Goal: Information Seeking & Learning: Find specific fact

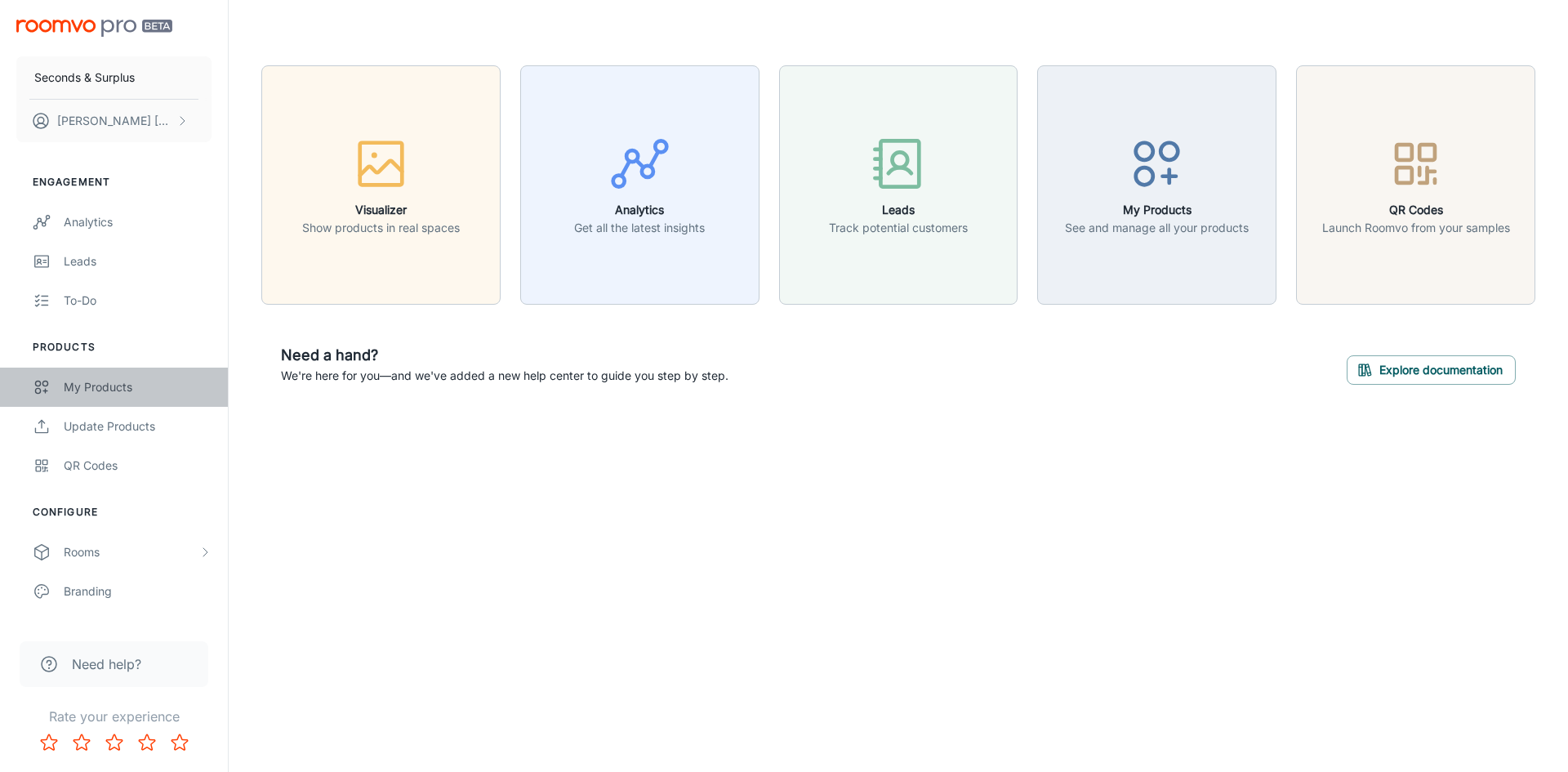
click at [114, 388] on div "My Products" at bounding box center [138, 387] width 148 height 18
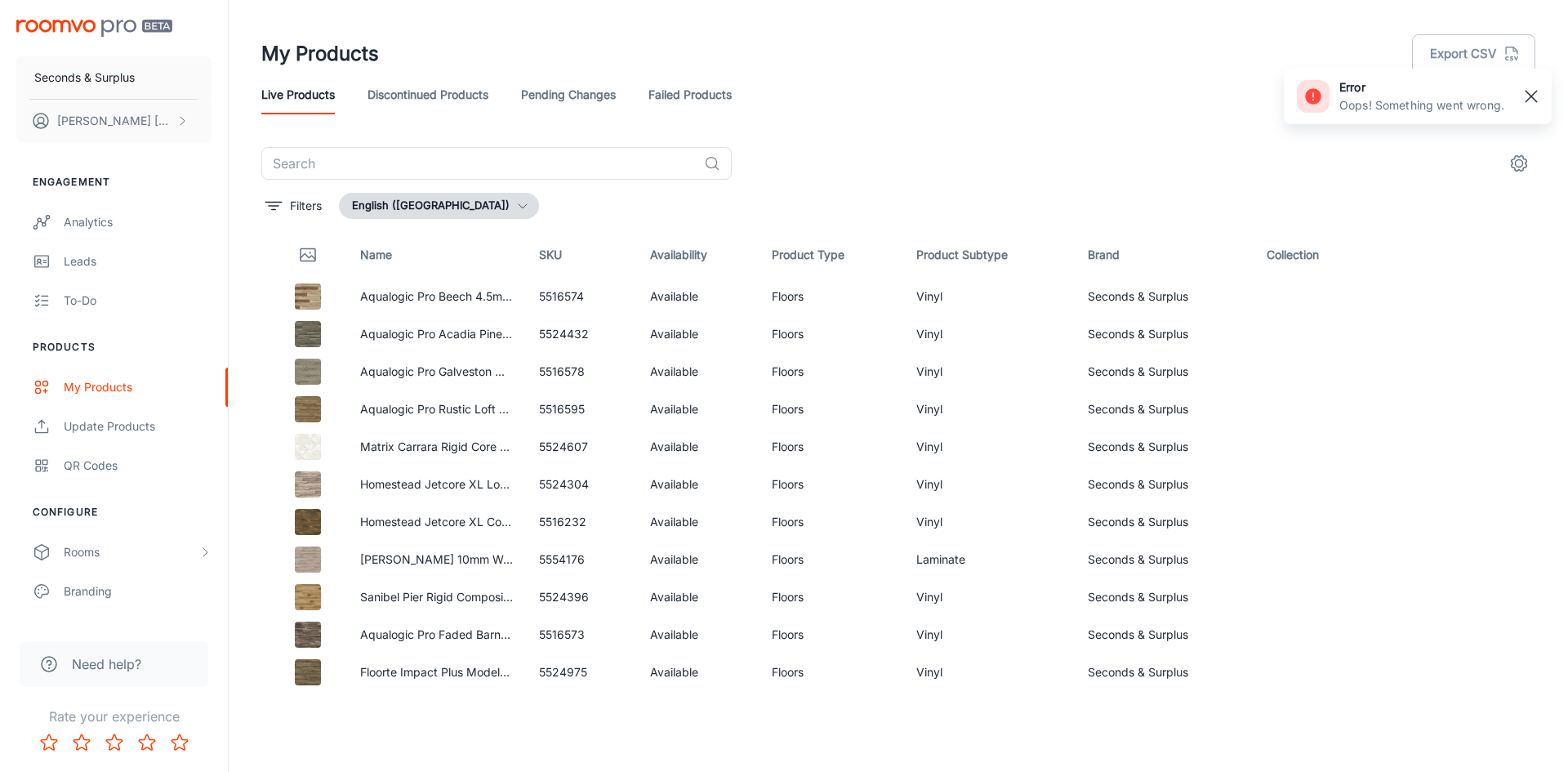
click at [1533, 93] on rect "button" at bounding box center [1531, 96] width 20 height 20
click at [1480, 57] on button "Export CSV" at bounding box center [1473, 54] width 123 height 39
click at [183, 119] on icon "scrollable content" at bounding box center [183, 121] width 13 height 13
click at [131, 72] on div at bounding box center [784, 386] width 1568 height 772
click at [104, 77] on p "Seconds & Surplus" at bounding box center [84, 77] width 100 height 18
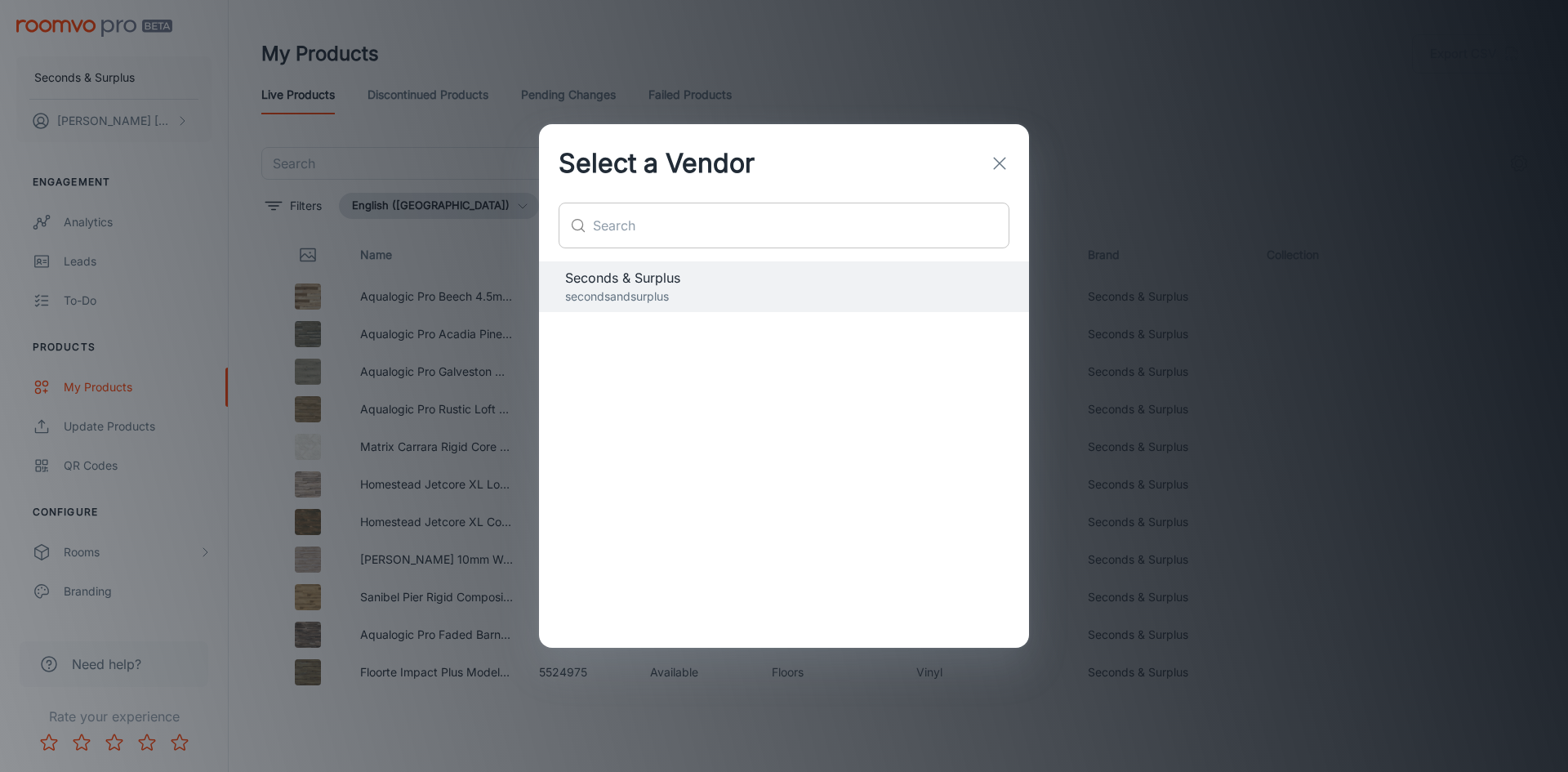
click at [649, 231] on input "text" at bounding box center [801, 225] width 417 height 46
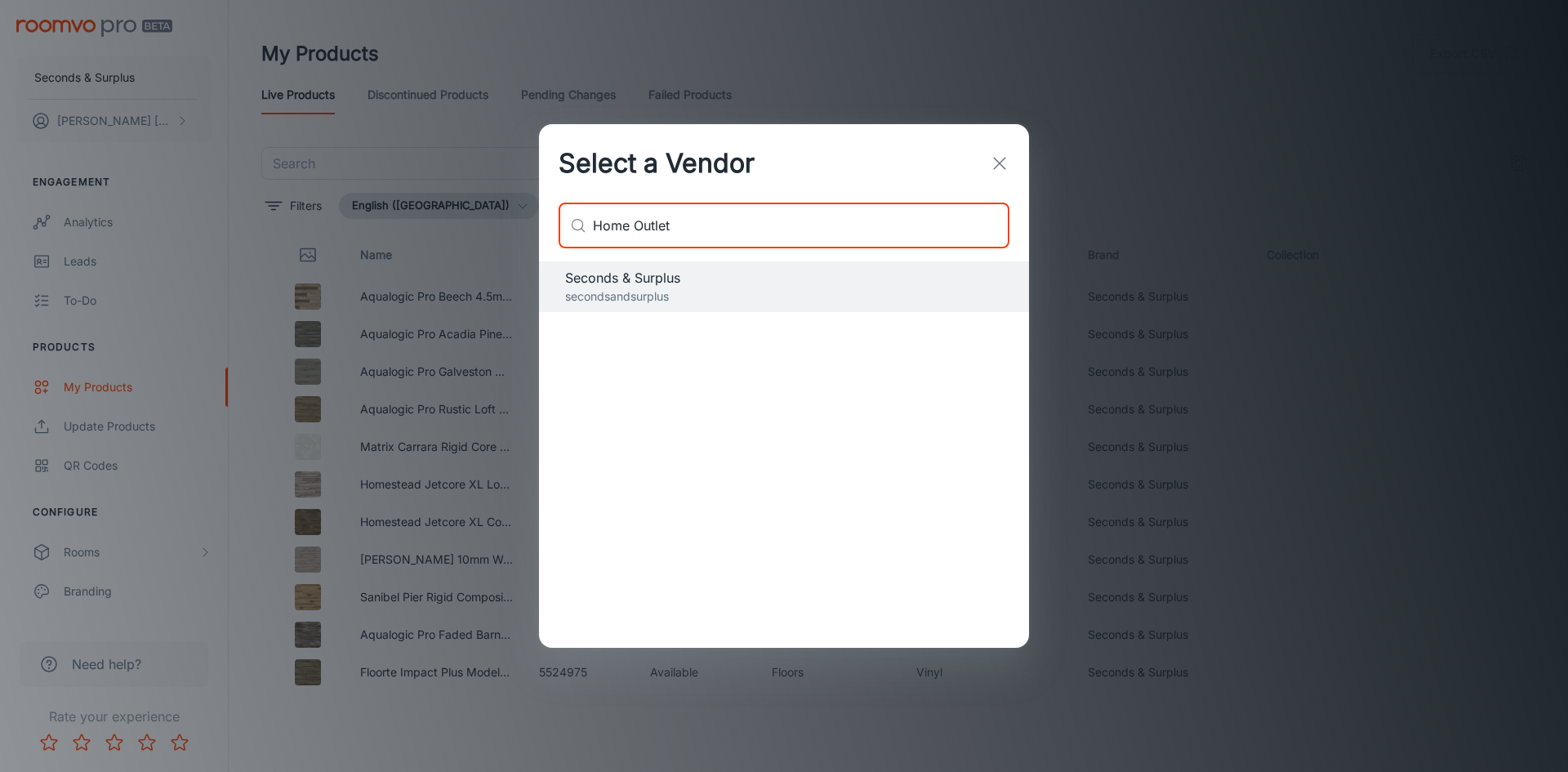
type input "Home Outlet"
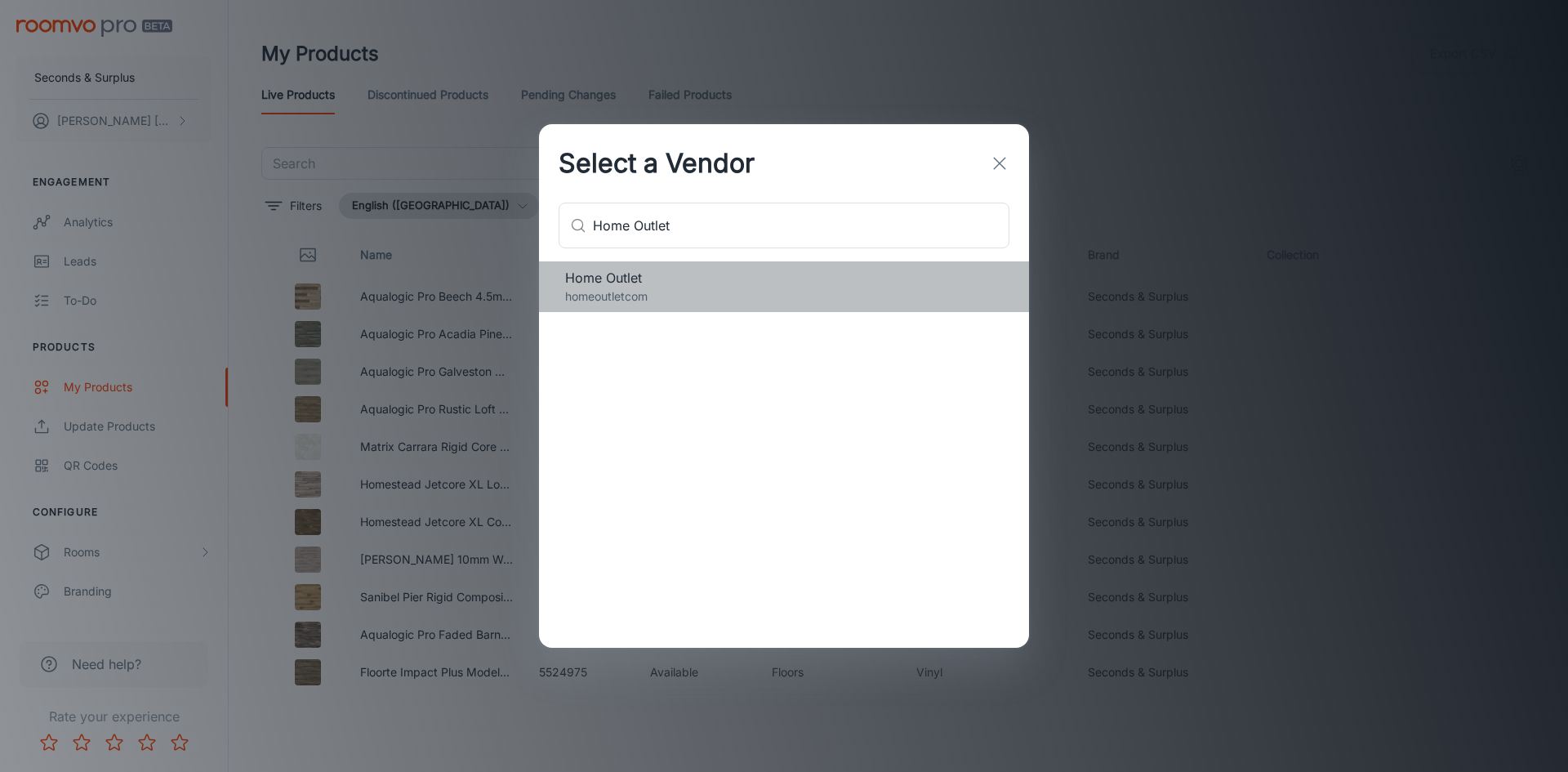
click at [716, 288] on p "homeoutletcom" at bounding box center [784, 296] width 438 height 18
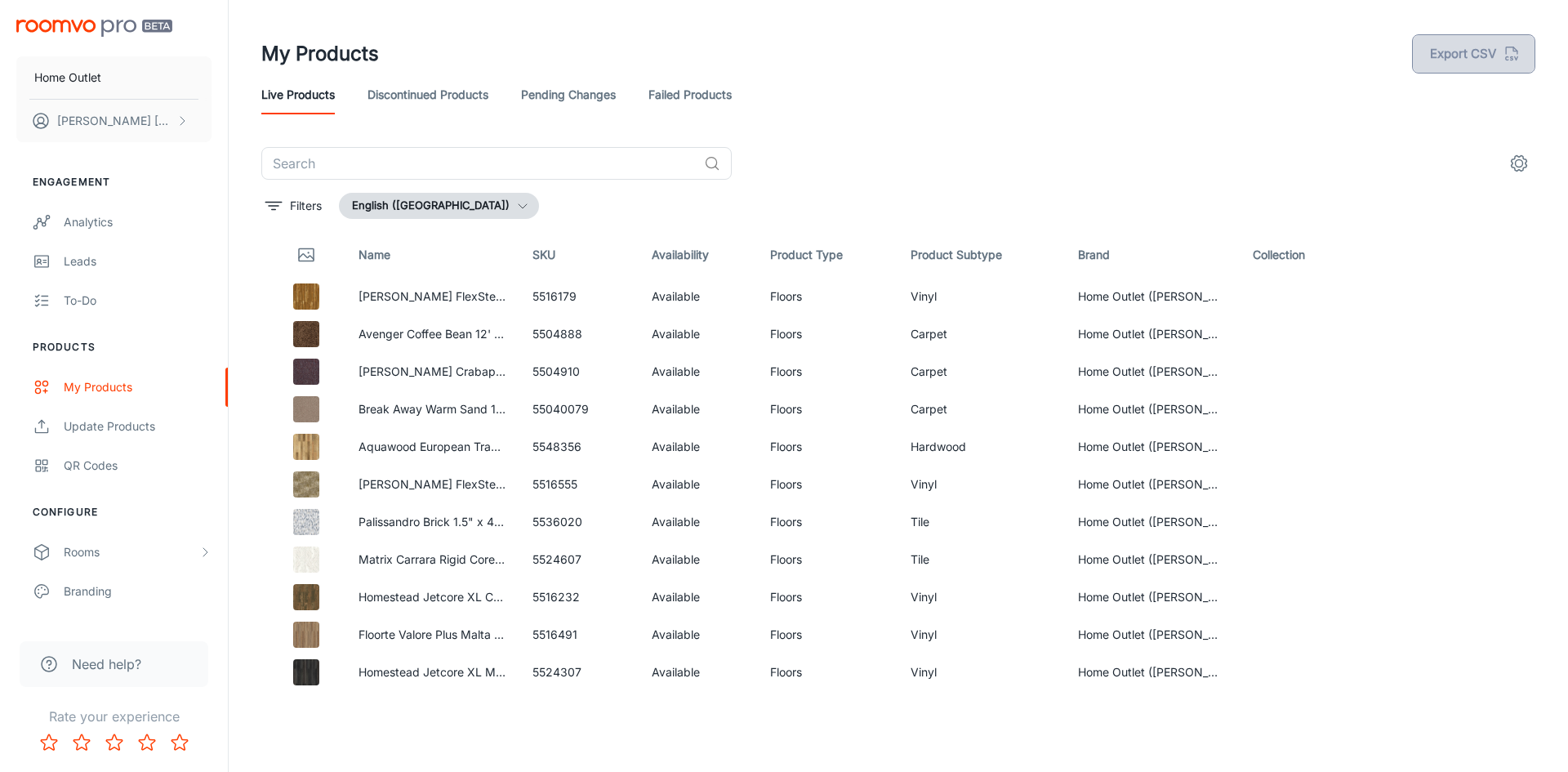
click at [1470, 54] on button "Export CSV" at bounding box center [1473, 54] width 123 height 39
drag, startPoint x: 527, startPoint y: 335, endPoint x: 581, endPoint y: 340, distance: 54.2
click at [581, 340] on td "5504888" at bounding box center [579, 333] width 118 height 37
copy td "5504888"
click at [157, 74] on button "Home Outlet" at bounding box center [114, 77] width 195 height 42
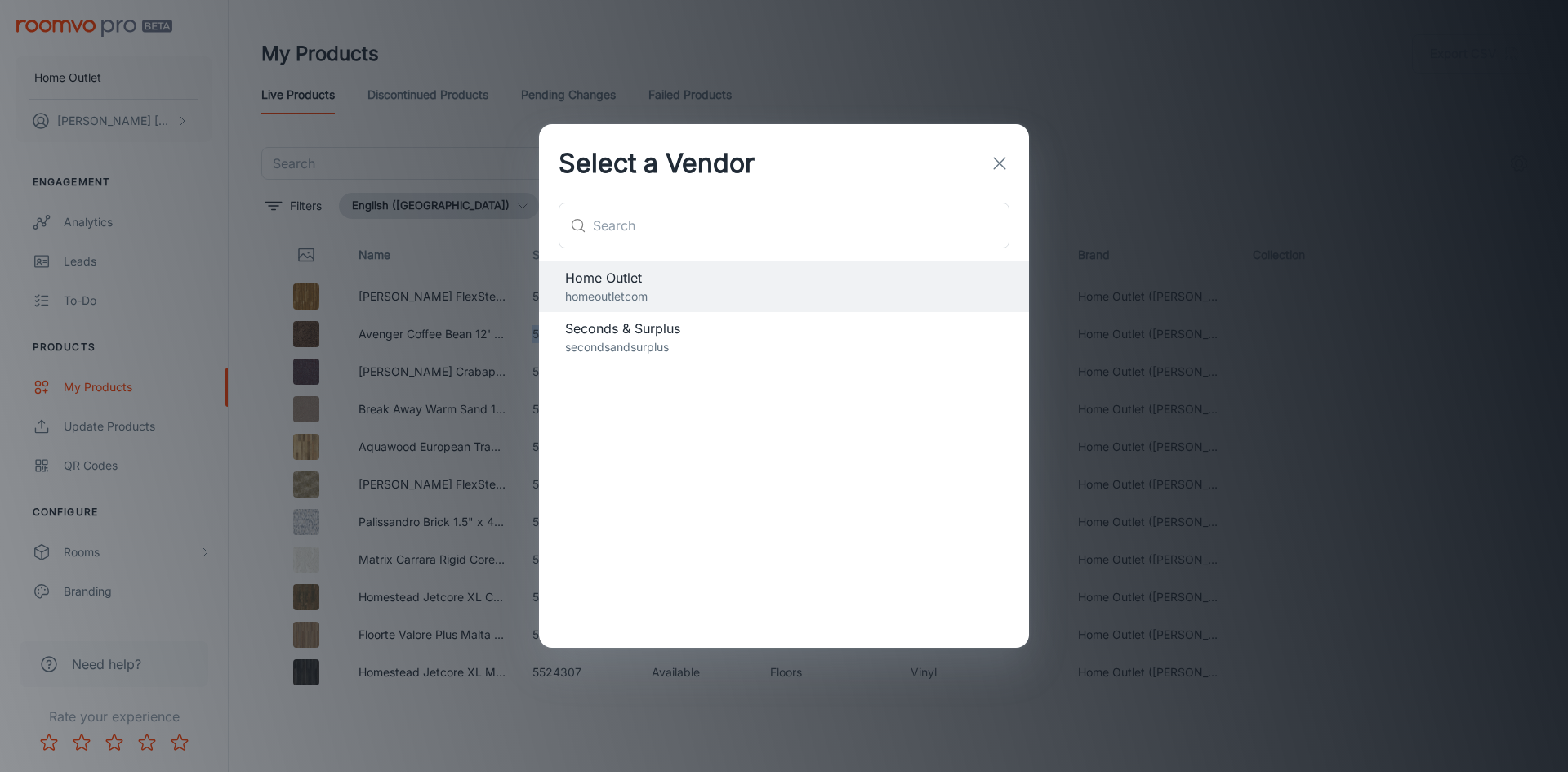
click at [671, 334] on span "Seconds & Surplus" at bounding box center [784, 328] width 438 height 20
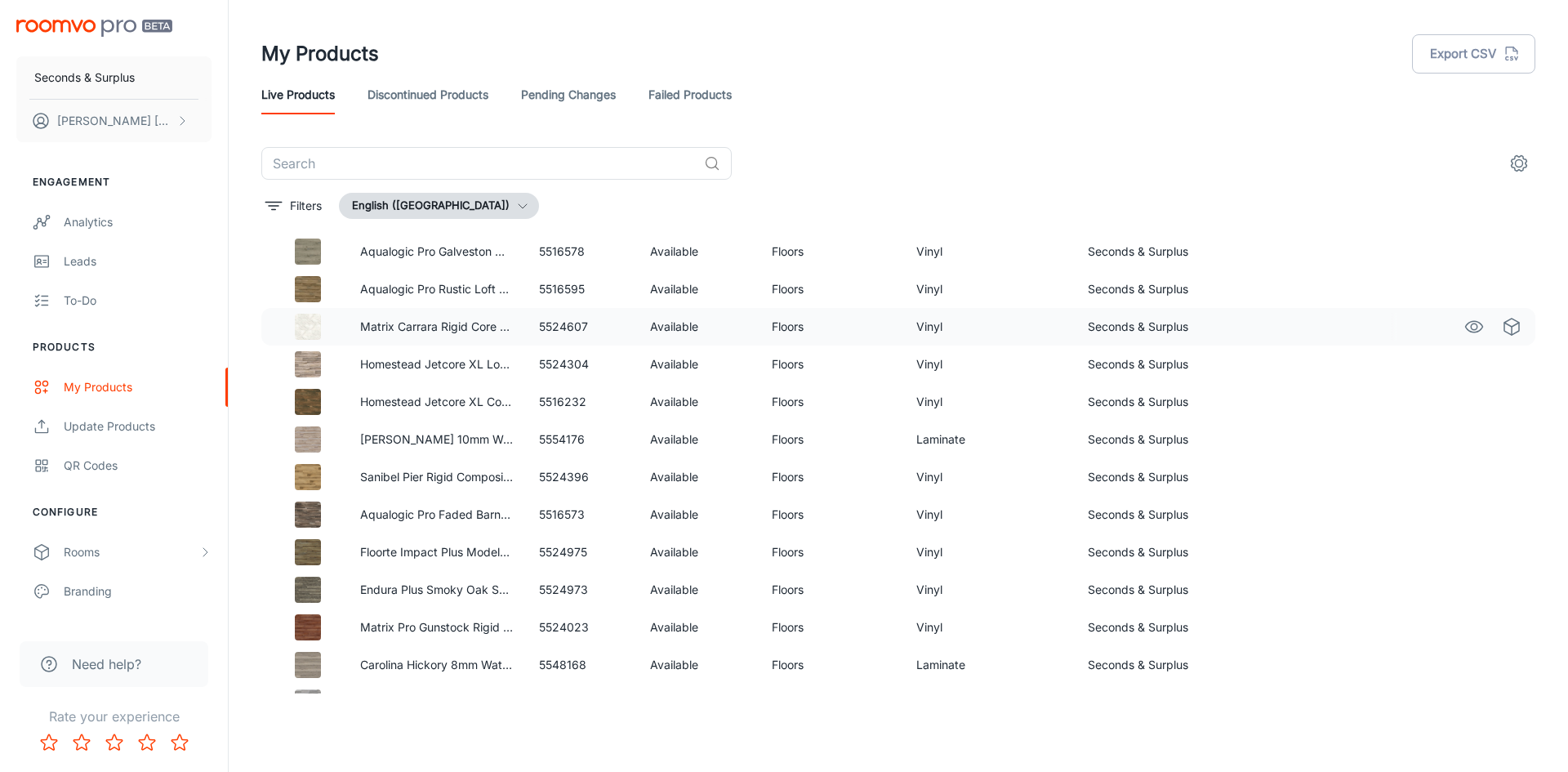
scroll to position [163, 0]
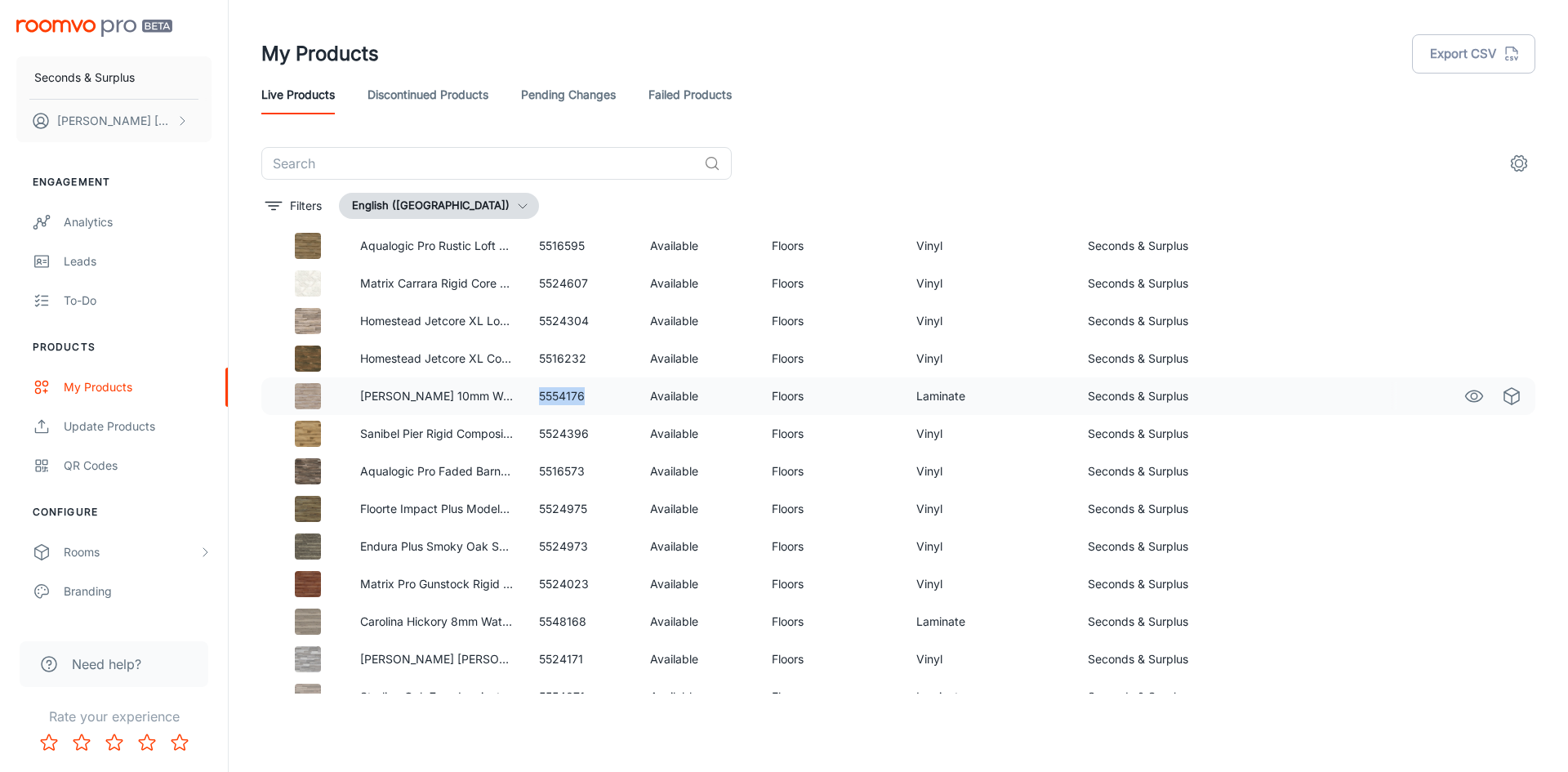
drag, startPoint x: 589, startPoint y: 396, endPoint x: 538, endPoint y: 396, distance: 51.0
click at [538, 396] on td "5554176" at bounding box center [581, 396] width 111 height 37
copy td "5554176"
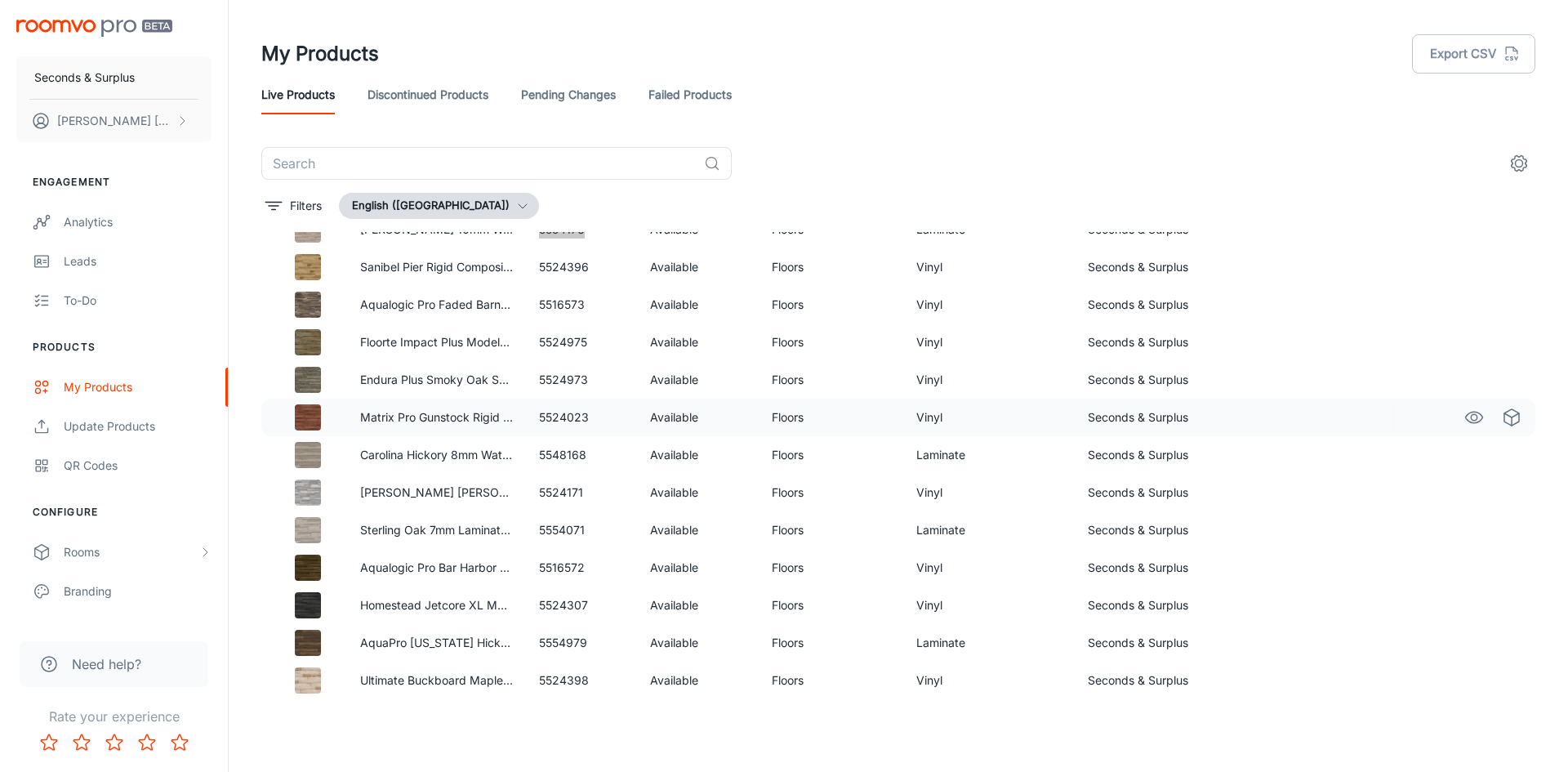
scroll to position [408, 0]
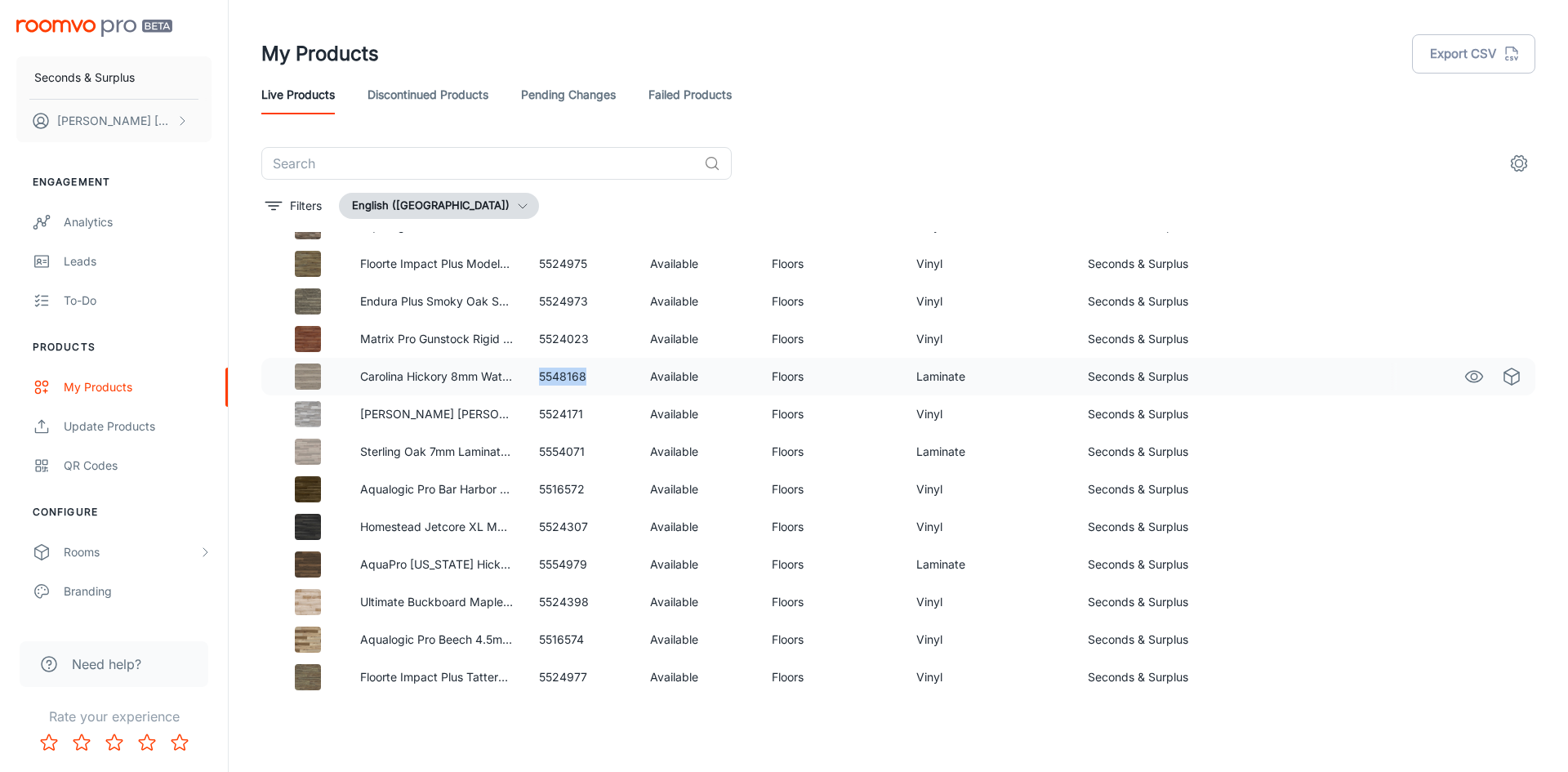
drag, startPoint x: 586, startPoint y: 374, endPoint x: 536, endPoint y: 375, distance: 50.0
click at [536, 375] on td "5548168" at bounding box center [581, 375] width 111 height 37
copy td "5548168"
drag, startPoint x: 588, startPoint y: 447, endPoint x: 531, endPoint y: 447, distance: 57.0
click at [531, 447] on td "5554071" at bounding box center [581, 451] width 111 height 37
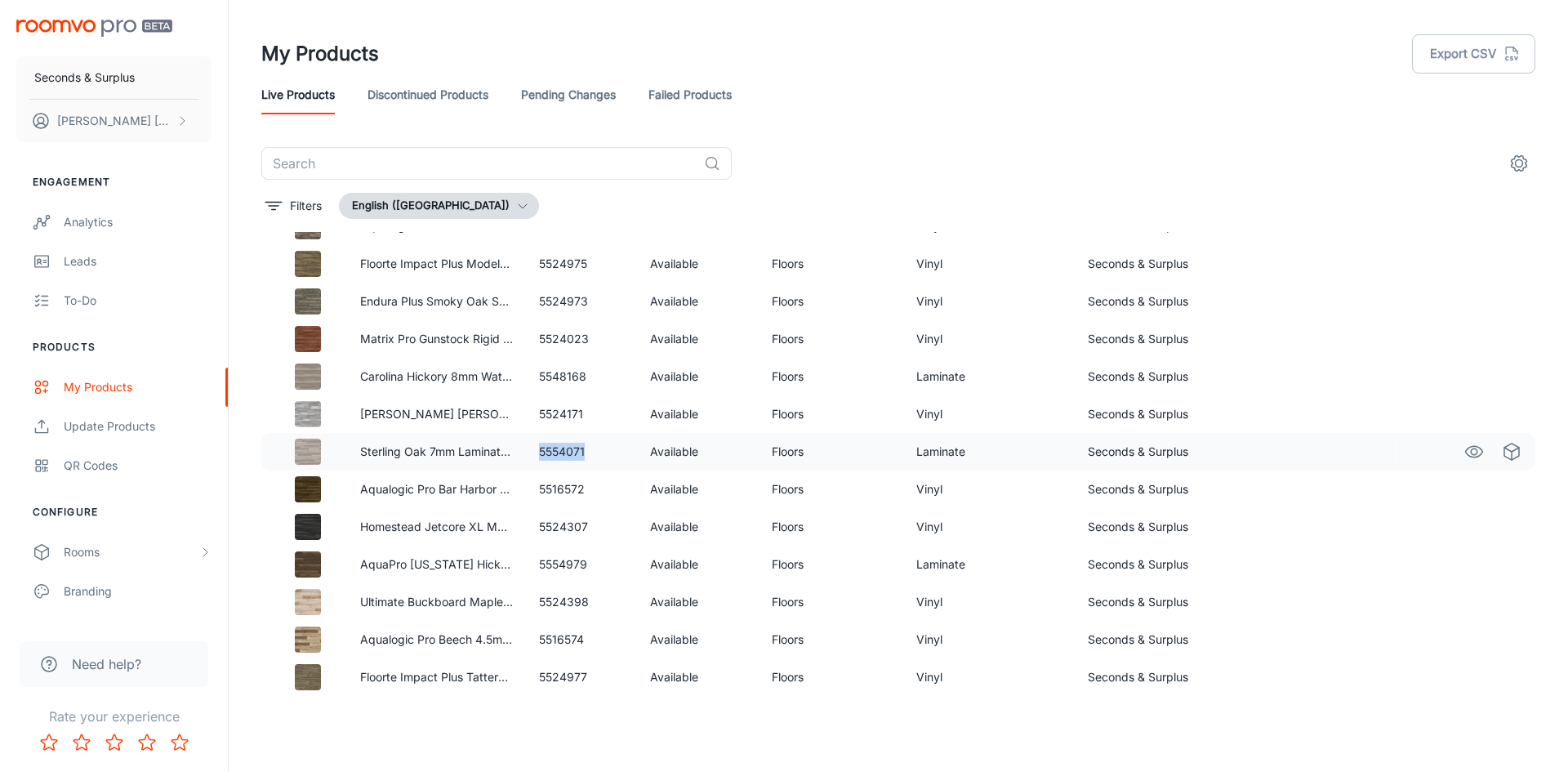
copy td "5554071"
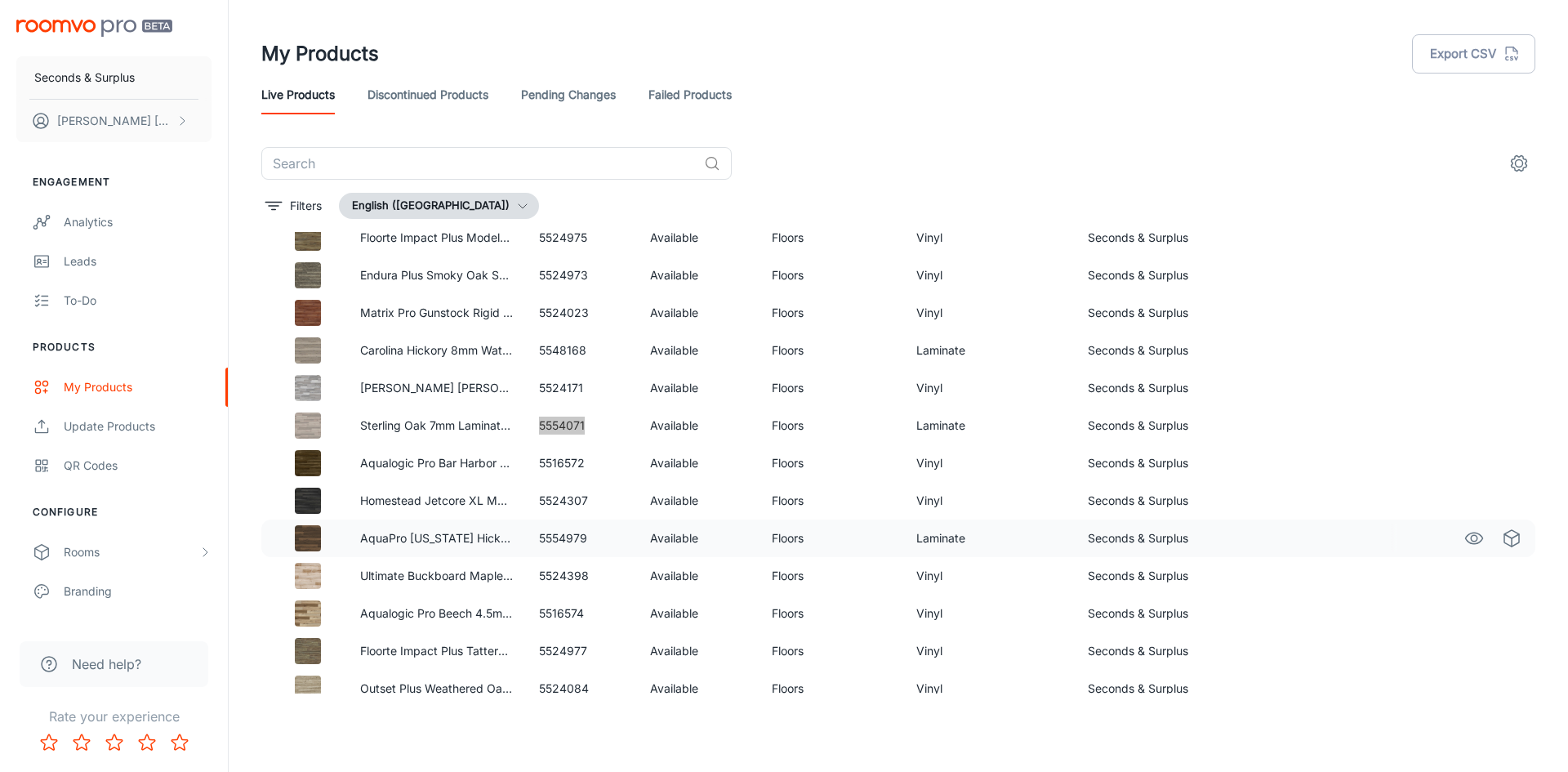
scroll to position [448, 0]
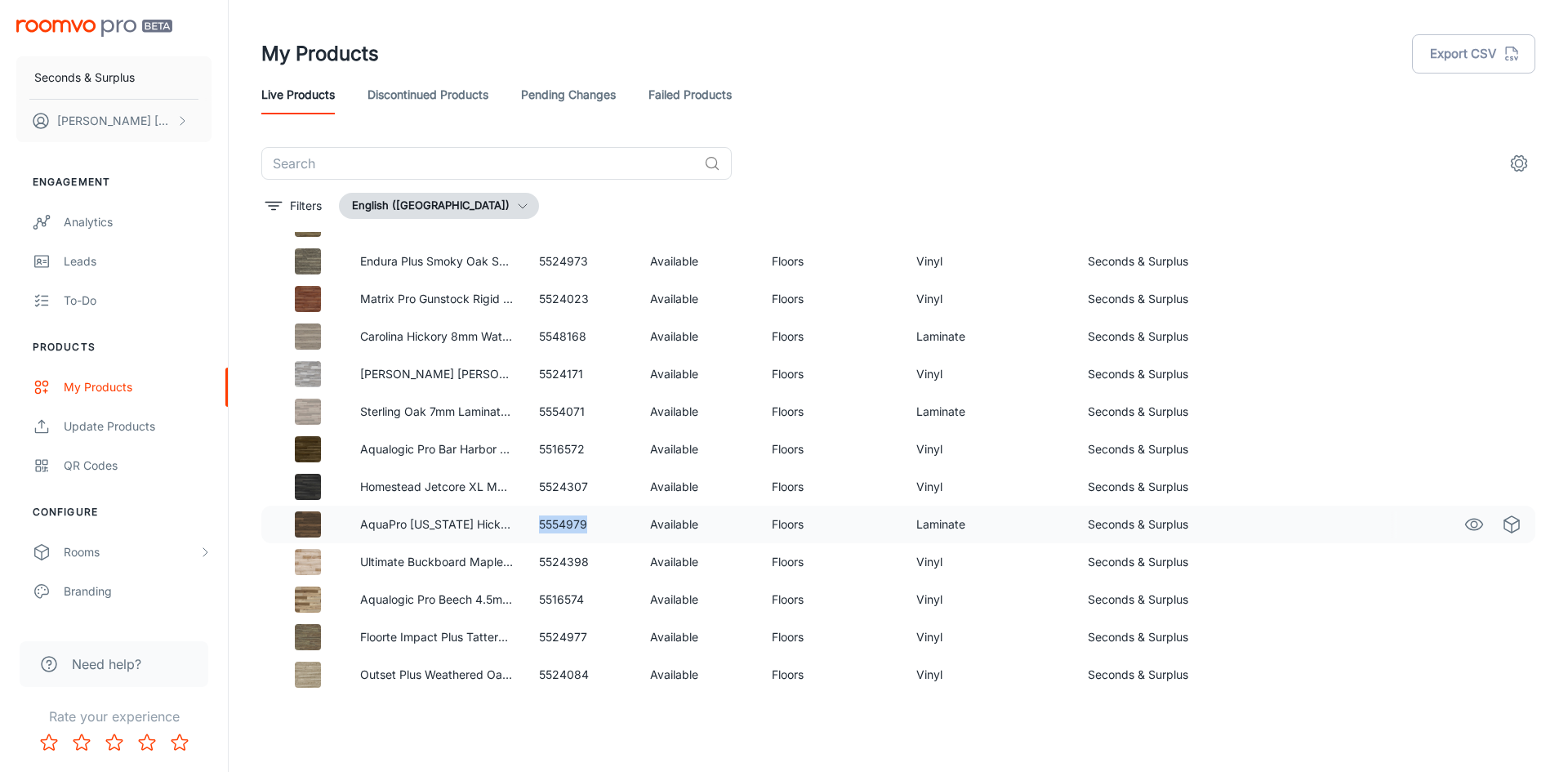
drag, startPoint x: 591, startPoint y: 524, endPoint x: 532, endPoint y: 525, distance: 59.0
click at [532, 525] on td "5554979" at bounding box center [581, 524] width 111 height 37
copy td "5554979"
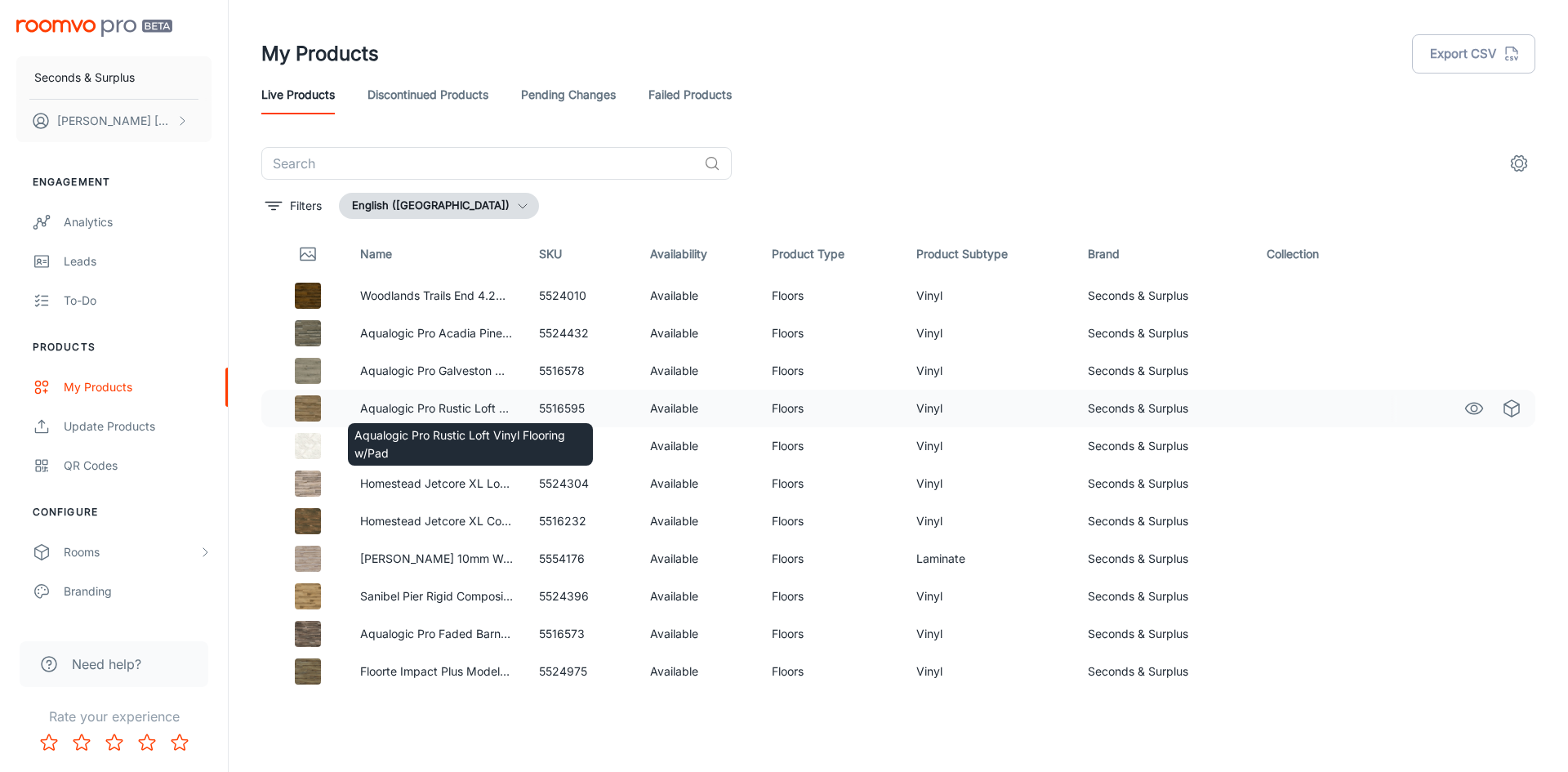
scroll to position [0, 0]
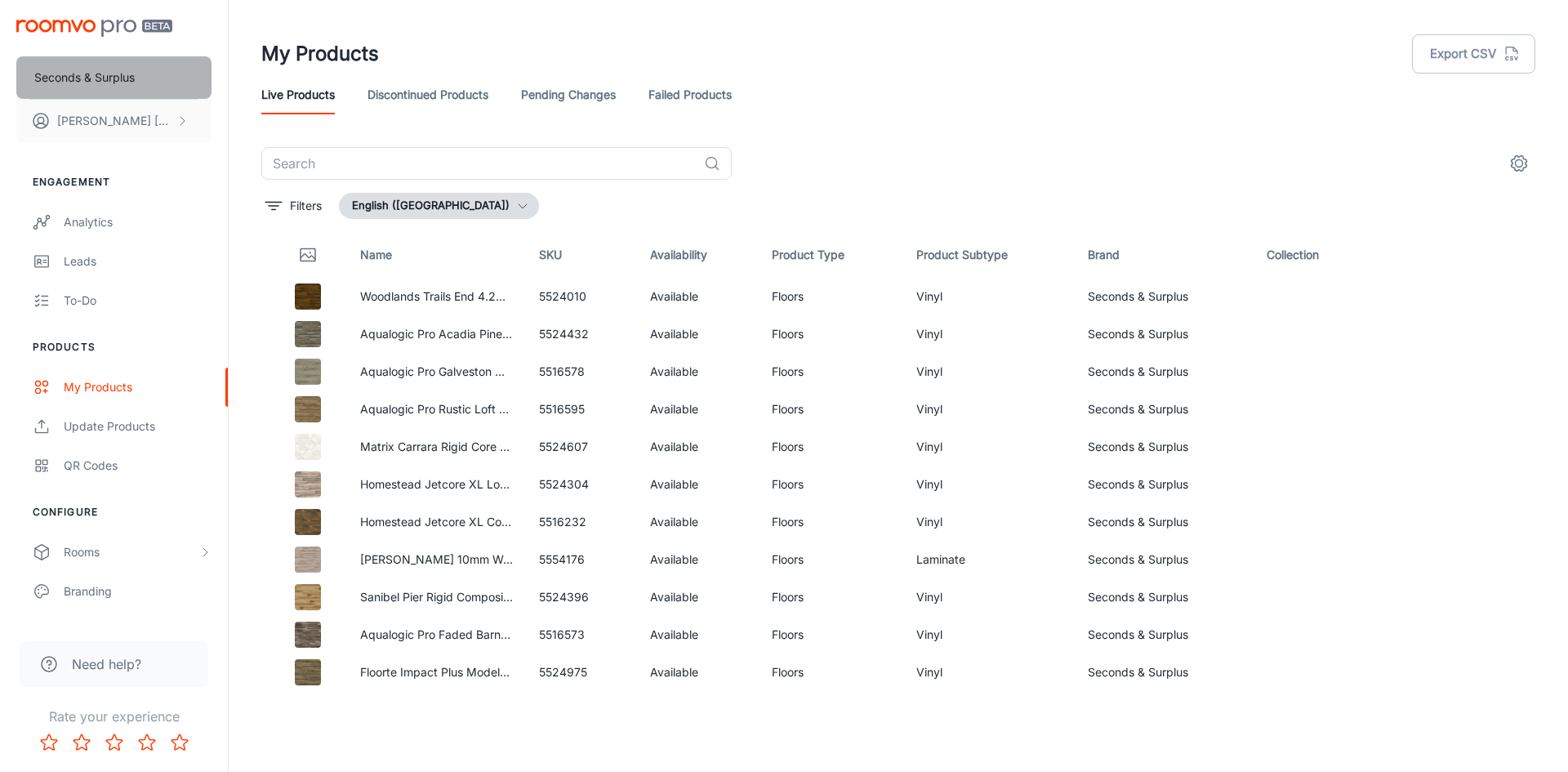
click at [155, 76] on button "Seconds & Surplus" at bounding box center [114, 77] width 195 height 42
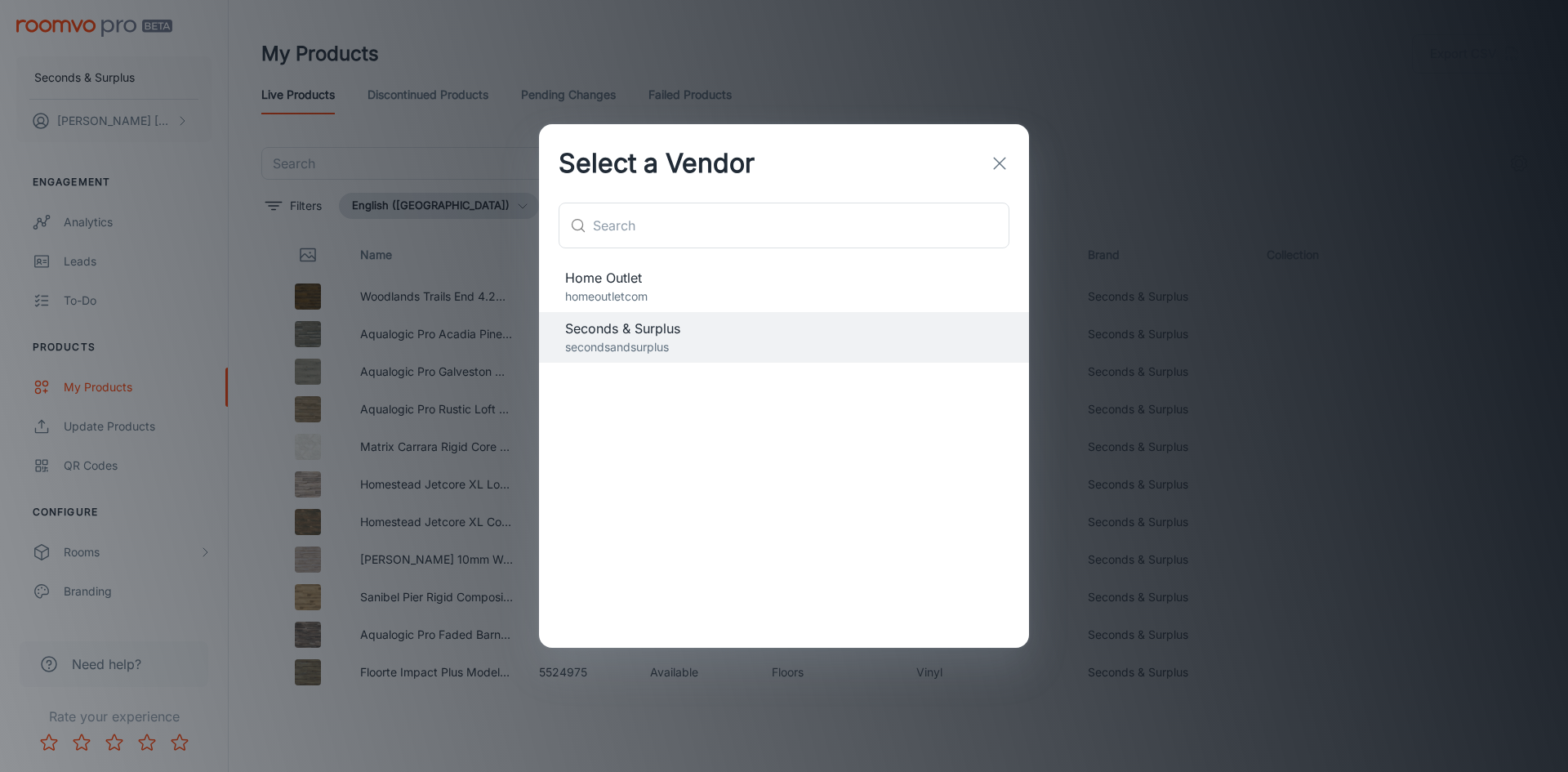
click at [612, 291] on p "homeoutletcom" at bounding box center [784, 296] width 438 height 18
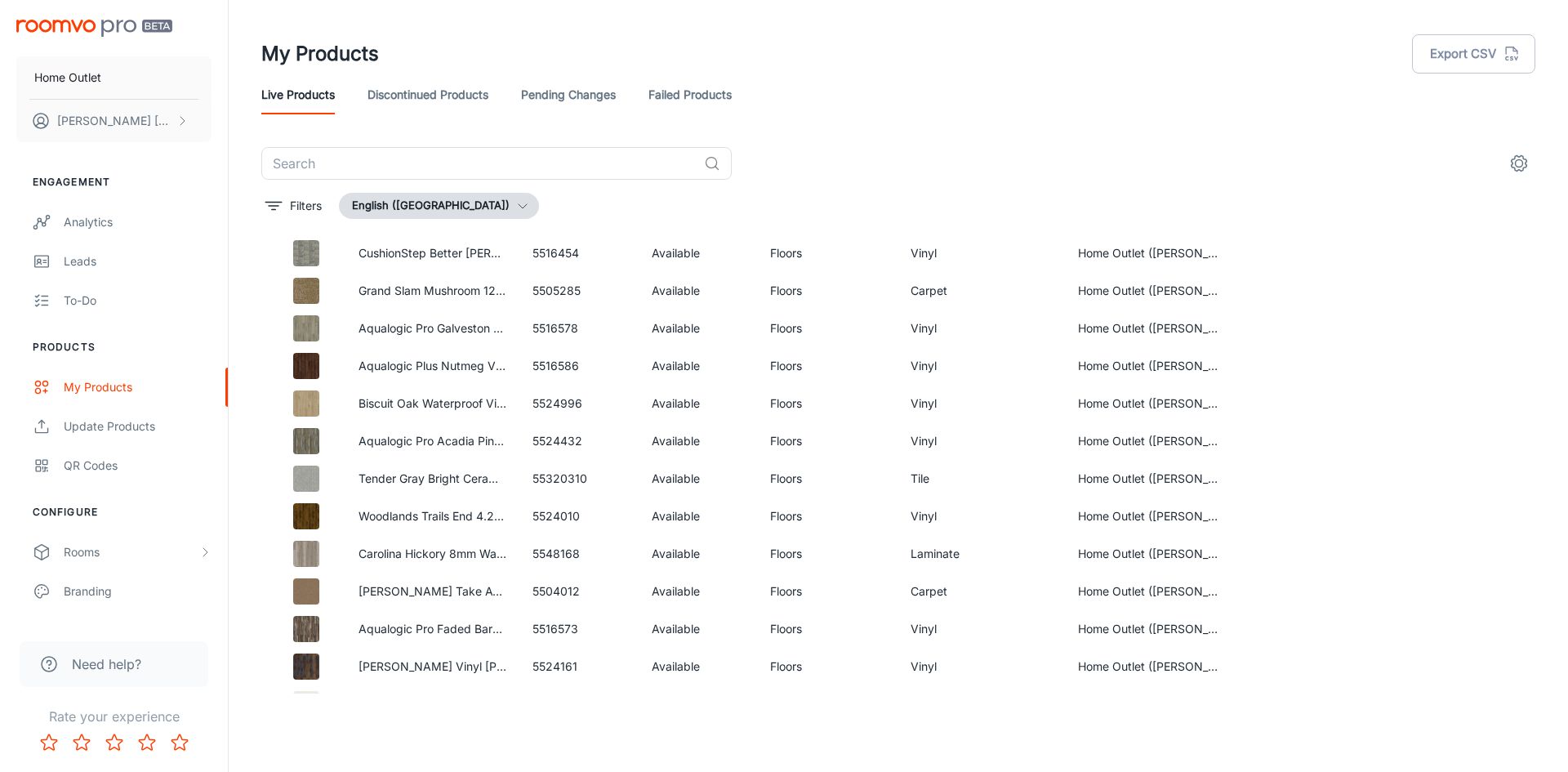
scroll to position [4918, 0]
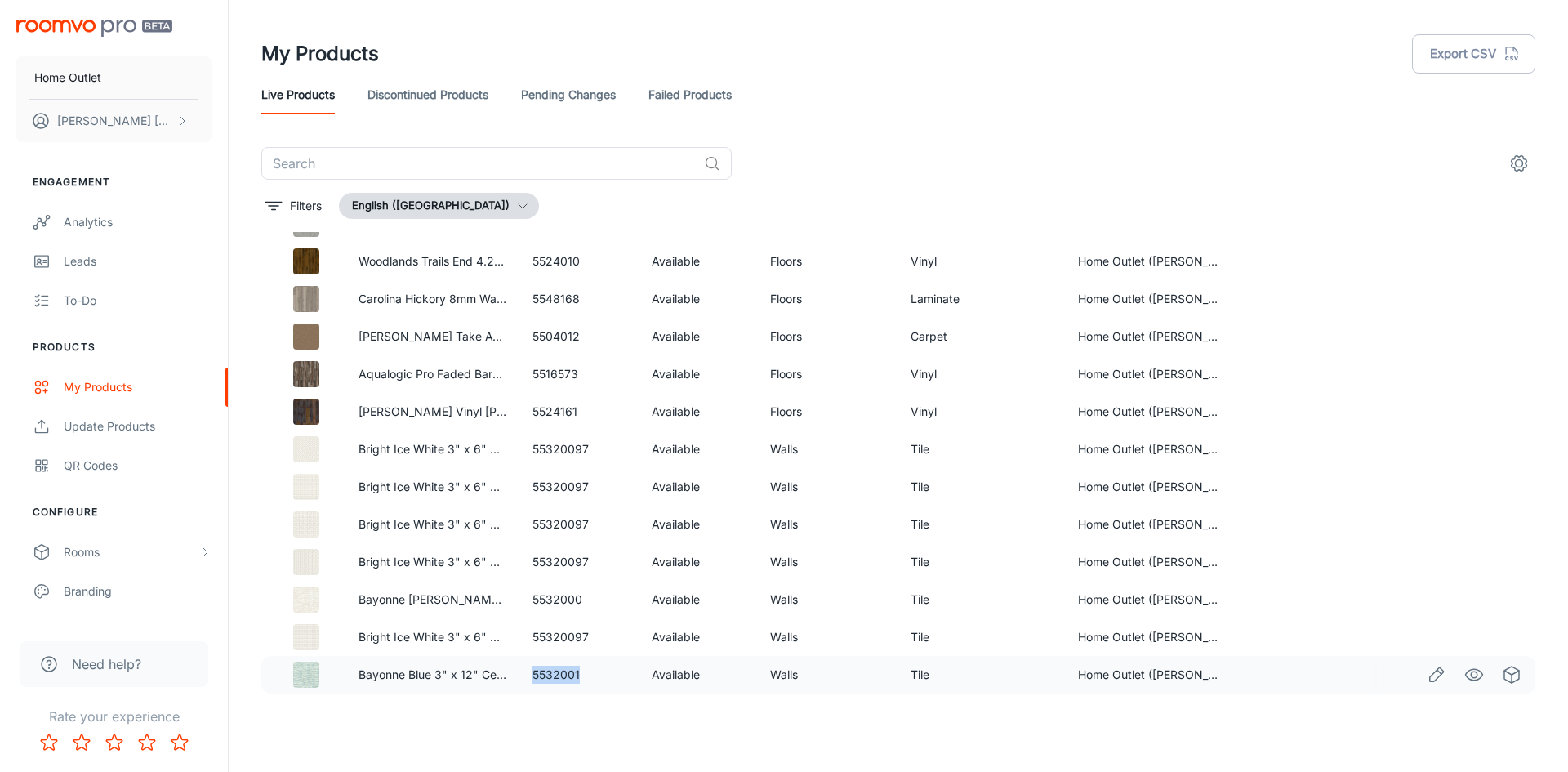
drag, startPoint x: 527, startPoint y: 673, endPoint x: 598, endPoint y: 672, distance: 71.0
click at [598, 672] on td "5532001" at bounding box center [579, 674] width 118 height 37
copy td "5532001"
drag, startPoint x: 528, startPoint y: 637, endPoint x: 586, endPoint y: 636, distance: 58.0
click at [586, 636] on td "55320097" at bounding box center [579, 636] width 118 height 37
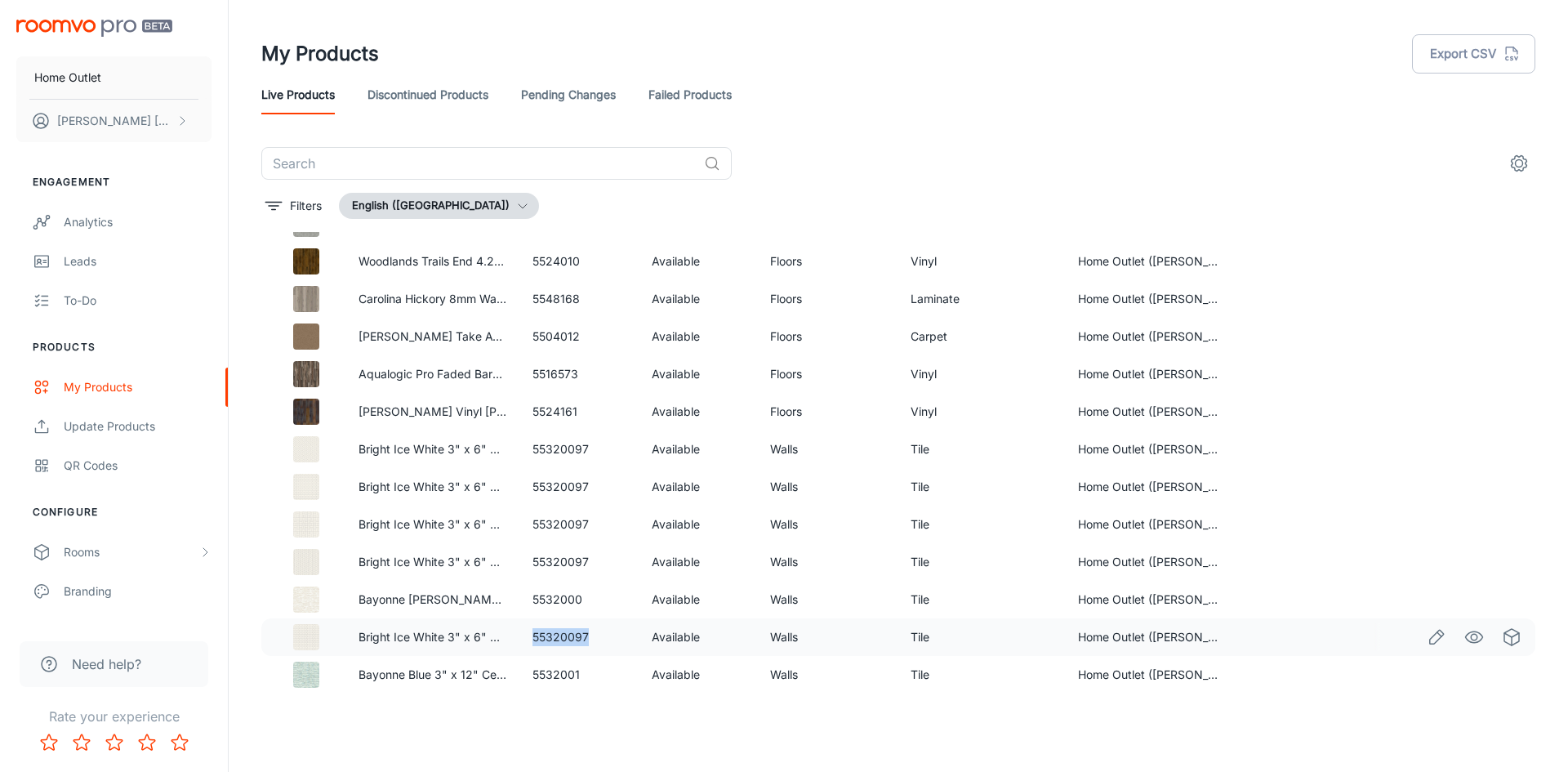
copy td "55320097"
drag, startPoint x: 521, startPoint y: 598, endPoint x: 583, endPoint y: 599, distance: 62.0
click at [583, 599] on td "5532000" at bounding box center [579, 599] width 118 height 37
copy td "5532000"
drag, startPoint x: 530, startPoint y: 562, endPoint x: 603, endPoint y: 566, distance: 73.1
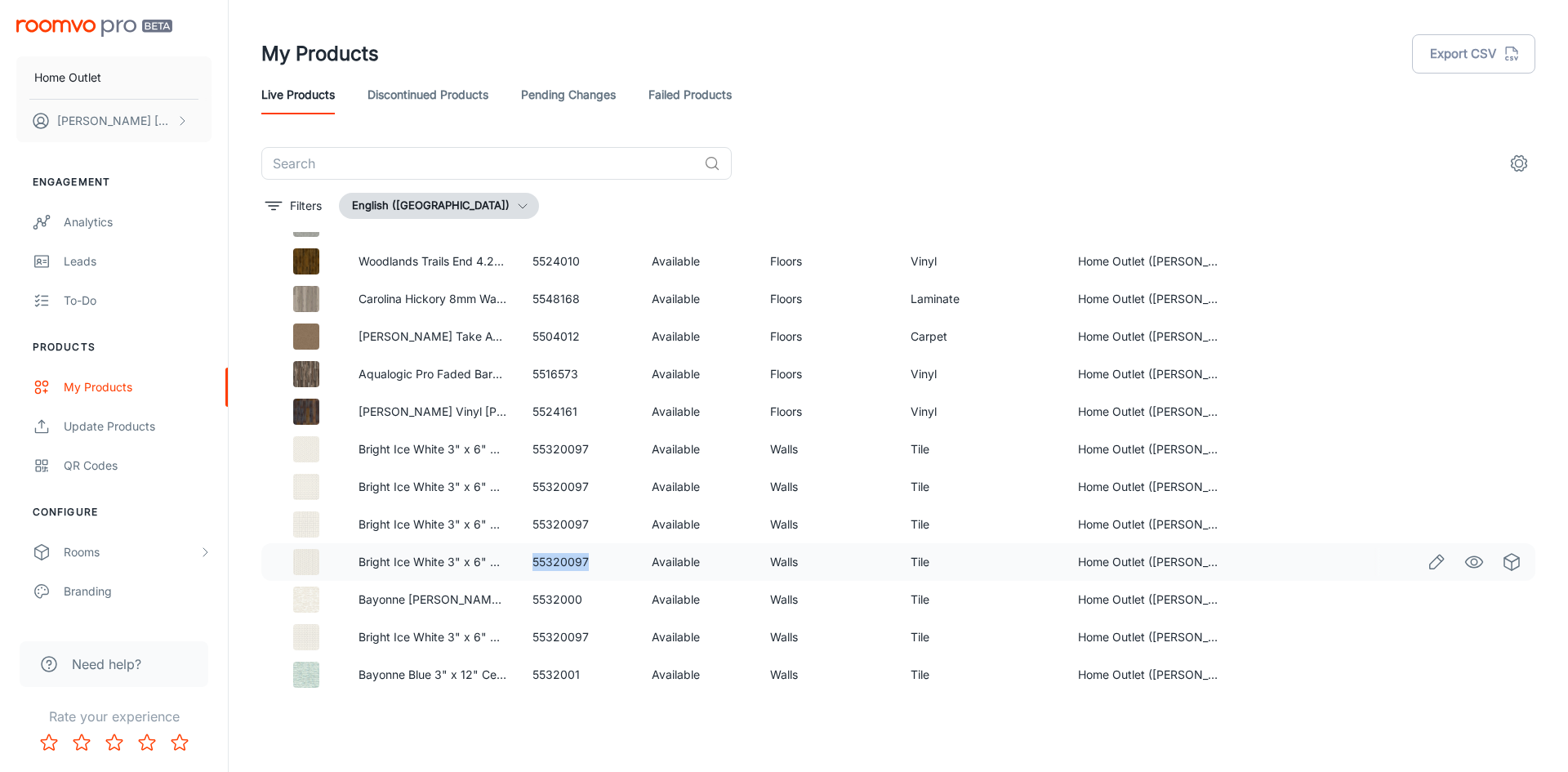
click at [603, 566] on td "55320097" at bounding box center [579, 561] width 118 height 37
copy td "55320097"
drag, startPoint x: 522, startPoint y: 522, endPoint x: 623, endPoint y: 525, distance: 101.0
click at [623, 525] on td "55320097" at bounding box center [579, 524] width 118 height 37
copy td "55320097"
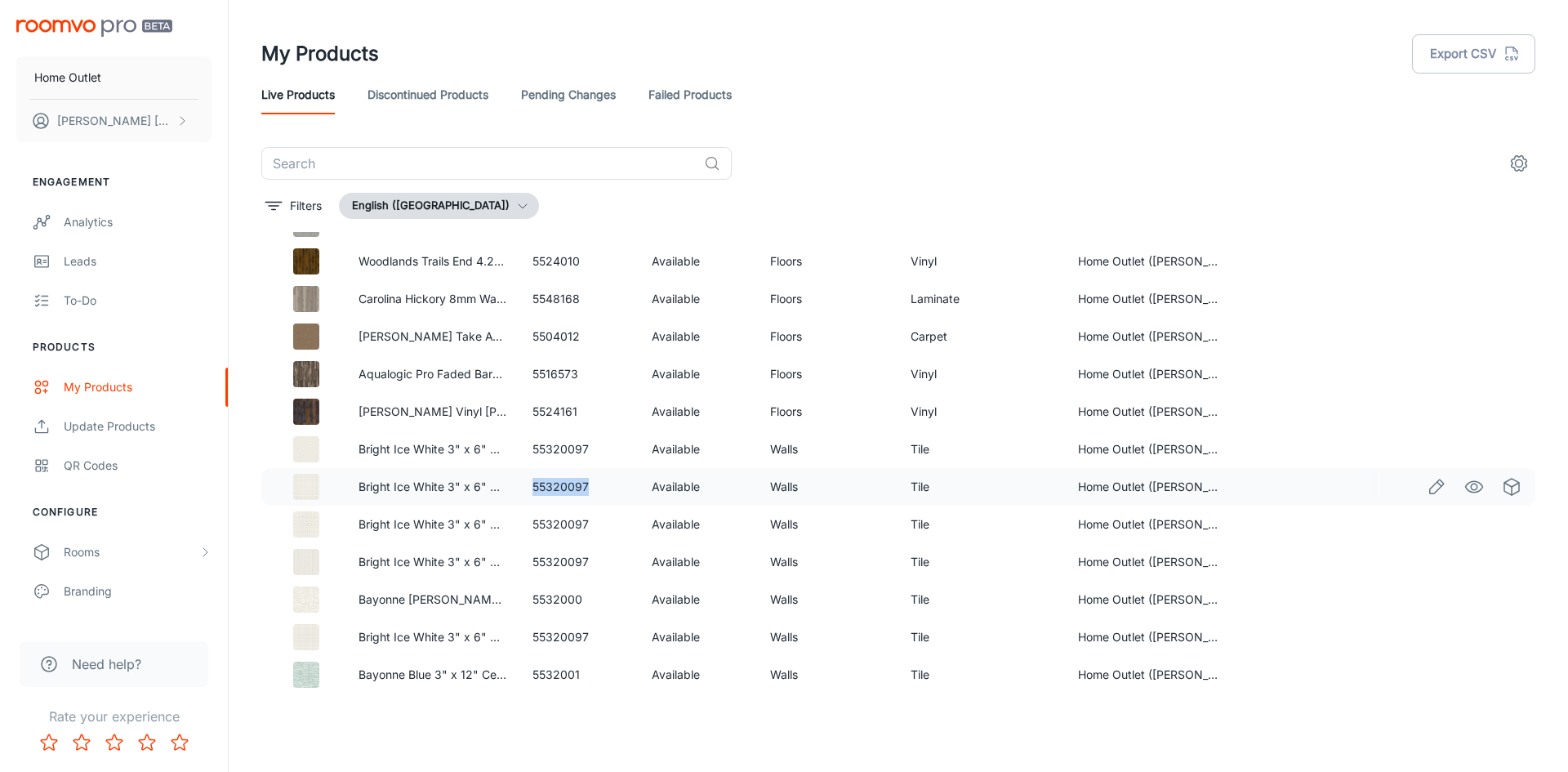
drag, startPoint x: 522, startPoint y: 487, endPoint x: 608, endPoint y: 487, distance: 86.0
click at [608, 487] on td "55320097" at bounding box center [579, 486] width 118 height 37
drag, startPoint x: 524, startPoint y: 452, endPoint x: 604, endPoint y: 452, distance: 80.0
click at [604, 452] on td "55320097" at bounding box center [579, 448] width 118 height 37
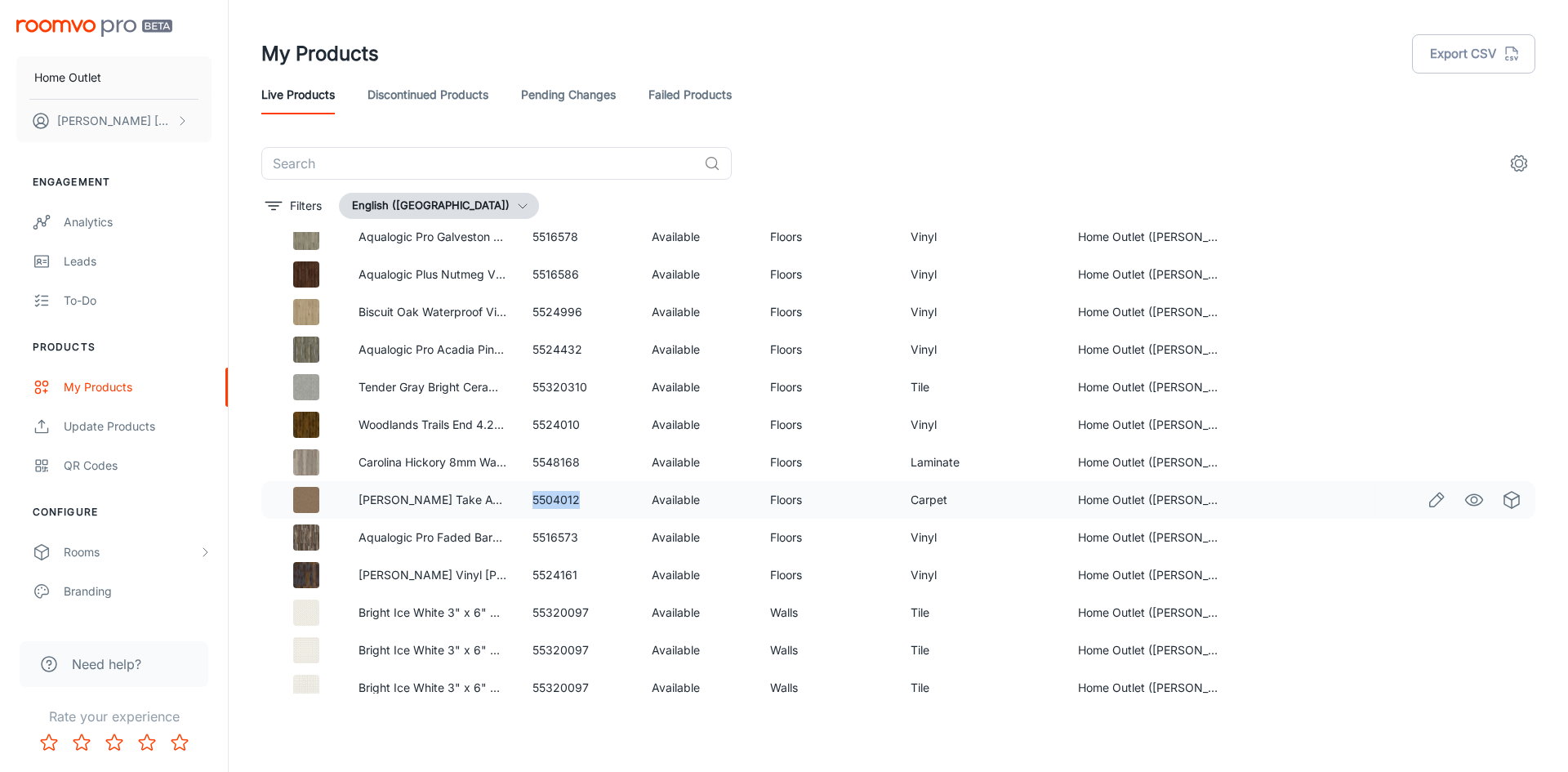
drag, startPoint x: 529, startPoint y: 497, endPoint x: 592, endPoint y: 497, distance: 63.0
click at [592, 497] on td "5504012" at bounding box center [579, 499] width 118 height 37
drag, startPoint x: 530, startPoint y: 463, endPoint x: 590, endPoint y: 464, distance: 60.0
click at [590, 464] on td "5548168" at bounding box center [579, 461] width 118 height 37
drag, startPoint x: 530, startPoint y: 380, endPoint x: 581, endPoint y: 381, distance: 51.0
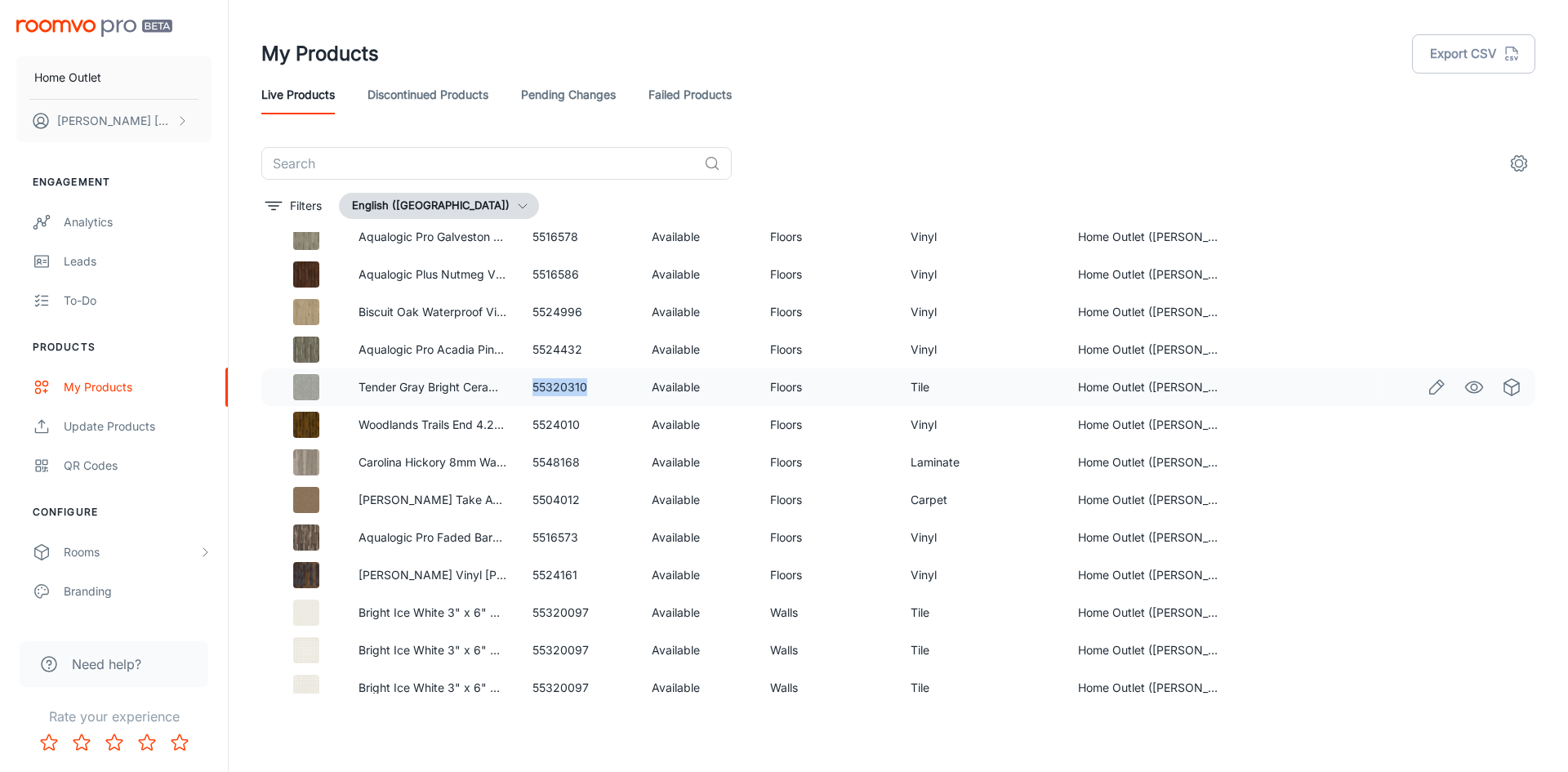
click at [581, 381] on td "55320310" at bounding box center [579, 386] width 118 height 37
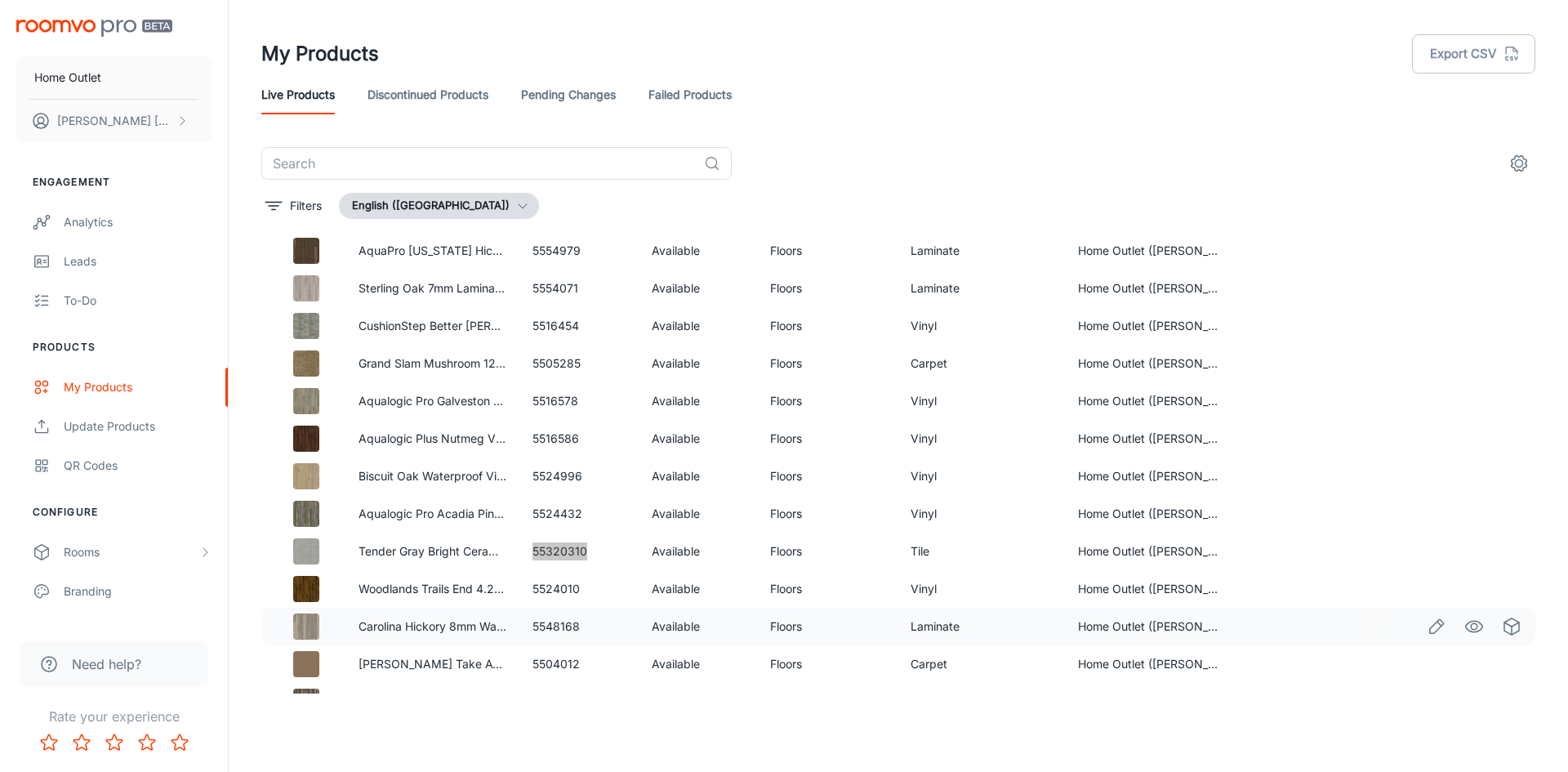
scroll to position [4510, 0]
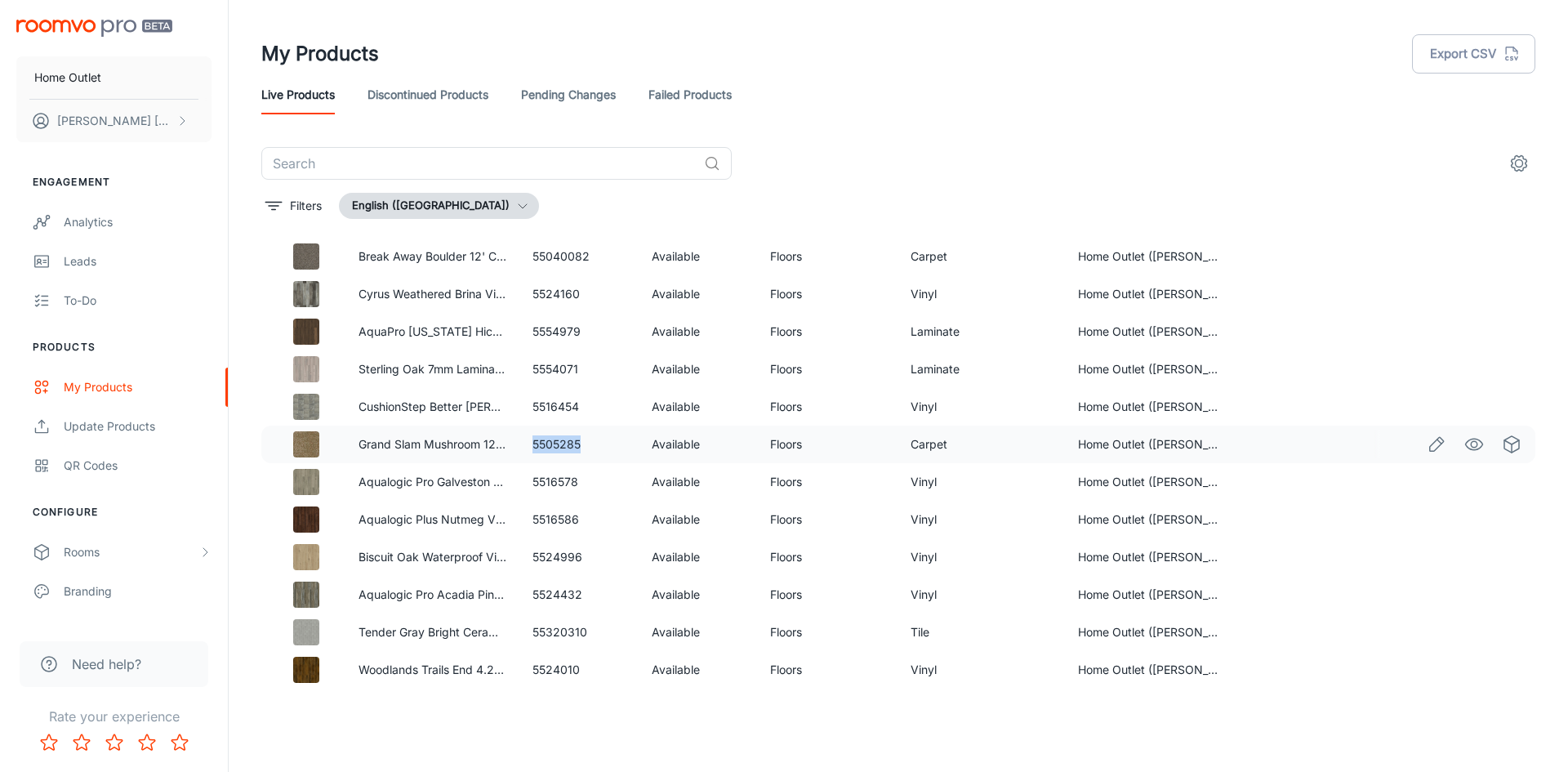
drag, startPoint x: 527, startPoint y: 441, endPoint x: 583, endPoint y: 441, distance: 56.0
click at [583, 441] on td "5505285" at bounding box center [579, 443] width 118 height 37
drag, startPoint x: 526, startPoint y: 367, endPoint x: 575, endPoint y: 367, distance: 49.0
click at [575, 367] on td "5554071" at bounding box center [579, 369] width 118 height 37
drag, startPoint x: 530, startPoint y: 329, endPoint x: 586, endPoint y: 331, distance: 56.0
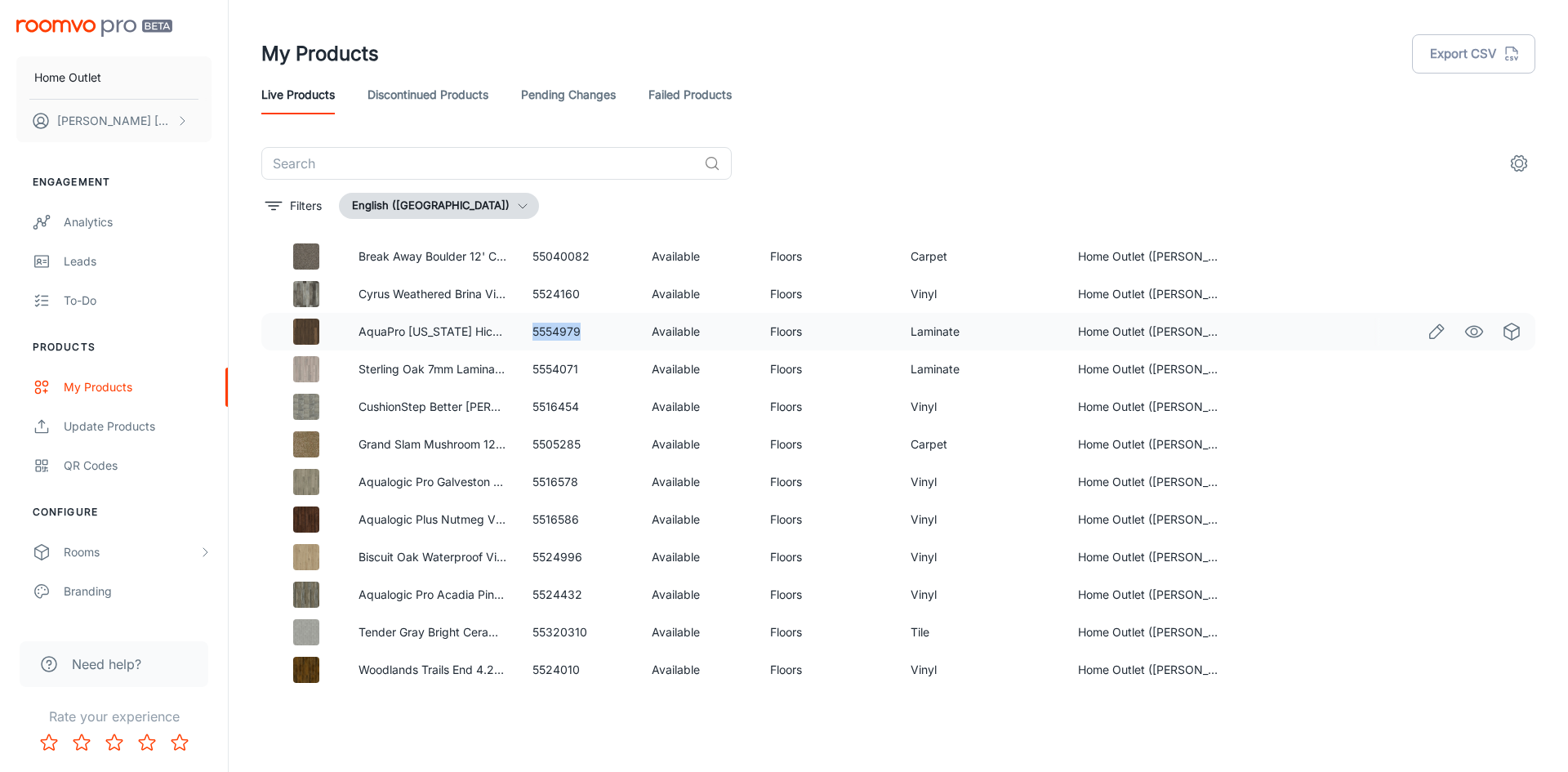
click at [586, 331] on td "5554979" at bounding box center [579, 331] width 118 height 37
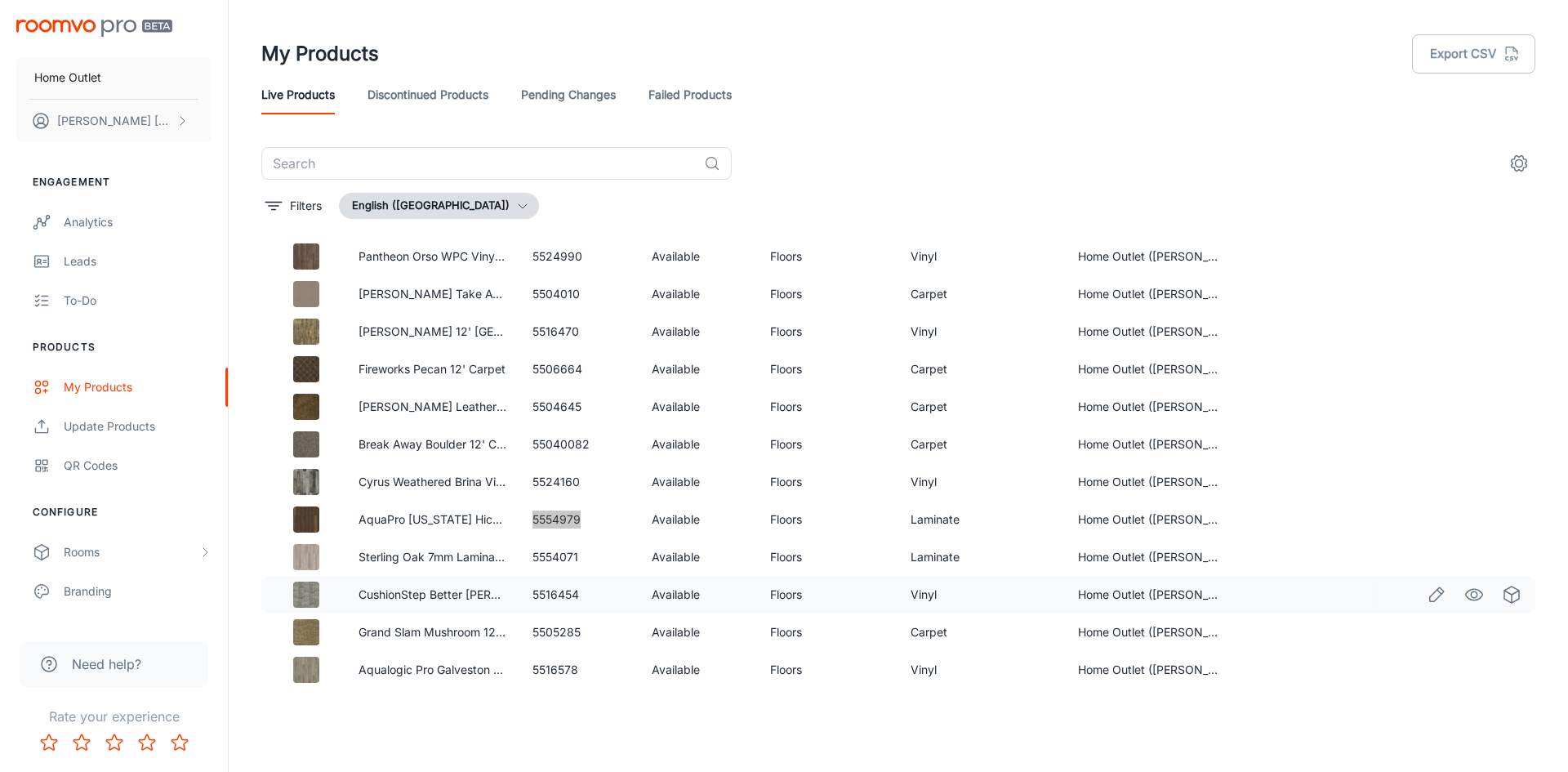
scroll to position [4265, 0]
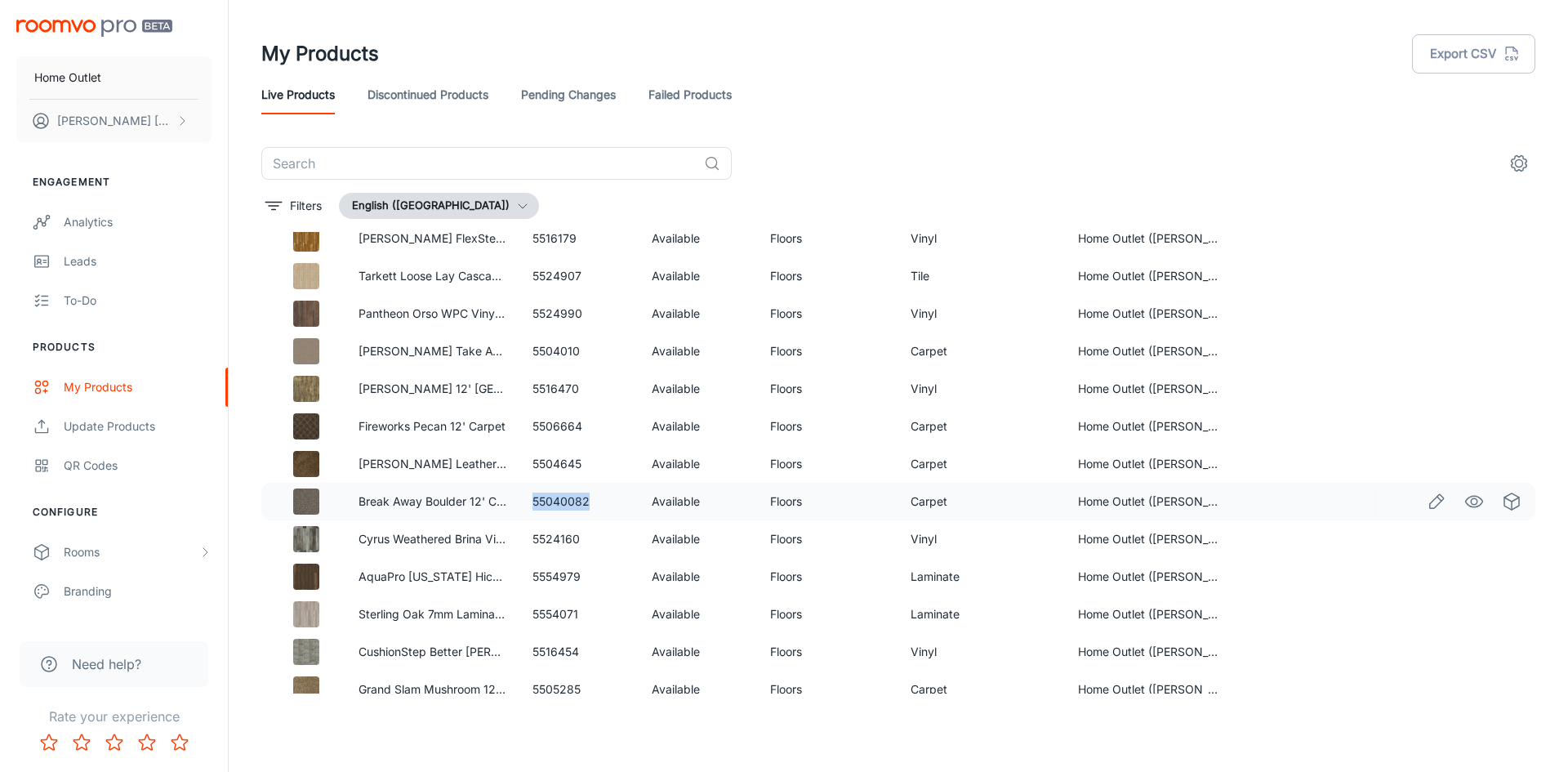
drag, startPoint x: 526, startPoint y: 504, endPoint x: 596, endPoint y: 505, distance: 70.0
click at [596, 505] on td "55040082" at bounding box center [579, 501] width 118 height 37
drag, startPoint x: 526, startPoint y: 463, endPoint x: 591, endPoint y: 467, distance: 65.1
click at [591, 467] on td "5504645" at bounding box center [579, 463] width 118 height 37
drag, startPoint x: 529, startPoint y: 424, endPoint x: 577, endPoint y: 428, distance: 48.2
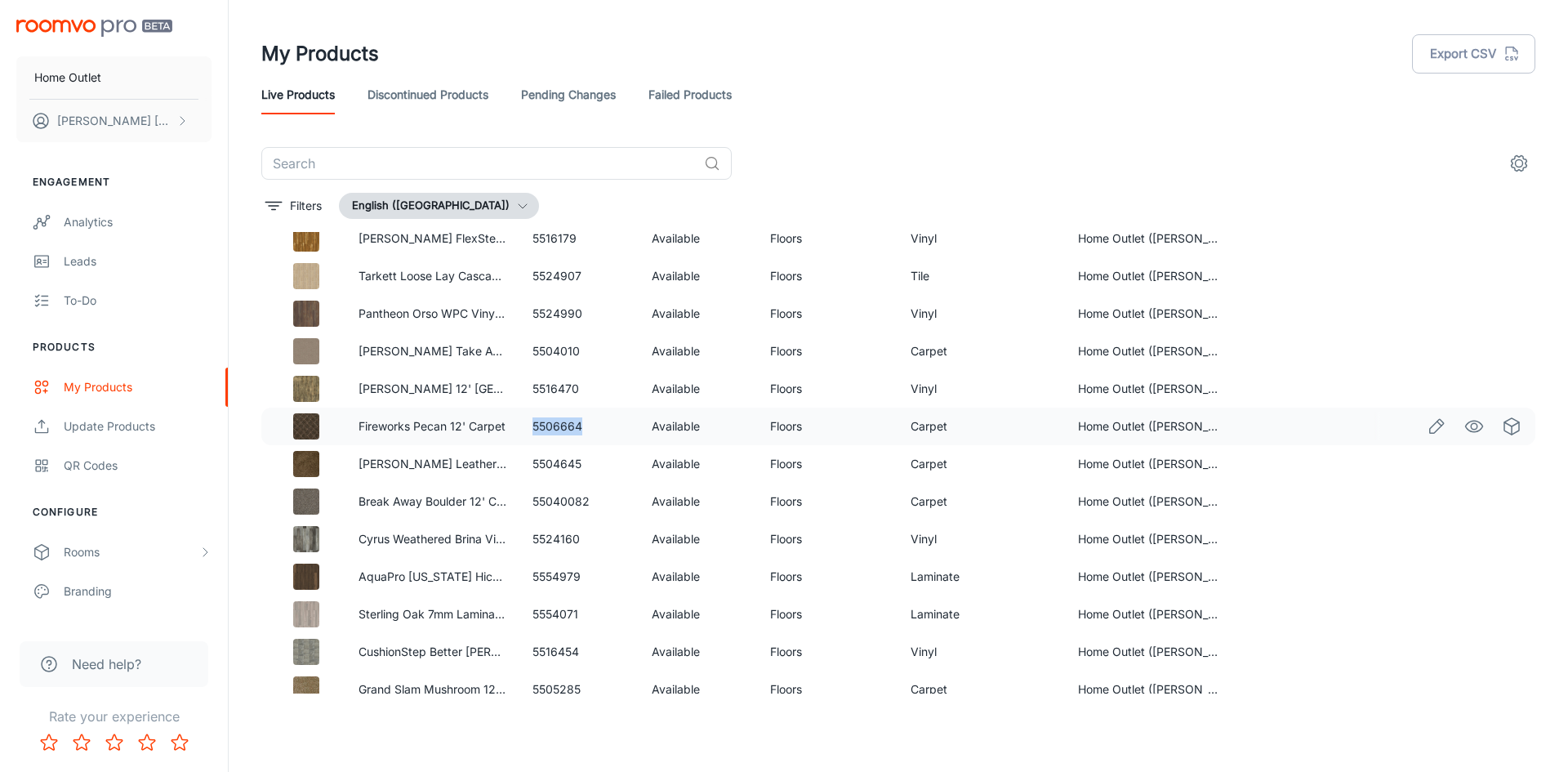
click at [577, 428] on td "5506664" at bounding box center [579, 425] width 118 height 37
drag, startPoint x: 524, startPoint y: 351, endPoint x: 581, endPoint y: 351, distance: 57.0
click at [581, 351] on td "5504010" at bounding box center [579, 351] width 118 height 37
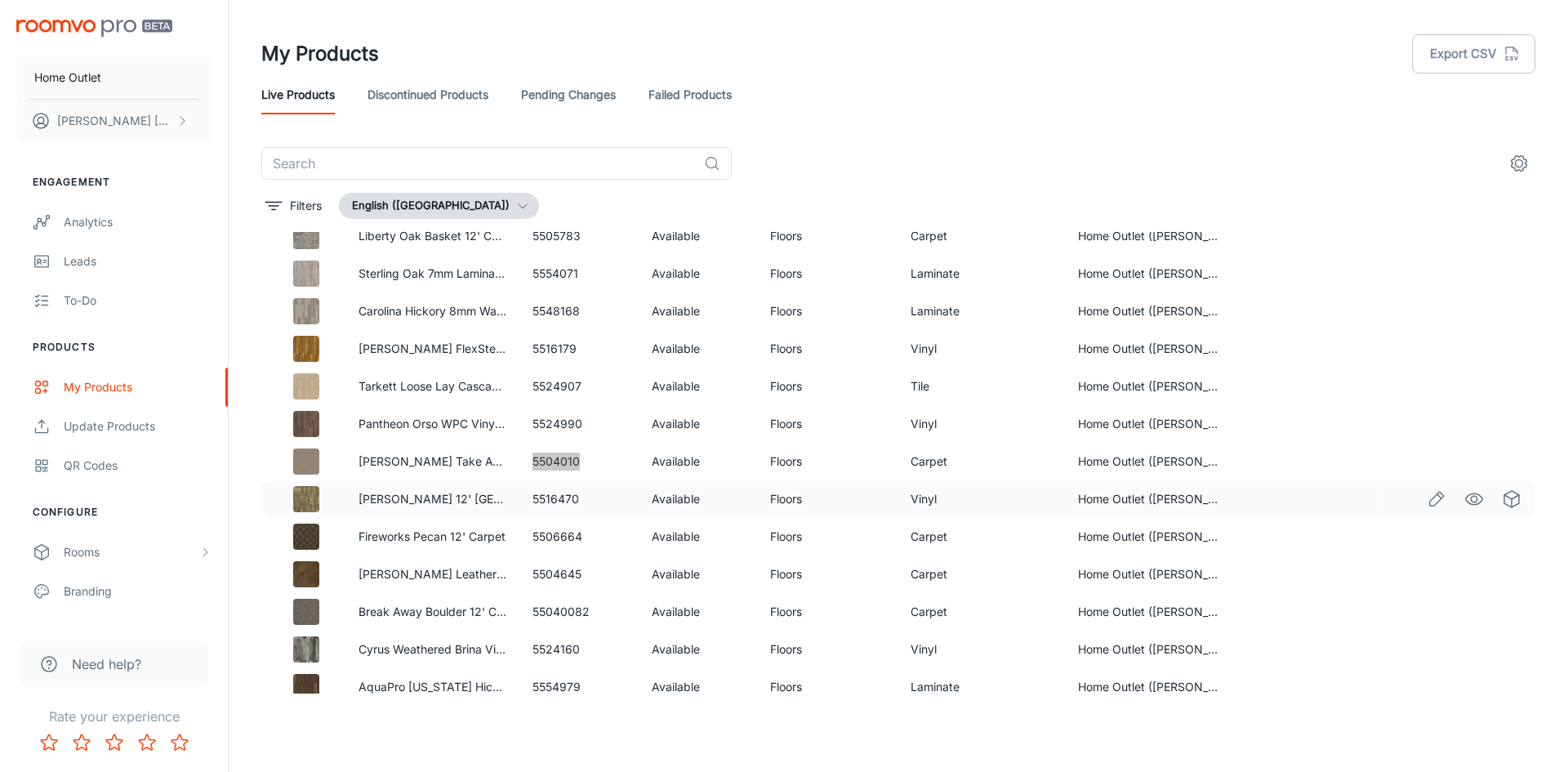
scroll to position [4102, 0]
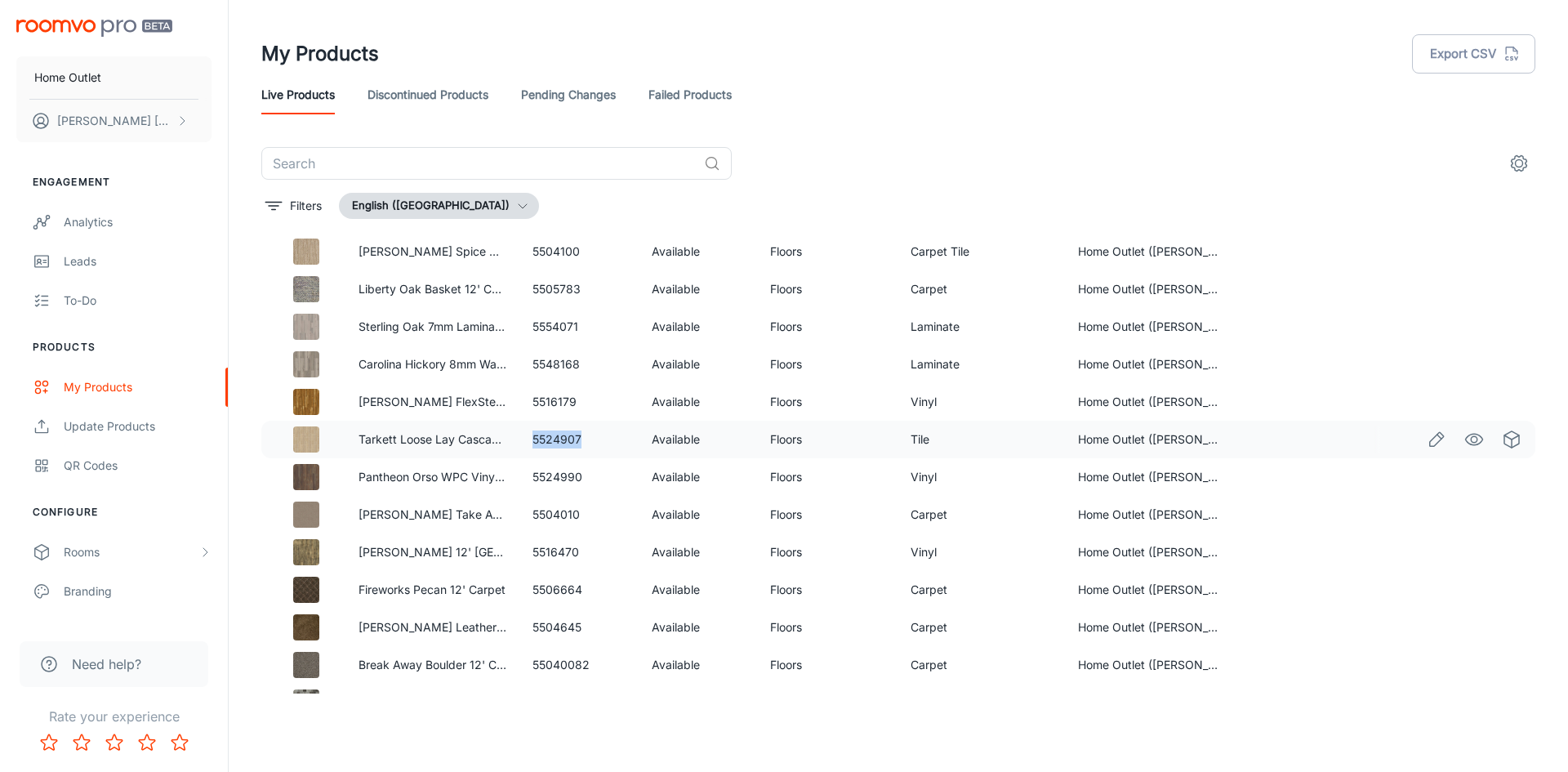
drag, startPoint x: 533, startPoint y: 434, endPoint x: 594, endPoint y: 434, distance: 61.0
click at [594, 434] on td "5524907" at bounding box center [579, 439] width 118 height 37
drag, startPoint x: 528, startPoint y: 362, endPoint x: 575, endPoint y: 362, distance: 47.0
click at [575, 362] on td "5548168" at bounding box center [579, 363] width 118 height 37
drag, startPoint x: 523, startPoint y: 326, endPoint x: 580, endPoint y: 324, distance: 57.0
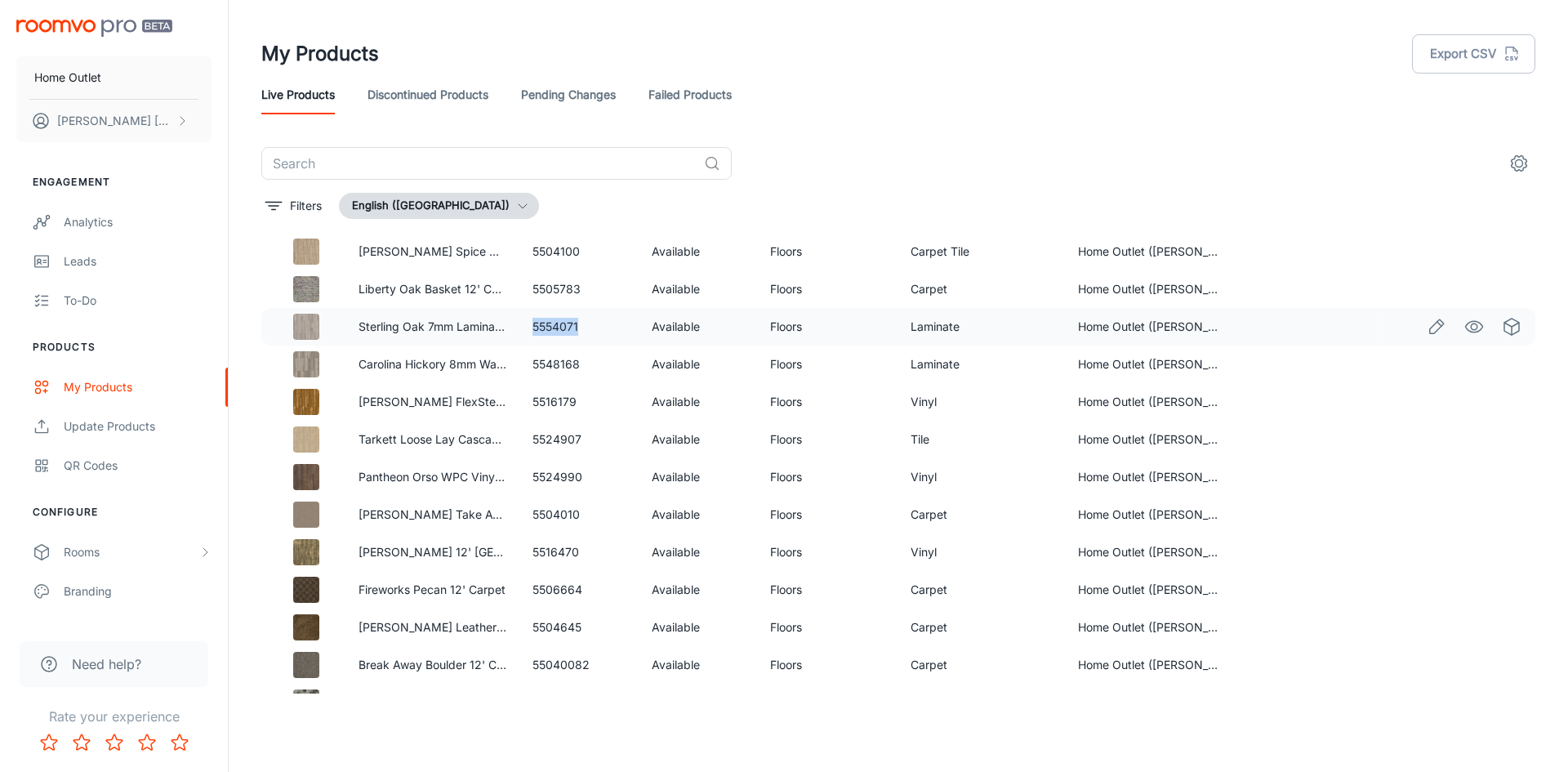
click at [580, 324] on td "5554071" at bounding box center [579, 326] width 118 height 37
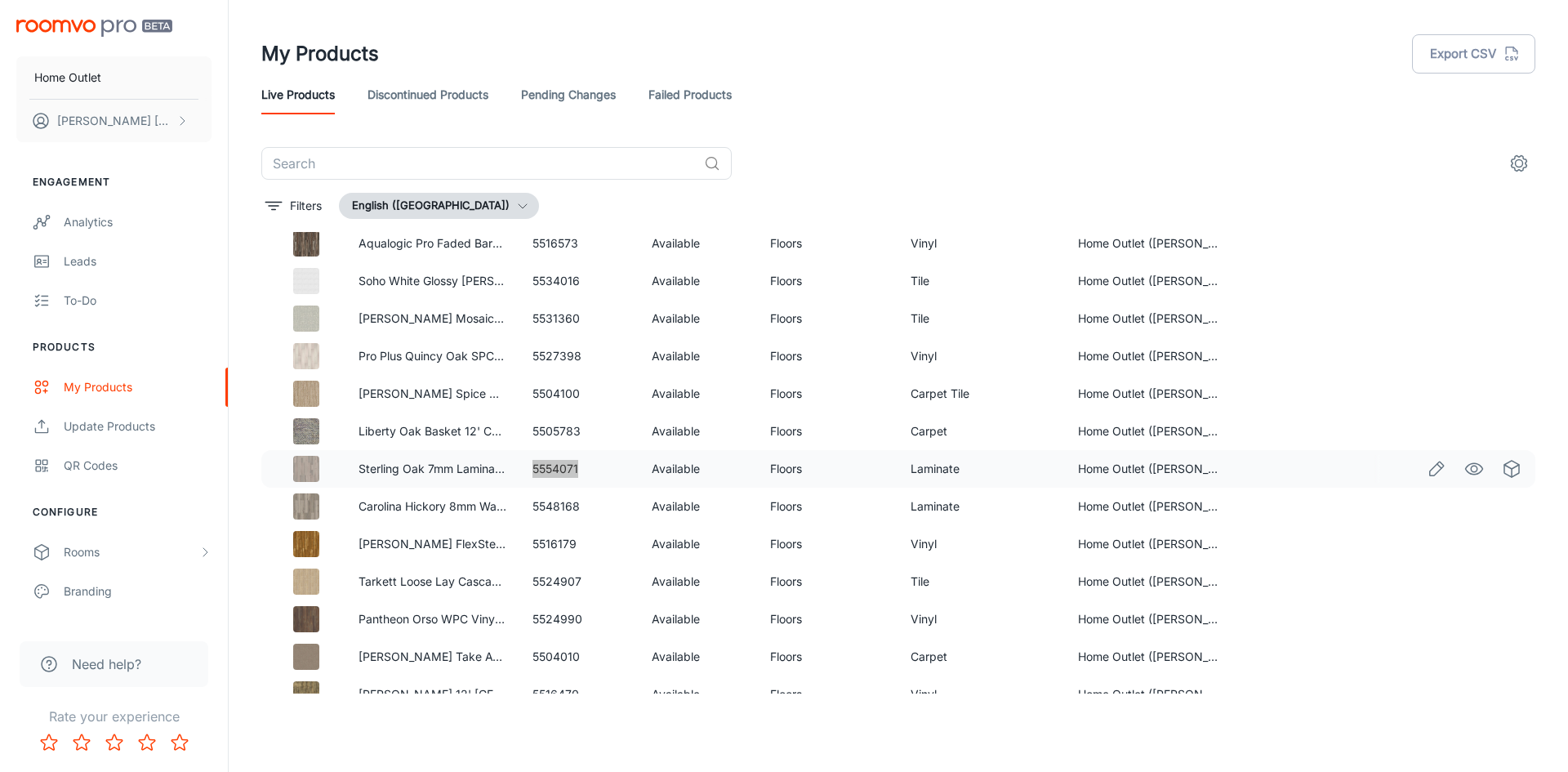
scroll to position [3938, 0]
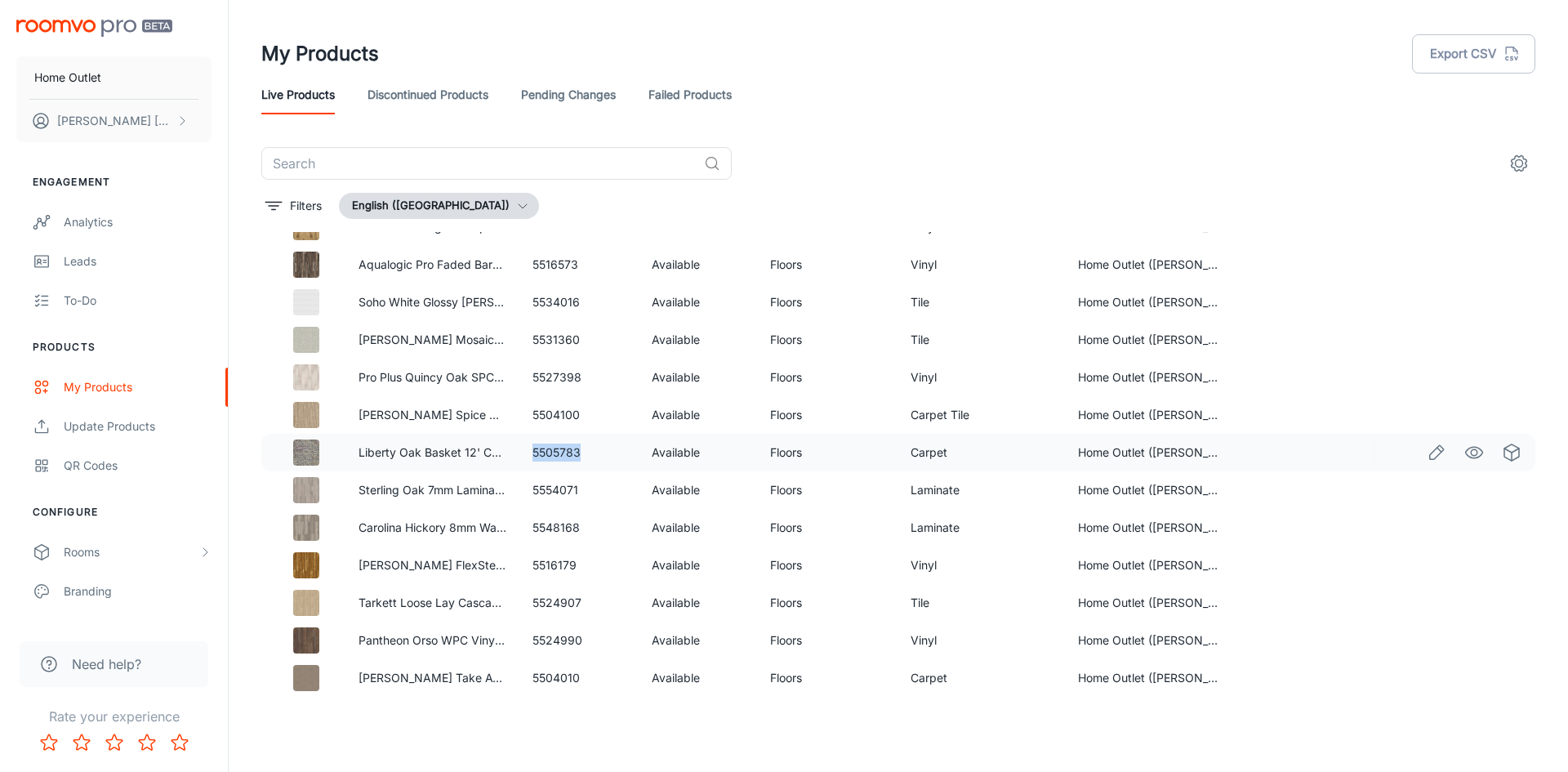
drag, startPoint x: 530, startPoint y: 454, endPoint x: 611, endPoint y: 460, distance: 81.2
click at [611, 460] on td "5505783" at bounding box center [579, 452] width 118 height 37
drag, startPoint x: 530, startPoint y: 418, endPoint x: 582, endPoint y: 419, distance: 52.0
click at [582, 419] on td "5504100" at bounding box center [579, 414] width 118 height 37
click at [521, 375] on td "5527398" at bounding box center [579, 376] width 118 height 37
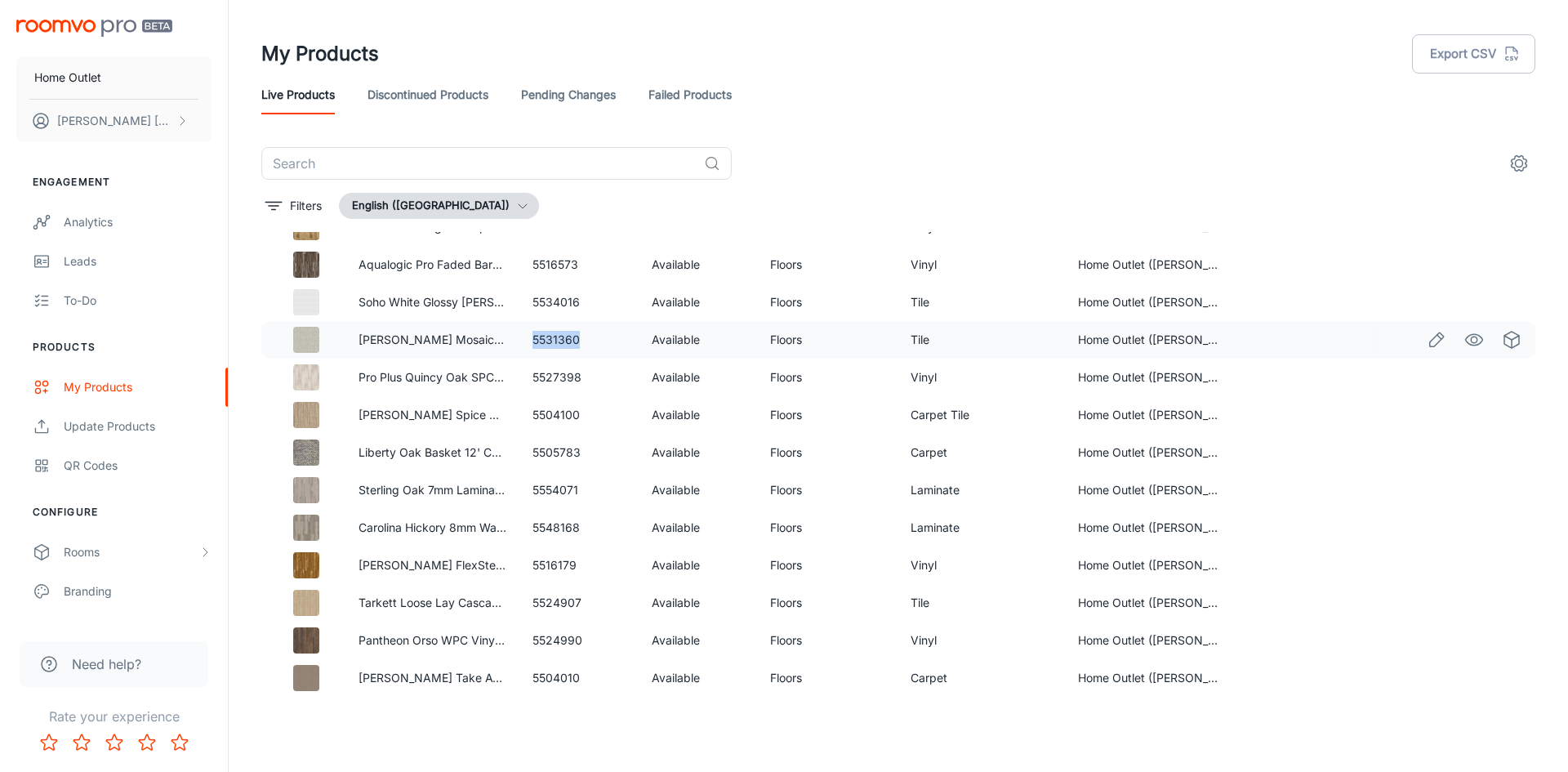
drag, startPoint x: 527, startPoint y: 332, endPoint x: 578, endPoint y: 334, distance: 51.0
click at [578, 334] on td "5531360" at bounding box center [579, 339] width 118 height 37
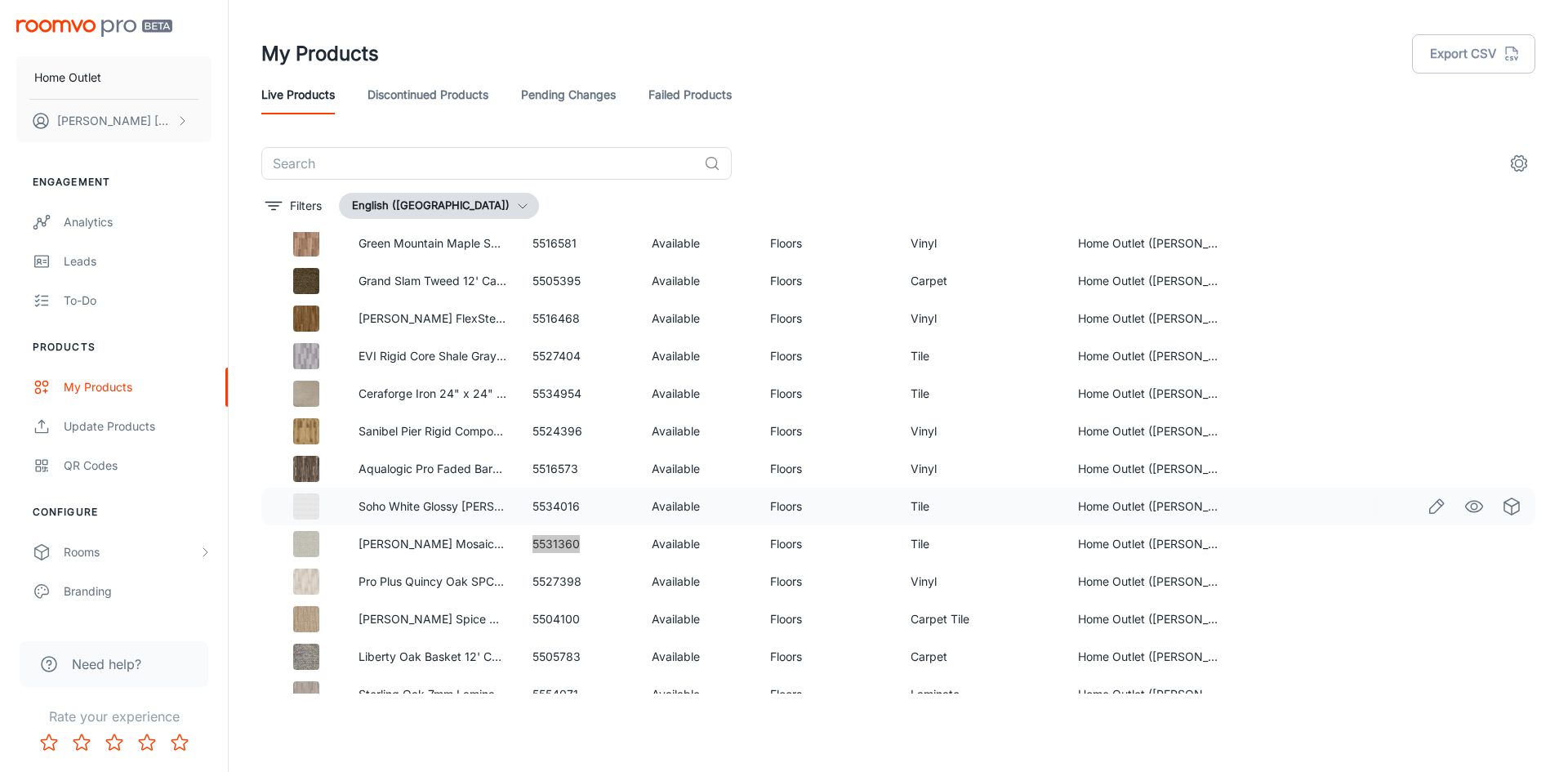
scroll to position [3693, 0]
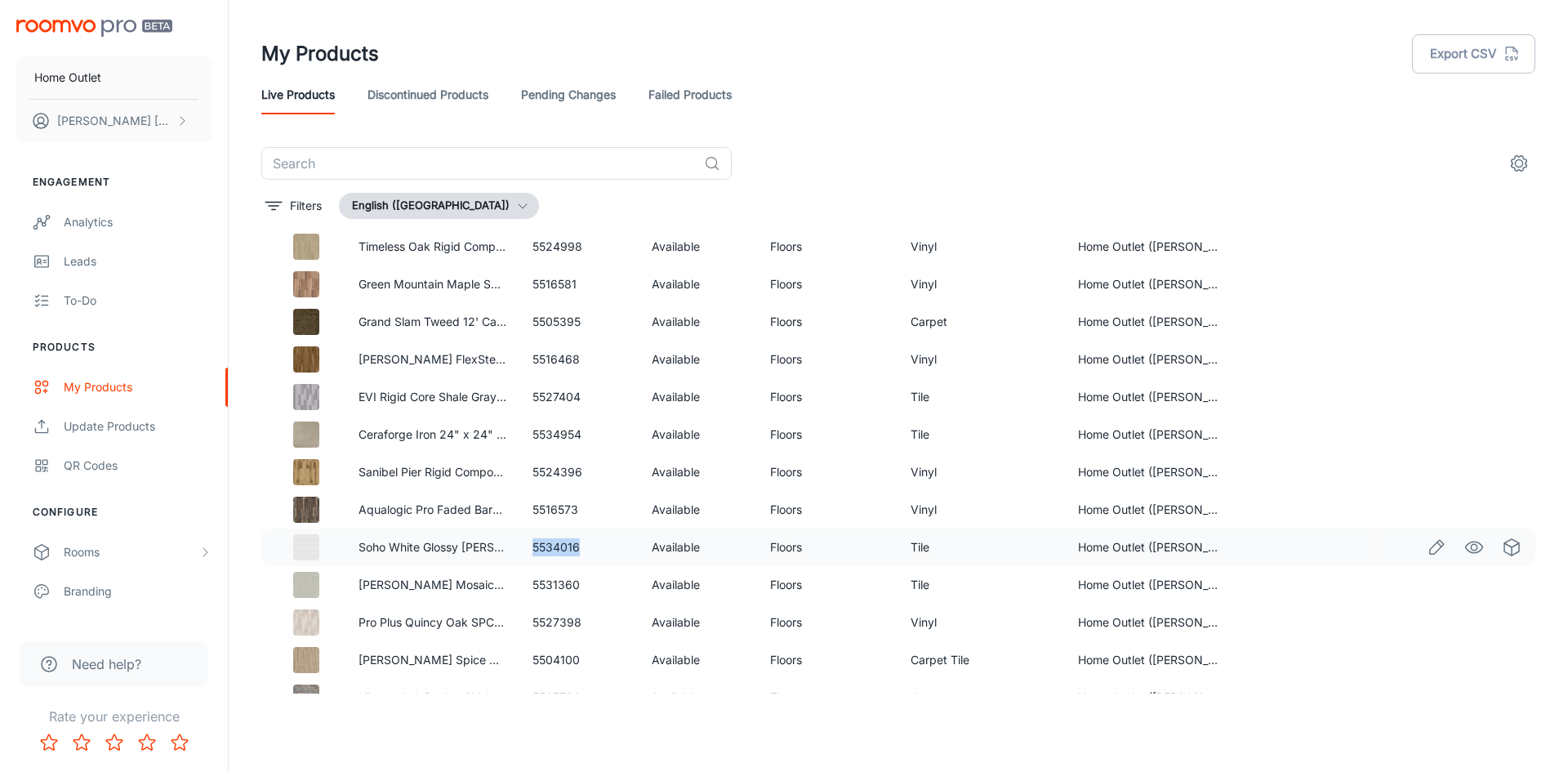
drag, startPoint x: 530, startPoint y: 547, endPoint x: 581, endPoint y: 550, distance: 51.1
click at [581, 550] on td "5534016" at bounding box center [579, 547] width 118 height 37
drag, startPoint x: 530, startPoint y: 429, endPoint x: 586, endPoint y: 431, distance: 56.0
click at [586, 431] on td "5534954" at bounding box center [579, 434] width 118 height 37
drag, startPoint x: 530, startPoint y: 393, endPoint x: 581, endPoint y: 393, distance: 51.0
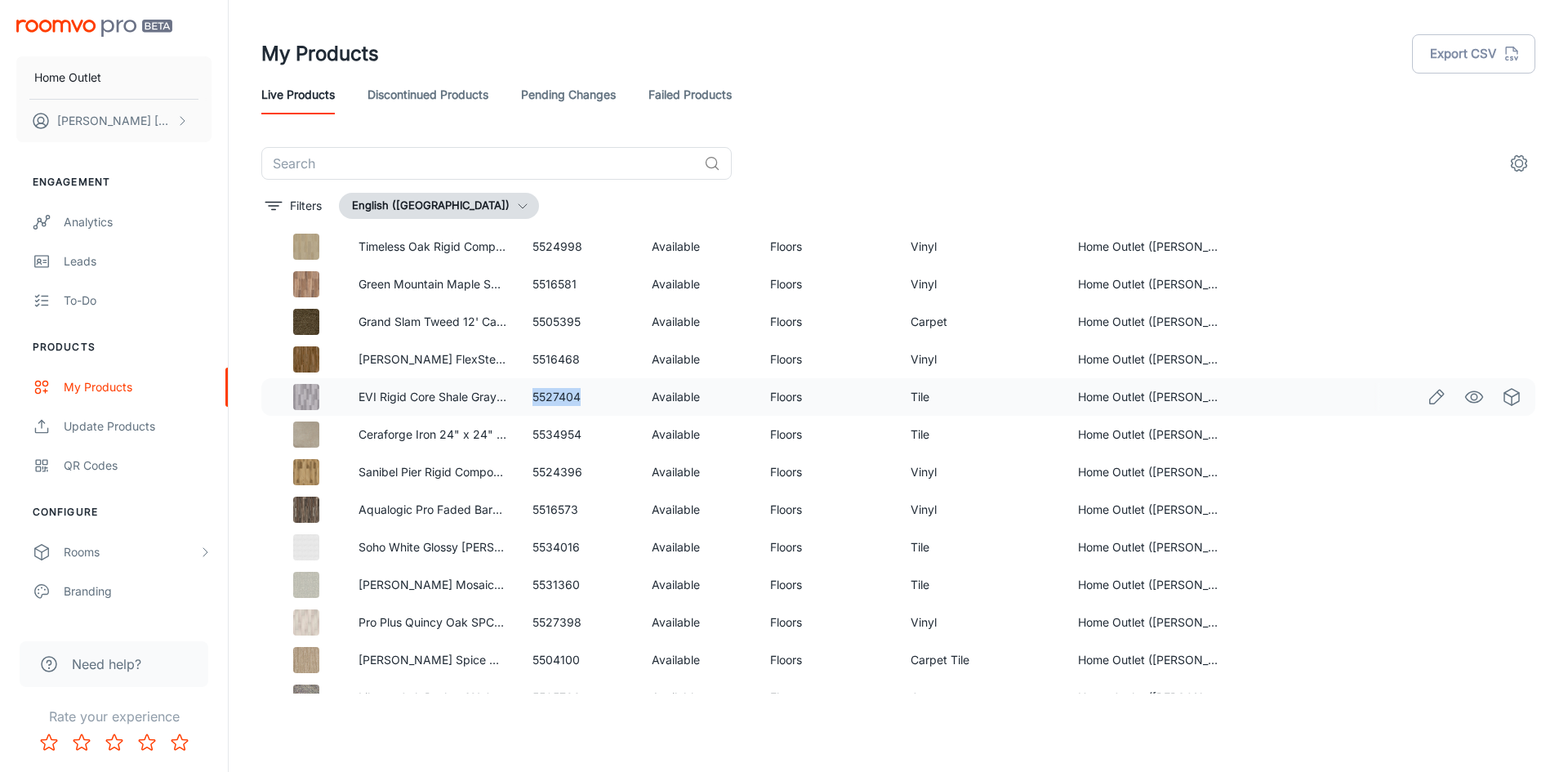
click at [581, 393] on td "5527404" at bounding box center [579, 397] width 118 height 37
drag, startPoint x: 531, startPoint y: 318, endPoint x: 584, endPoint y: 320, distance: 53.0
click at [584, 320] on td "5505395" at bounding box center [579, 321] width 118 height 37
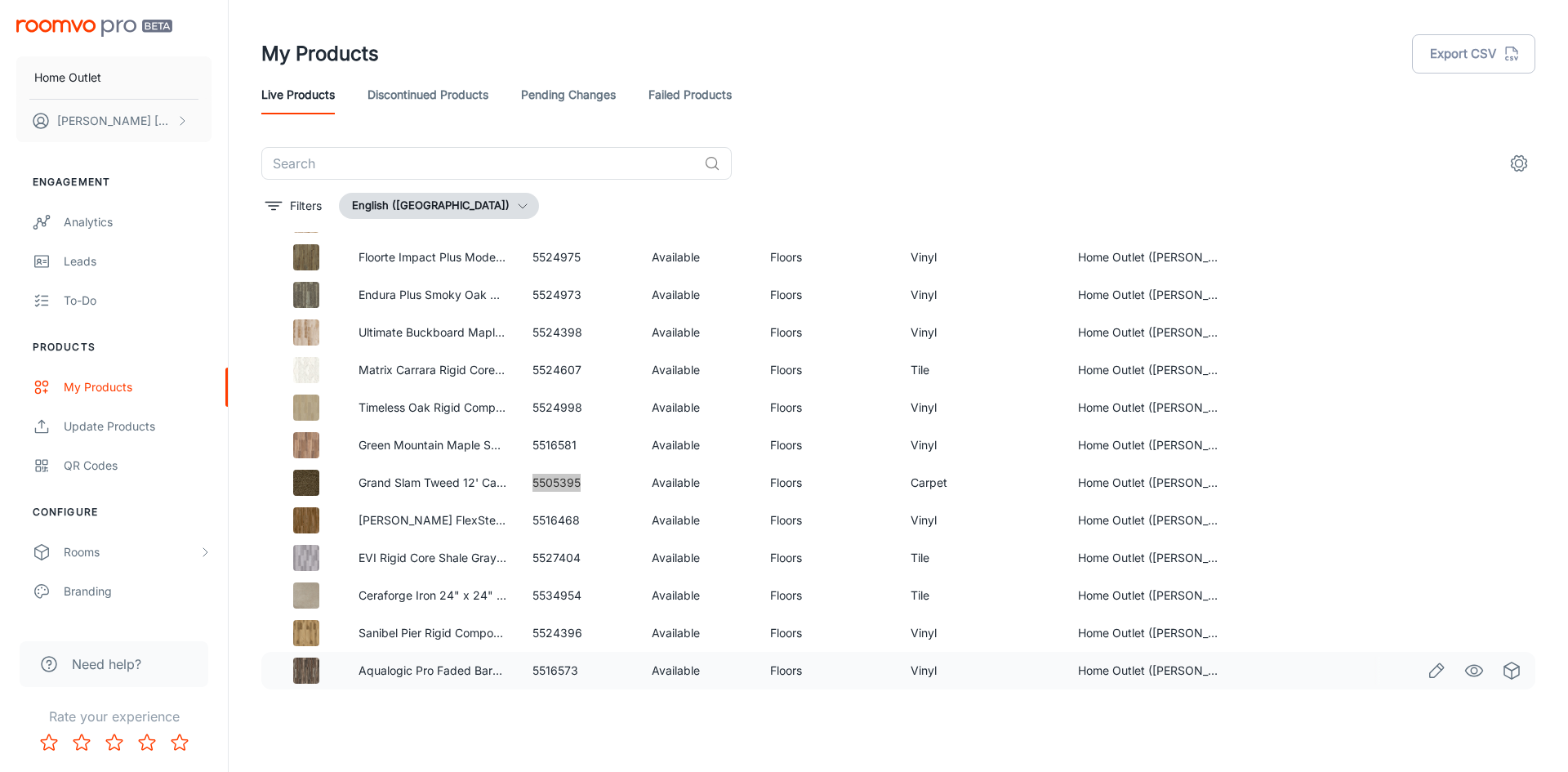
scroll to position [3529, 0]
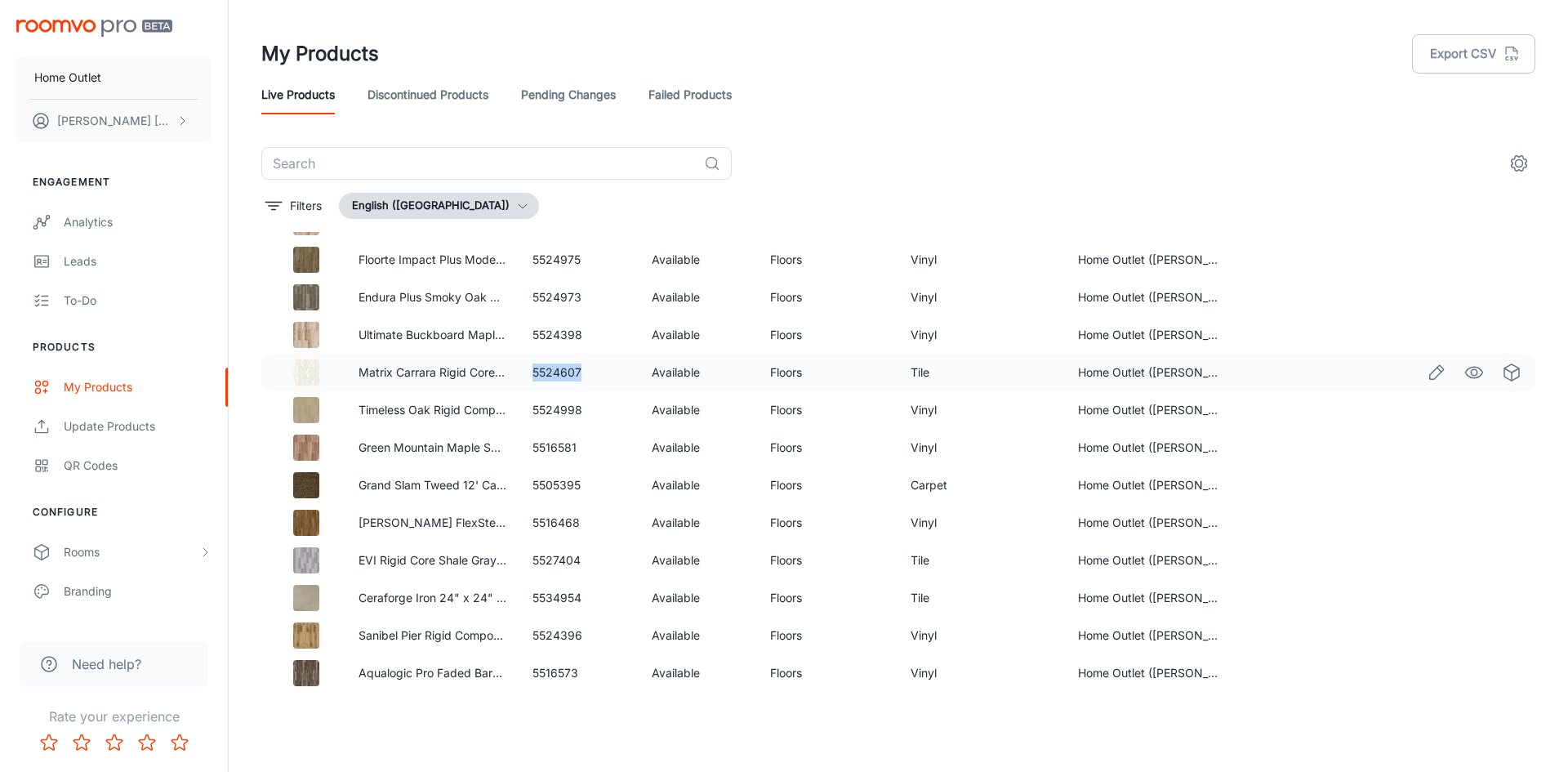
drag, startPoint x: 526, startPoint y: 371, endPoint x: 582, endPoint y: 369, distance: 56.0
click at [582, 369] on td "5524607" at bounding box center [579, 372] width 118 height 37
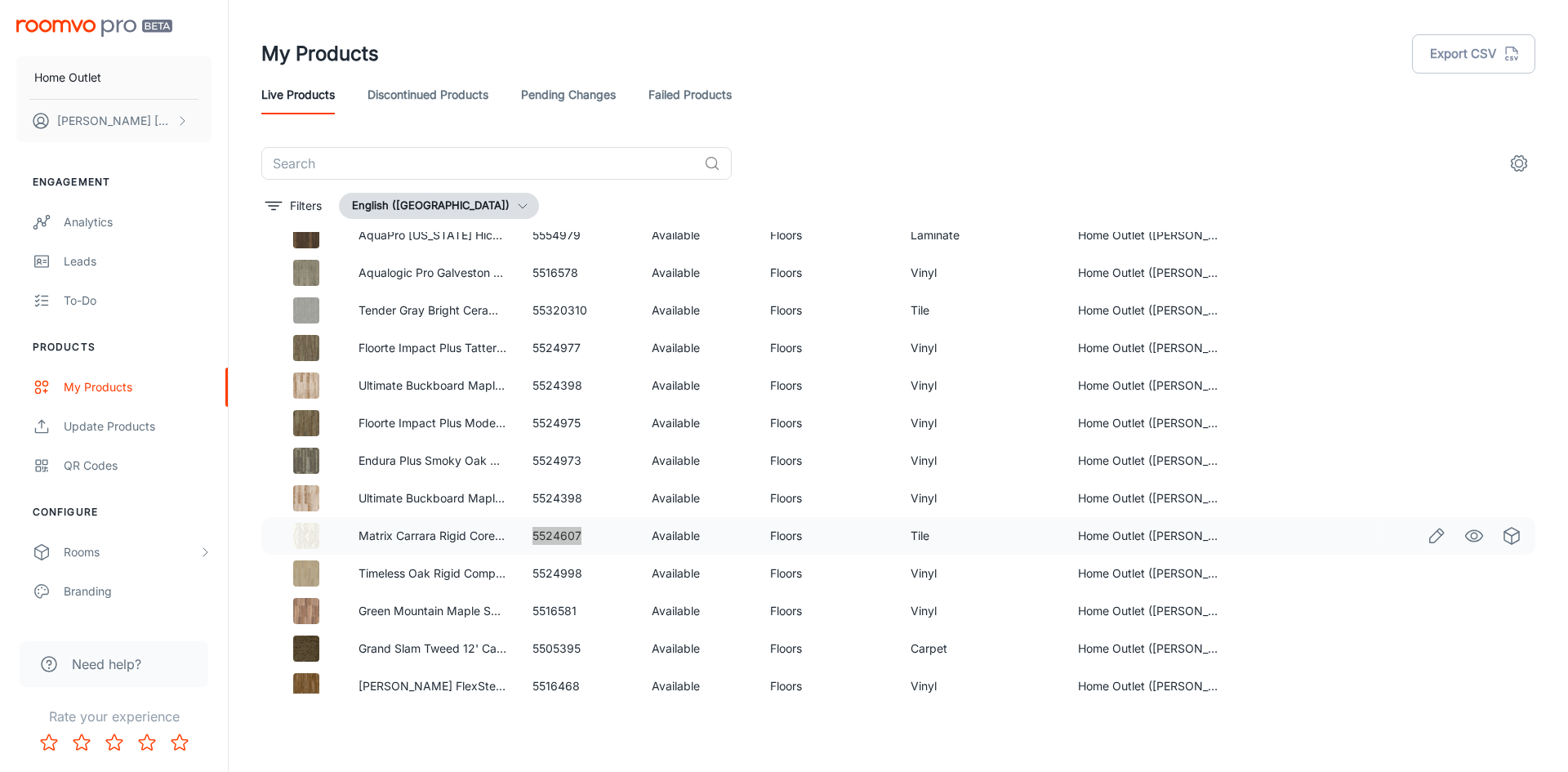
scroll to position [3285, 0]
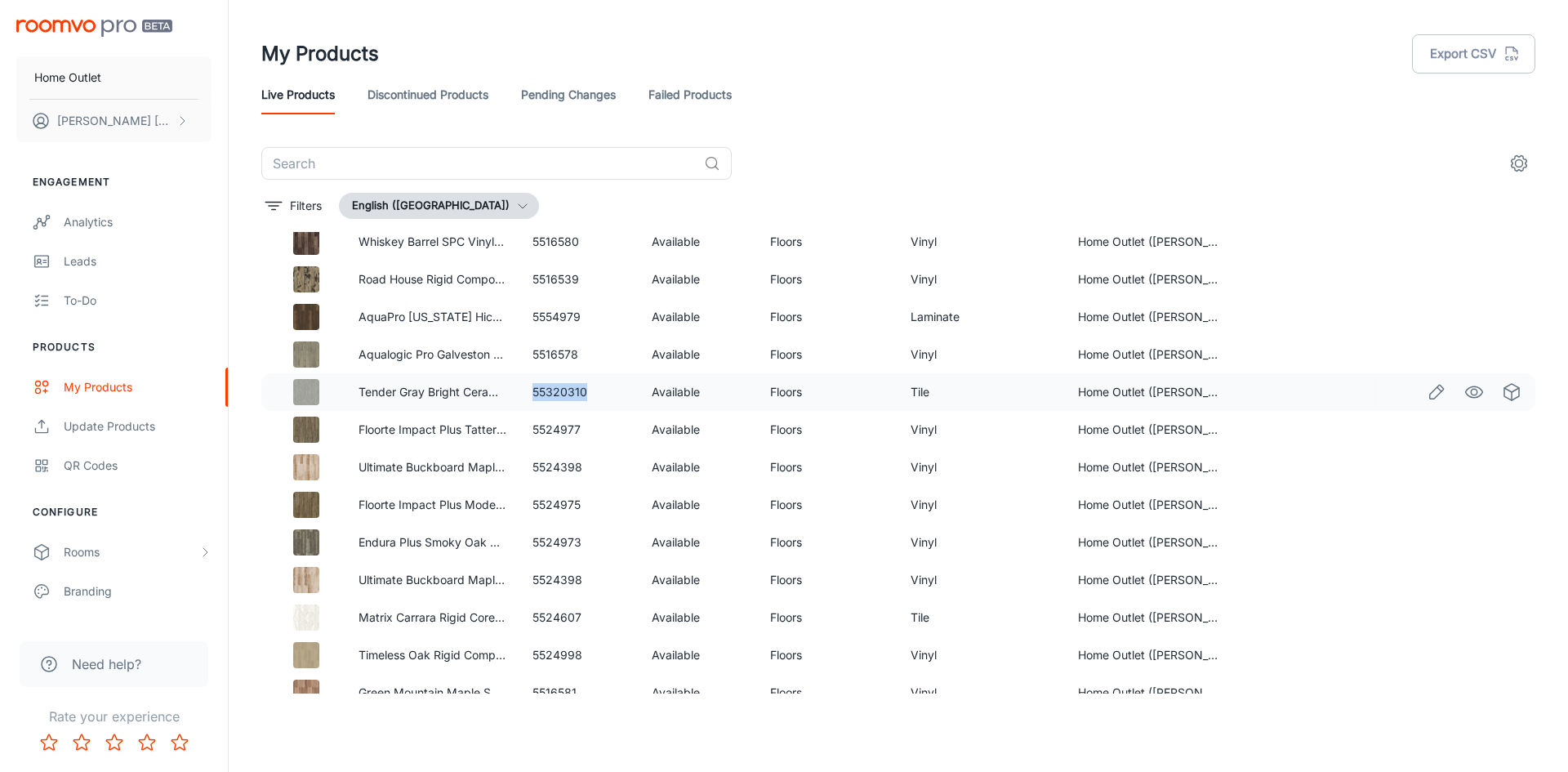
drag, startPoint x: 524, startPoint y: 387, endPoint x: 588, endPoint y: 392, distance: 64.2
click at [588, 392] on td "55320310" at bounding box center [579, 392] width 118 height 37
drag, startPoint x: 526, startPoint y: 318, endPoint x: 583, endPoint y: 320, distance: 57.0
click at [583, 320] on td "5554979" at bounding box center [579, 316] width 118 height 37
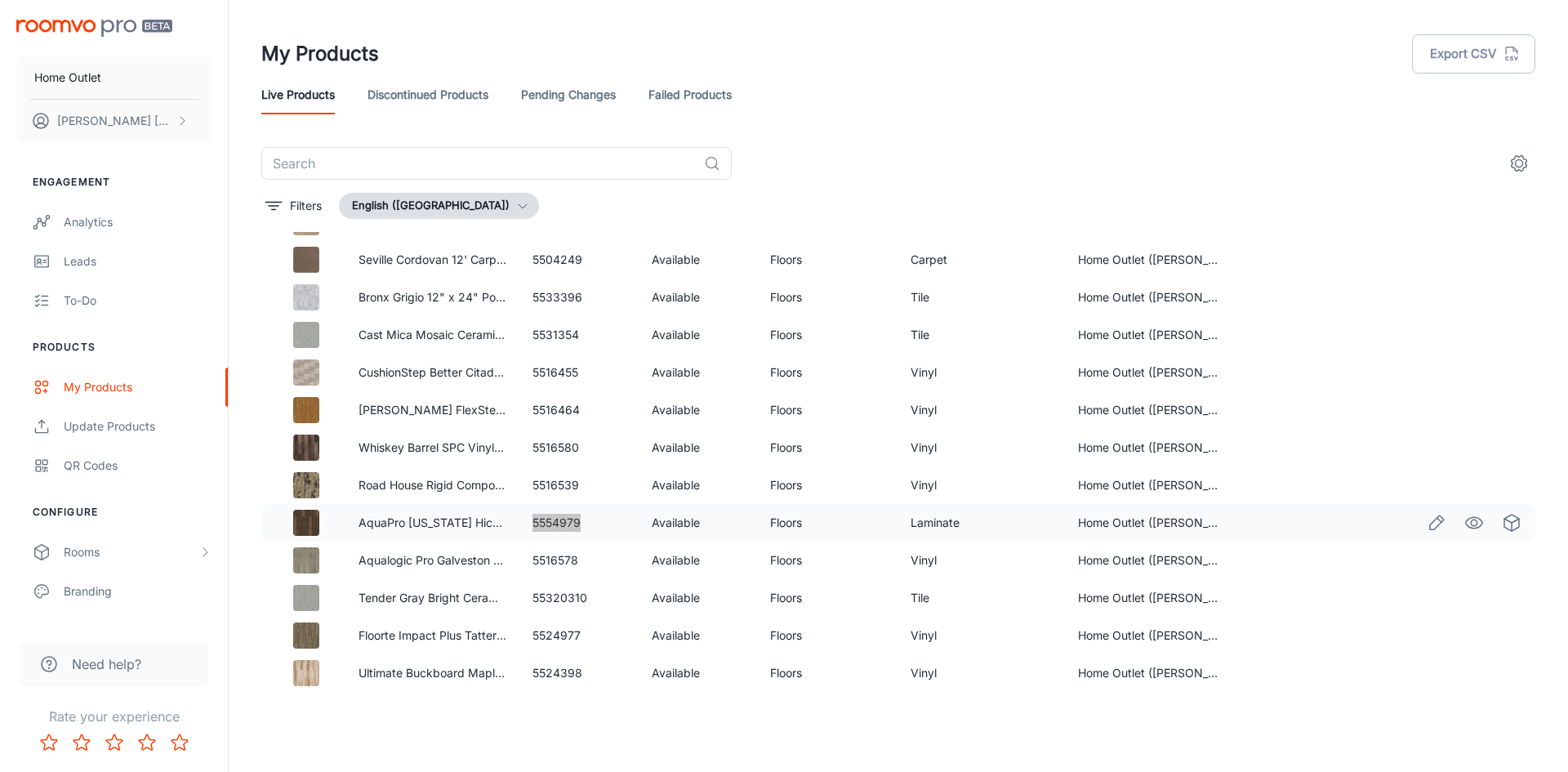
scroll to position [3040, 0]
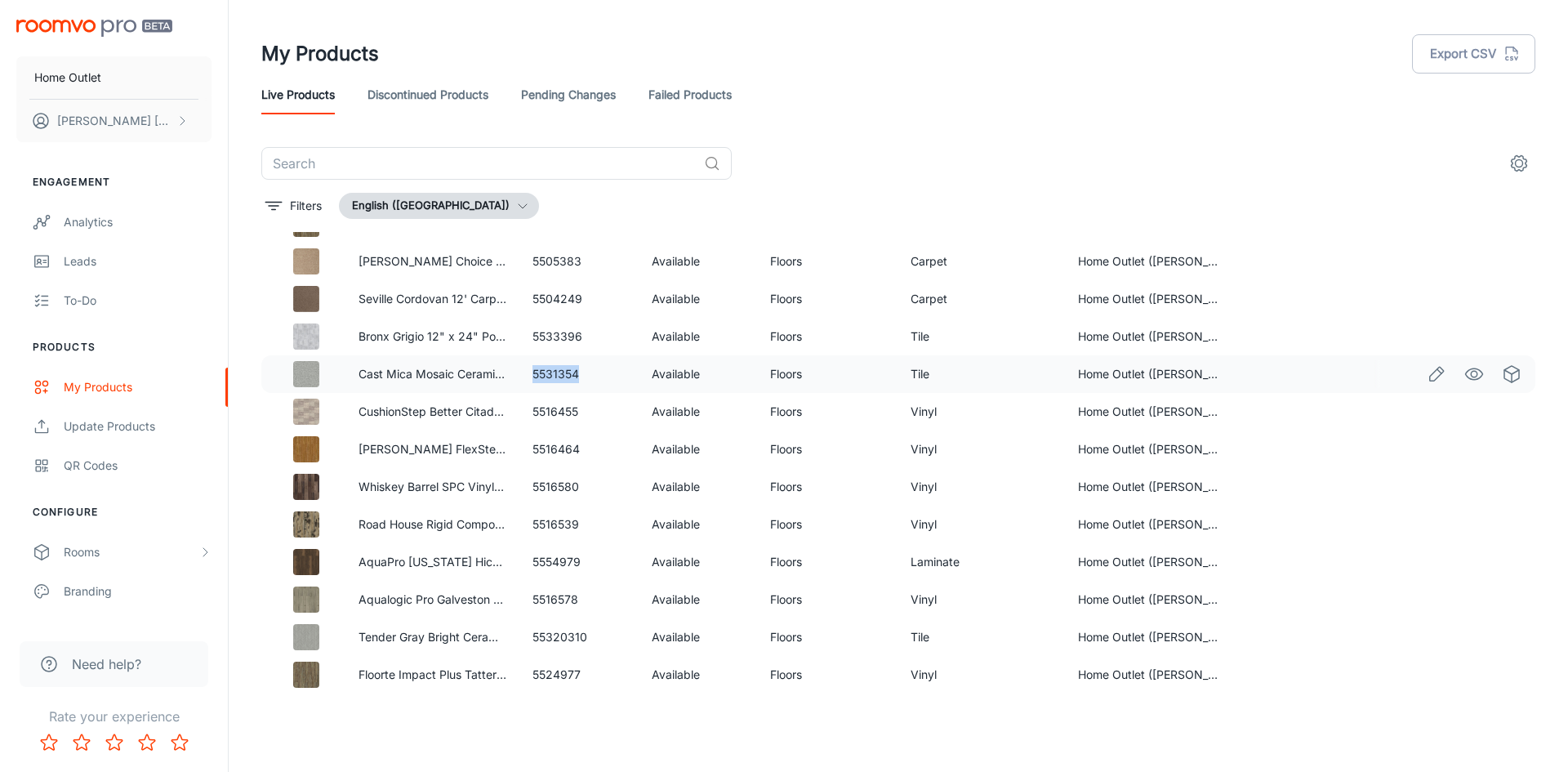
drag, startPoint x: 530, startPoint y: 369, endPoint x: 581, endPoint y: 371, distance: 51.0
click at [581, 371] on td "5531354" at bounding box center [579, 374] width 118 height 37
drag, startPoint x: 529, startPoint y: 331, endPoint x: 580, endPoint y: 333, distance: 51.0
click at [580, 333] on td "5533396" at bounding box center [579, 335] width 118 height 37
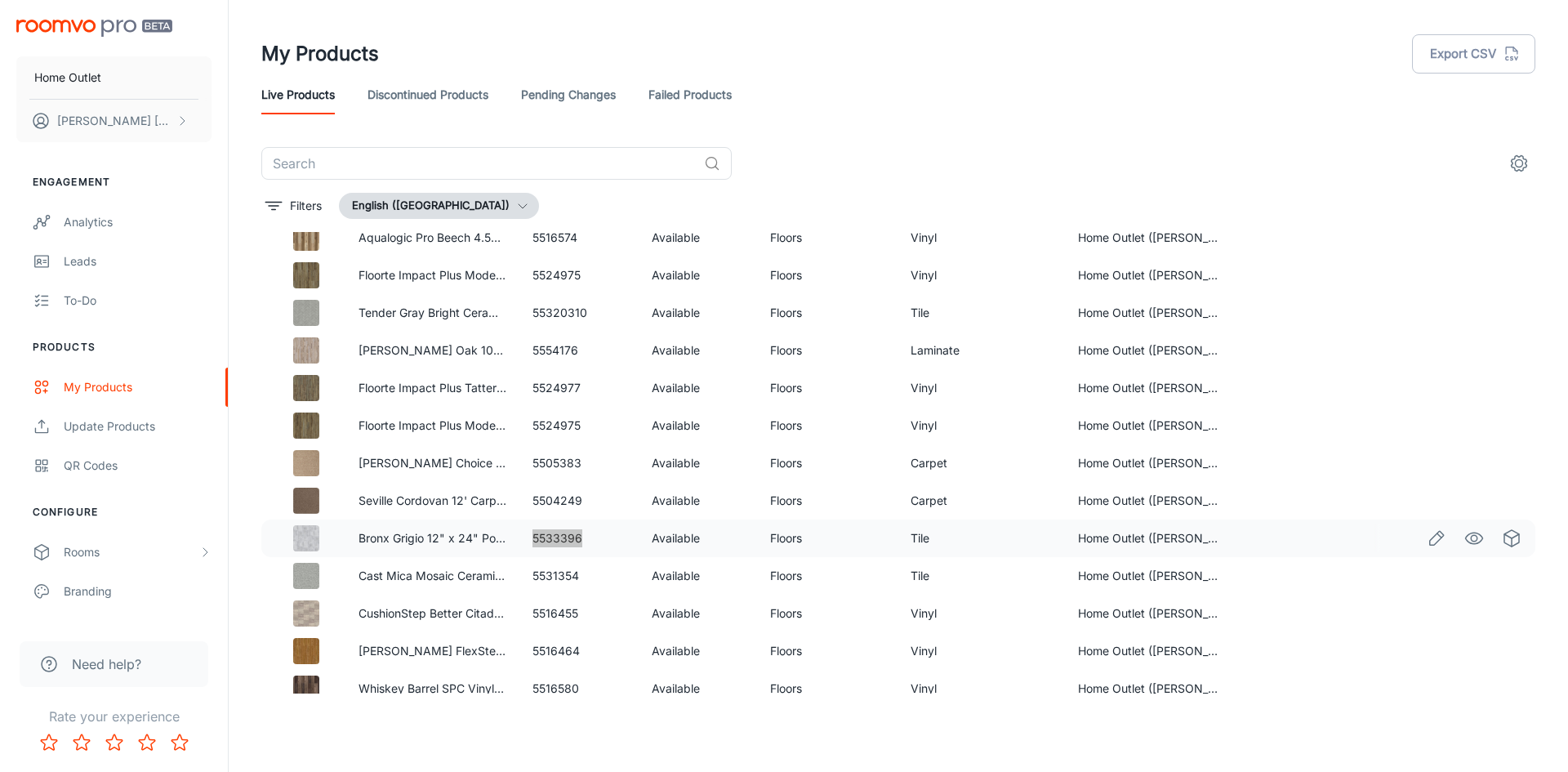
scroll to position [2795, 0]
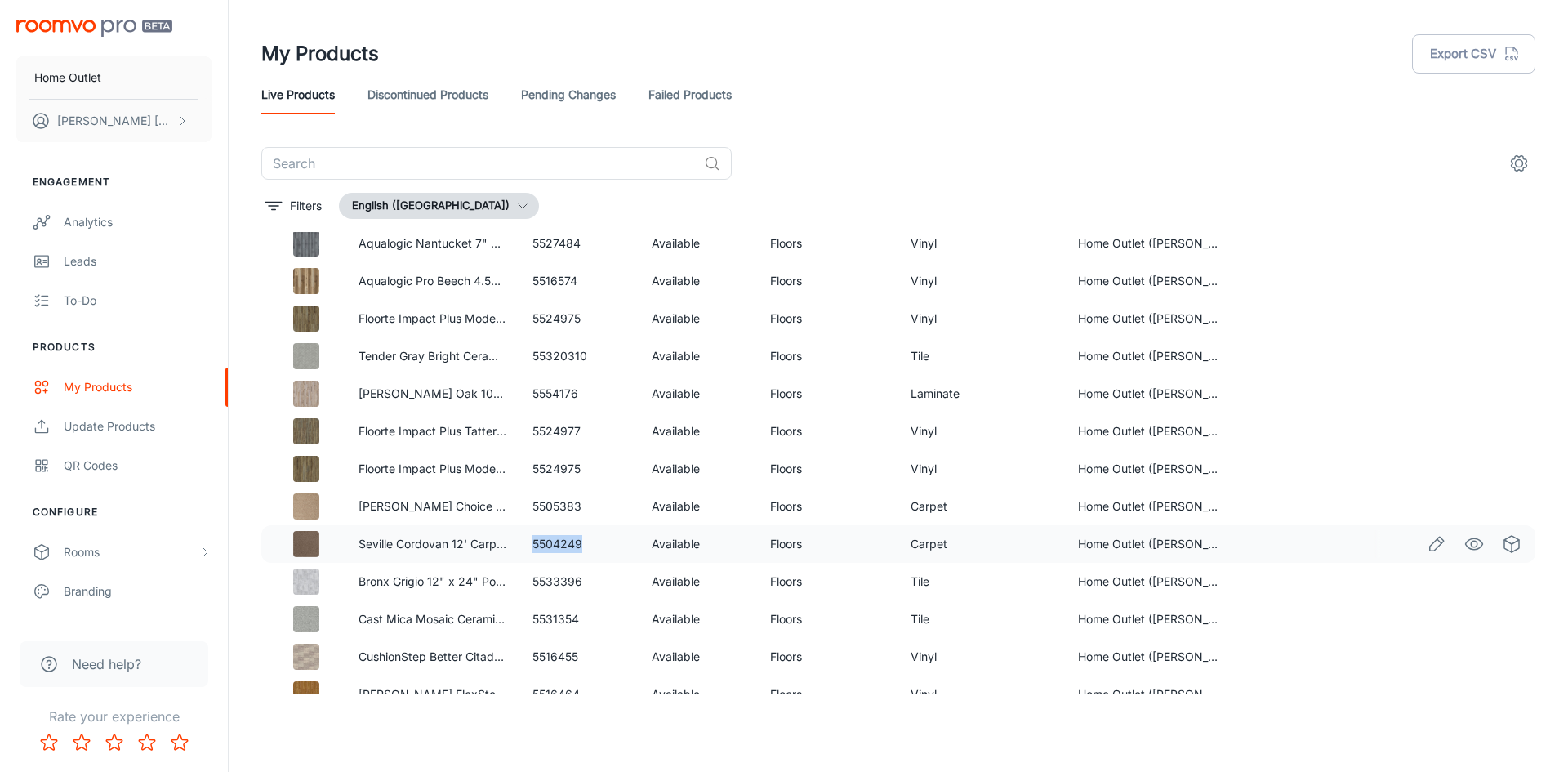
drag, startPoint x: 532, startPoint y: 546, endPoint x: 584, endPoint y: 546, distance: 52.0
click at [584, 546] on td "5504249" at bounding box center [579, 544] width 118 height 37
drag, startPoint x: 530, startPoint y: 506, endPoint x: 587, endPoint y: 506, distance: 57.0
click at [587, 506] on td "5505383" at bounding box center [579, 505] width 118 height 37
drag, startPoint x: 528, startPoint y: 396, endPoint x: 578, endPoint y: 393, distance: 50.1
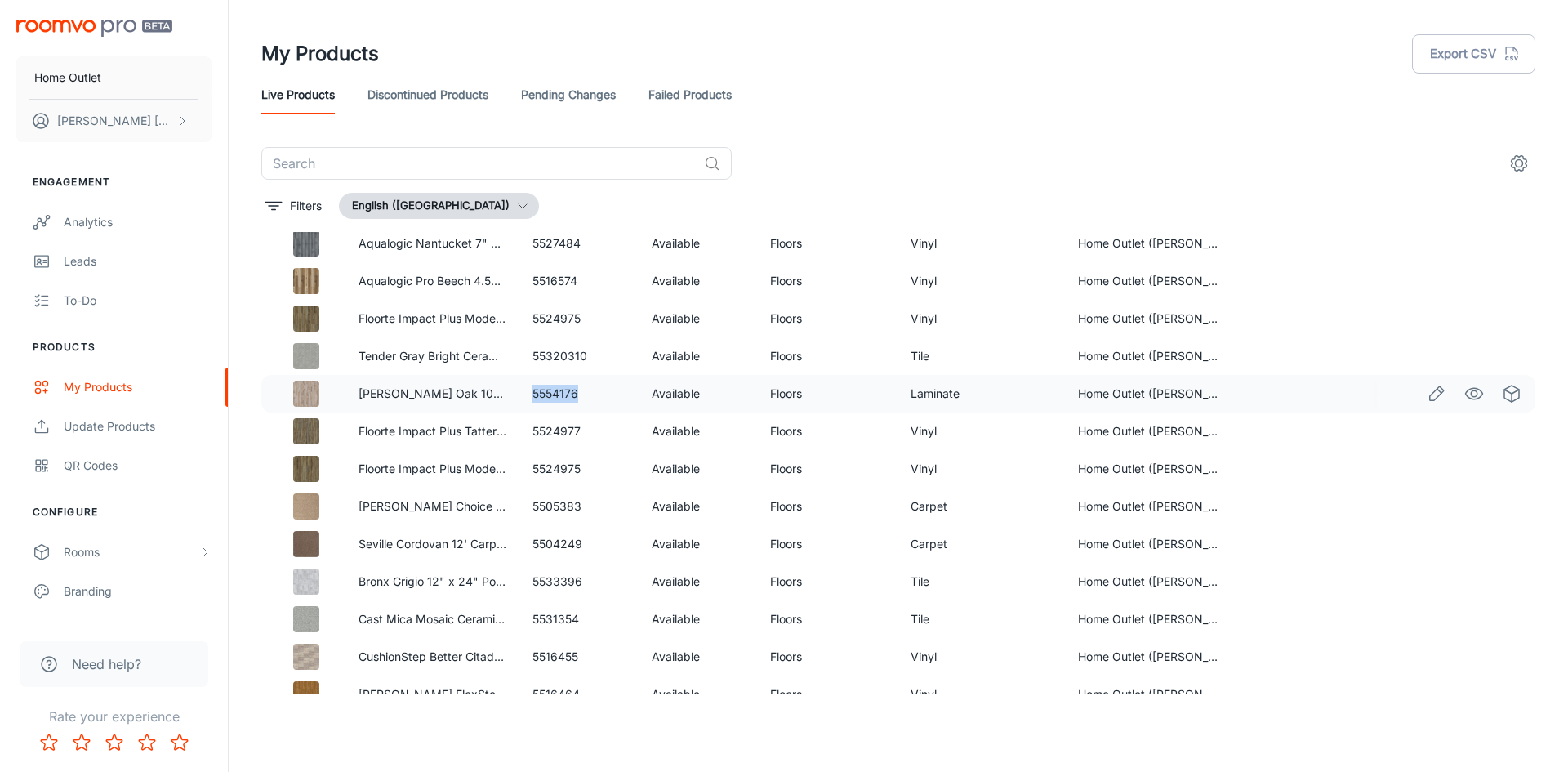
click at [578, 393] on td "5554176" at bounding box center [579, 393] width 118 height 37
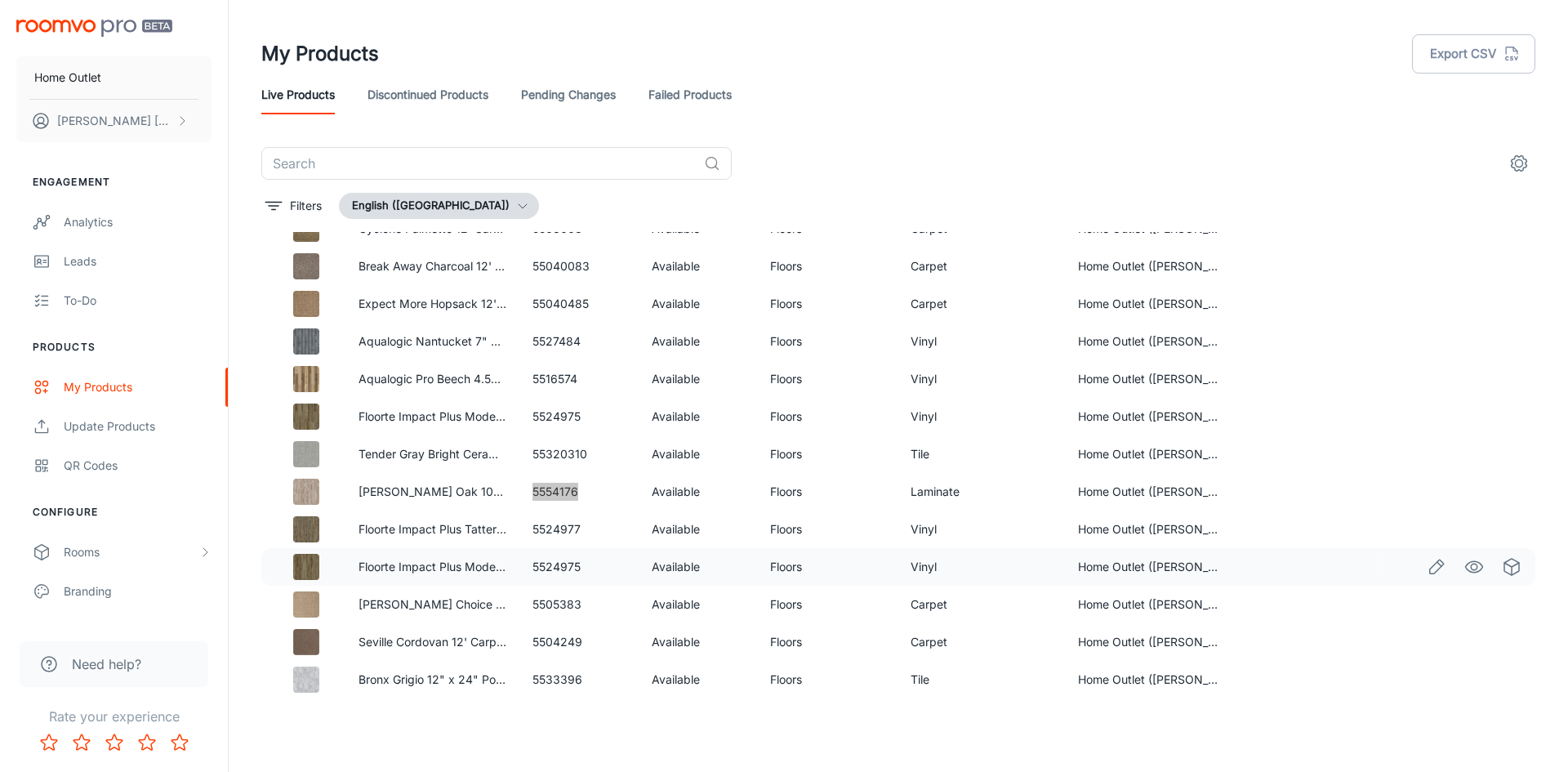
scroll to position [2631, 0]
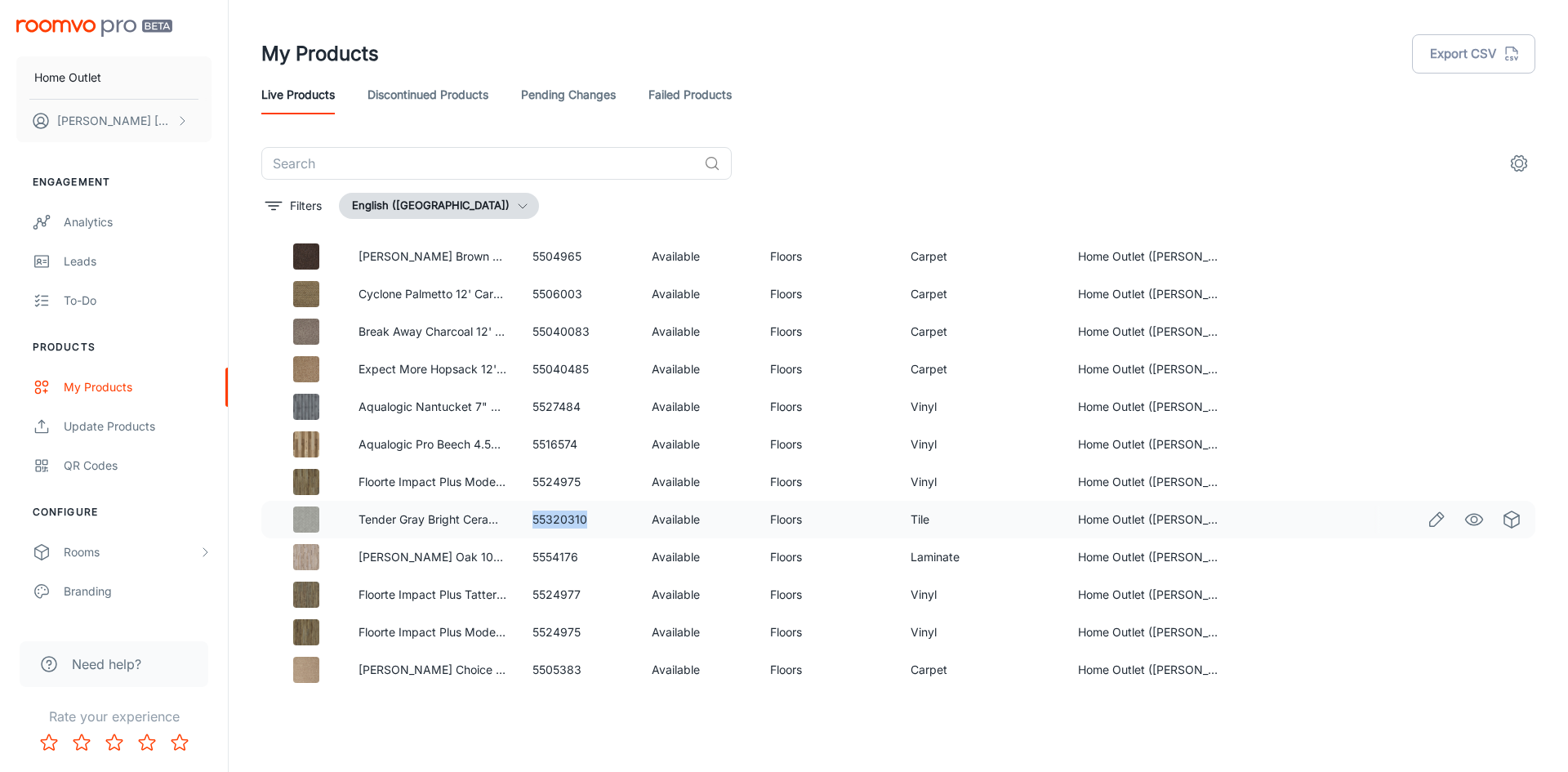
drag, startPoint x: 532, startPoint y: 519, endPoint x: 592, endPoint y: 519, distance: 60.0
click at [592, 519] on td "55320310" at bounding box center [579, 519] width 118 height 37
drag, startPoint x: 526, startPoint y: 367, endPoint x: 587, endPoint y: 367, distance: 61.0
click at [587, 367] on td "55040485" at bounding box center [579, 369] width 118 height 37
drag, startPoint x: 522, startPoint y: 327, endPoint x: 586, endPoint y: 338, distance: 64.9
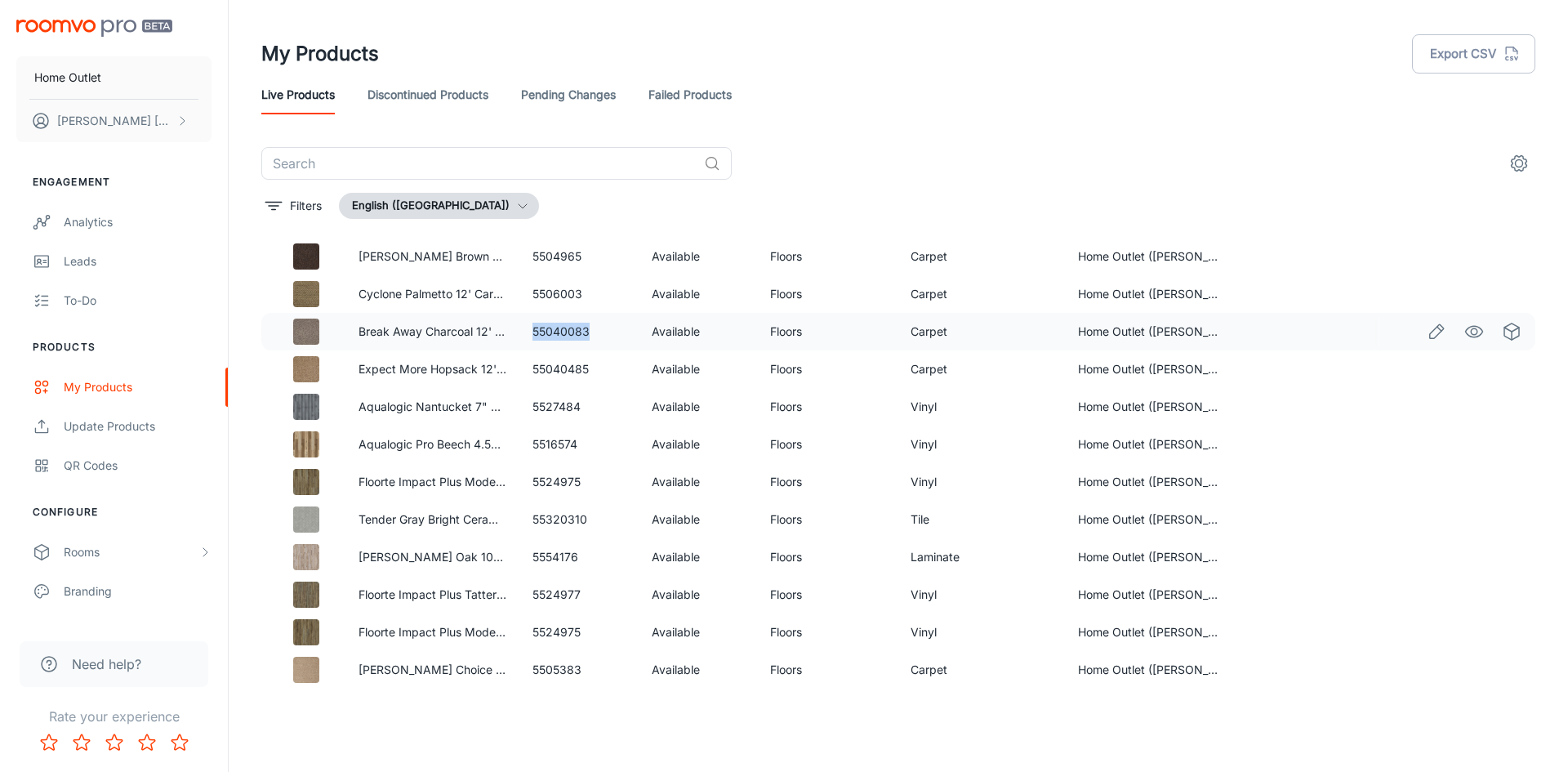
click at [586, 338] on td "55040083" at bounding box center [579, 331] width 118 height 37
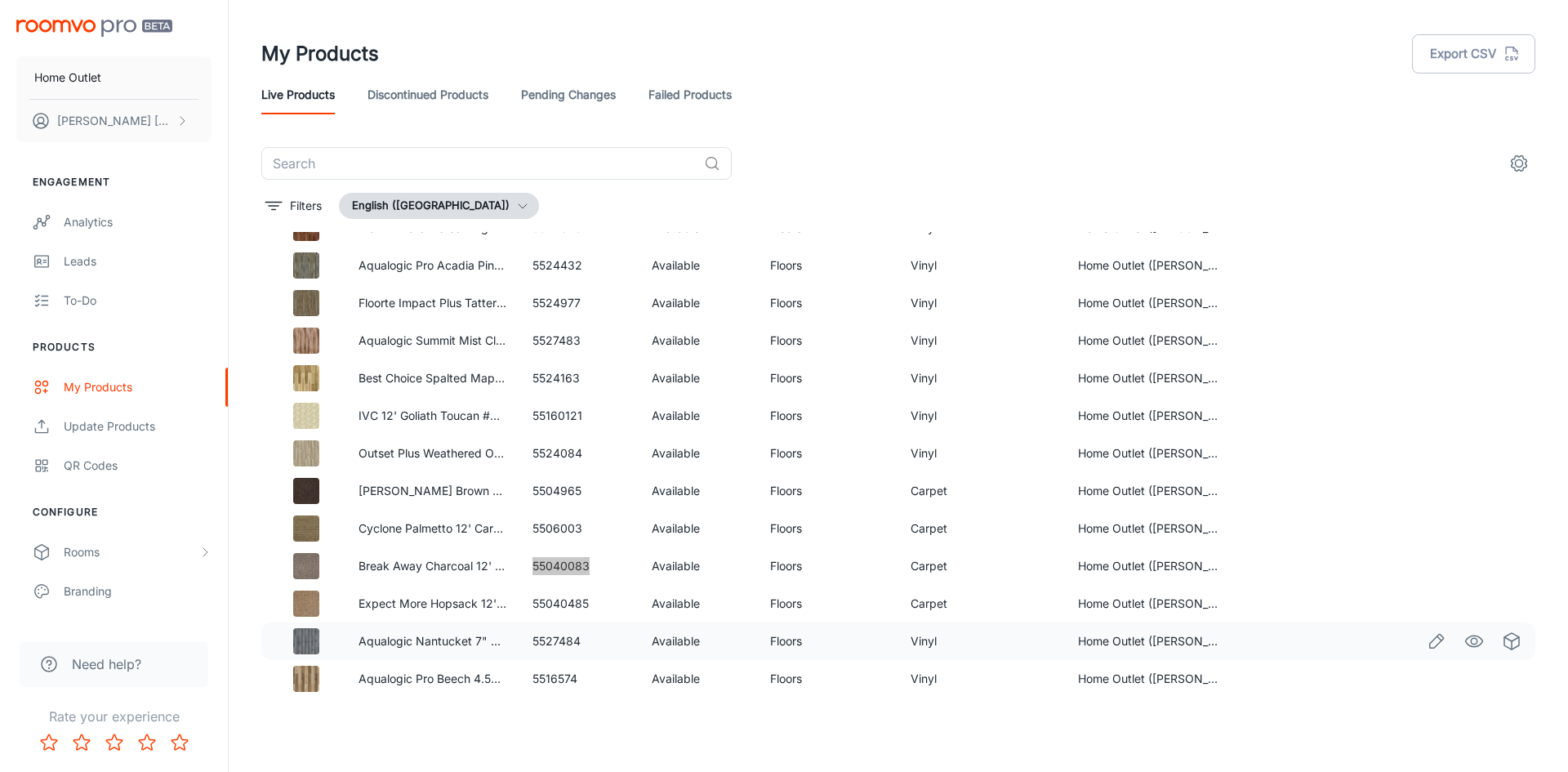
scroll to position [2387, 0]
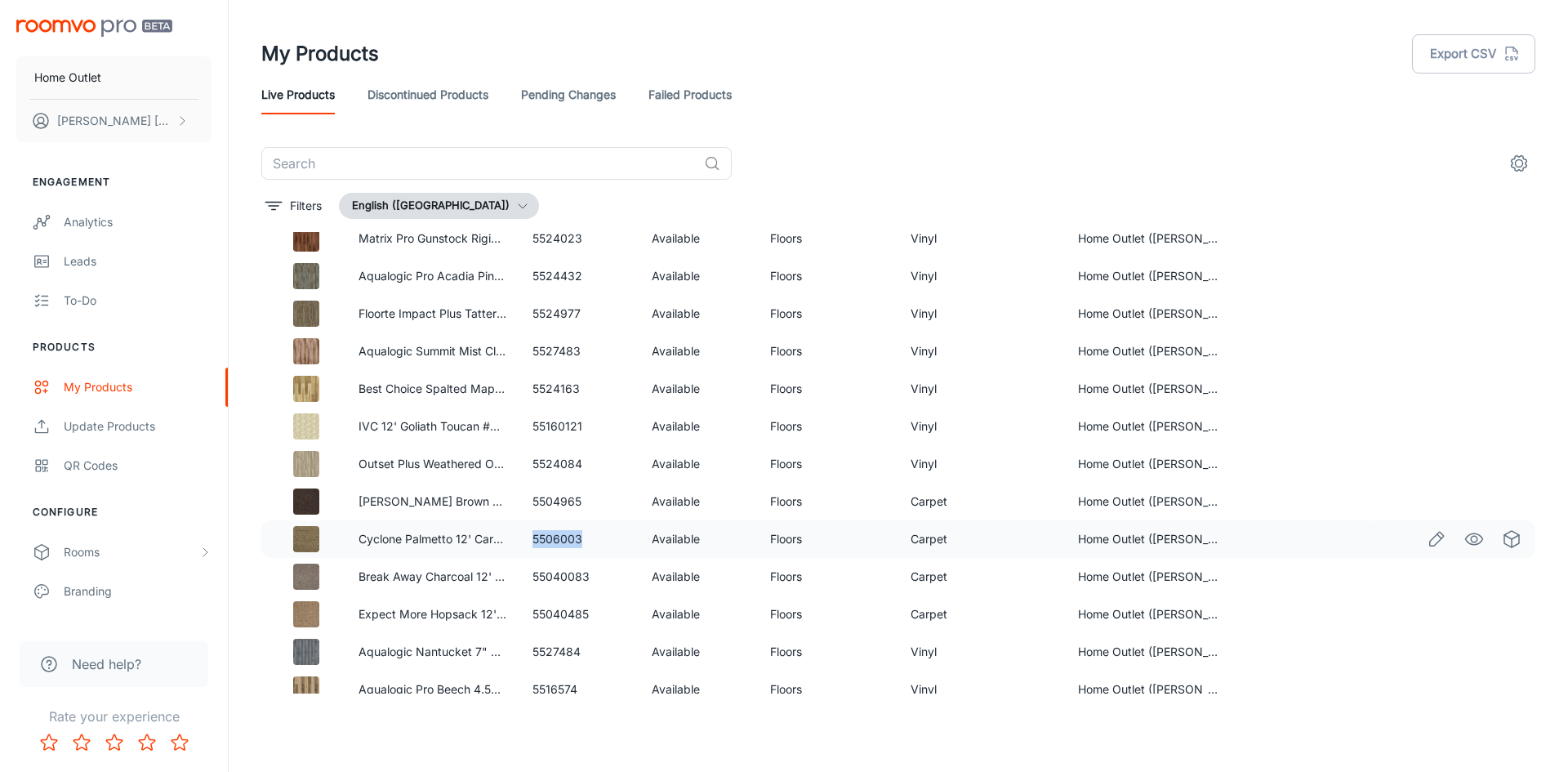
drag, startPoint x: 531, startPoint y: 539, endPoint x: 593, endPoint y: 541, distance: 62.0
click at [593, 541] on td "5506003" at bounding box center [579, 538] width 118 height 37
drag, startPoint x: 530, startPoint y: 498, endPoint x: 587, endPoint y: 503, distance: 57.2
click at [587, 503] on td "5504965" at bounding box center [579, 501] width 118 height 37
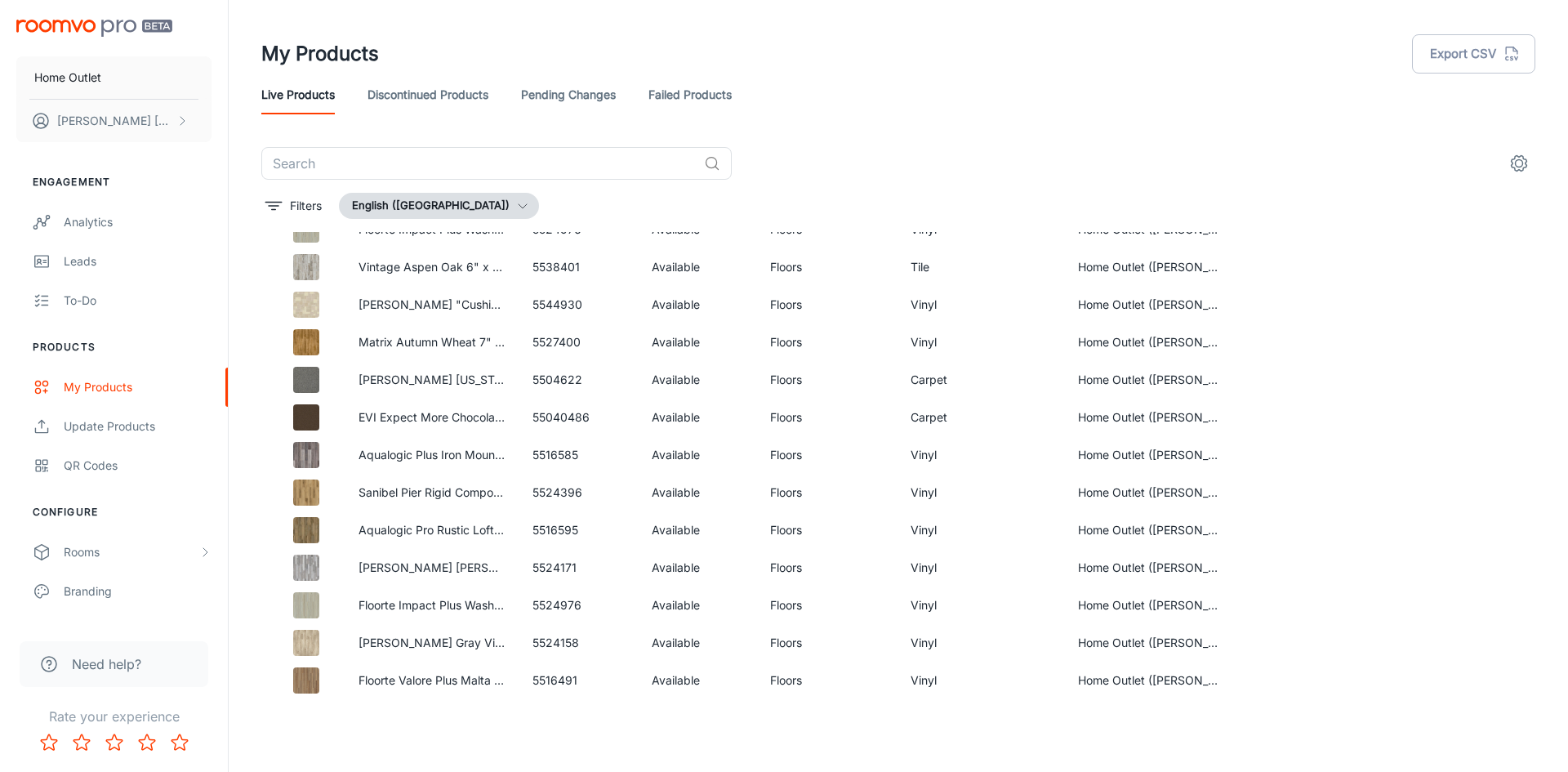
scroll to position [1897, 0]
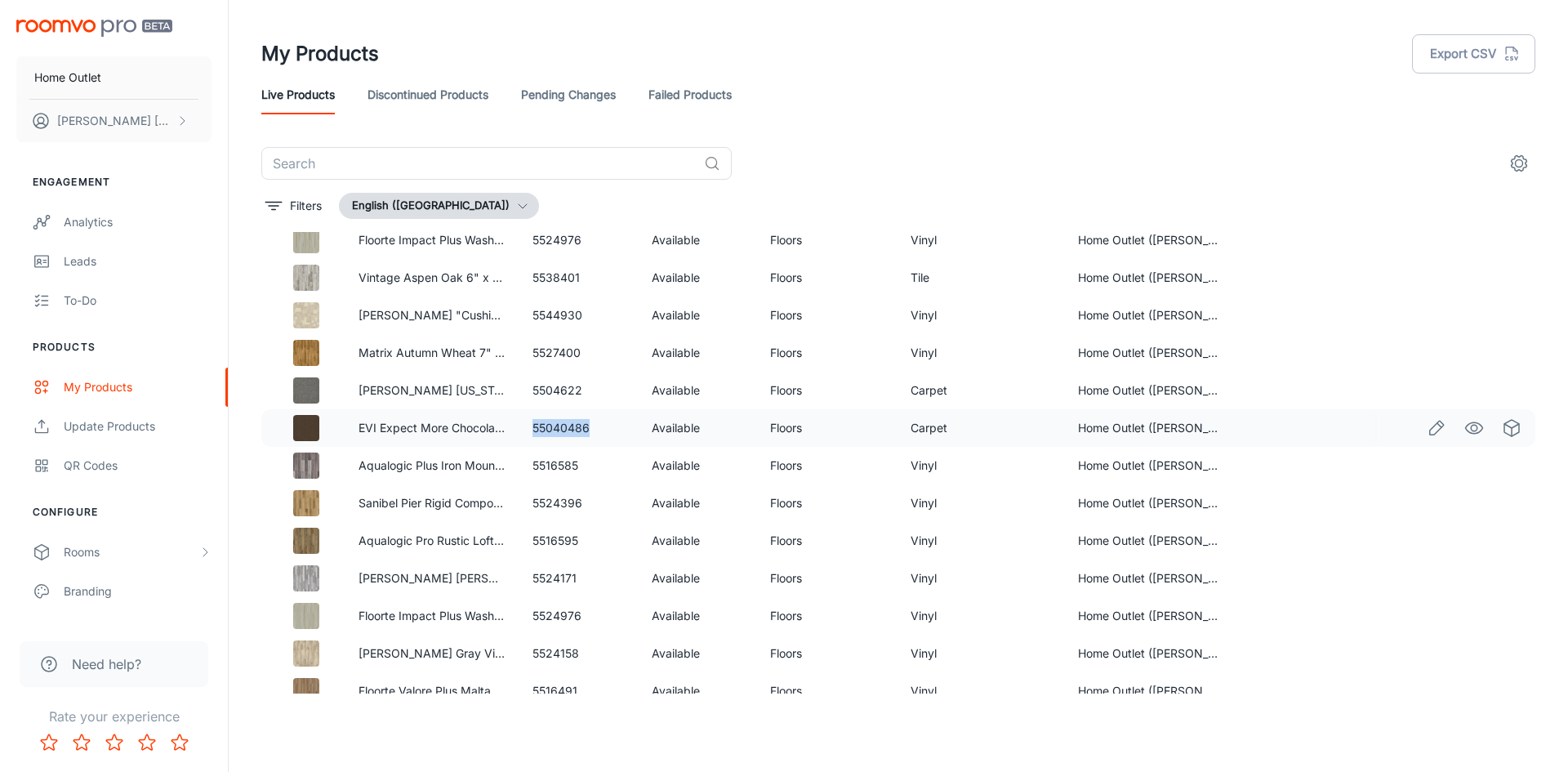
drag, startPoint x: 528, startPoint y: 425, endPoint x: 594, endPoint y: 427, distance: 66.0
click at [594, 427] on td "55040486" at bounding box center [579, 427] width 118 height 37
drag, startPoint x: 524, startPoint y: 386, endPoint x: 581, endPoint y: 392, distance: 57.3
click at [581, 392] on td "5504622" at bounding box center [579, 390] width 118 height 37
drag, startPoint x: 530, startPoint y: 279, endPoint x: 569, endPoint y: 279, distance: 39.0
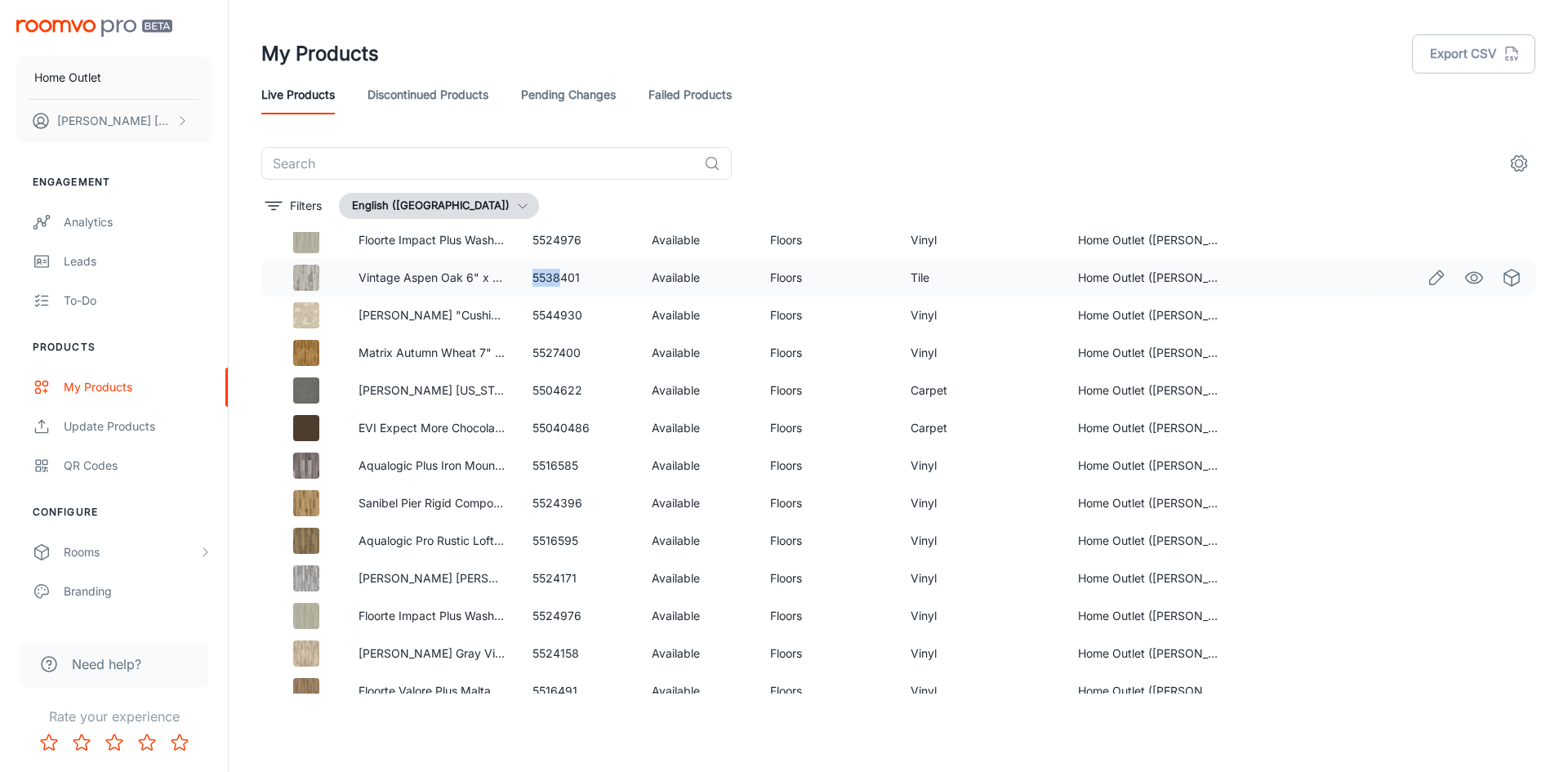
click at [569, 279] on td "5538401" at bounding box center [579, 277] width 118 height 37
click at [582, 279] on td "5538401" at bounding box center [579, 277] width 118 height 37
drag, startPoint x: 581, startPoint y: 277, endPoint x: 530, endPoint y: 275, distance: 51.0
click at [530, 275] on td "5538401" at bounding box center [579, 277] width 118 height 37
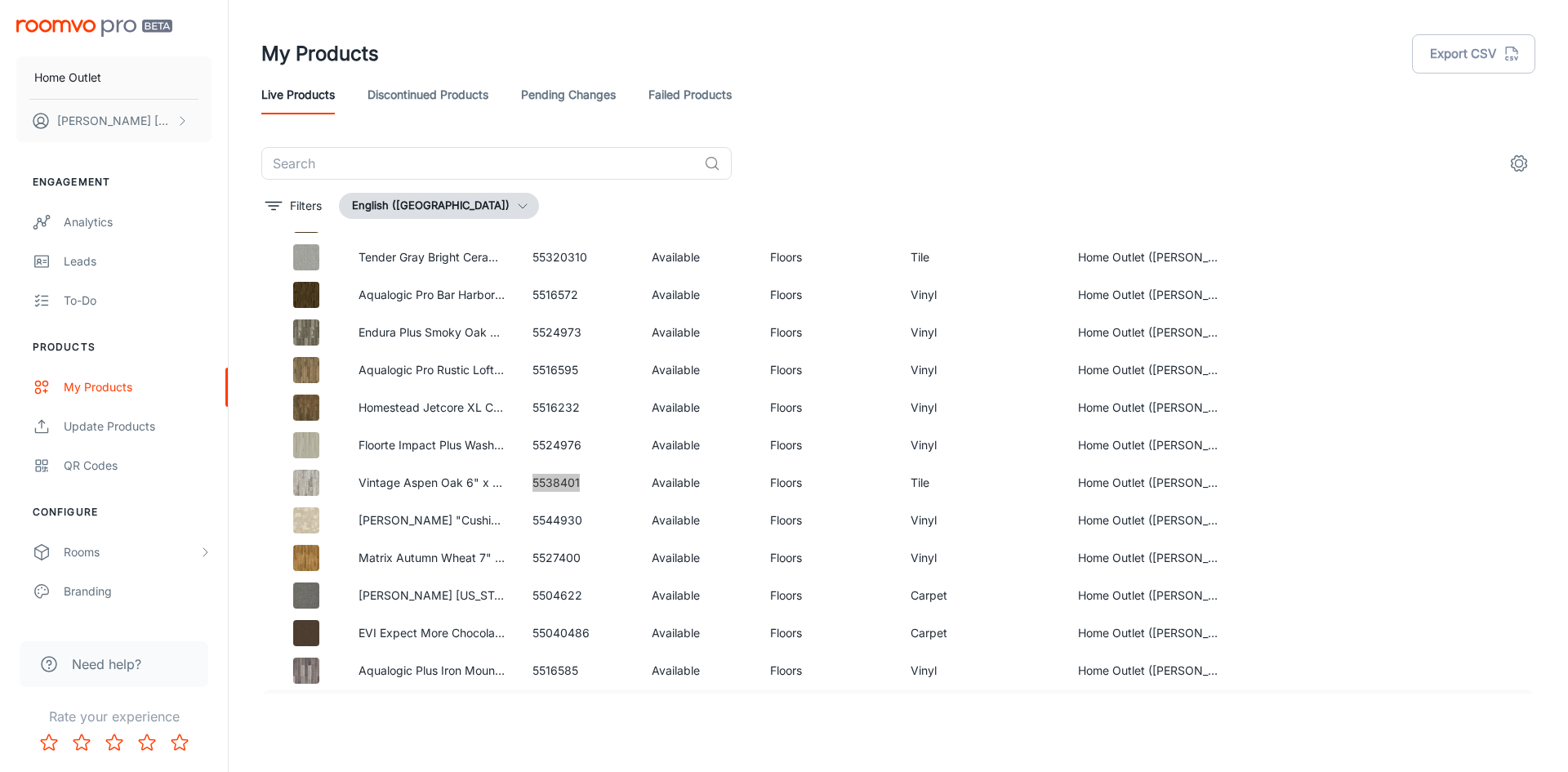
scroll to position [1652, 0]
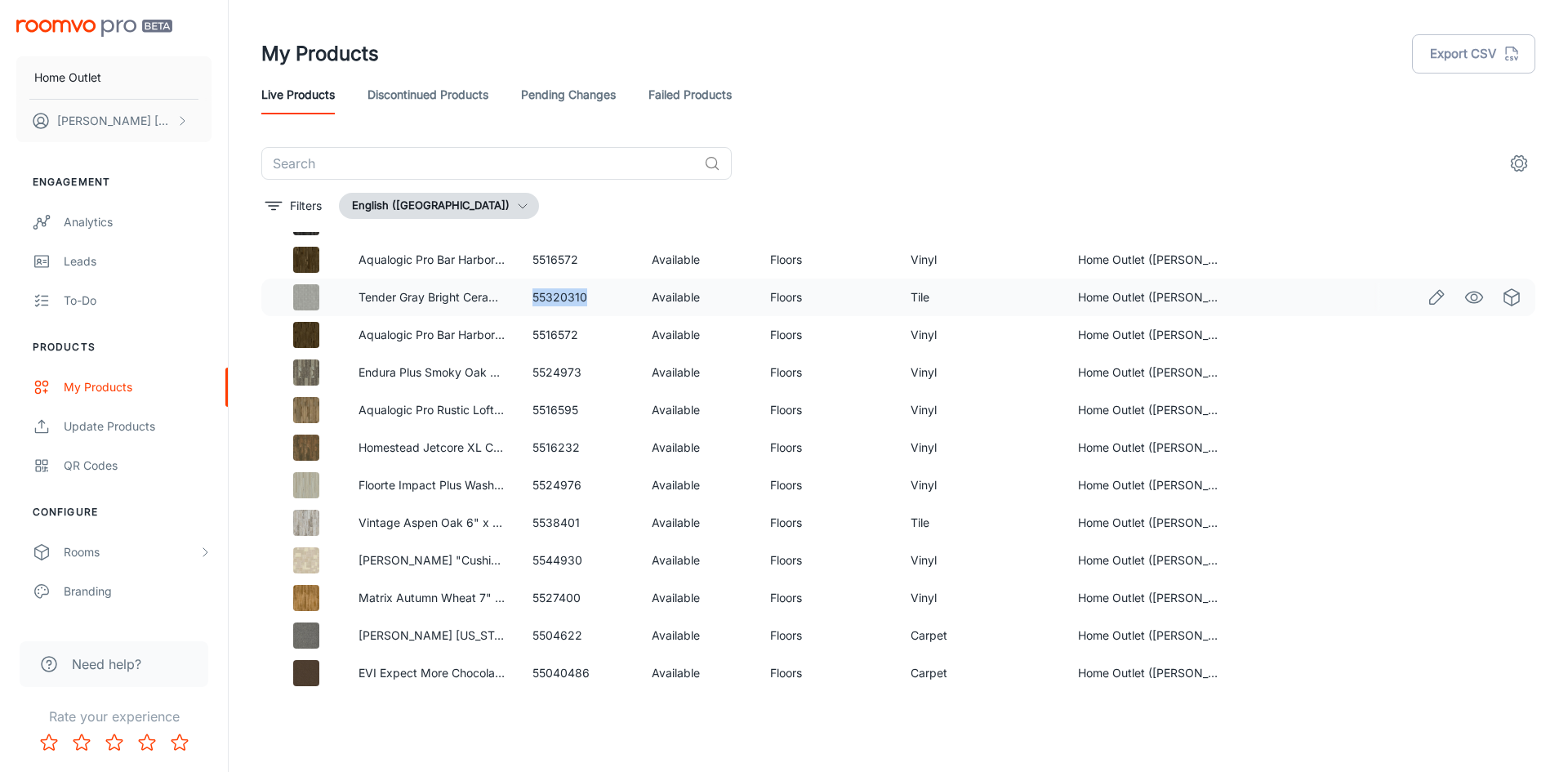
drag, startPoint x: 526, startPoint y: 295, endPoint x: 583, endPoint y: 295, distance: 57.0
click at [583, 295] on td "55320310" at bounding box center [579, 296] width 118 height 37
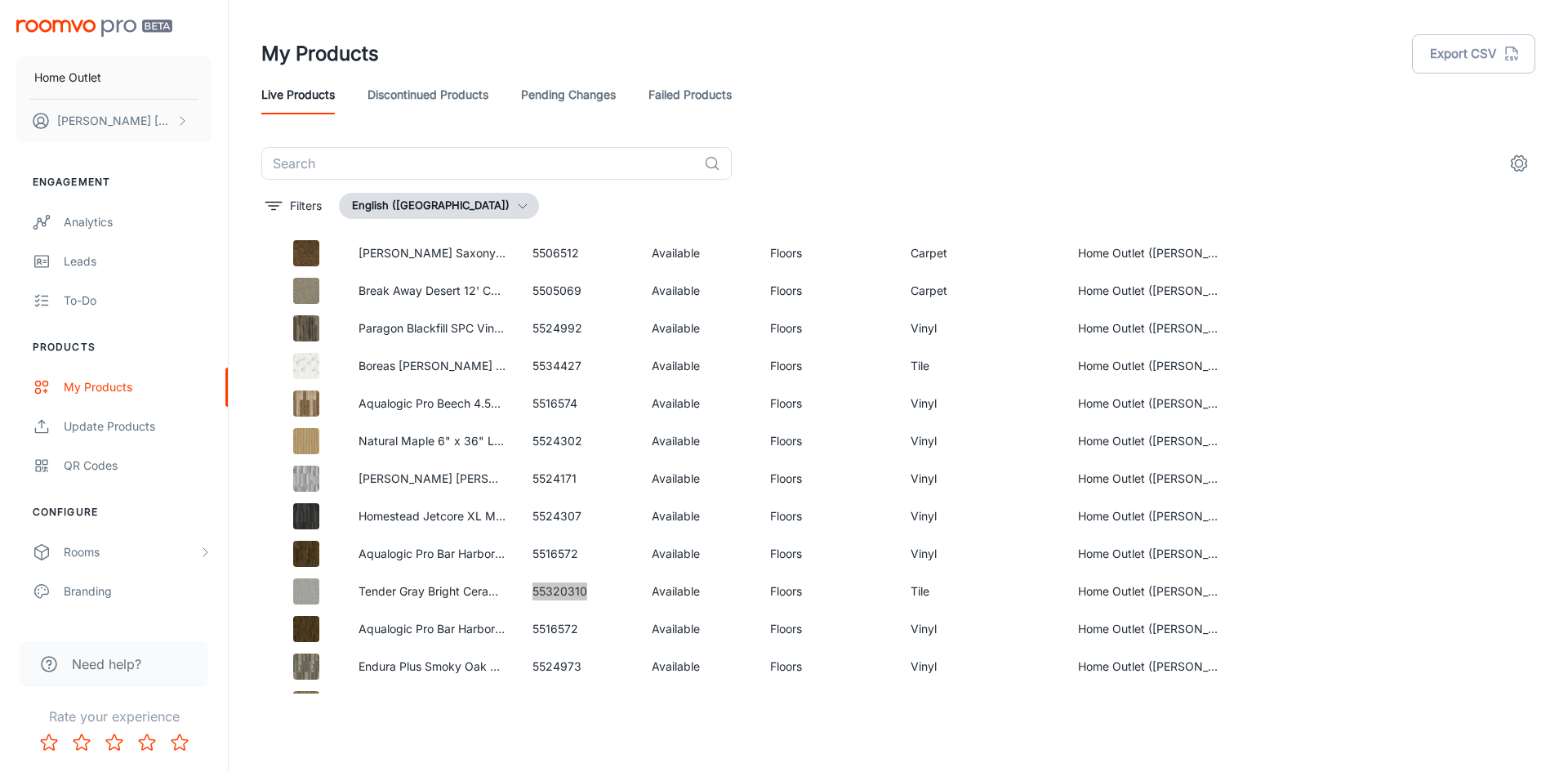
scroll to position [1325, 0]
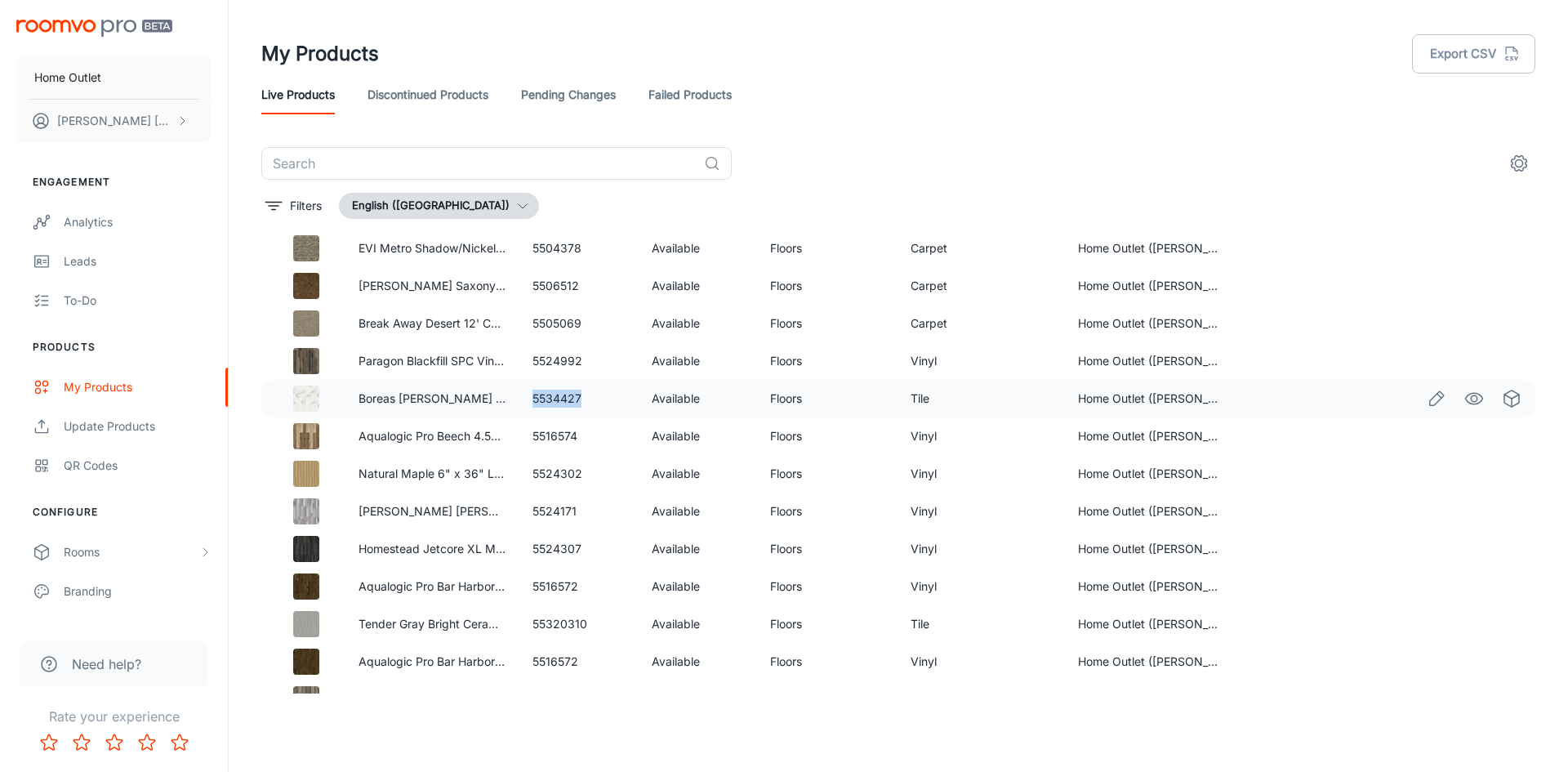
drag, startPoint x: 527, startPoint y: 397, endPoint x: 580, endPoint y: 402, distance: 53.2
click at [579, 402] on td "5534427" at bounding box center [579, 397] width 118 height 37
click at [582, 402] on td "5534427" at bounding box center [579, 397] width 118 height 37
drag, startPoint x: 527, startPoint y: 321, endPoint x: 585, endPoint y: 323, distance: 58.0
click at [585, 323] on td "5505069" at bounding box center [579, 323] width 118 height 37
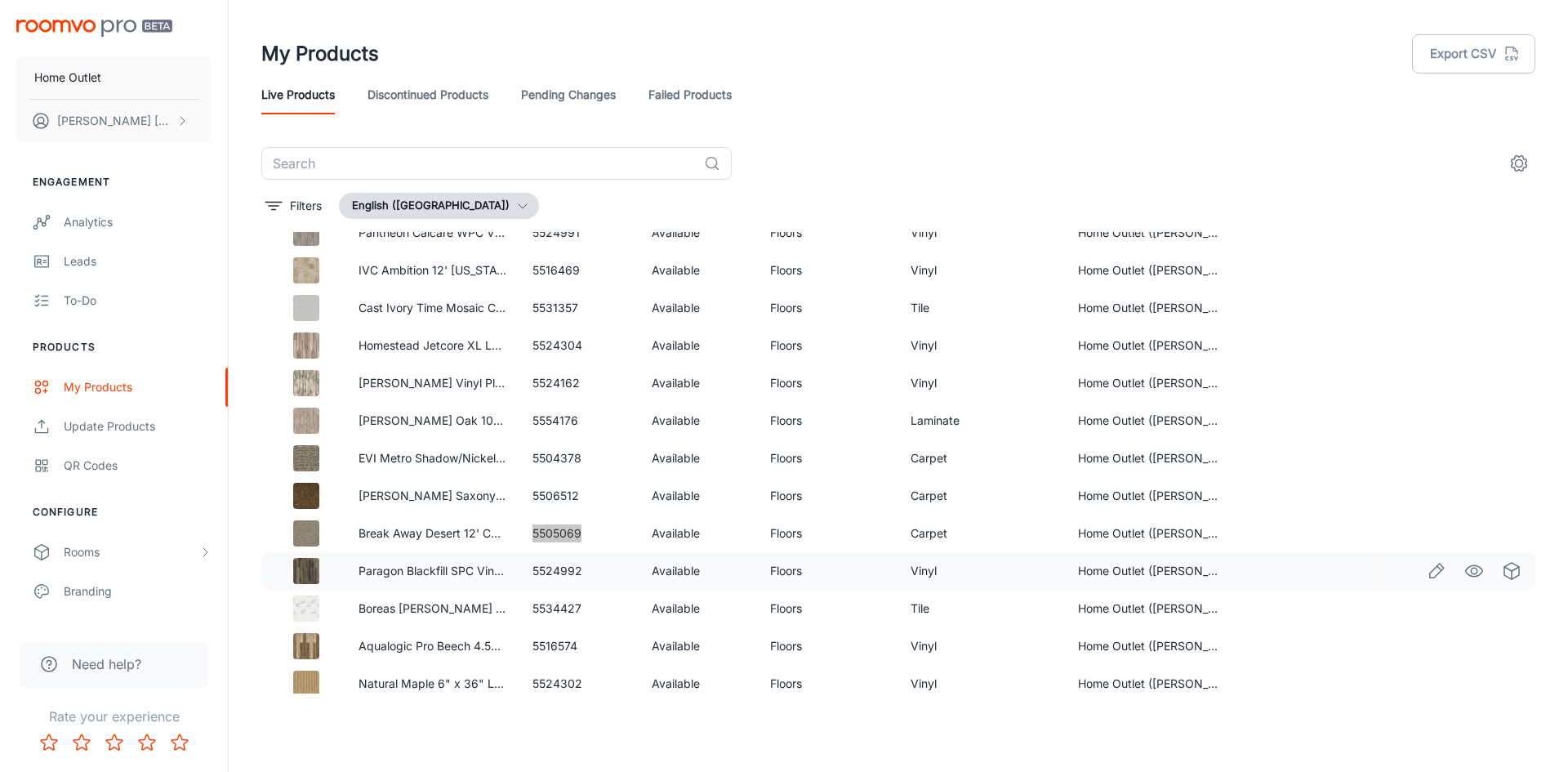
scroll to position [1081, 0]
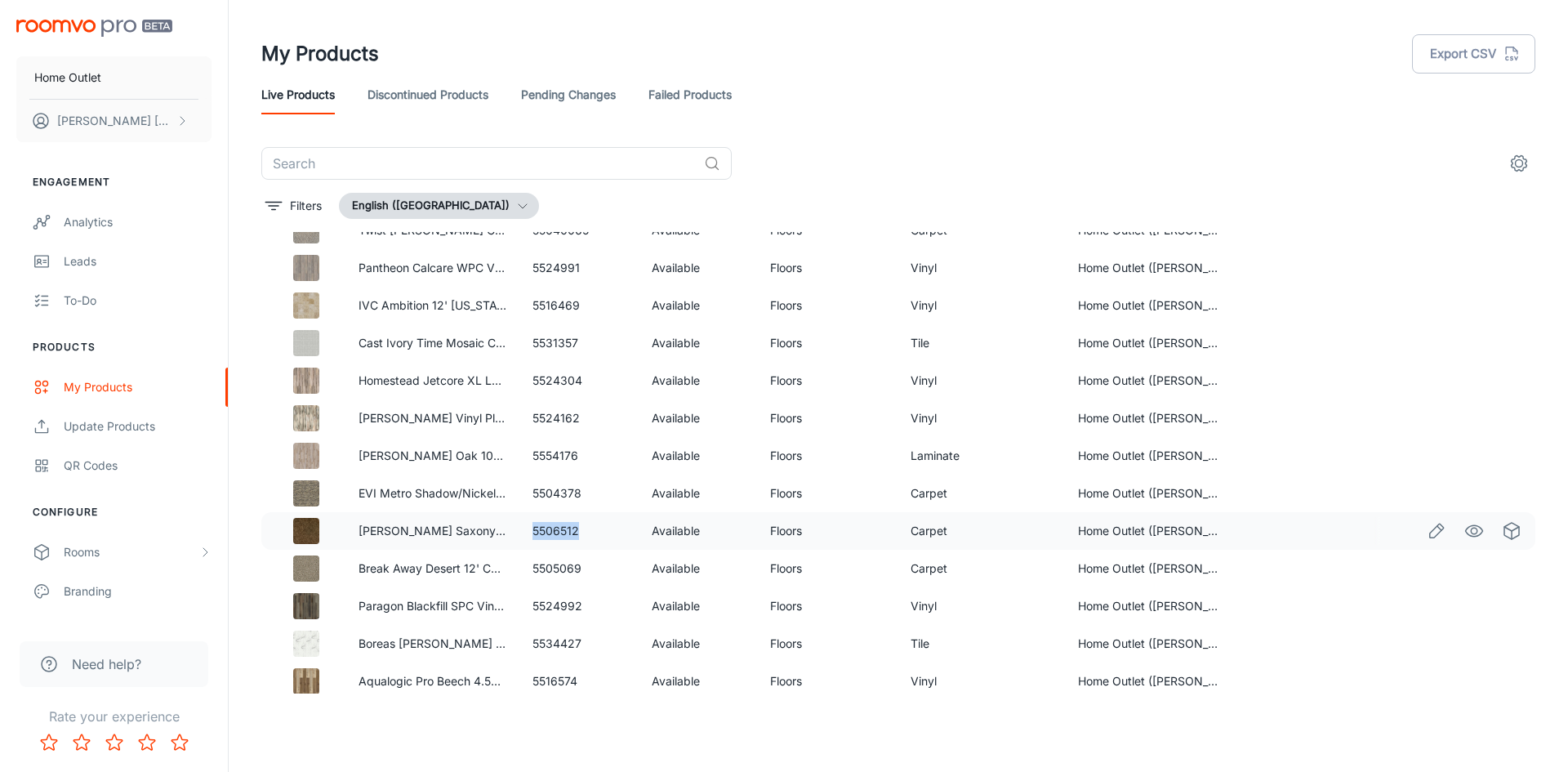
drag, startPoint x: 552, startPoint y: 535, endPoint x: 583, endPoint y: 536, distance: 31.0
click at [583, 536] on td "5506512" at bounding box center [579, 530] width 118 height 37
drag, startPoint x: 568, startPoint y: 525, endPoint x: 590, endPoint y: 532, distance: 23.1
click at [590, 532] on td "5506512" at bounding box center [579, 530] width 118 height 37
drag, startPoint x: 533, startPoint y: 531, endPoint x: 586, endPoint y: 533, distance: 53.0
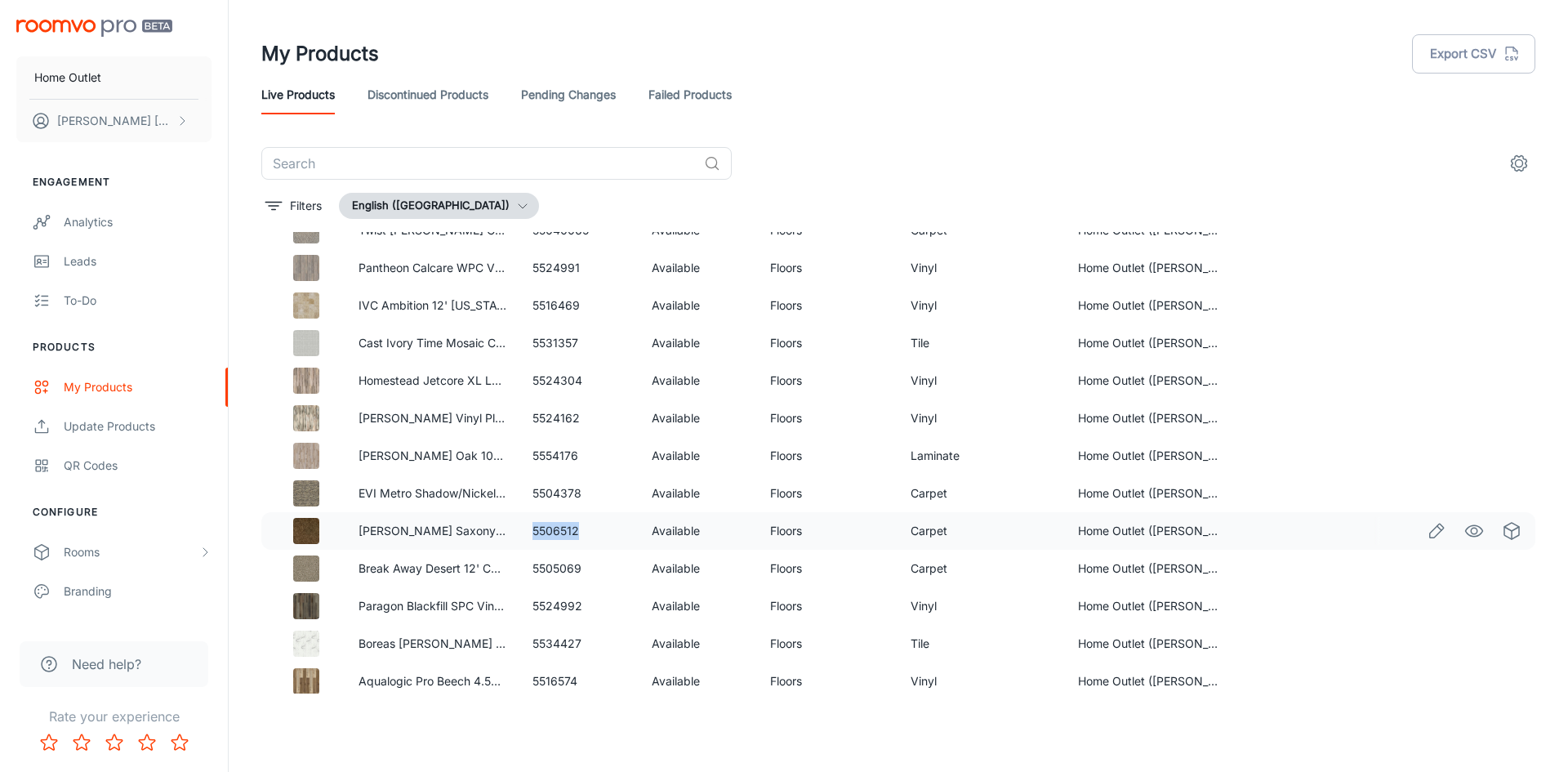
click at [586, 533] on td "5506512" at bounding box center [579, 530] width 118 height 37
drag, startPoint x: 530, startPoint y: 492, endPoint x: 602, endPoint y: 494, distance: 72.0
click at [602, 494] on td "5504378" at bounding box center [579, 493] width 118 height 37
drag, startPoint x: 528, startPoint y: 457, endPoint x: 598, endPoint y: 457, distance: 70.0
click at [598, 457] on td "5554176" at bounding box center [579, 455] width 118 height 37
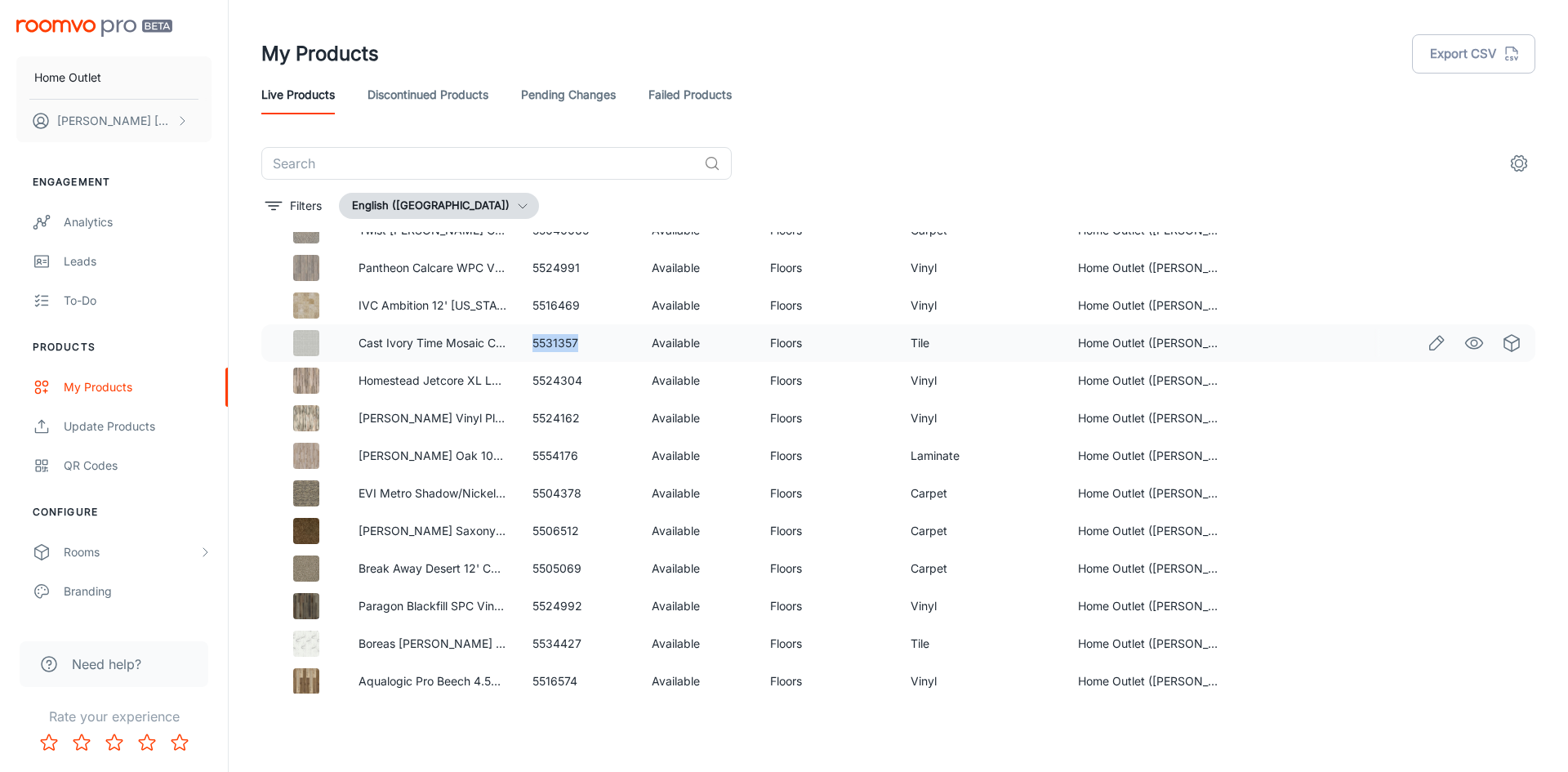
drag, startPoint x: 531, startPoint y: 336, endPoint x: 577, endPoint y: 338, distance: 46.0
click at [577, 338] on td "5531357" at bounding box center [579, 342] width 118 height 37
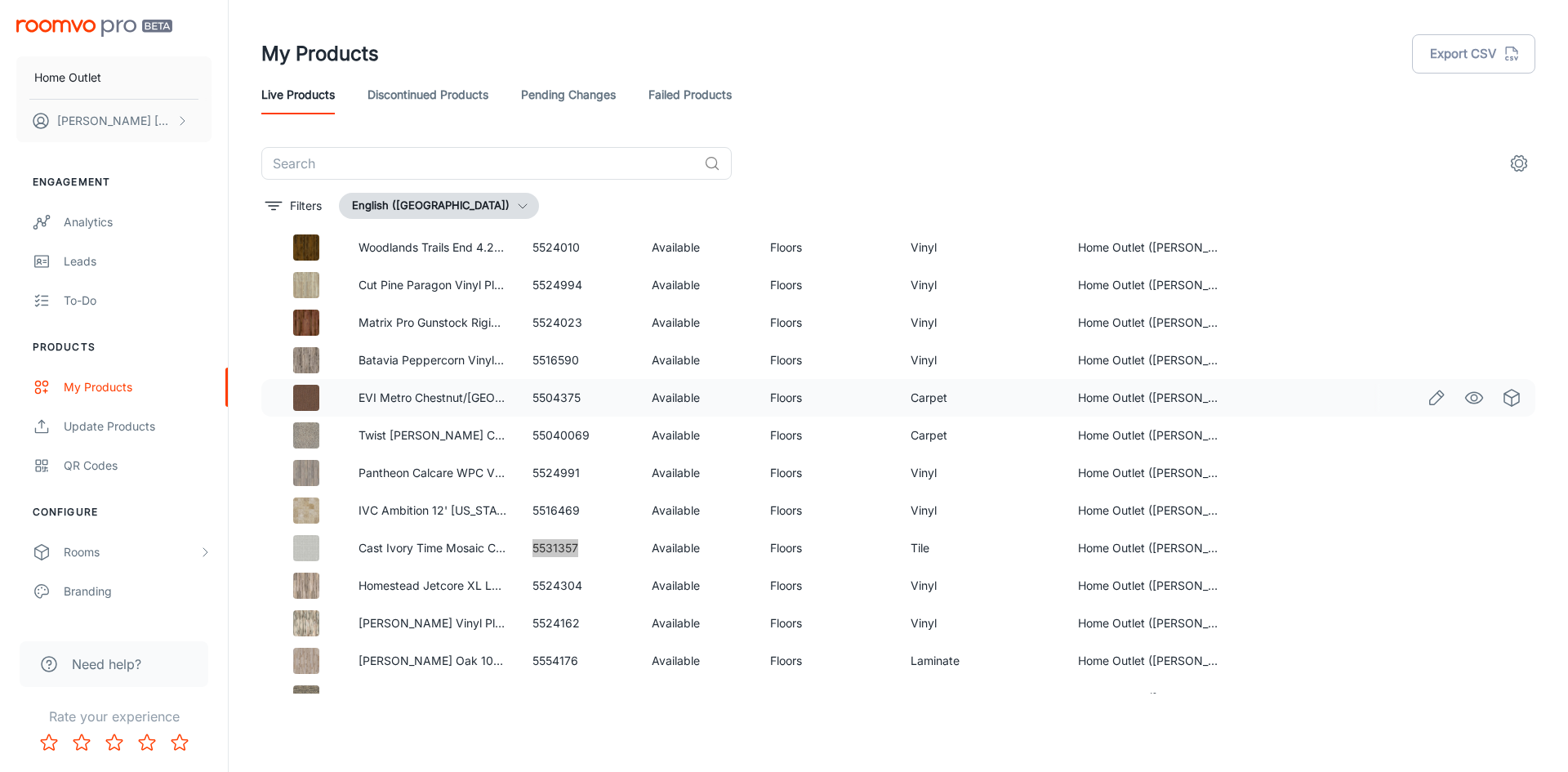
scroll to position [835, 0]
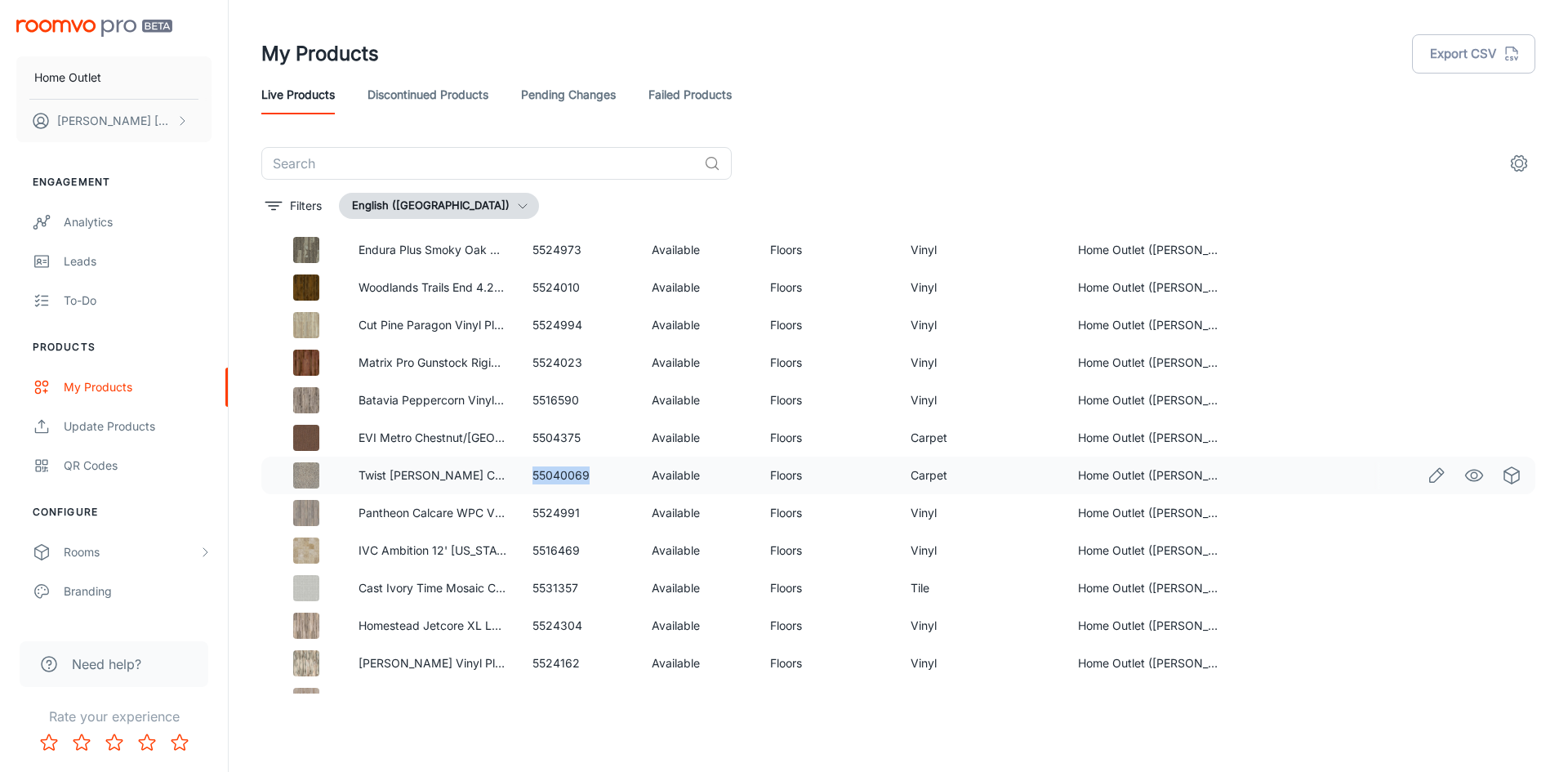
drag, startPoint x: 527, startPoint y: 474, endPoint x: 588, endPoint y: 475, distance: 61.0
click at [588, 475] on td "55040069" at bounding box center [579, 475] width 118 height 37
drag, startPoint x: 530, startPoint y: 440, endPoint x: 596, endPoint y: 442, distance: 66.0
click at [596, 442] on td "5504375" at bounding box center [579, 437] width 118 height 37
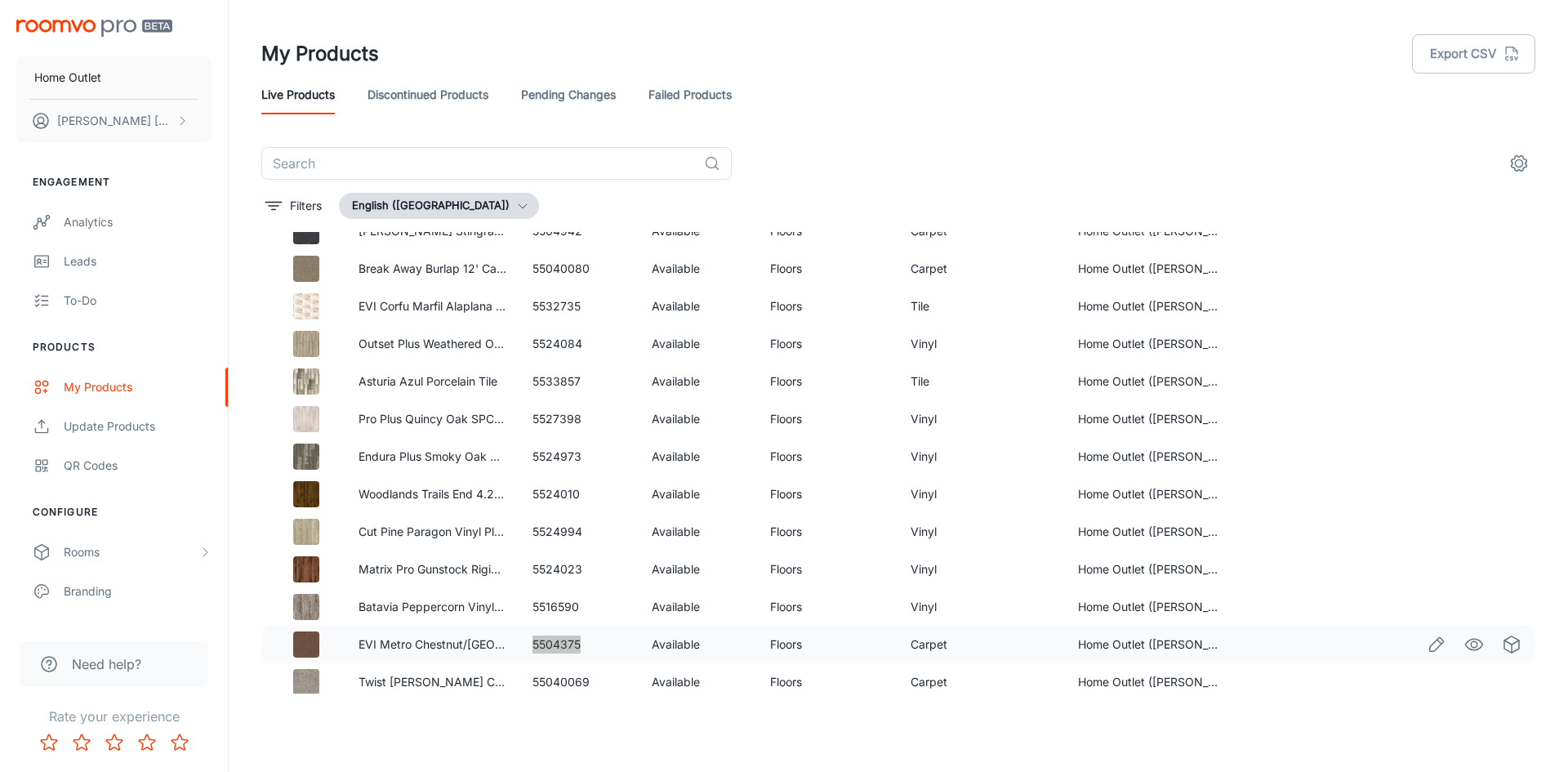
scroll to position [590, 0]
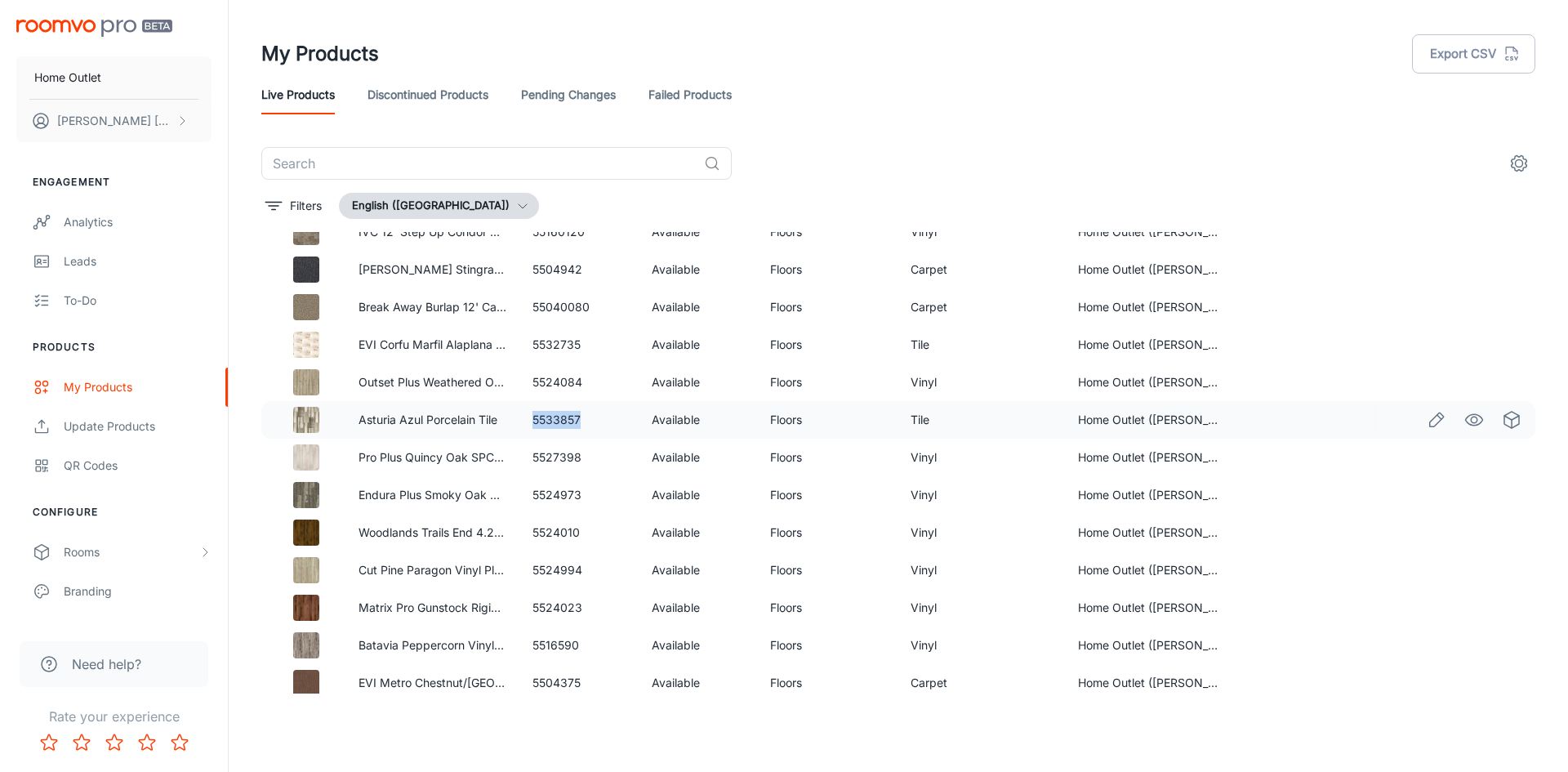
drag, startPoint x: 527, startPoint y: 418, endPoint x: 586, endPoint y: 418, distance: 59.0
click at [586, 418] on td "5533857" at bounding box center [579, 419] width 118 height 37
drag, startPoint x: 530, startPoint y: 343, endPoint x: 587, endPoint y: 345, distance: 57.0
click at [584, 345] on td "5532735" at bounding box center [579, 344] width 118 height 37
click at [590, 345] on td "5532735" at bounding box center [579, 344] width 118 height 37
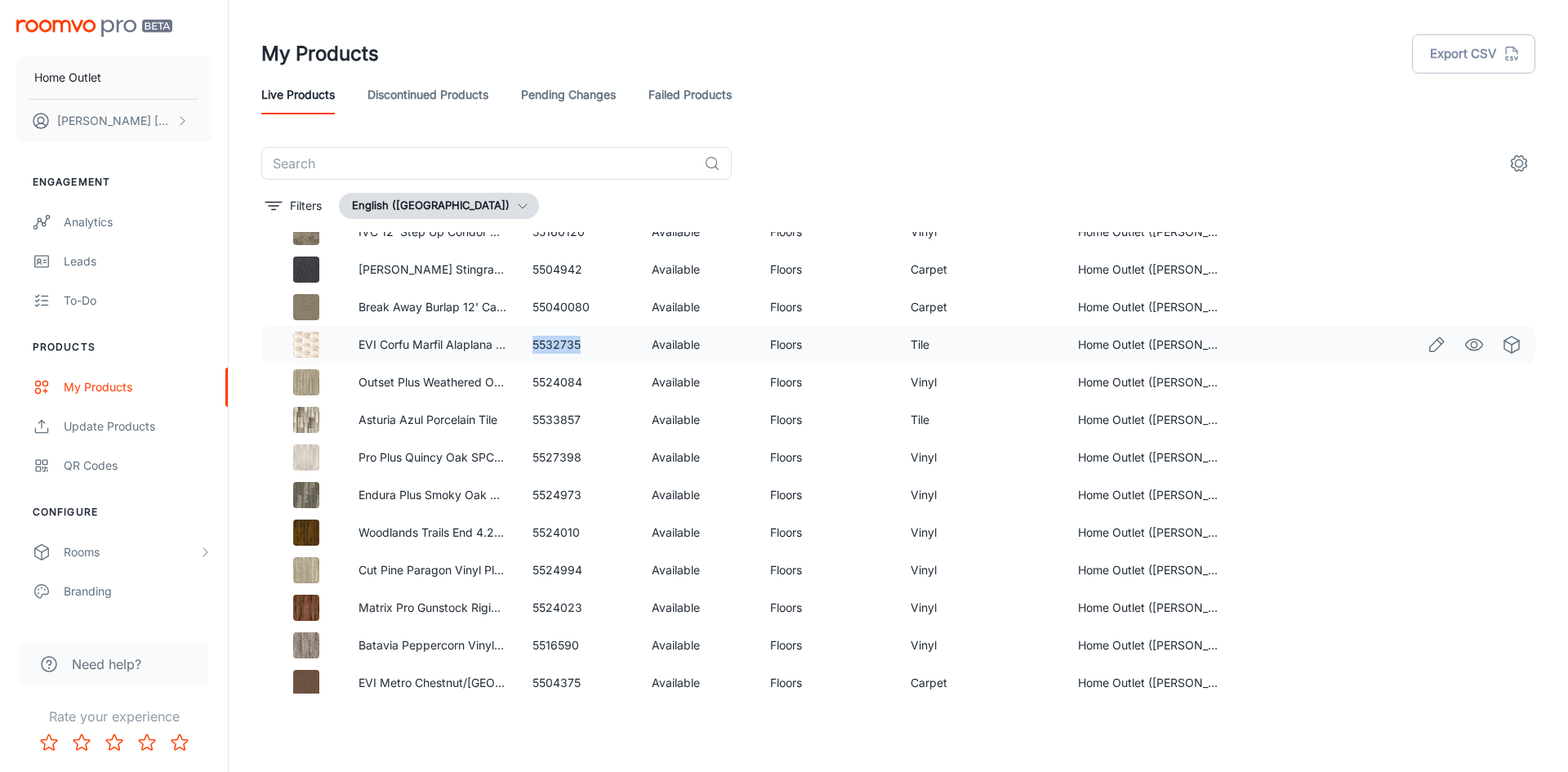
drag, startPoint x: 523, startPoint y: 345, endPoint x: 578, endPoint y: 341, distance: 55.1
click at [578, 341] on td "5532735" at bounding box center [579, 344] width 118 height 37
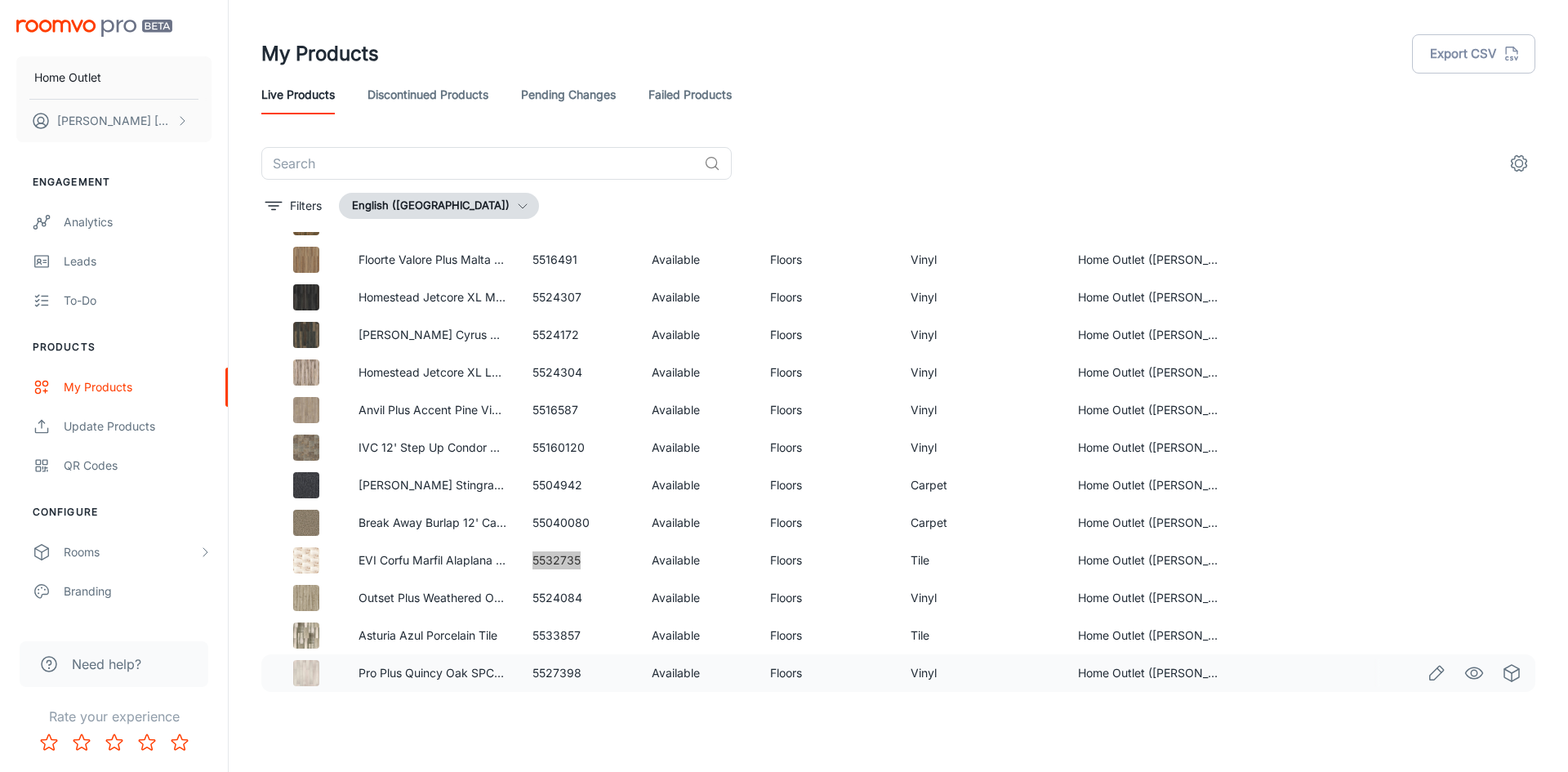
scroll to position [345, 0]
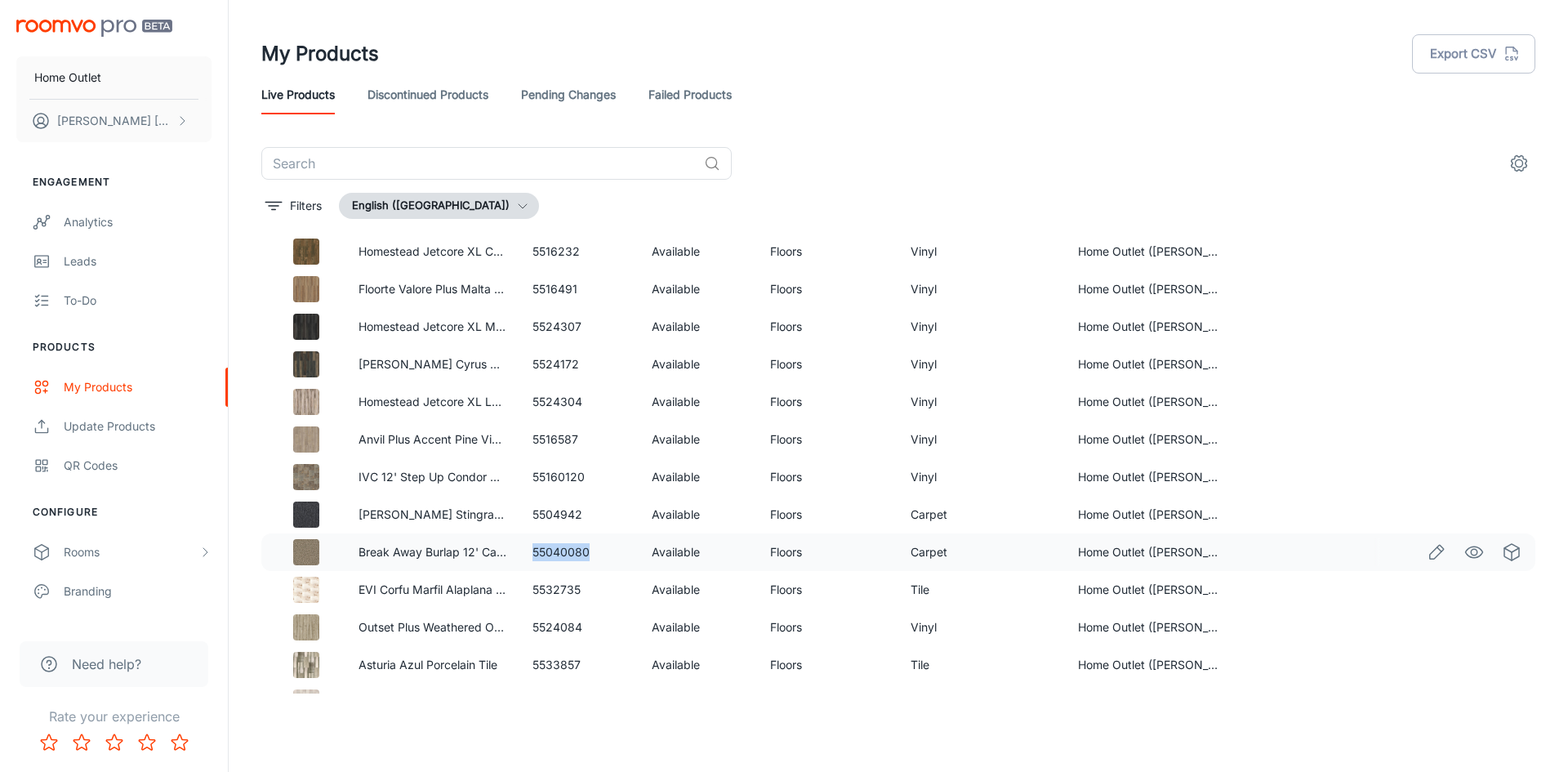
drag, startPoint x: 531, startPoint y: 550, endPoint x: 594, endPoint y: 550, distance: 63.0
click at [594, 550] on td "55040080" at bounding box center [579, 551] width 118 height 37
drag, startPoint x: 530, startPoint y: 512, endPoint x: 582, endPoint y: 514, distance: 52.0
click at [582, 514] on td "5504942" at bounding box center [579, 514] width 118 height 37
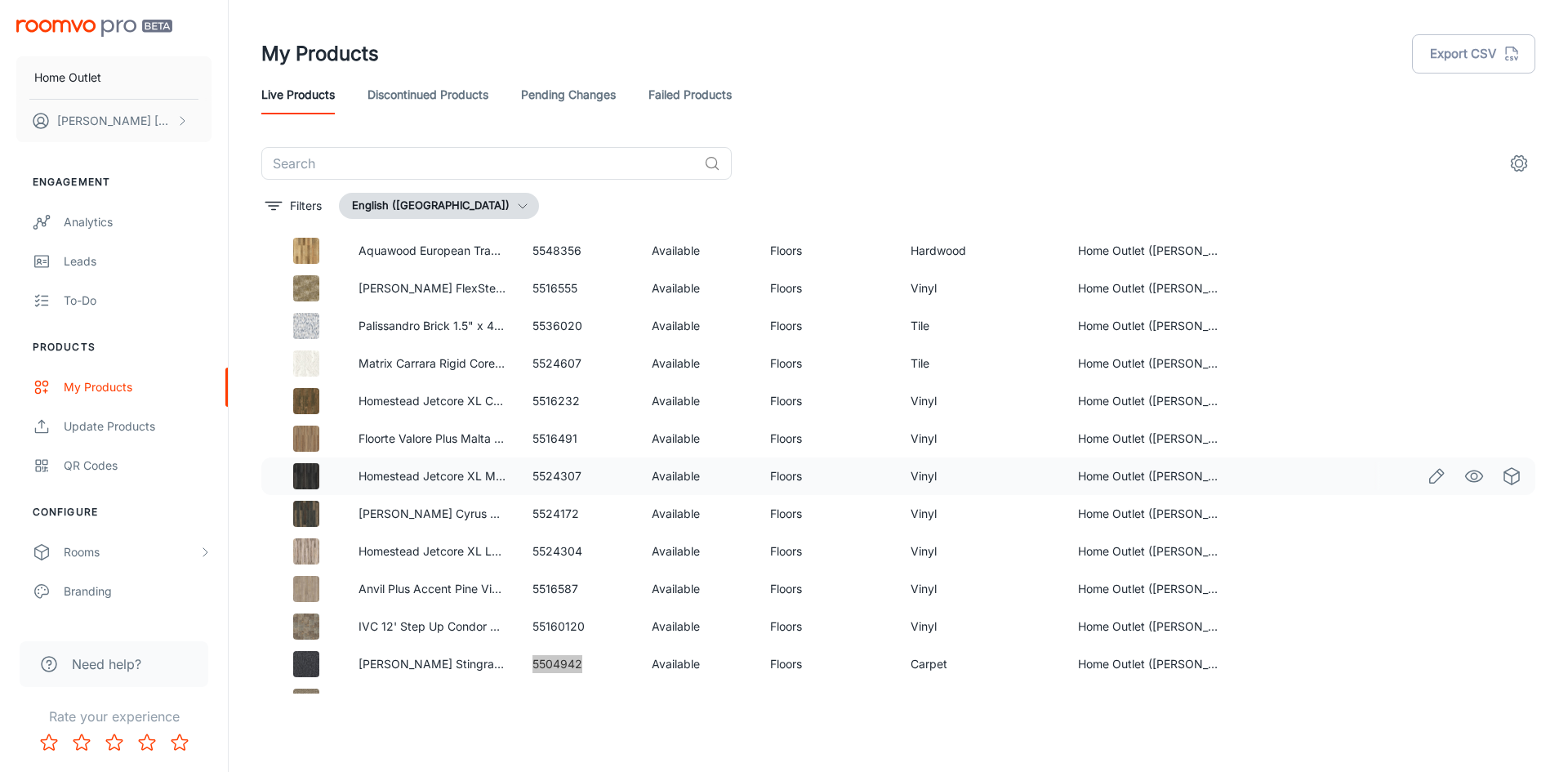
scroll to position [182, 0]
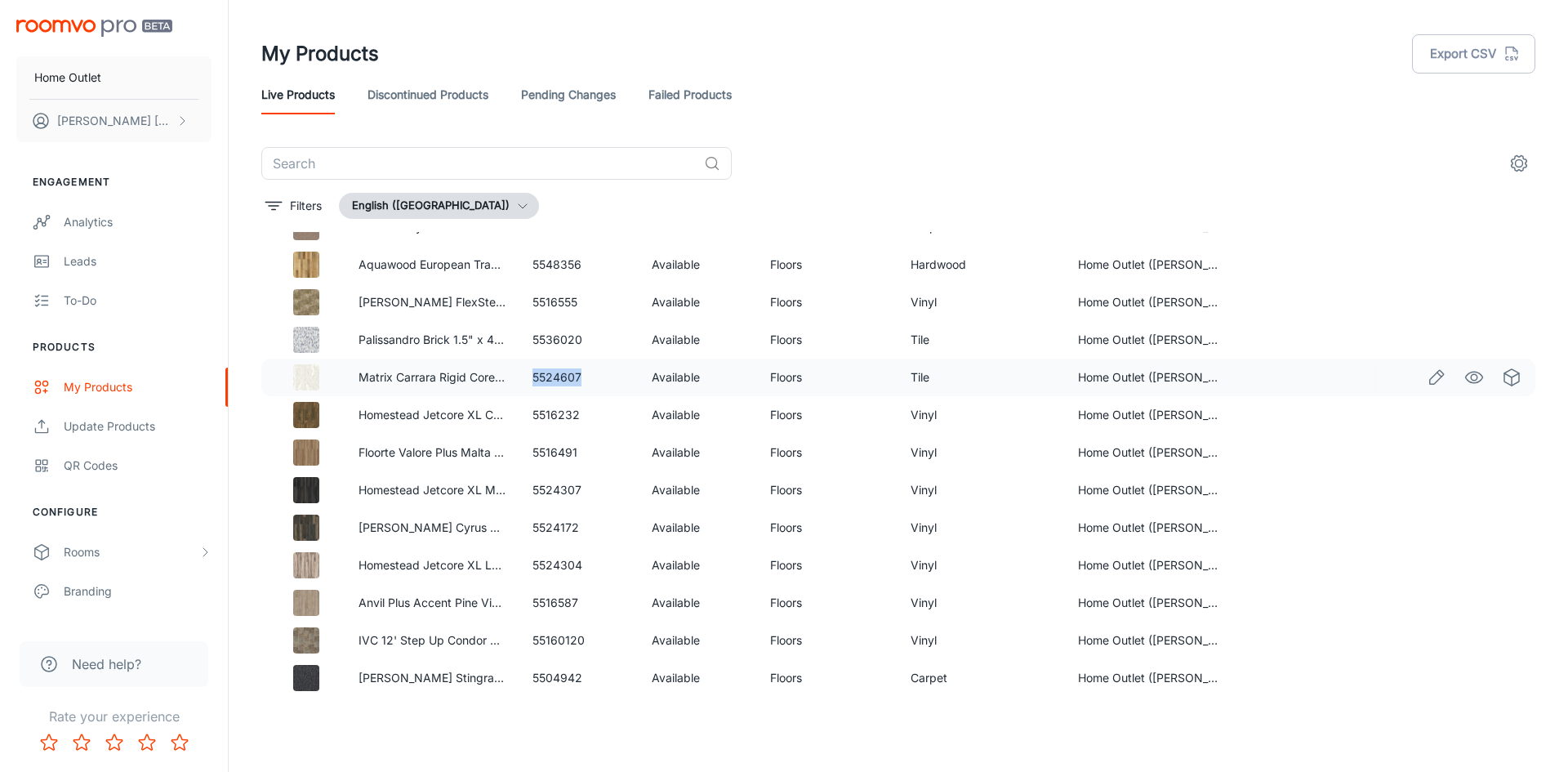
drag, startPoint x: 526, startPoint y: 372, endPoint x: 581, endPoint y: 376, distance: 55.1
click at [581, 376] on td "5524607" at bounding box center [579, 376] width 118 height 37
drag, startPoint x: 529, startPoint y: 339, endPoint x: 594, endPoint y: 340, distance: 65.0
click at [594, 340] on td "5536020" at bounding box center [579, 339] width 118 height 37
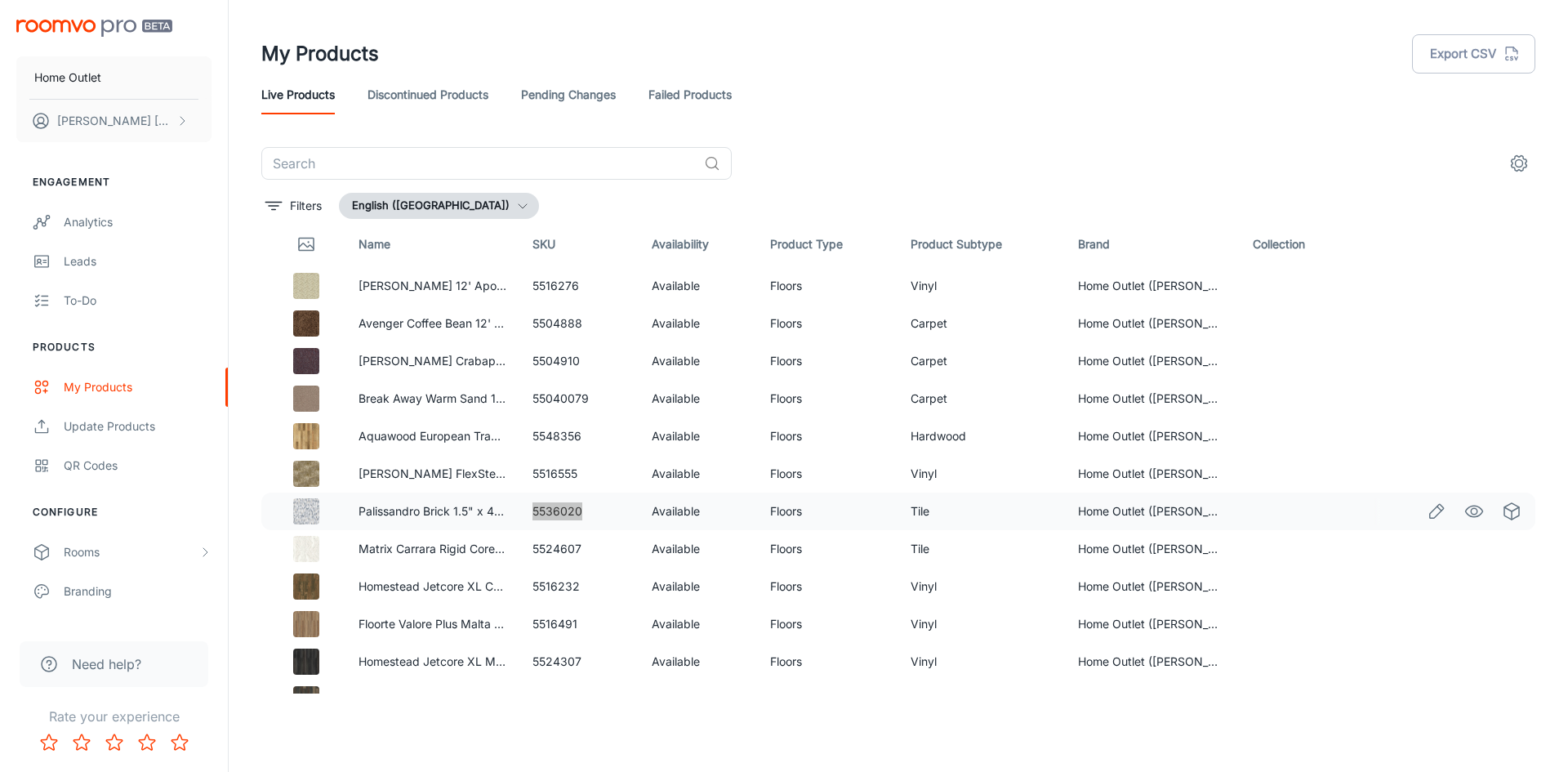
scroll to position [0, 0]
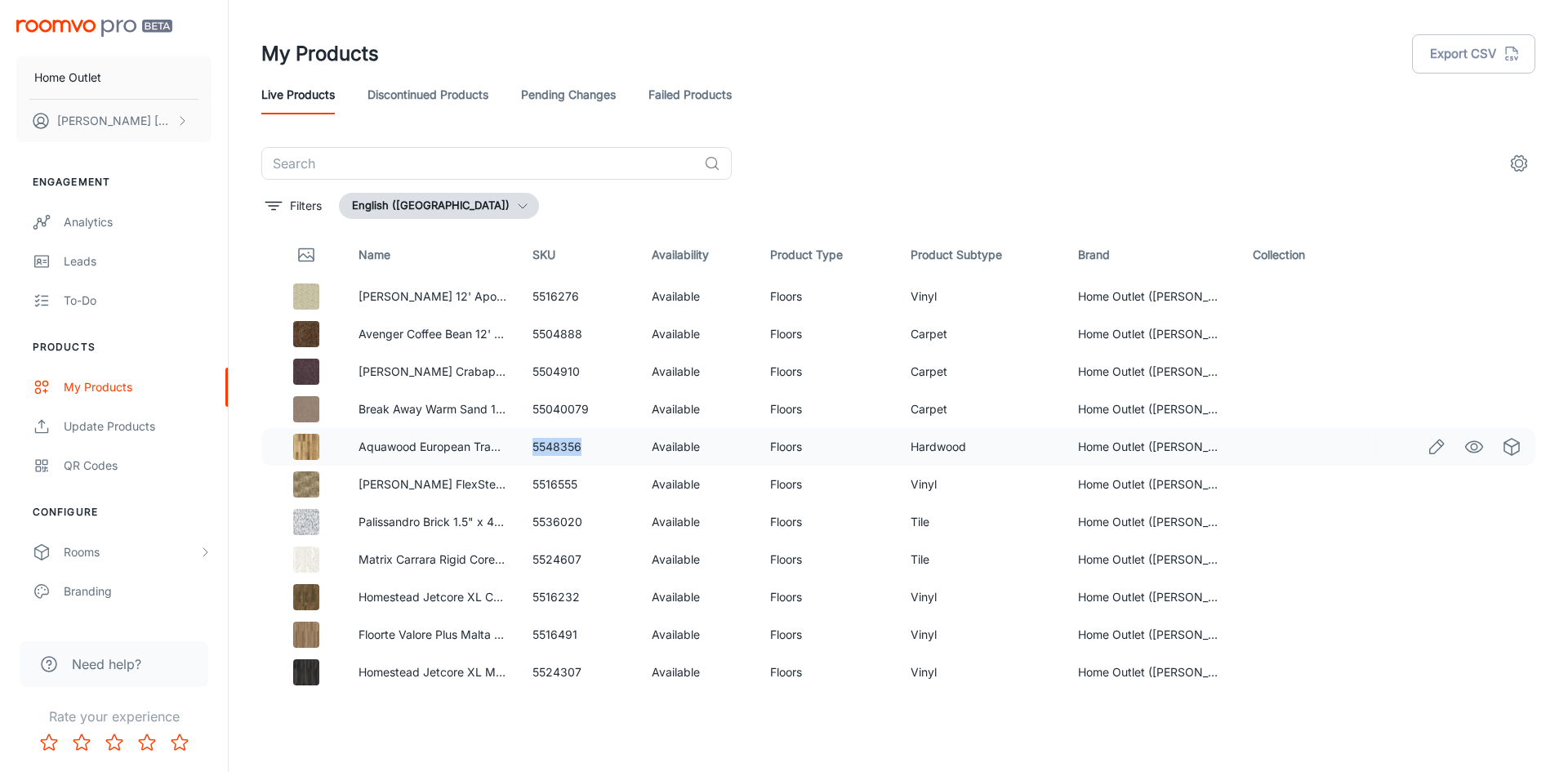
drag, startPoint x: 529, startPoint y: 444, endPoint x: 585, endPoint y: 446, distance: 56.0
click at [585, 446] on td "5548356" at bounding box center [579, 446] width 118 height 37
drag, startPoint x: 526, startPoint y: 407, endPoint x: 617, endPoint y: 410, distance: 91.0
click at [617, 410] on td "55040079" at bounding box center [579, 408] width 118 height 37
drag, startPoint x: 527, startPoint y: 368, endPoint x: 591, endPoint y: 368, distance: 64.0
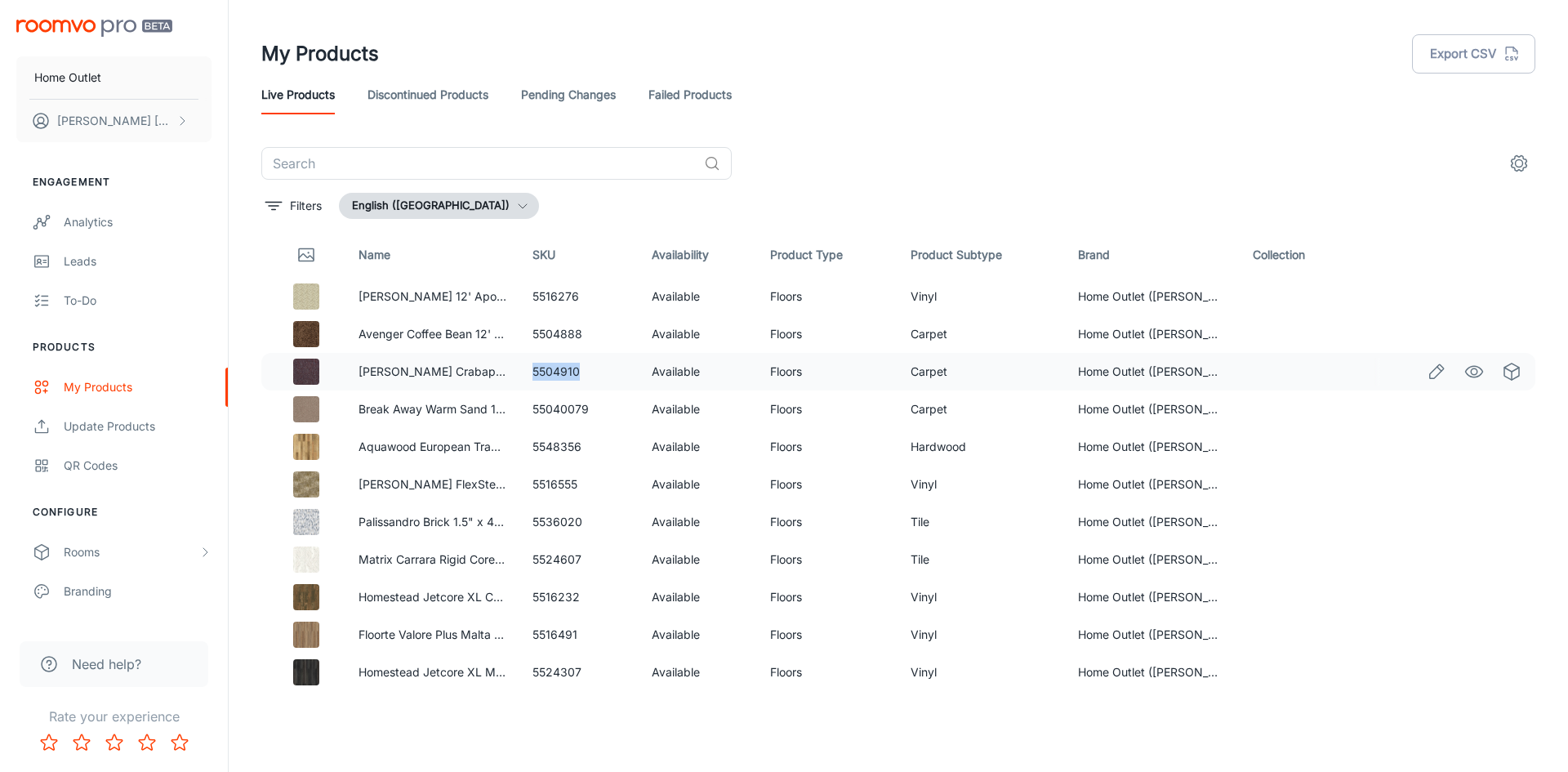
click at [591, 368] on td "5504910" at bounding box center [579, 371] width 118 height 37
drag, startPoint x: 530, startPoint y: 334, endPoint x: 596, endPoint y: 333, distance: 66.0
click at [596, 333] on td "5504888" at bounding box center [579, 333] width 118 height 37
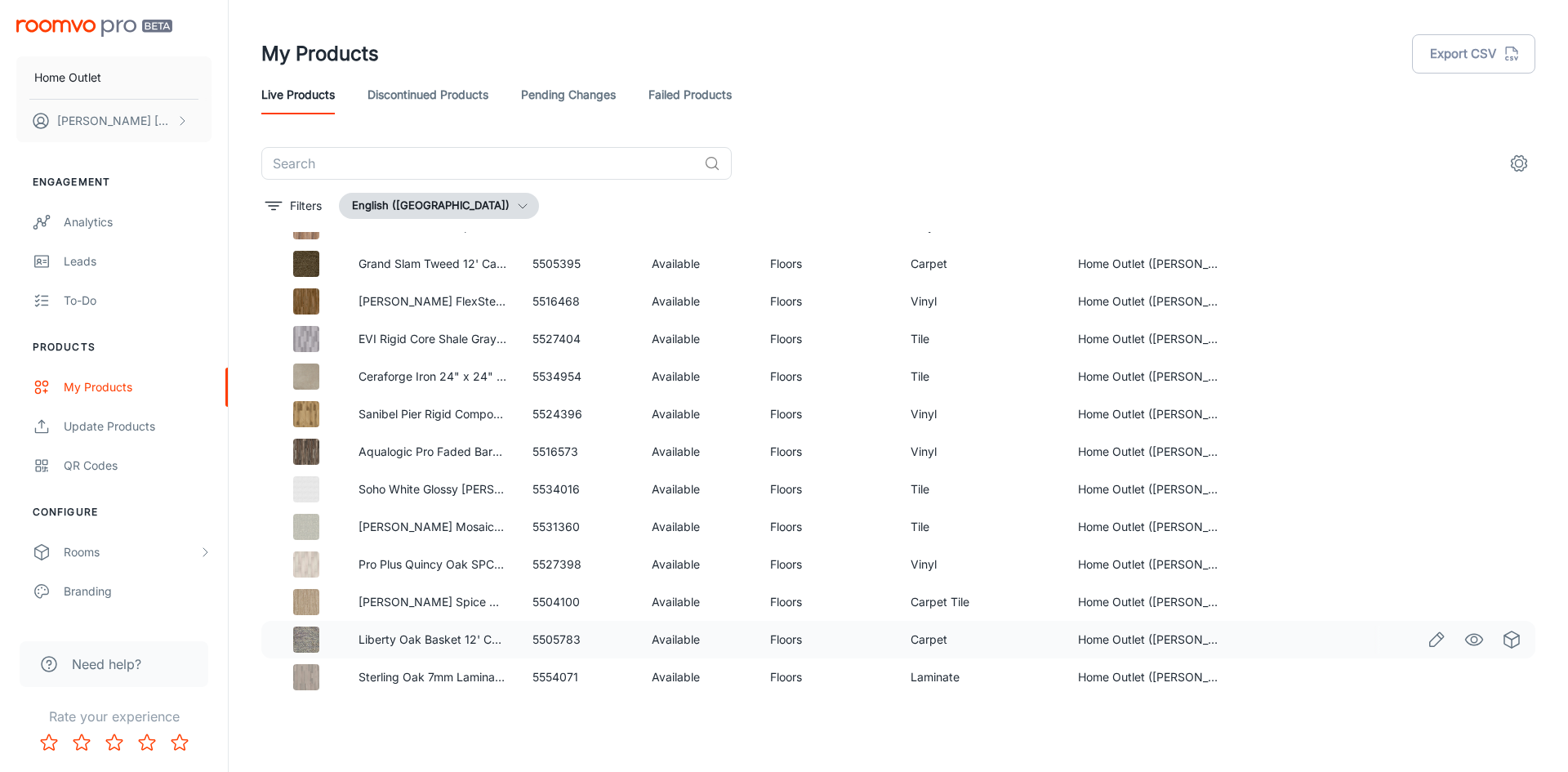
scroll to position [3756, 0]
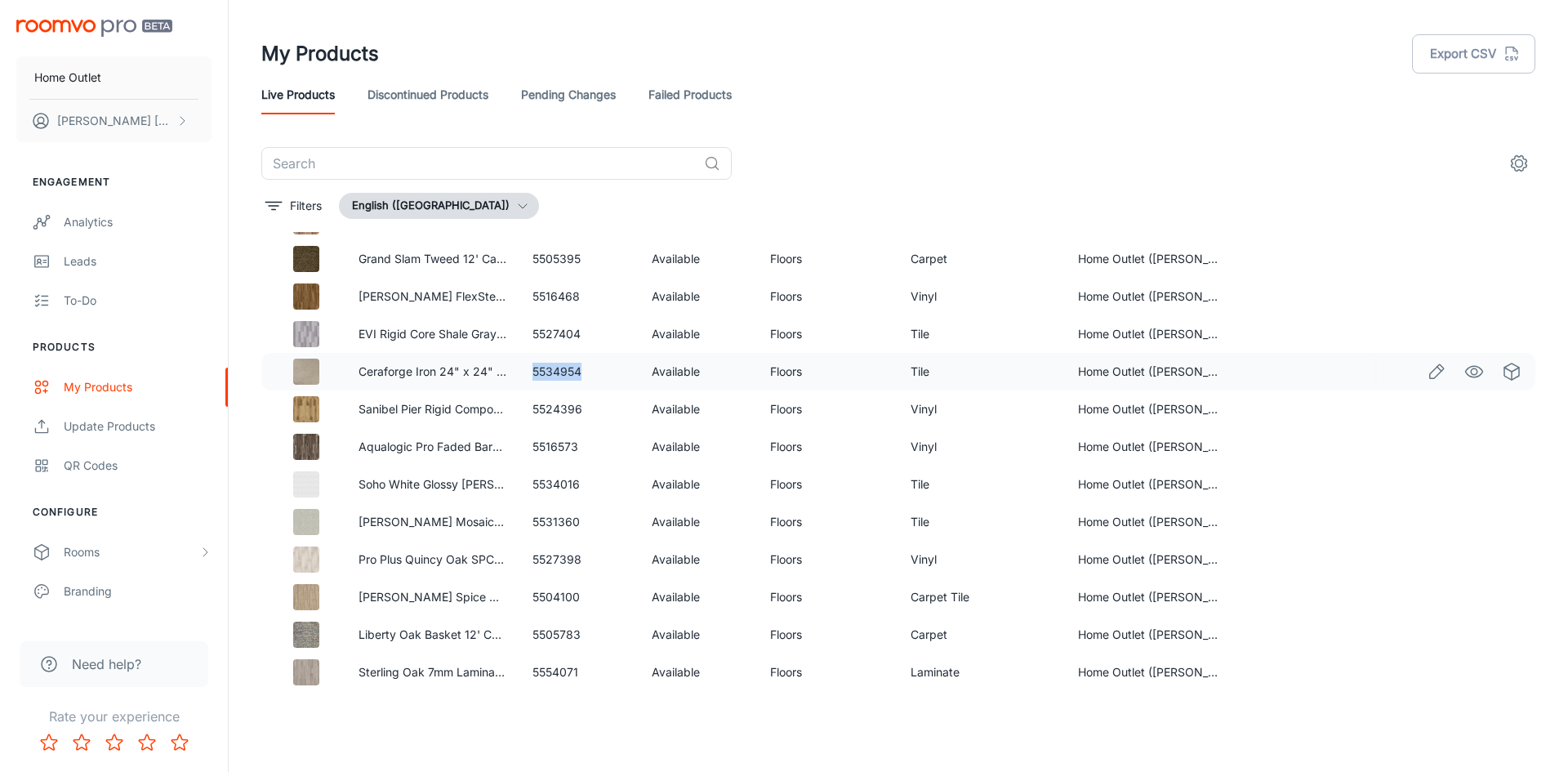
drag, startPoint x: 526, startPoint y: 370, endPoint x: 599, endPoint y: 371, distance: 73.0
click at [599, 371] on td "5534954" at bounding box center [579, 371] width 118 height 37
drag, startPoint x: 530, startPoint y: 329, endPoint x: 612, endPoint y: 327, distance: 82.0
click at [612, 327] on td "5527404" at bounding box center [579, 333] width 118 height 37
drag, startPoint x: 528, startPoint y: 596, endPoint x: 580, endPoint y: 593, distance: 52.1
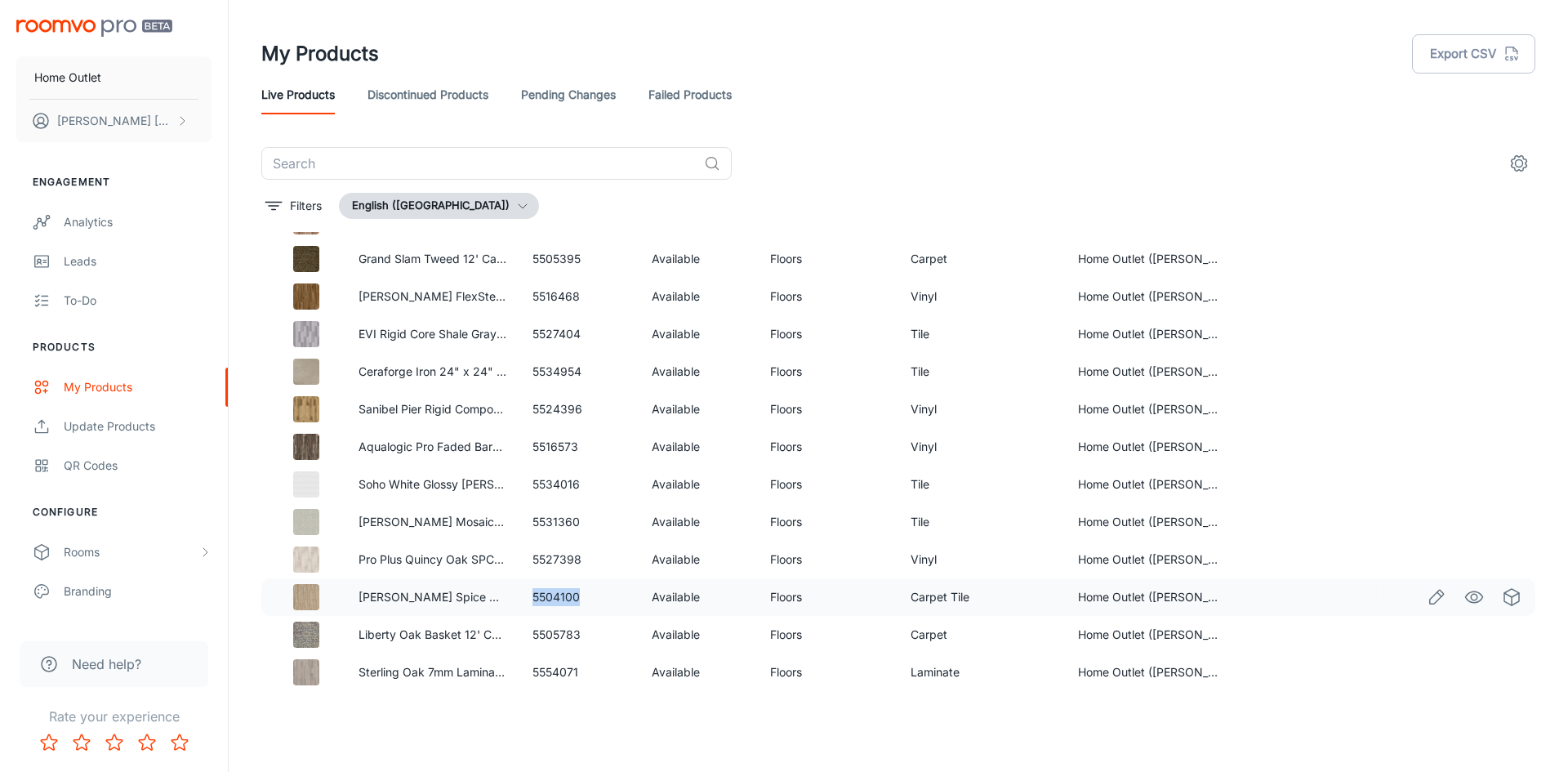
click at [580, 593] on td "5504100" at bounding box center [579, 596] width 118 height 37
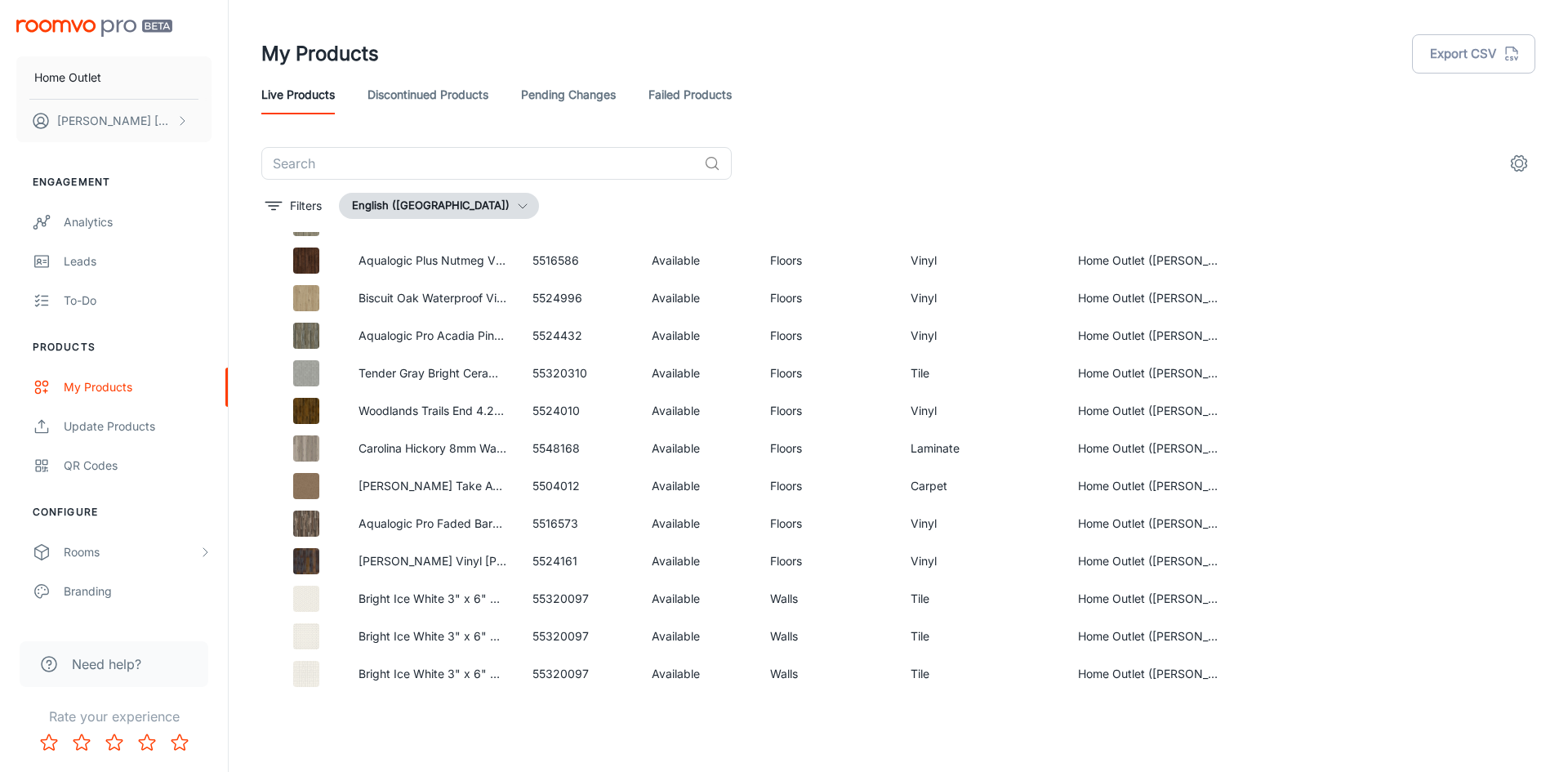
scroll to position [4918, 0]
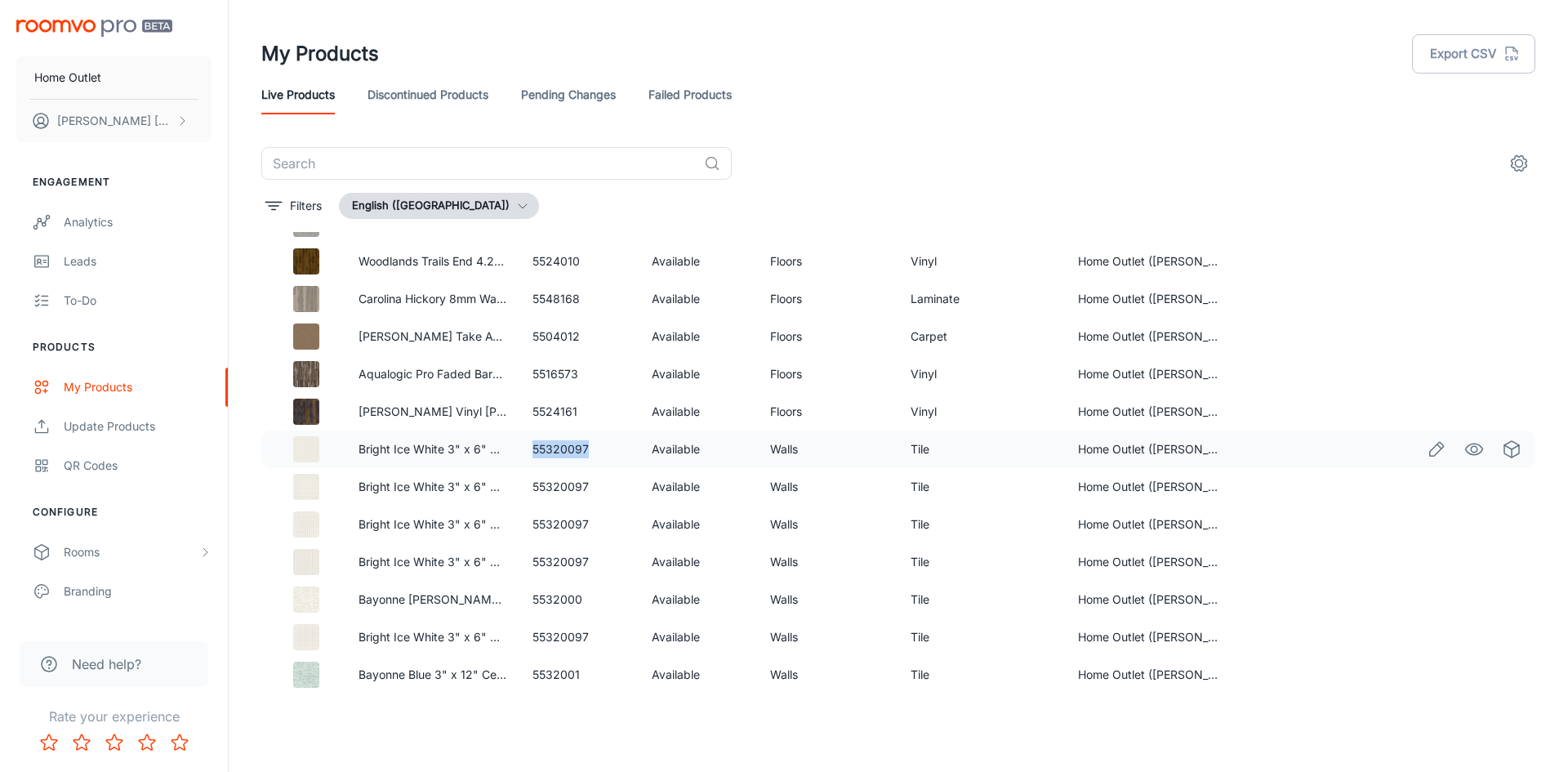
drag, startPoint x: 529, startPoint y: 451, endPoint x: 589, endPoint y: 446, distance: 60.2
click at [589, 446] on td "55320097" at bounding box center [579, 448] width 118 height 37
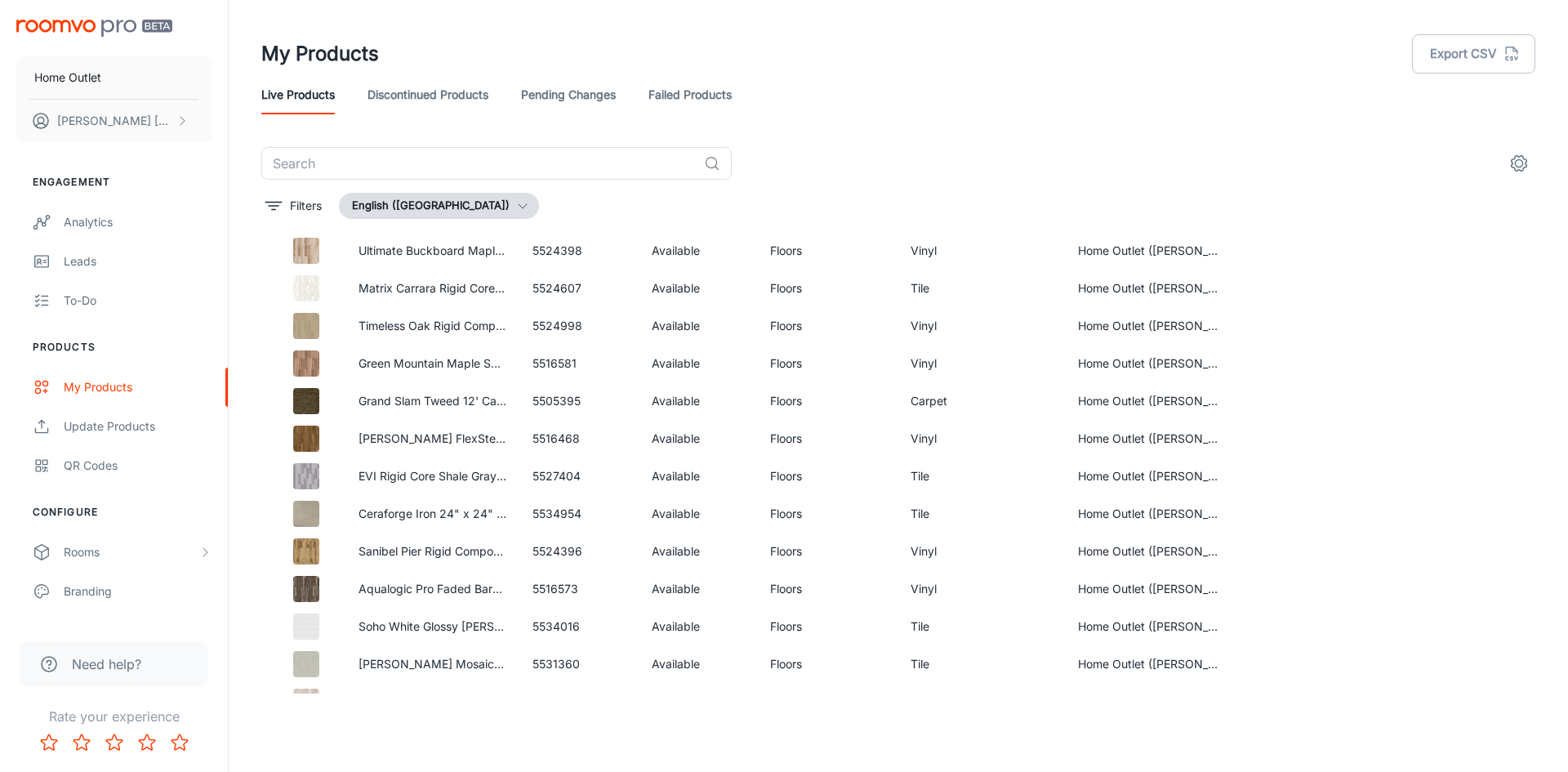
scroll to position [3612, 0]
drag, startPoint x: 530, startPoint y: 399, endPoint x: 593, endPoint y: 399, distance: 63.0
click at [593, 399] on td "5505395" at bounding box center [579, 403] width 118 height 37
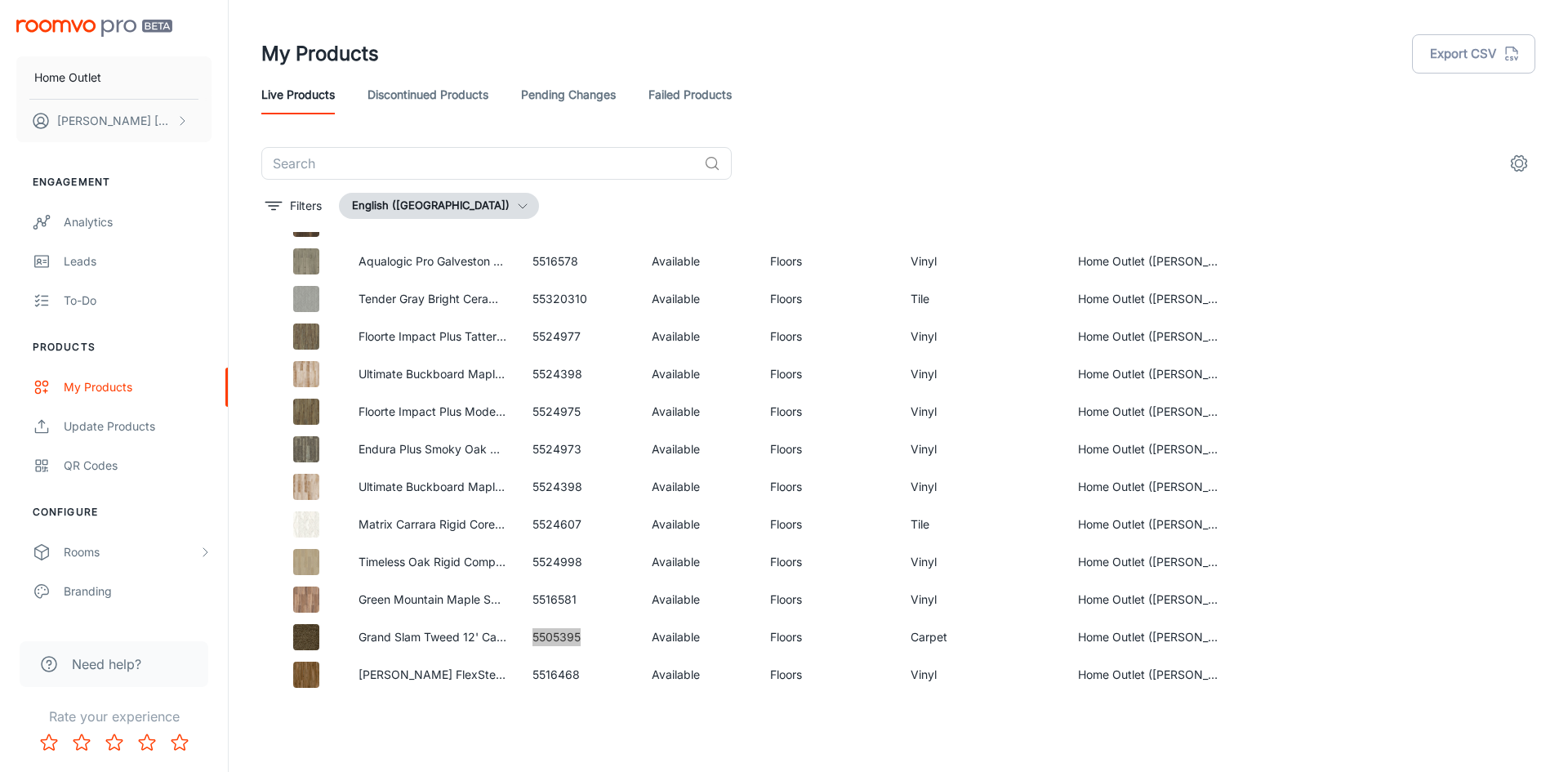
scroll to position [3366, 0]
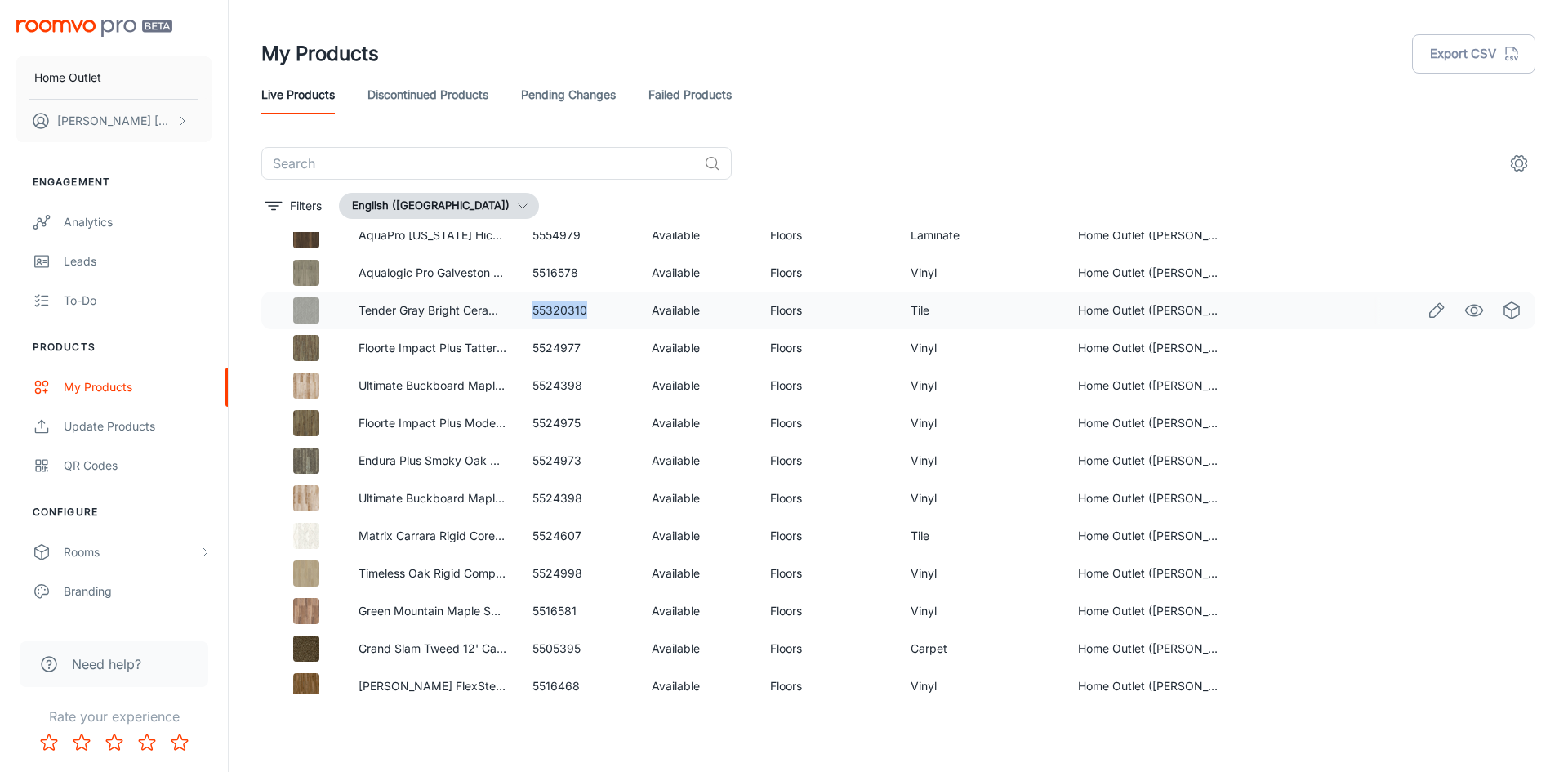
drag, startPoint x: 522, startPoint y: 307, endPoint x: 587, endPoint y: 312, distance: 65.2
click at [587, 312] on td "55320310" at bounding box center [579, 310] width 118 height 37
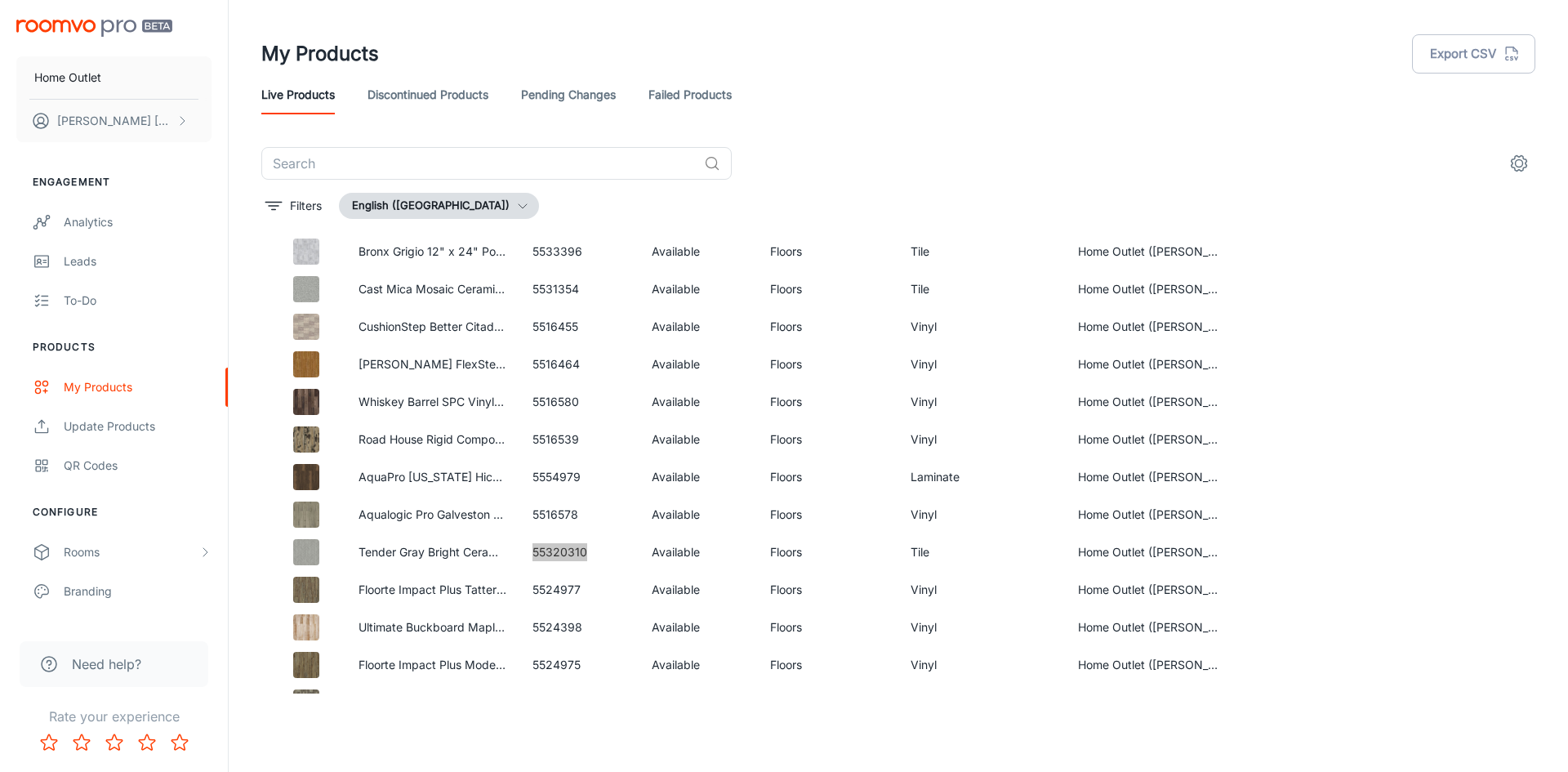
scroll to position [3121, 0]
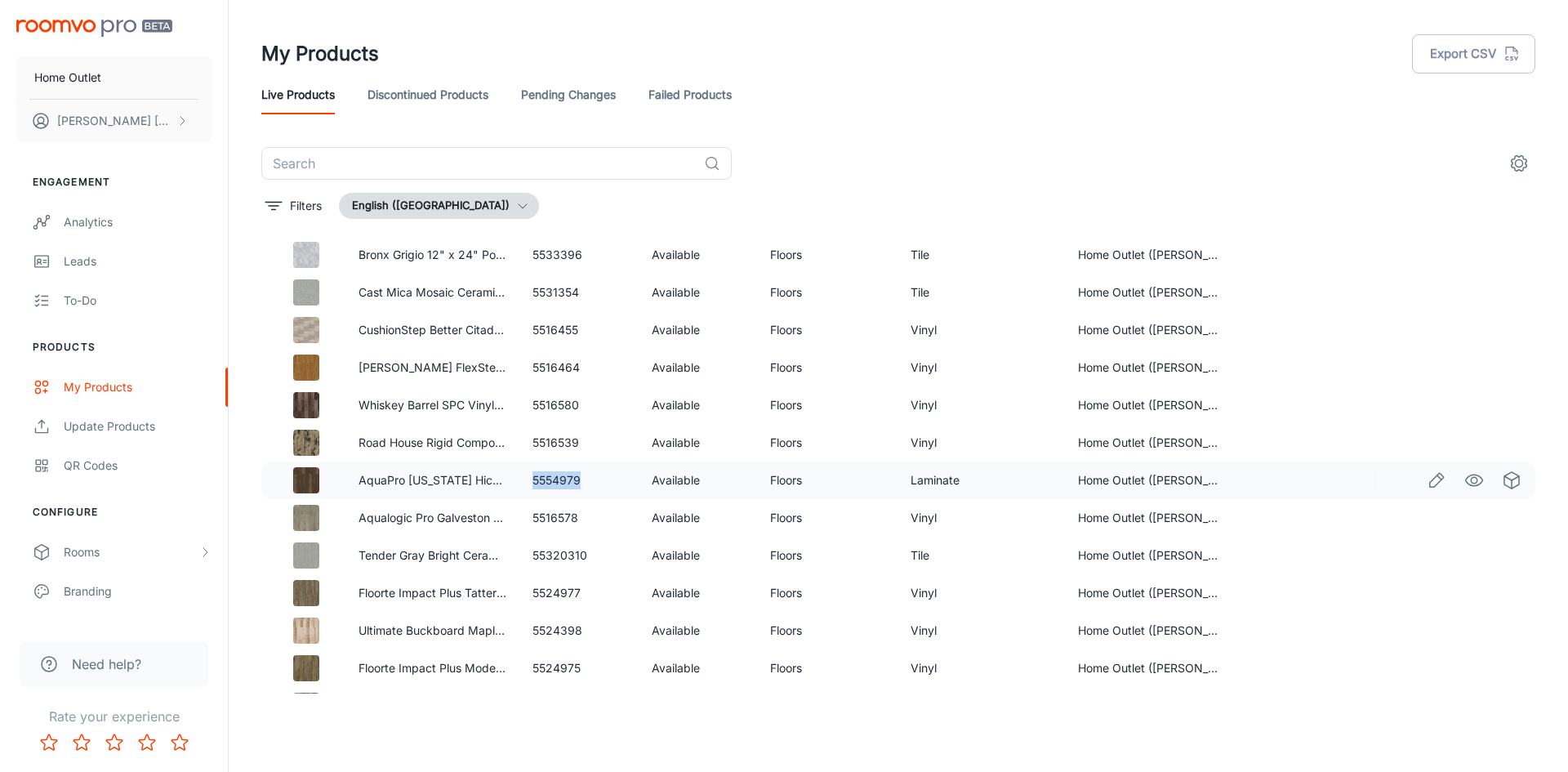
drag, startPoint x: 529, startPoint y: 479, endPoint x: 579, endPoint y: 484, distance: 50.2
click at [579, 484] on td "5554979" at bounding box center [579, 480] width 118 height 37
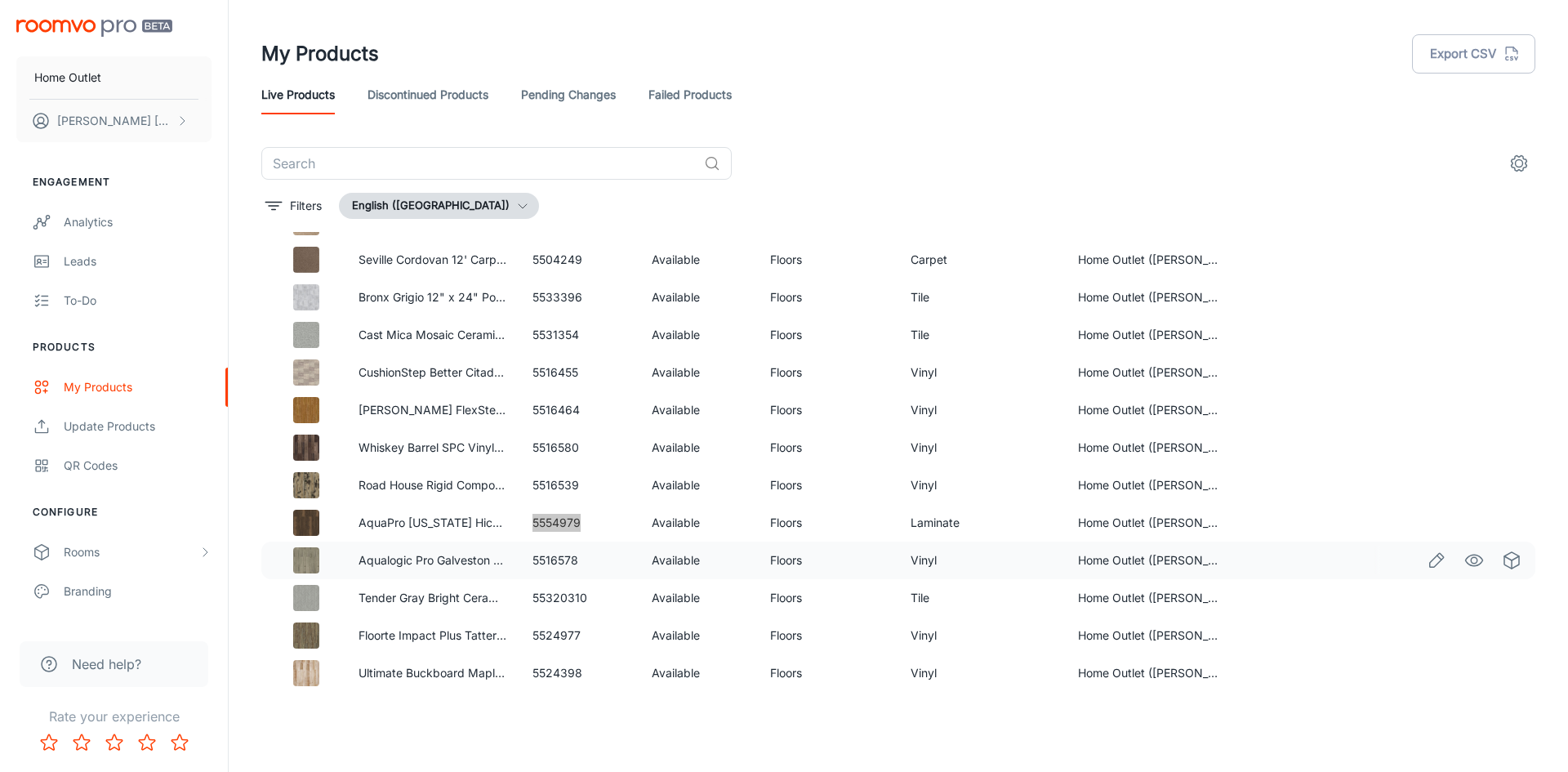
scroll to position [3040, 0]
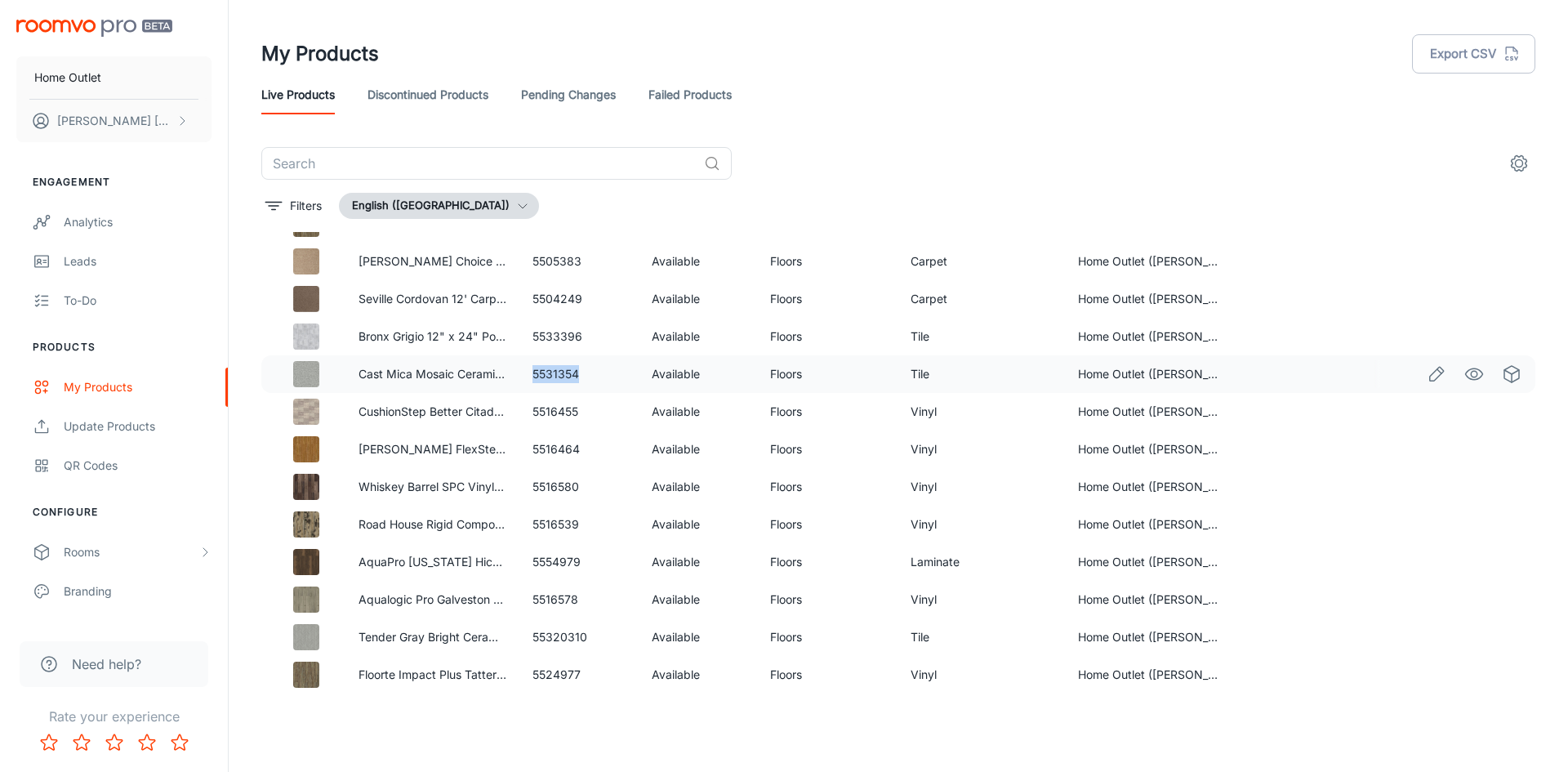
drag, startPoint x: 531, startPoint y: 371, endPoint x: 604, endPoint y: 371, distance: 73.0
click at [604, 371] on td "5531354" at bounding box center [579, 374] width 118 height 37
drag, startPoint x: 525, startPoint y: 296, endPoint x: 623, endPoint y: 297, distance: 98.0
click at [623, 297] on td "5504249" at bounding box center [579, 298] width 118 height 37
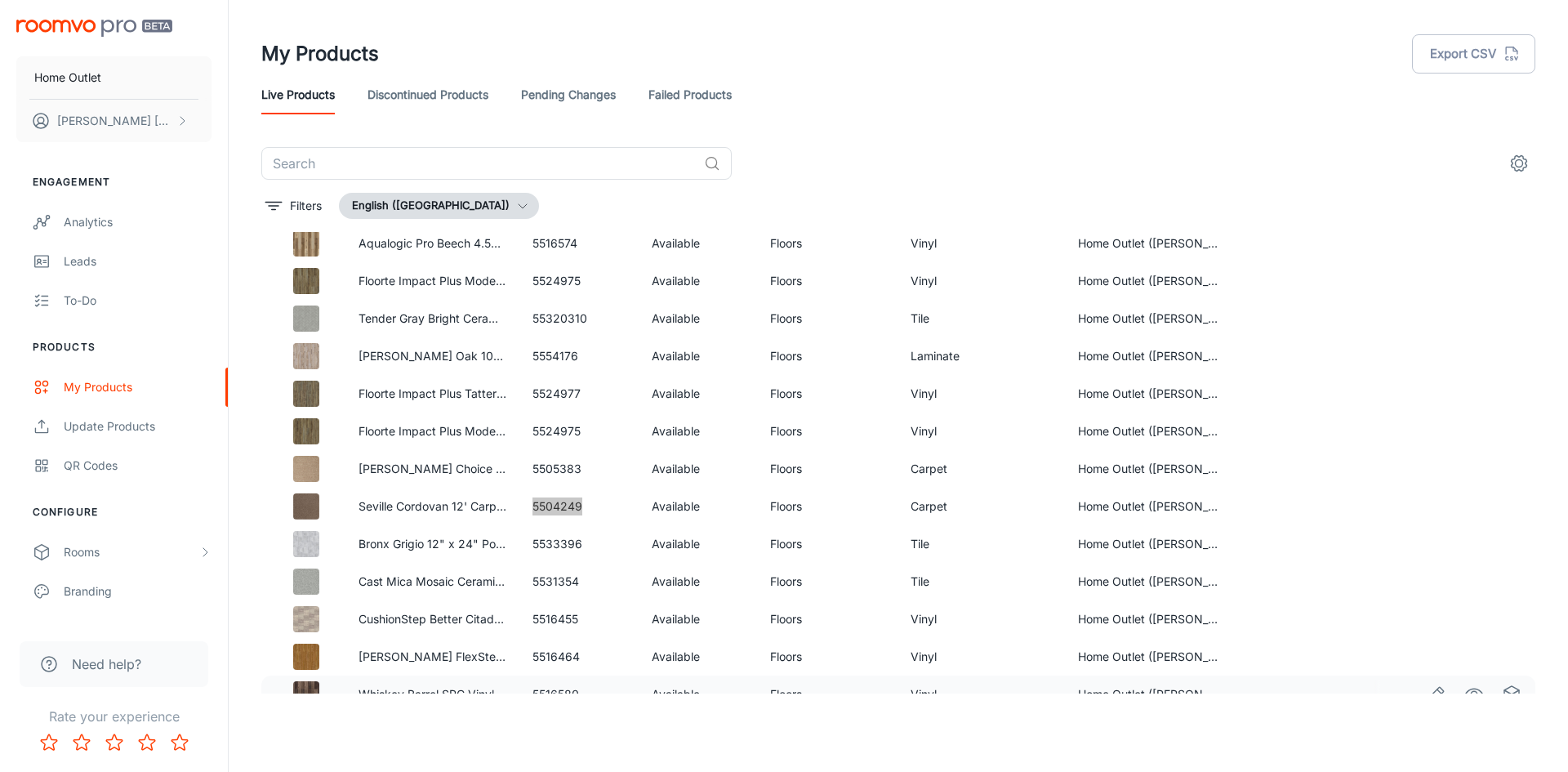
scroll to position [2795, 0]
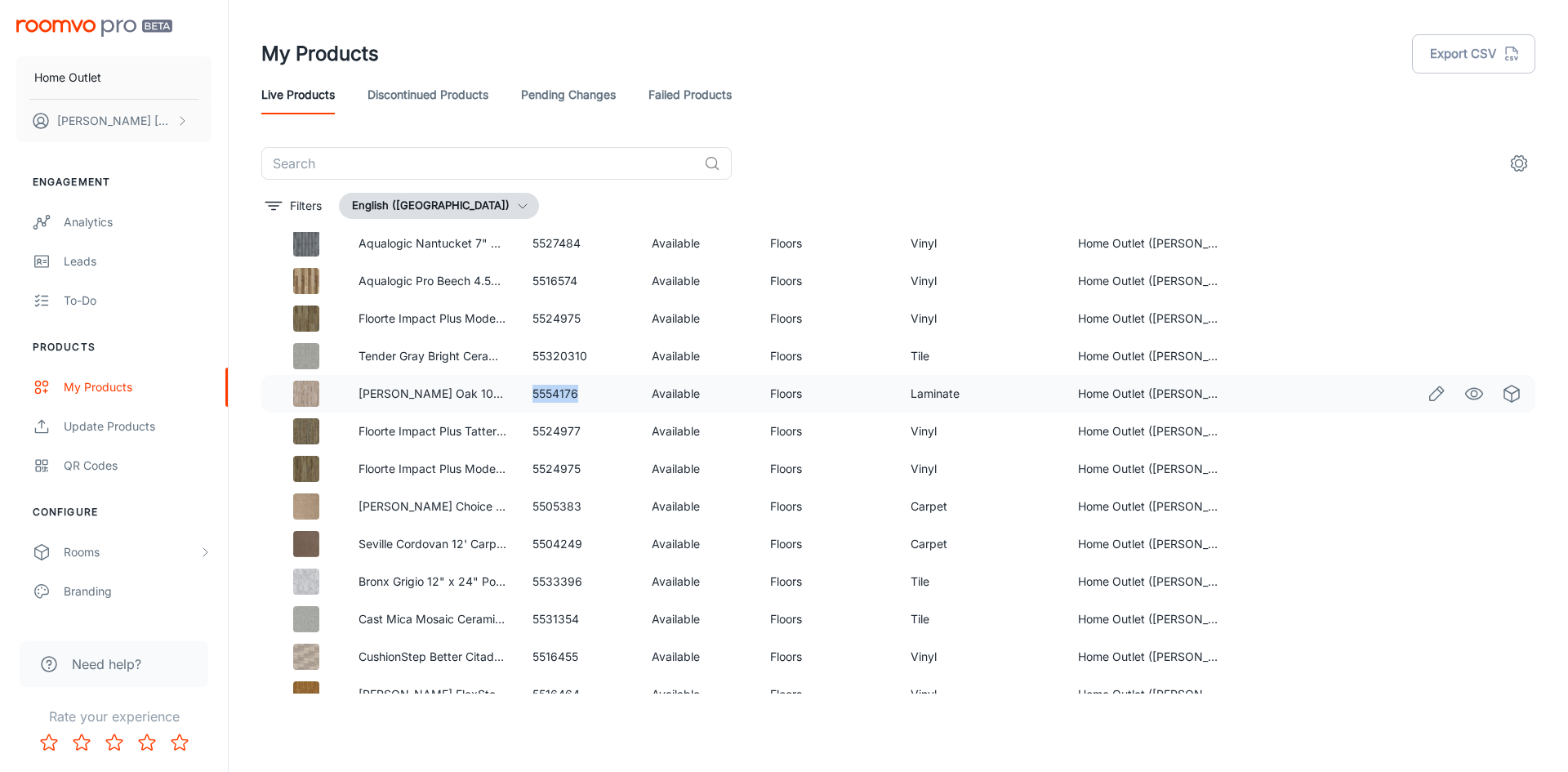
drag, startPoint x: 528, startPoint y: 396, endPoint x: 581, endPoint y: 392, distance: 53.2
click at [581, 392] on td "5554176" at bounding box center [579, 393] width 118 height 37
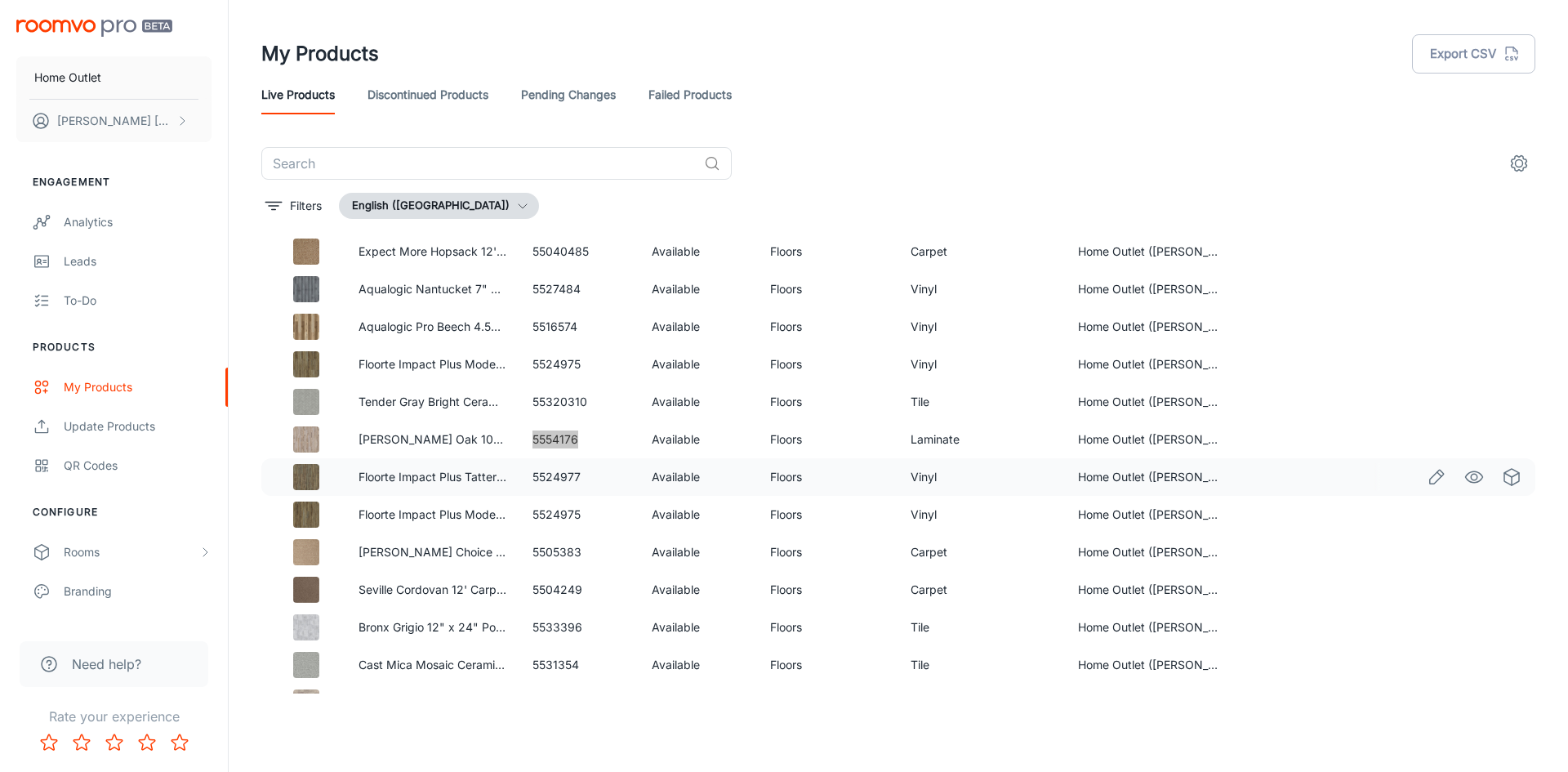
scroll to position [2713, 0]
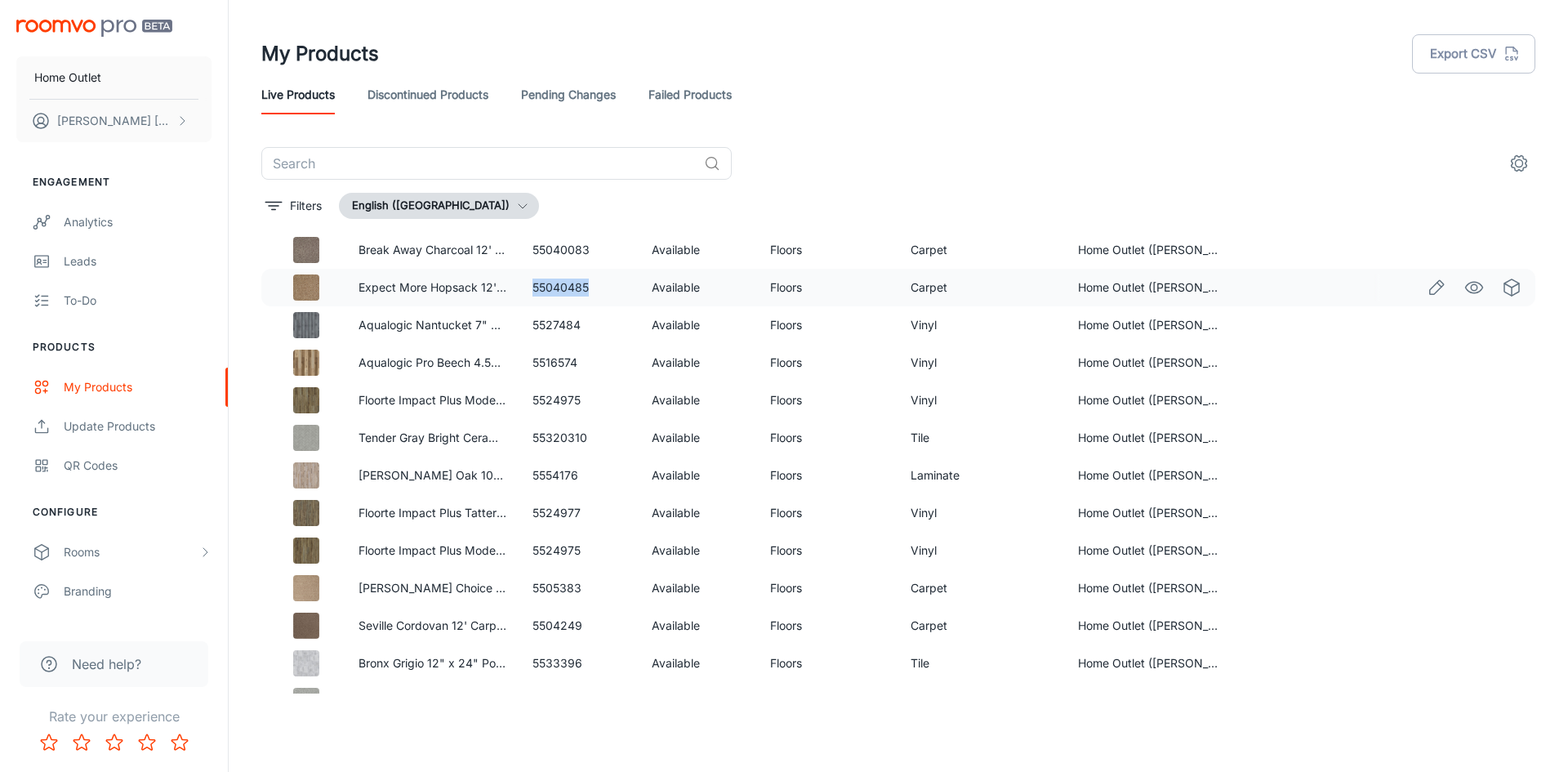
drag, startPoint x: 528, startPoint y: 286, endPoint x: 584, endPoint y: 290, distance: 56.1
click at [584, 290] on td "55040485" at bounding box center [579, 287] width 118 height 37
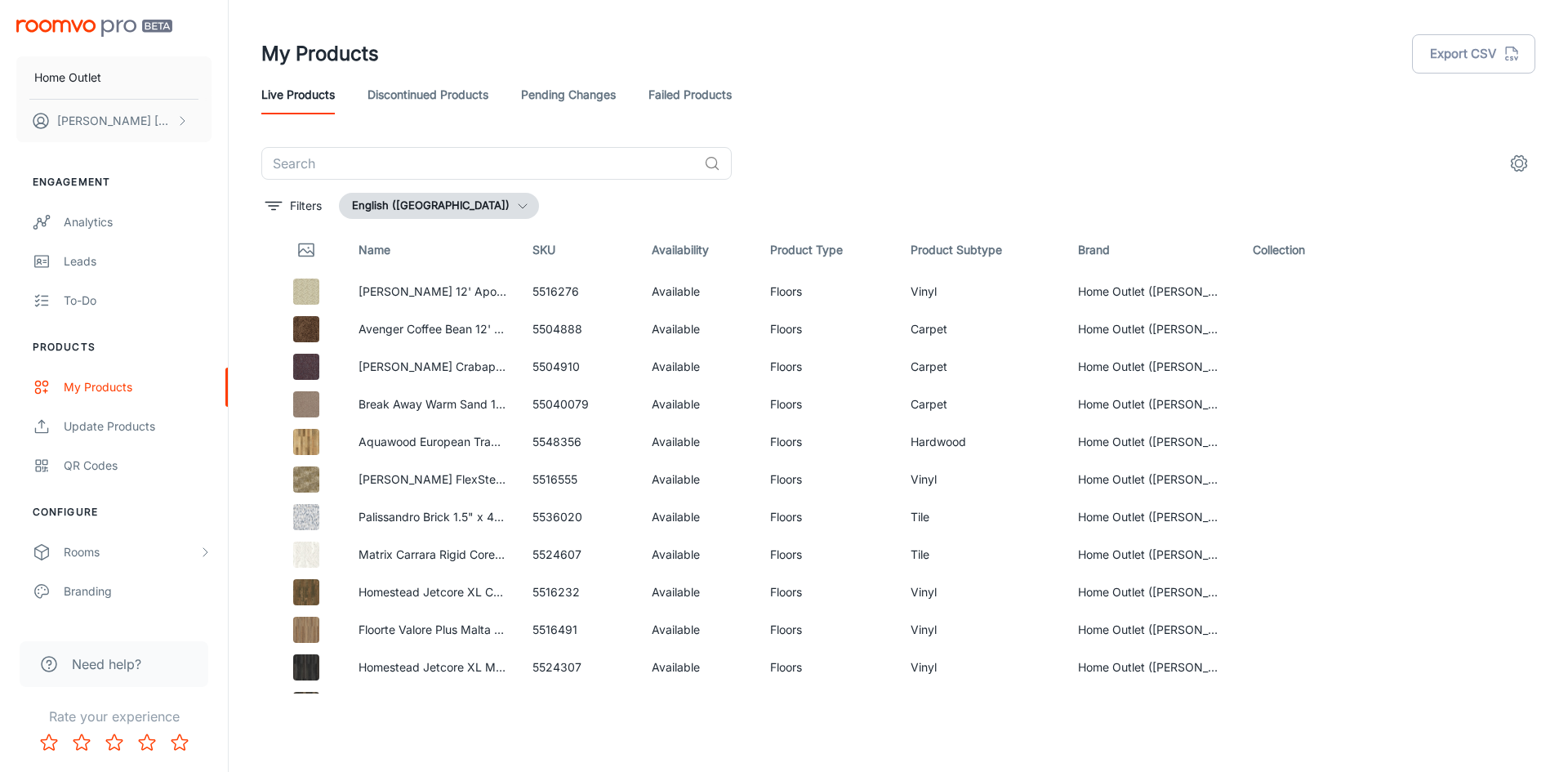
scroll to position [0, 0]
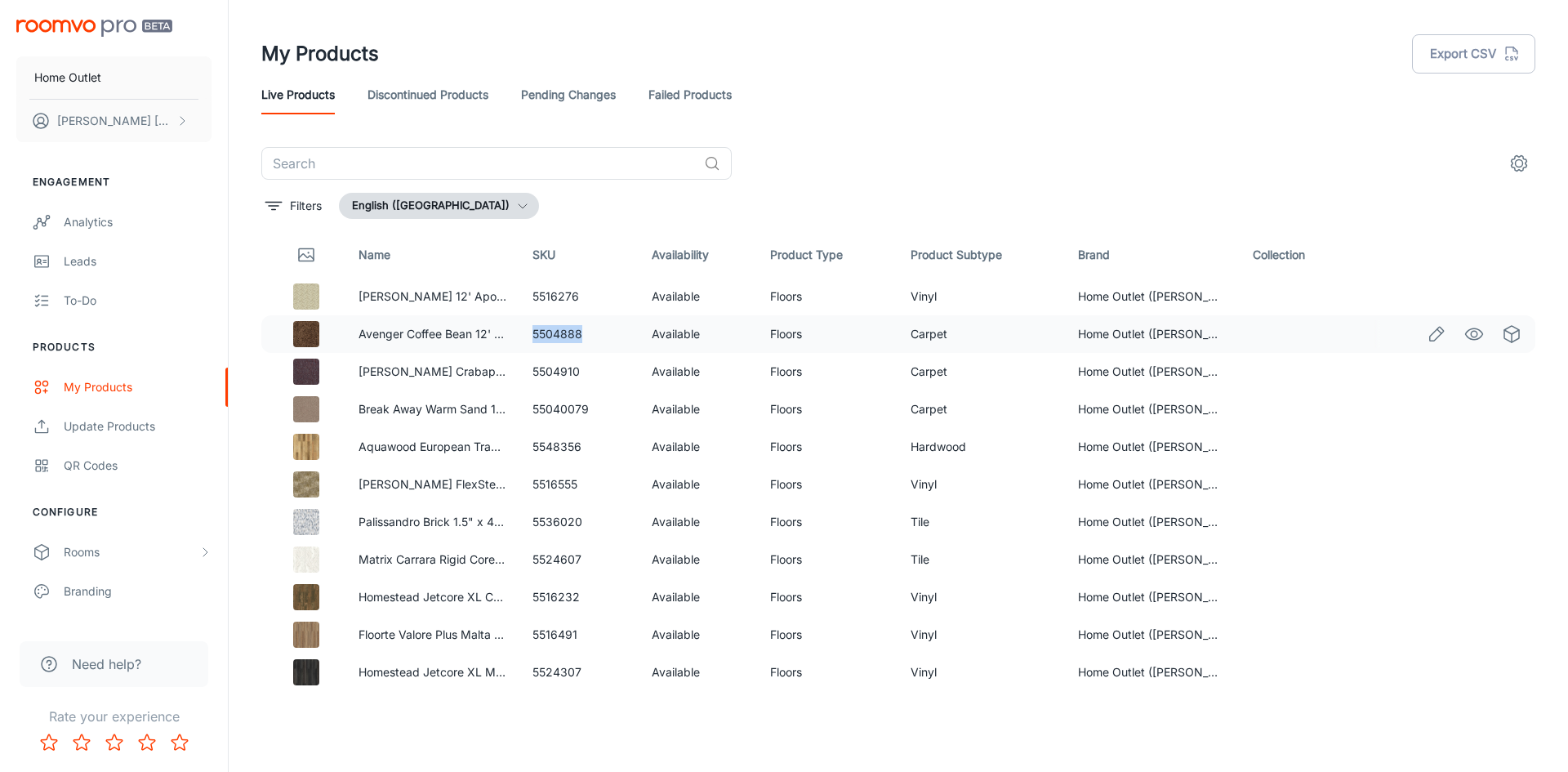
drag, startPoint x: 533, startPoint y: 334, endPoint x: 586, endPoint y: 334, distance: 53.0
click at [586, 334] on td "5504888" at bounding box center [579, 333] width 118 height 37
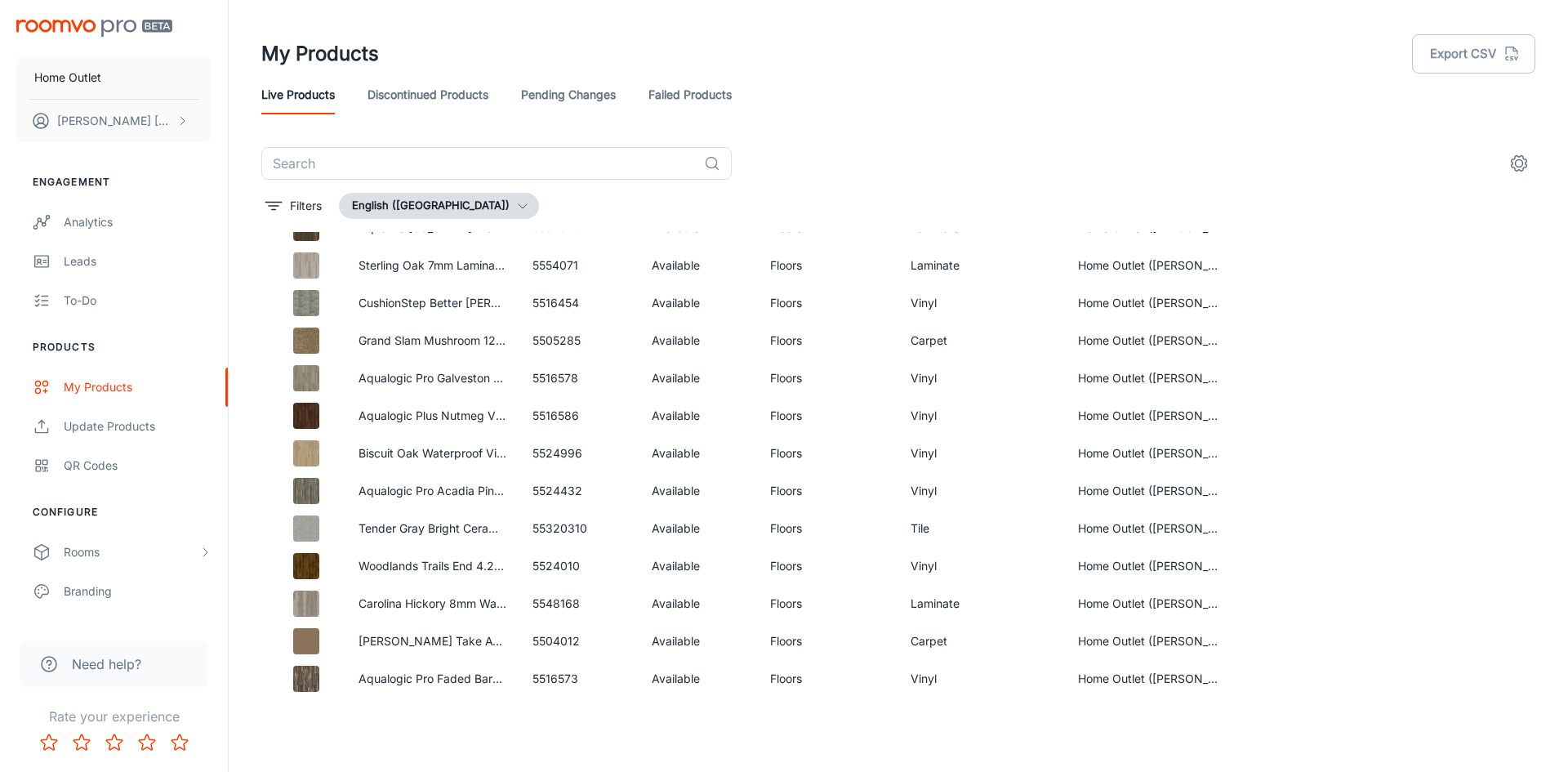
scroll to position [4918, 0]
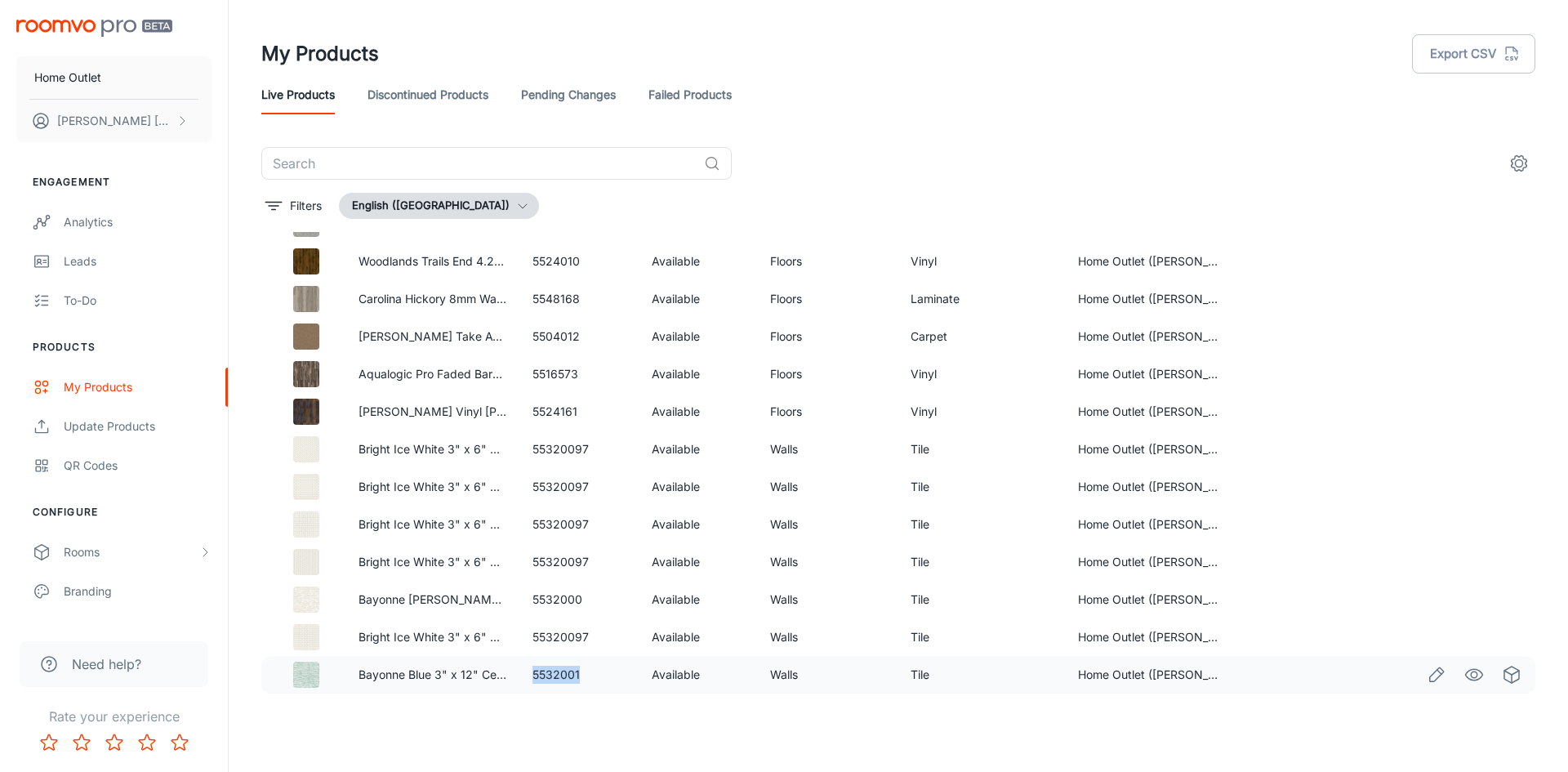
drag, startPoint x: 528, startPoint y: 675, endPoint x: 575, endPoint y: 669, distance: 47.4
click at [575, 669] on td "5532001" at bounding box center [579, 674] width 118 height 37
click at [585, 672] on td "5532001" at bounding box center [579, 674] width 118 height 37
drag, startPoint x: 578, startPoint y: 675, endPoint x: 522, endPoint y: 676, distance: 56.0
click at [522, 676] on td "5532001" at bounding box center [579, 674] width 118 height 37
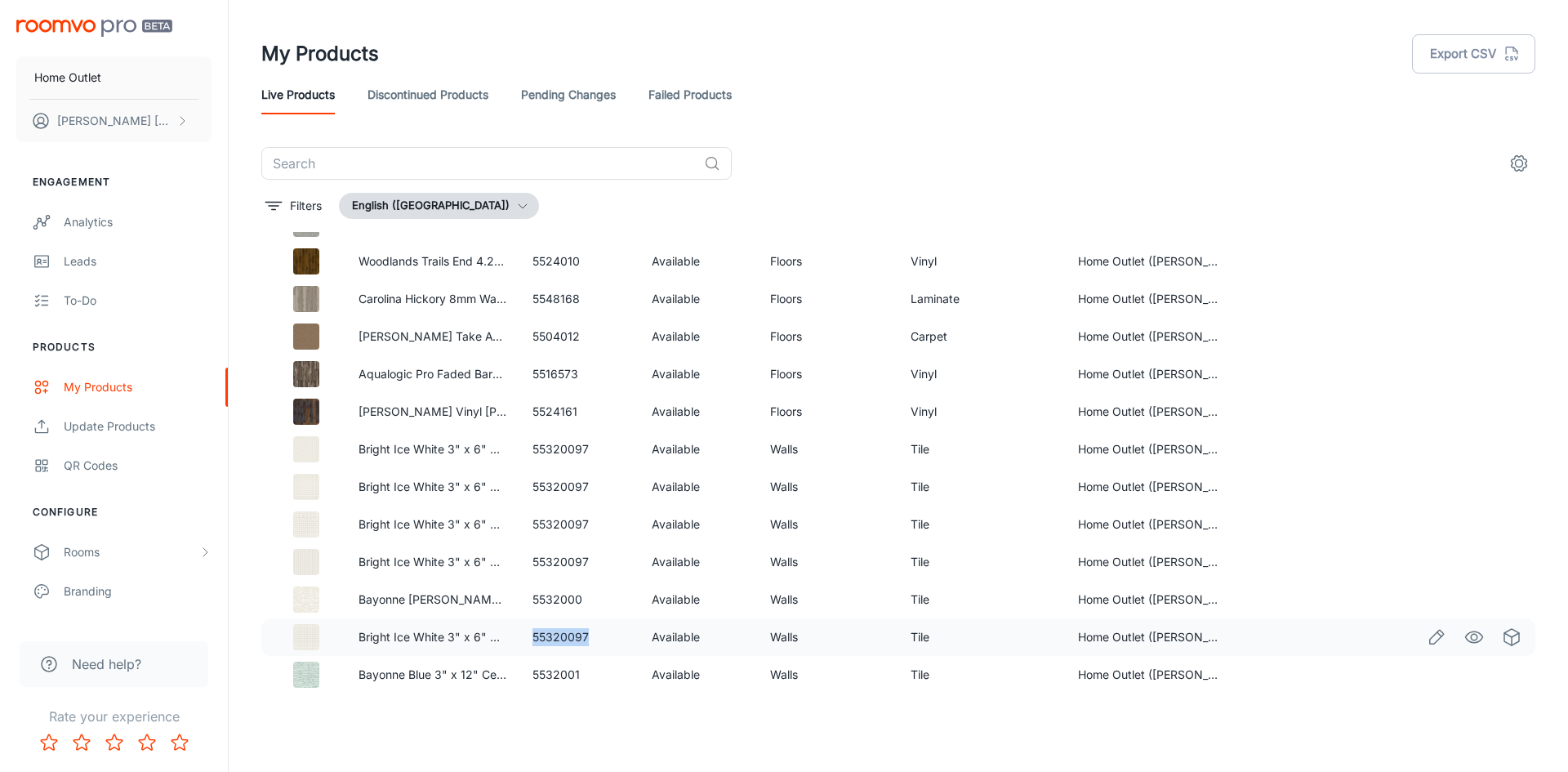
drag, startPoint x: 531, startPoint y: 636, endPoint x: 589, endPoint y: 640, distance: 58.1
click at [589, 640] on td "55320097" at bounding box center [579, 636] width 118 height 37
drag, startPoint x: 519, startPoint y: 598, endPoint x: 614, endPoint y: 606, distance: 95.3
click at [614, 606] on td "5532000" at bounding box center [579, 599] width 118 height 37
drag, startPoint x: 526, startPoint y: 561, endPoint x: 592, endPoint y: 559, distance: 66.0
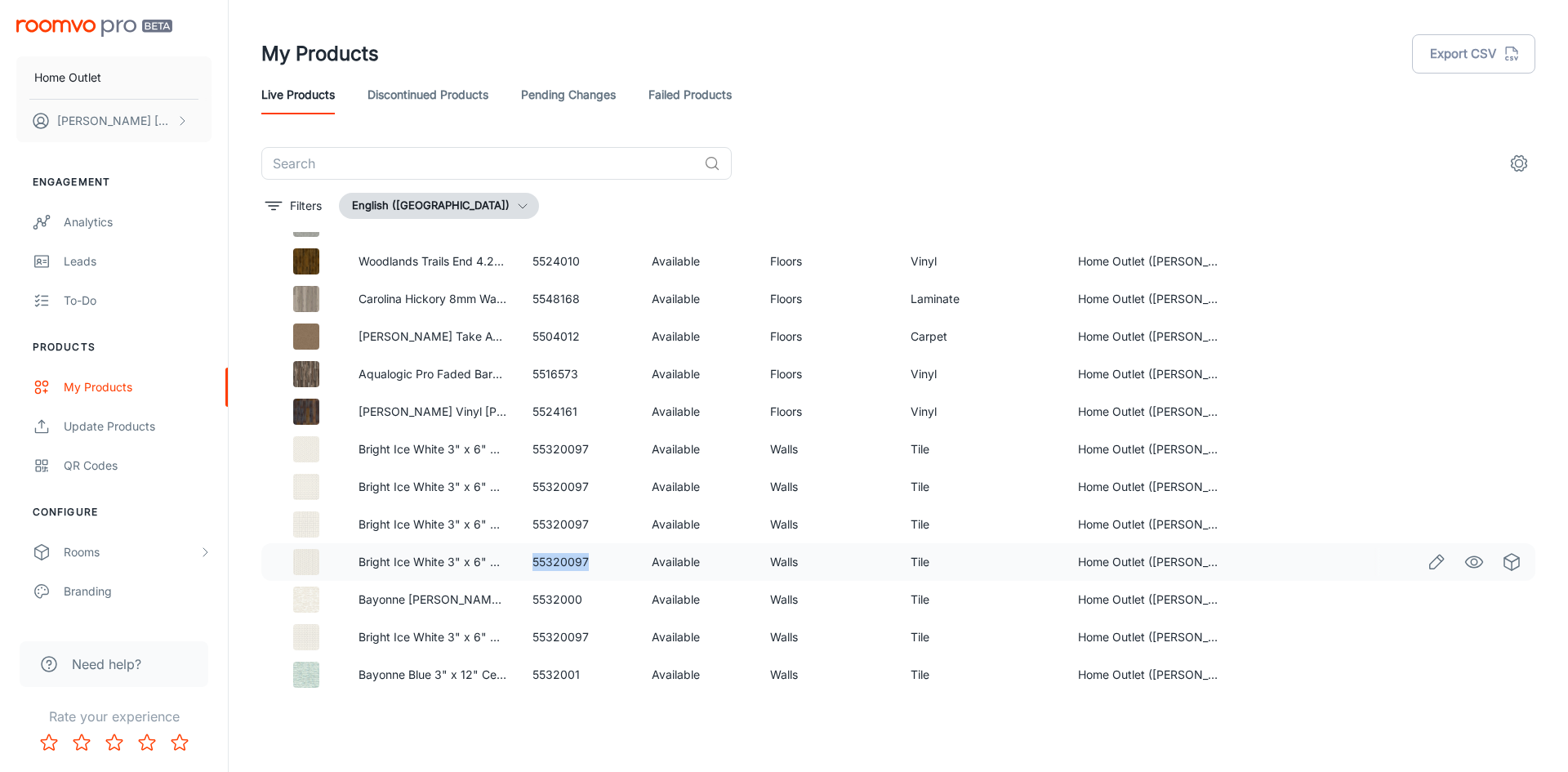
click at [592, 559] on td "55320097" at bounding box center [579, 561] width 118 height 37
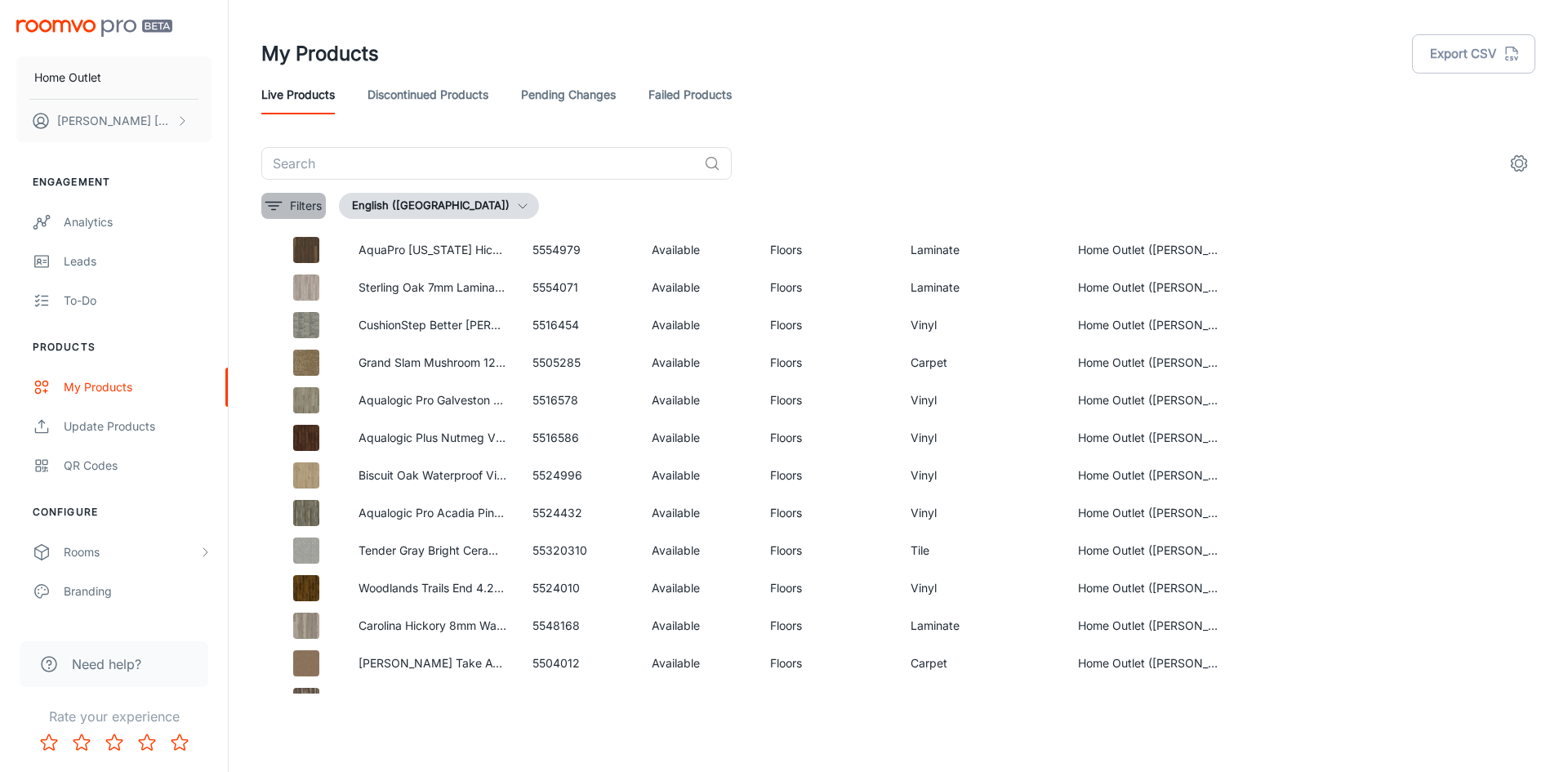
click at [293, 200] on p "Filters" at bounding box center [305, 205] width 32 height 18
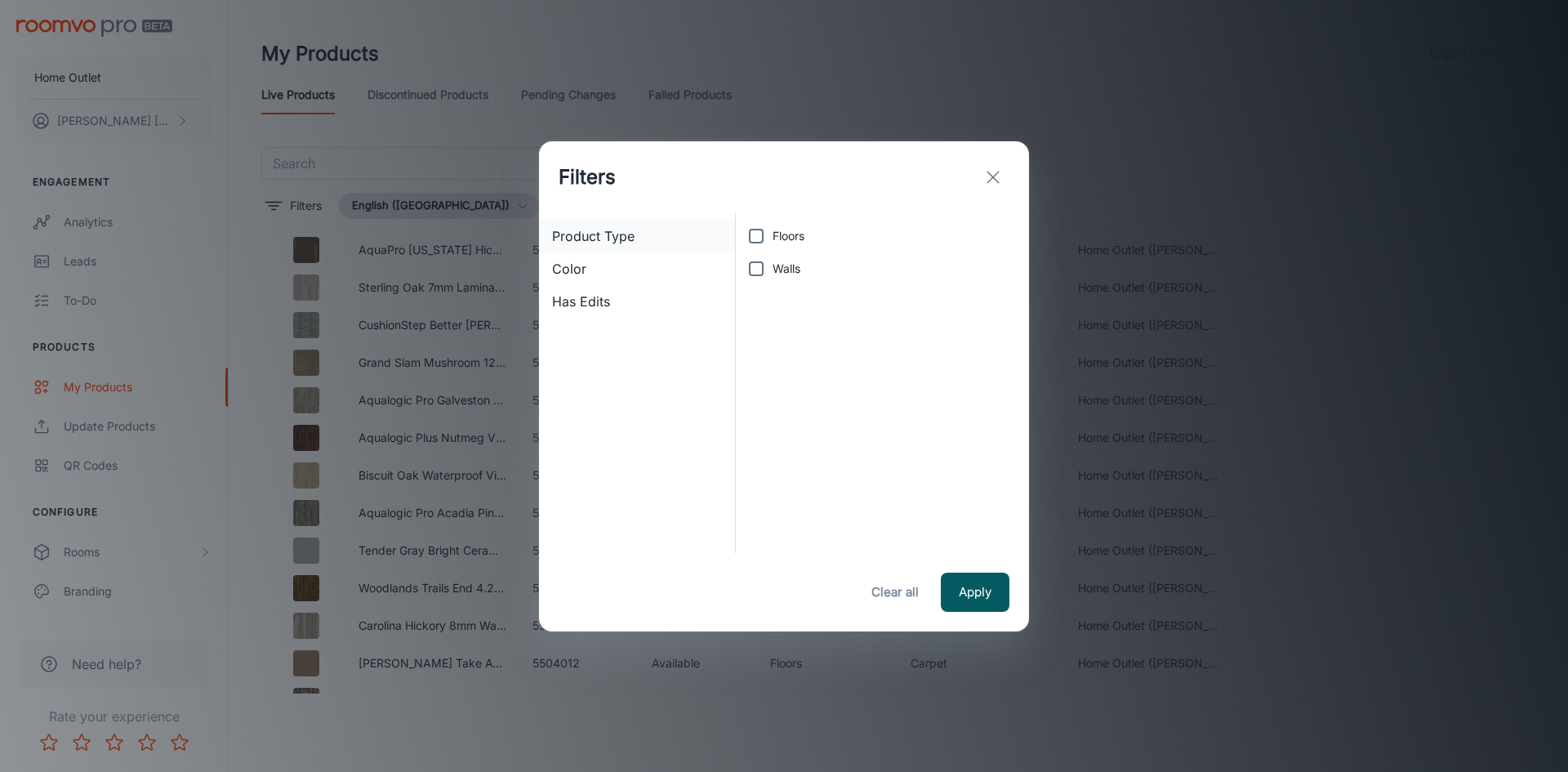
click at [636, 233] on span "Product Type" at bounding box center [637, 236] width 170 height 20
click at [767, 231] on input "Floors" at bounding box center [756, 236] width 32 height 32
checkbox input "true"
click at [775, 267] on span "Walls" at bounding box center [785, 268] width 28 height 18
click at [772, 267] on input "Walls" at bounding box center [756, 268] width 32 height 32
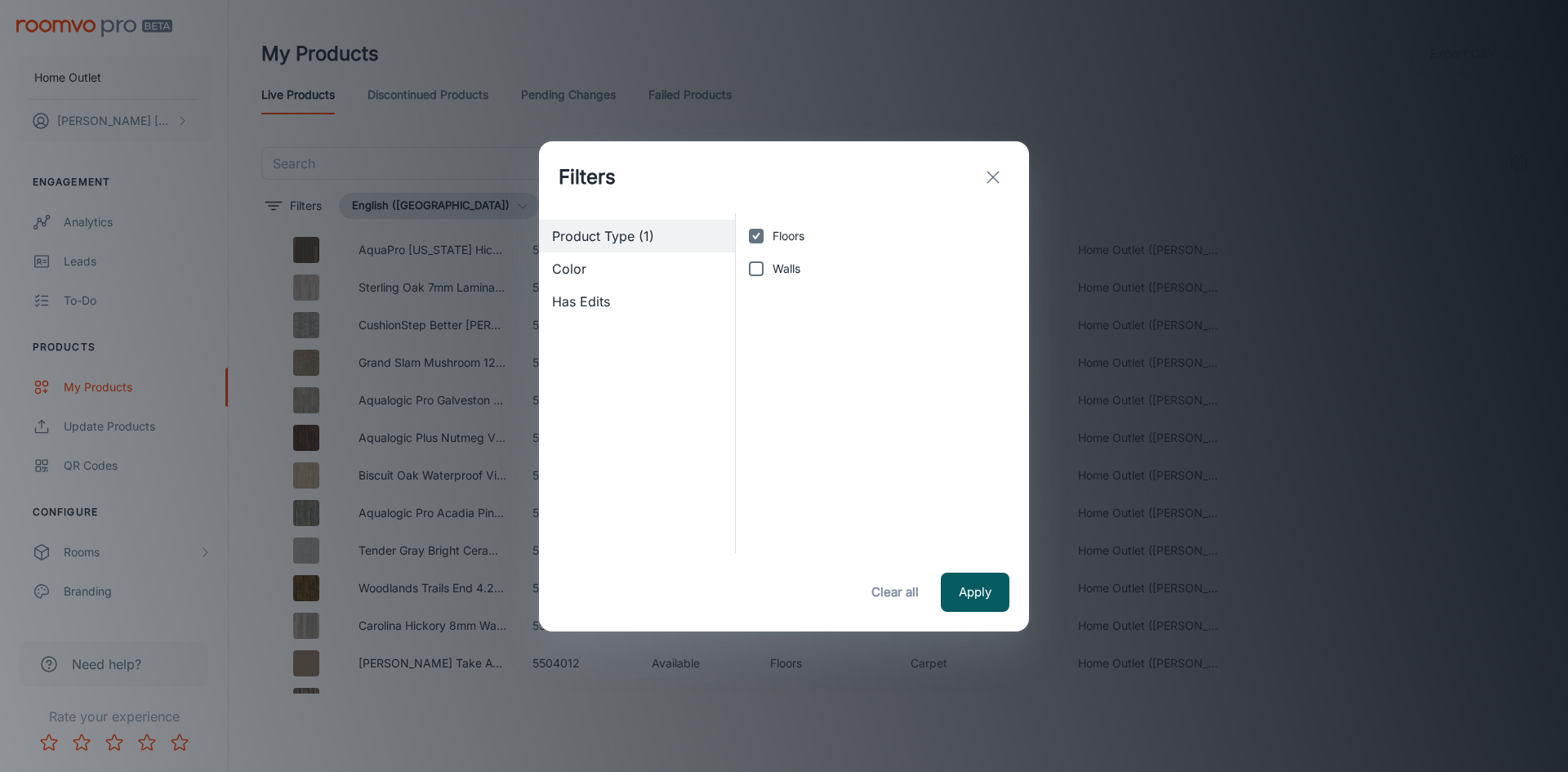
checkbox input "true"
click at [994, 172] on icon "exit" at bounding box center [993, 177] width 20 height 20
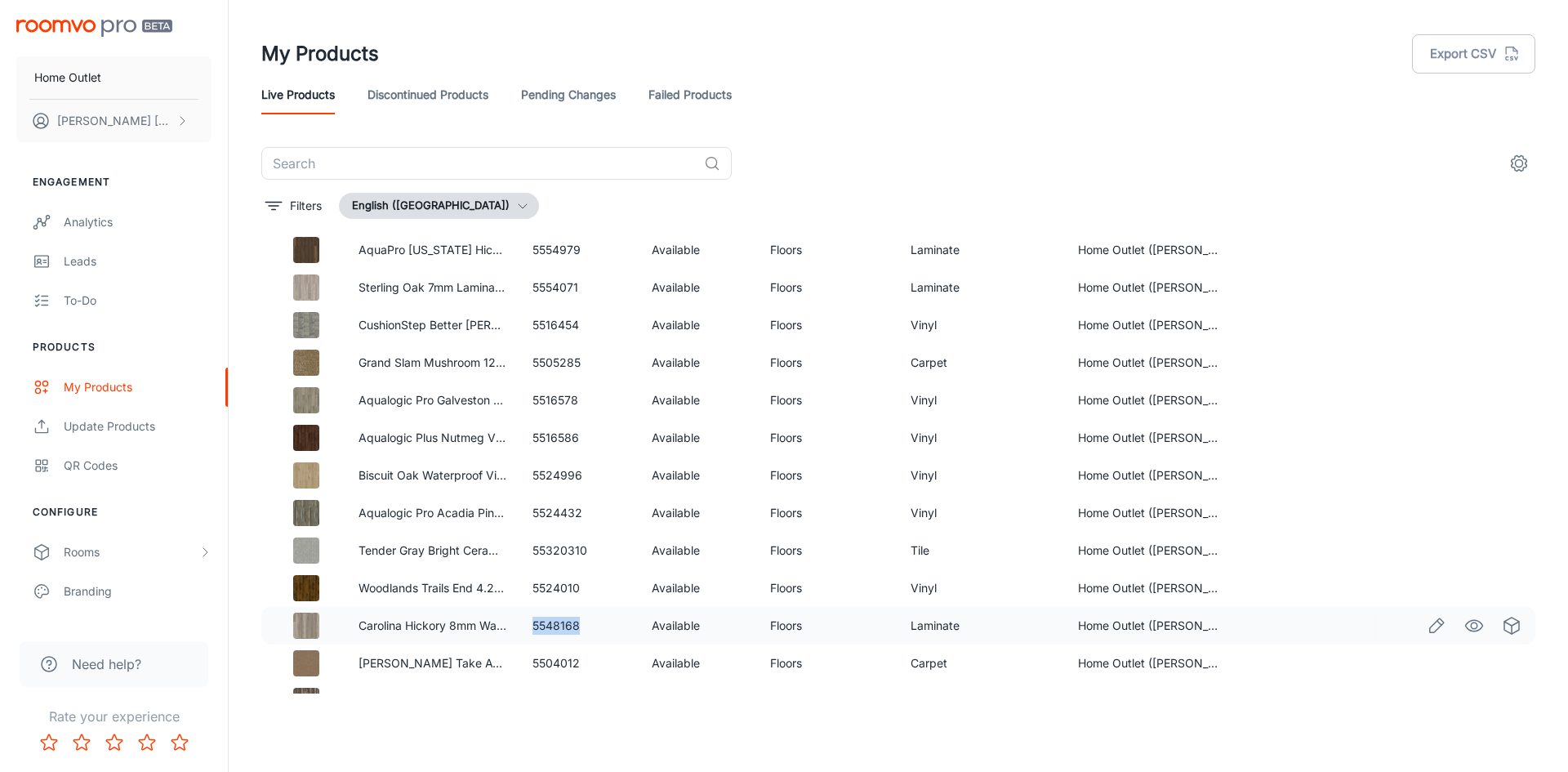
drag, startPoint x: 524, startPoint y: 622, endPoint x: 585, endPoint y: 615, distance: 61.4
click at [585, 615] on td "5548168" at bounding box center [579, 625] width 118 height 37
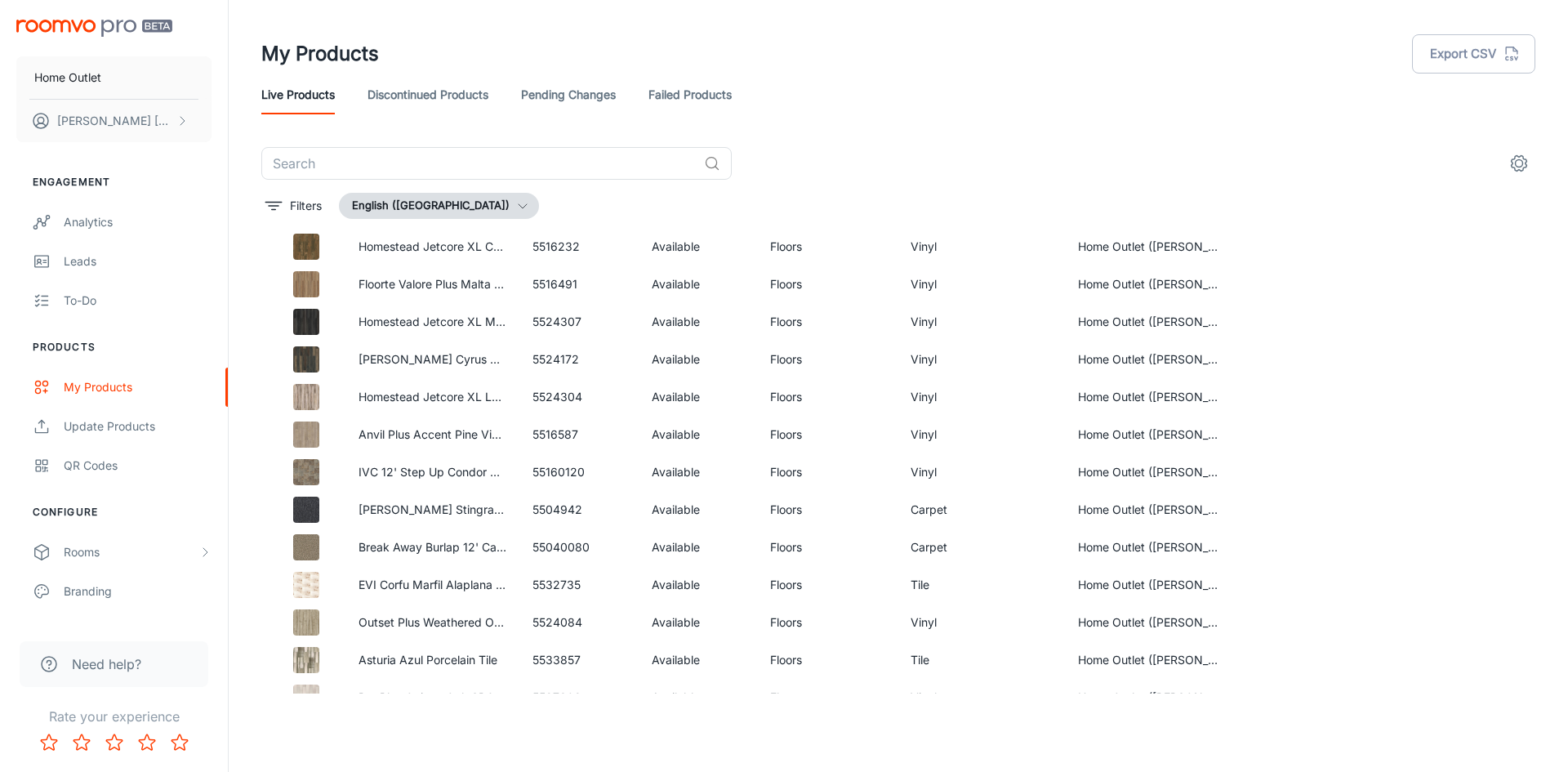
scroll to position [0, 0]
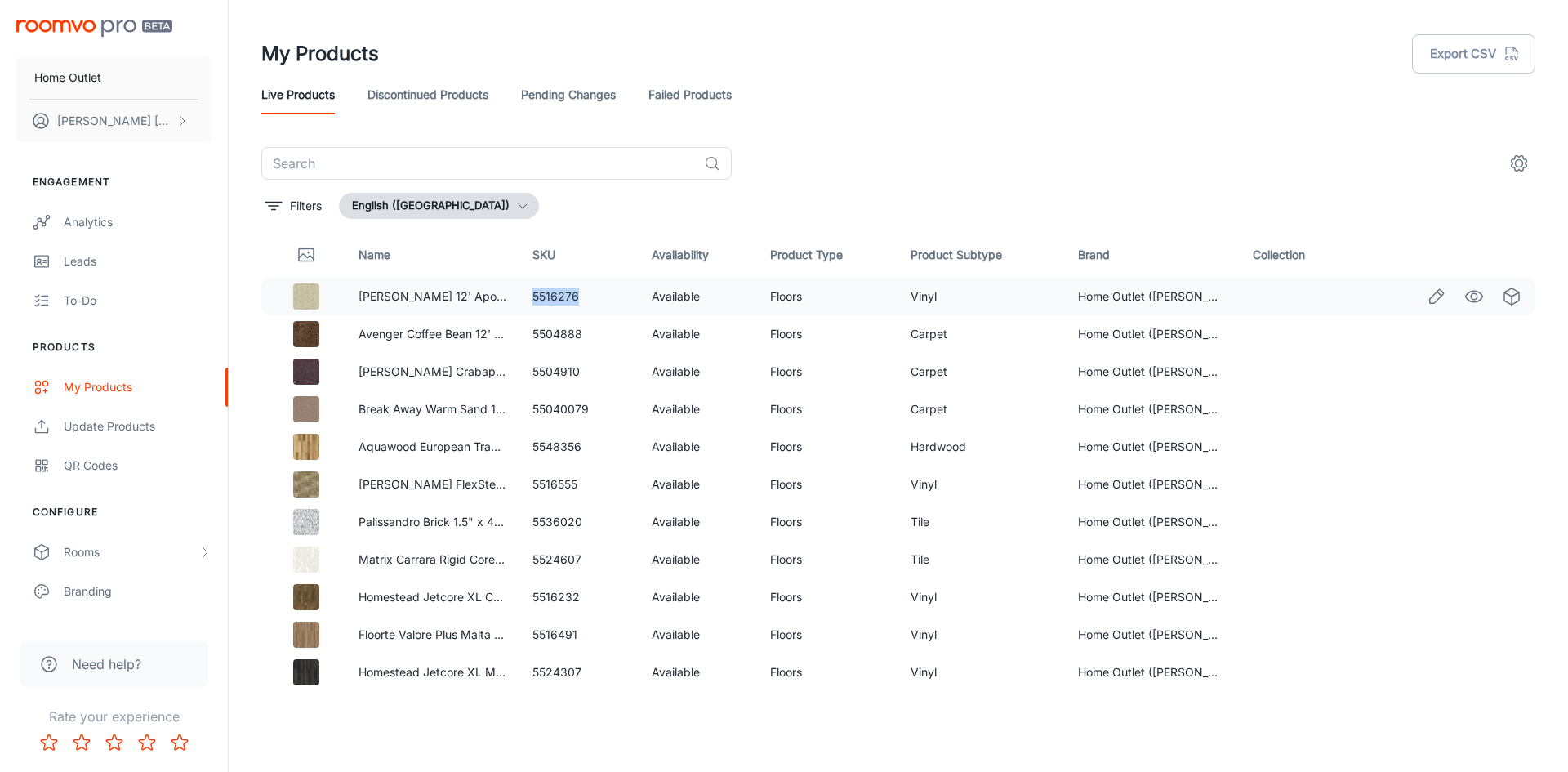
drag, startPoint x: 530, startPoint y: 291, endPoint x: 585, endPoint y: 293, distance: 55.0
click at [585, 293] on td "5516276" at bounding box center [579, 296] width 118 height 37
click at [136, 75] on button "Home Outlet" at bounding box center [114, 77] width 195 height 42
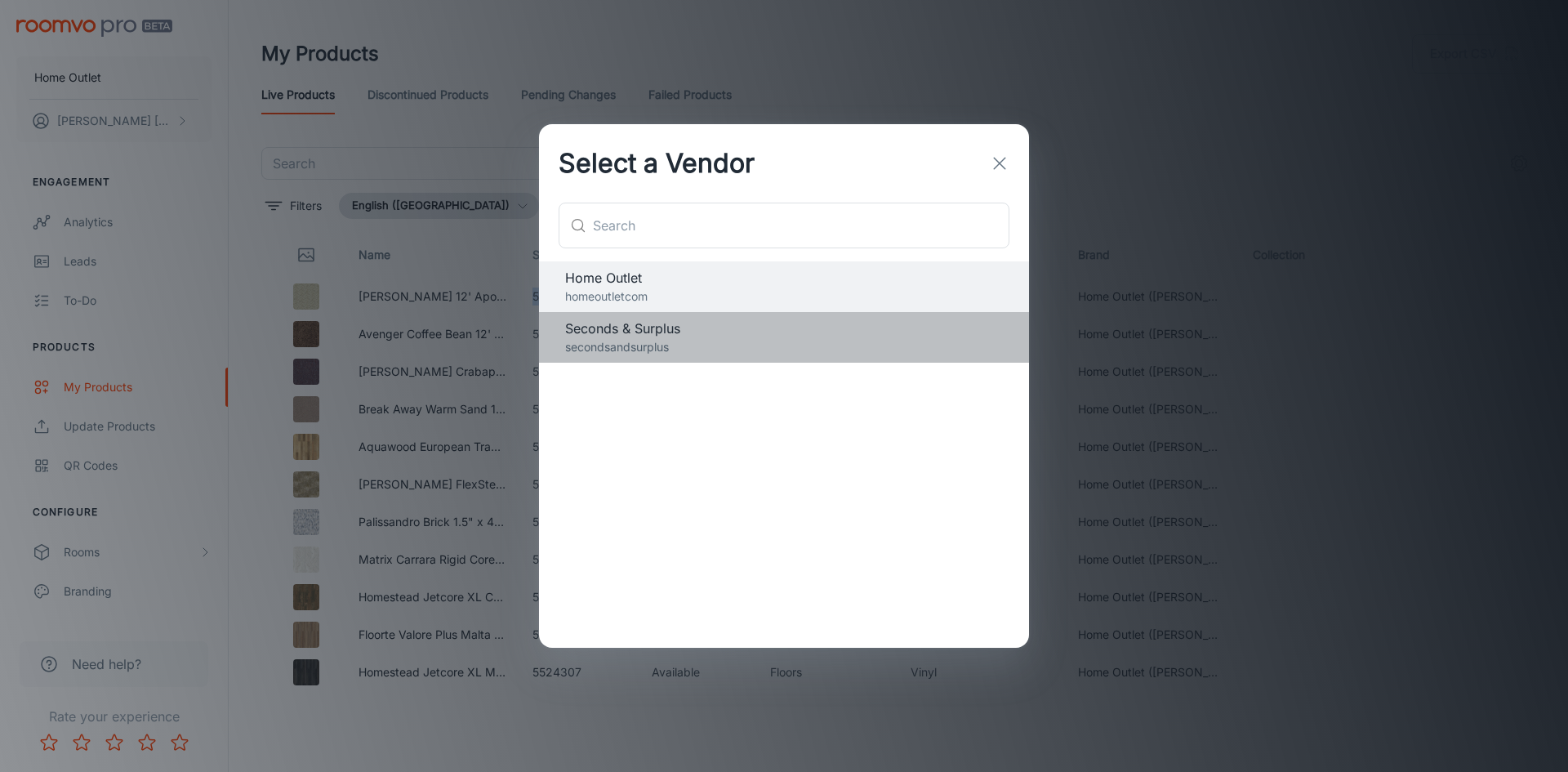
click at [646, 340] on p "secondsandsurplus" at bounding box center [784, 347] width 438 height 18
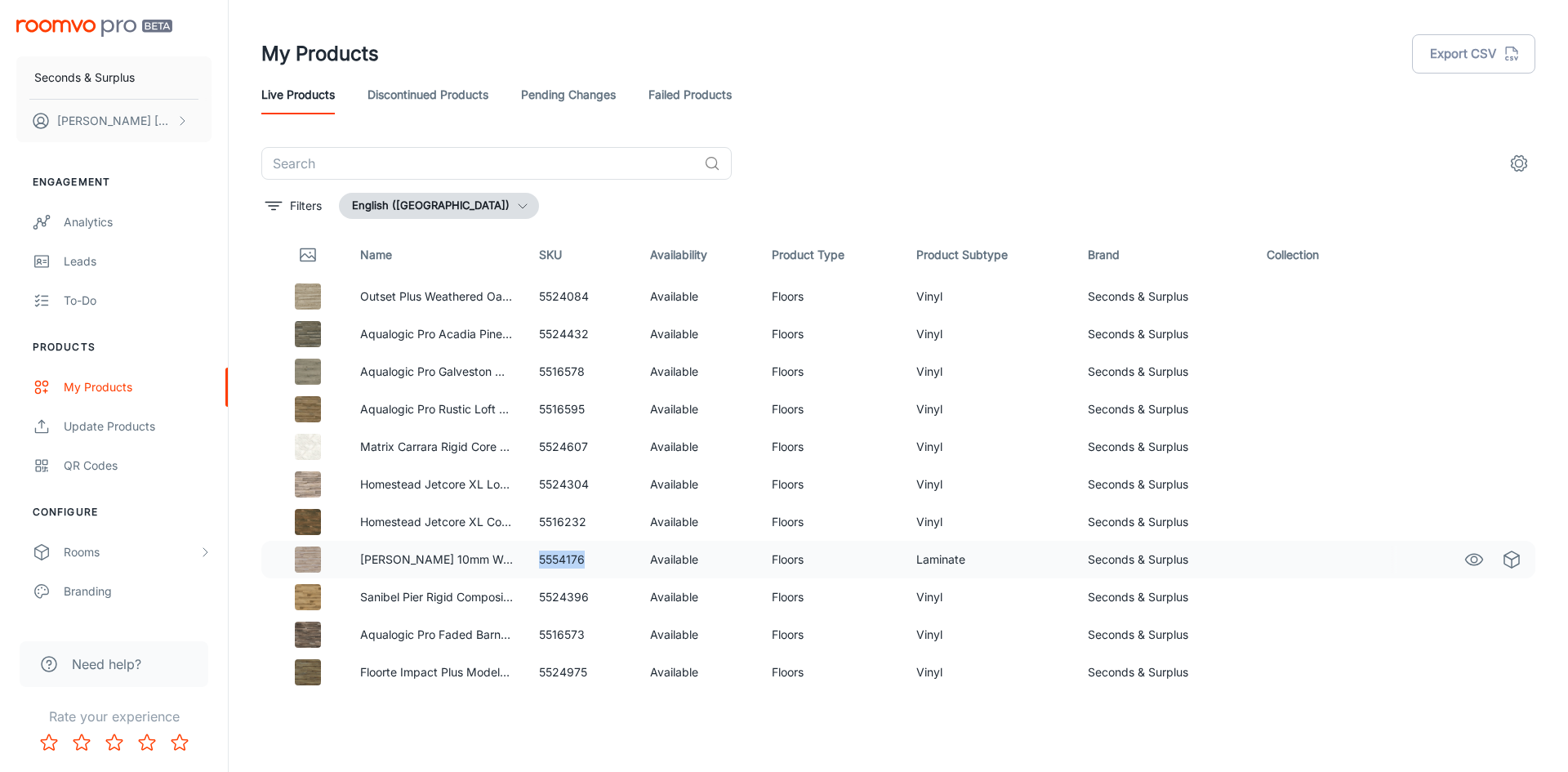
drag, startPoint x: 537, startPoint y: 560, endPoint x: 582, endPoint y: 557, distance: 45.1
click at [582, 557] on td "5554176" at bounding box center [581, 559] width 111 height 37
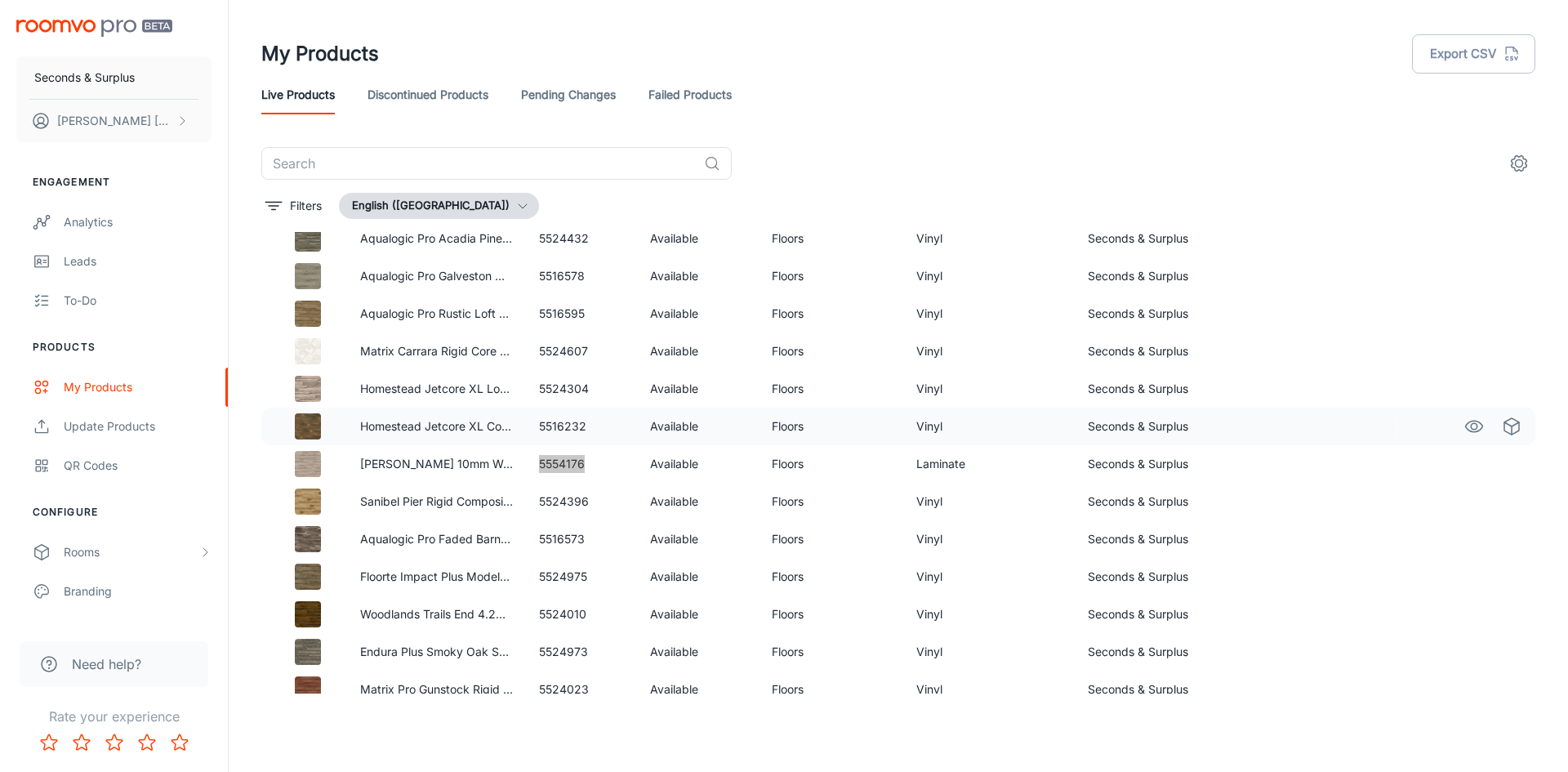
scroll to position [163, 0]
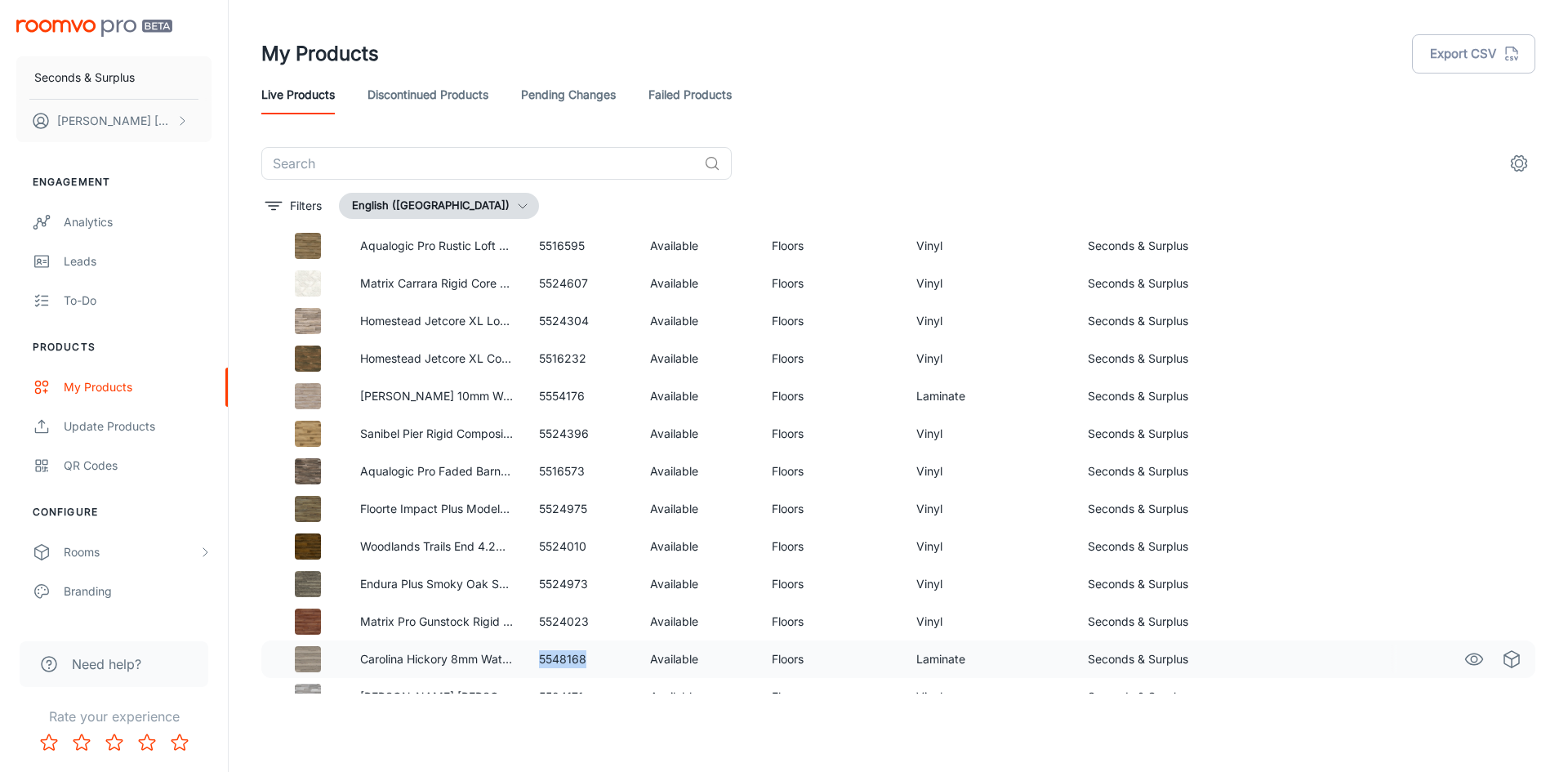
drag, startPoint x: 532, startPoint y: 659, endPoint x: 603, endPoint y: 660, distance: 71.0
click at [603, 660] on td "5548168" at bounding box center [581, 658] width 111 height 37
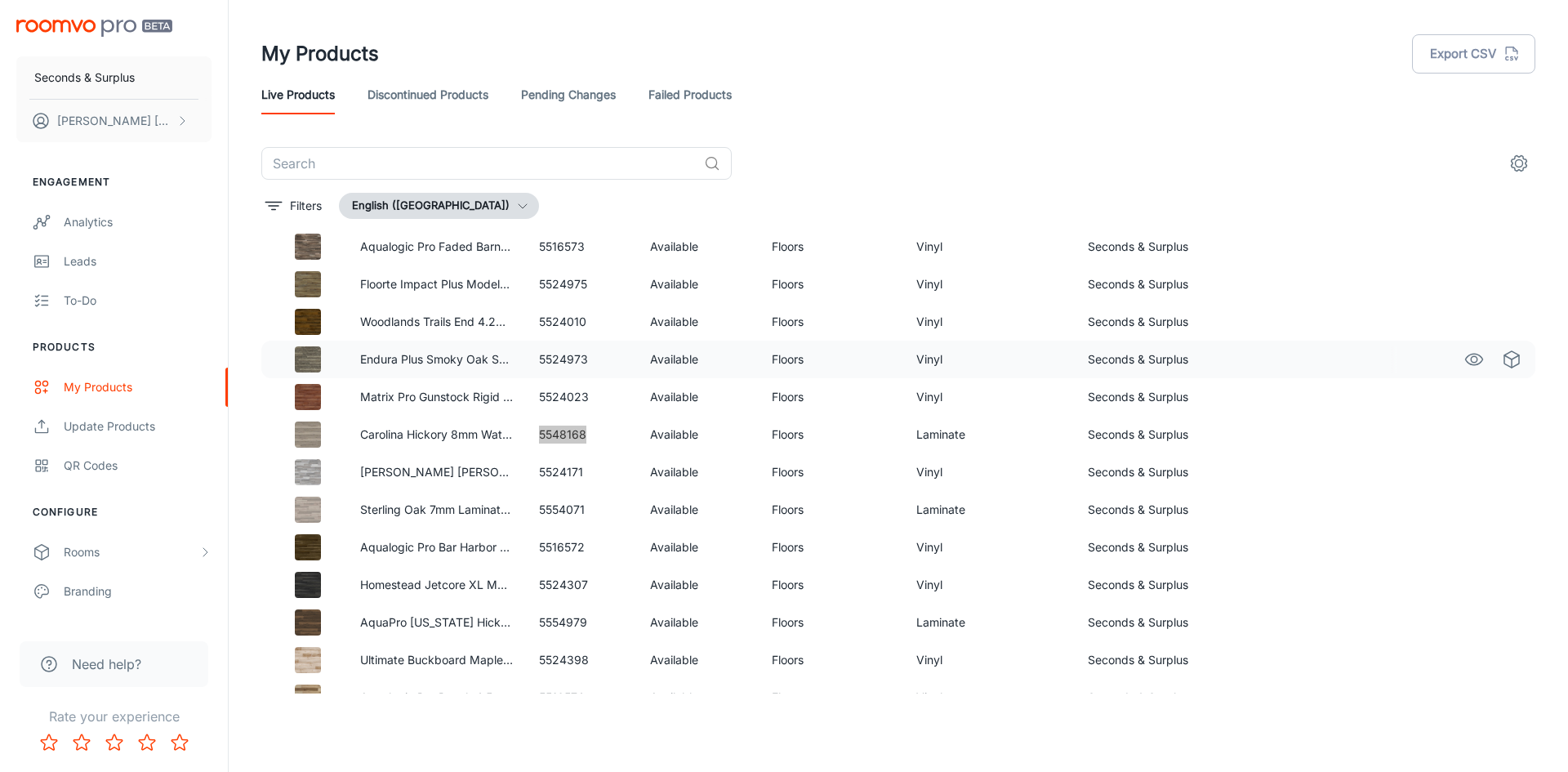
scroll to position [408, 0]
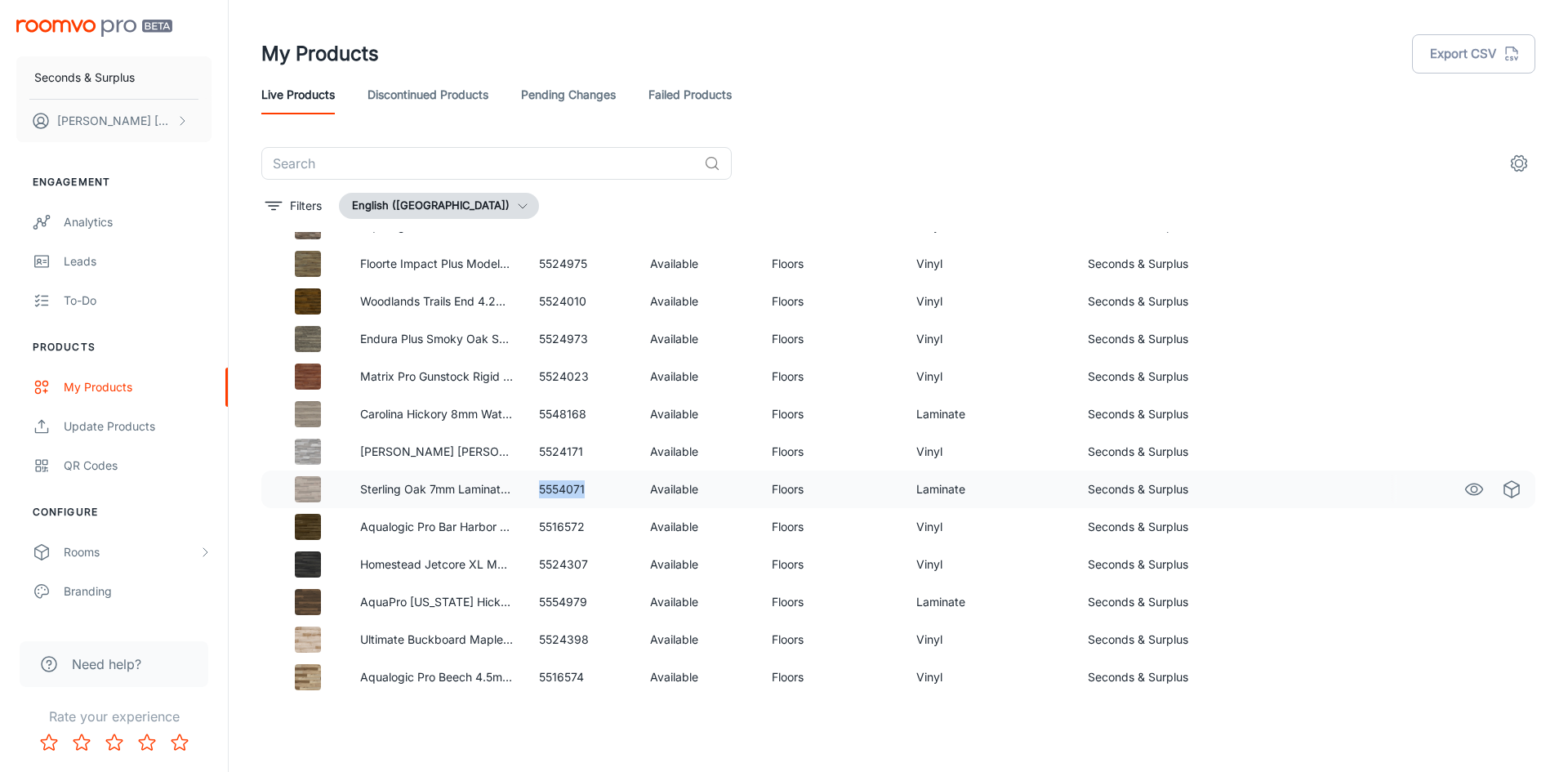
drag, startPoint x: 528, startPoint y: 486, endPoint x: 587, endPoint y: 489, distance: 59.1
click at [587, 489] on td "5554071" at bounding box center [581, 488] width 111 height 37
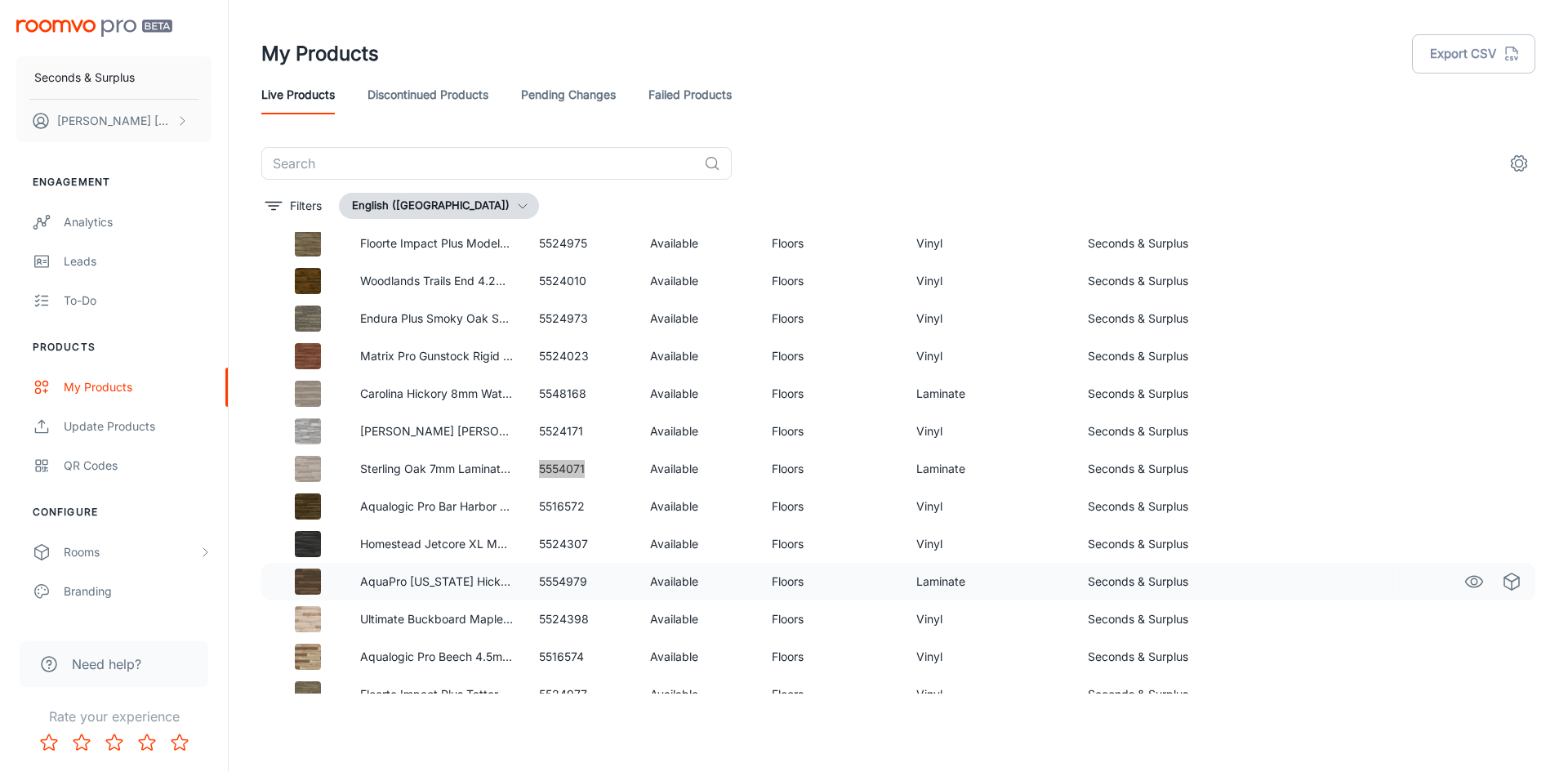
scroll to position [448, 0]
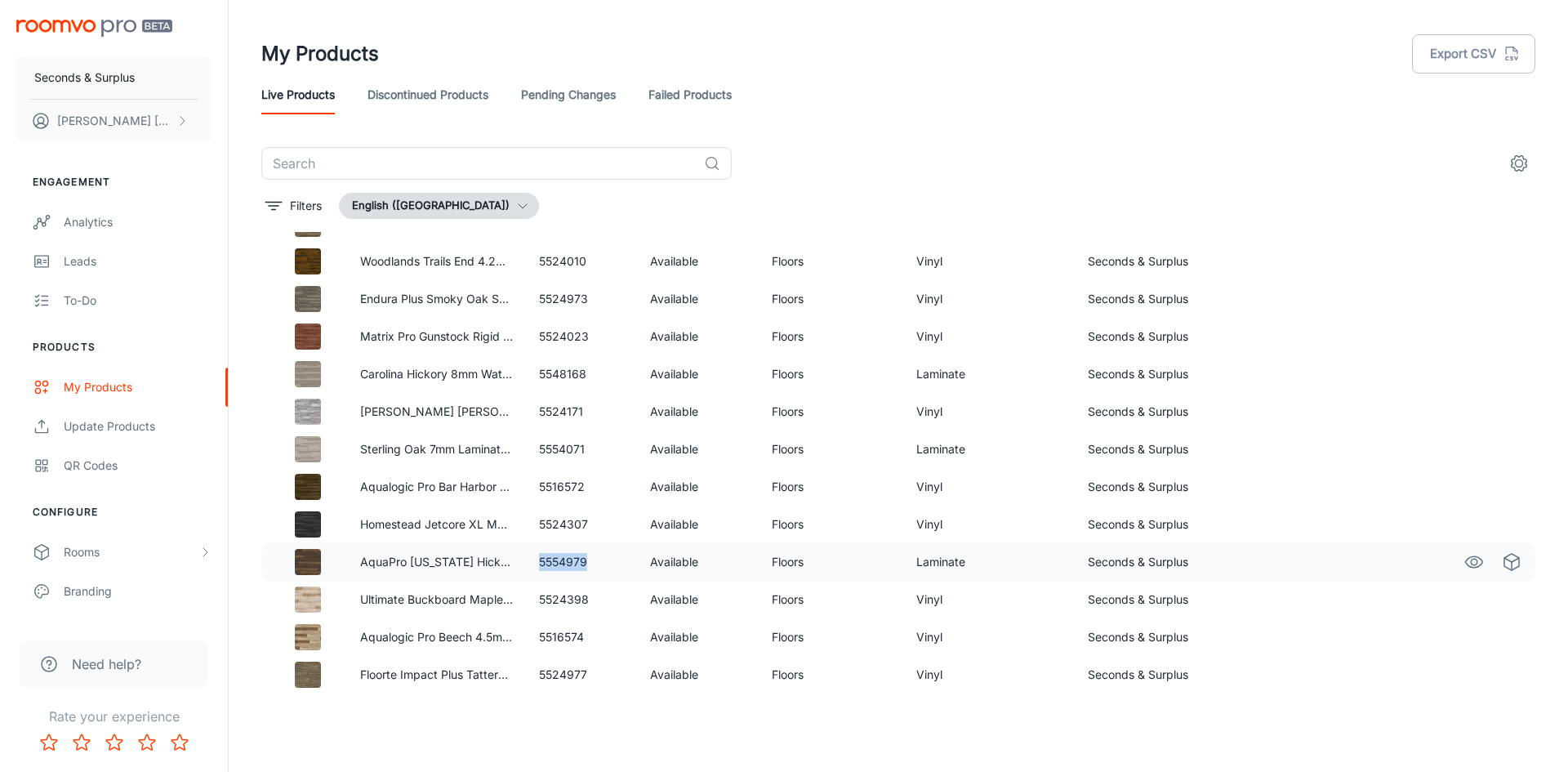
drag, startPoint x: 538, startPoint y: 561, endPoint x: 588, endPoint y: 561, distance: 50.0
click at [588, 561] on td "5554979" at bounding box center [581, 561] width 111 height 37
click at [188, 67] on button "Seconds & Surplus" at bounding box center [114, 77] width 195 height 42
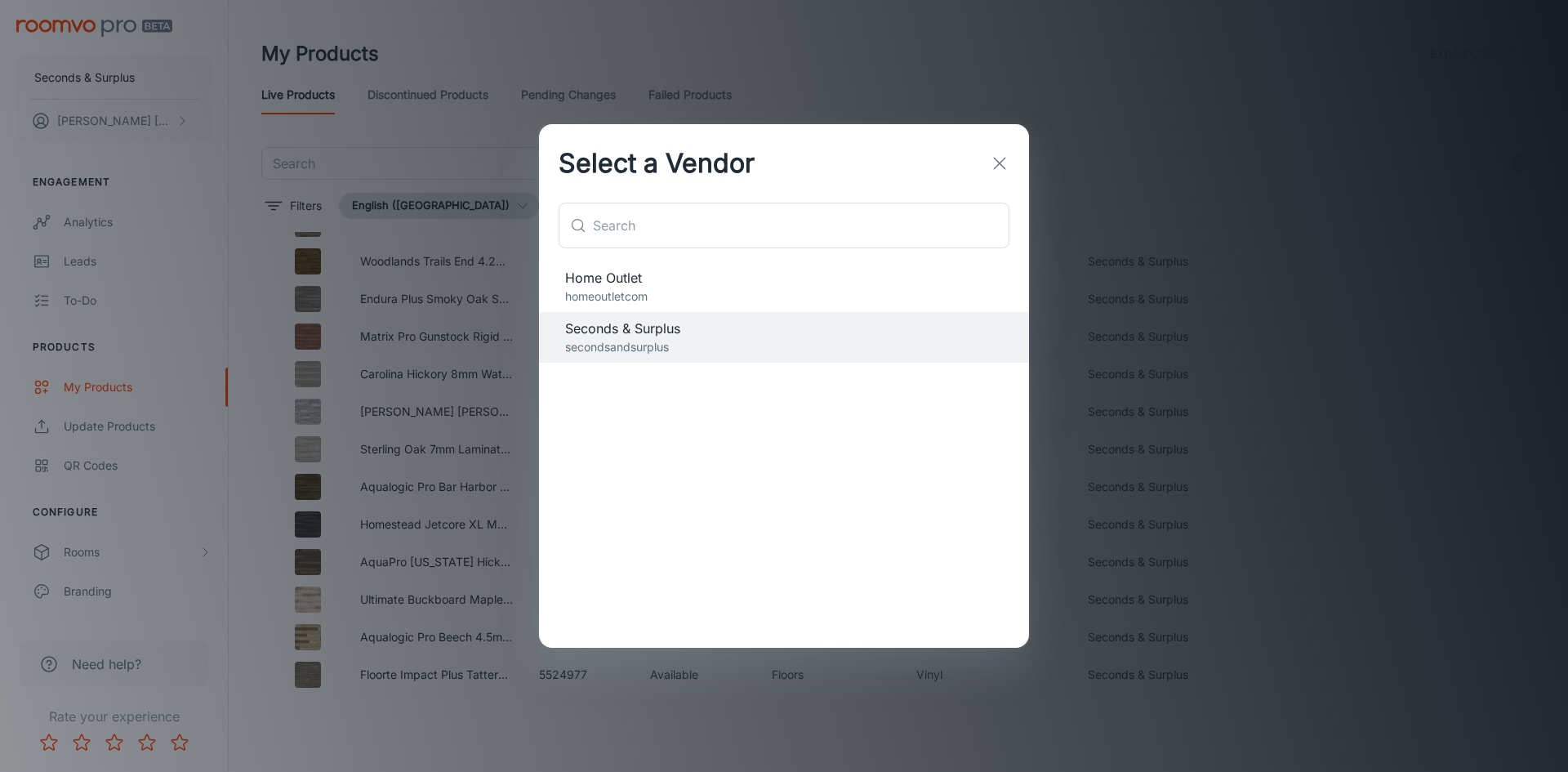
click at [714, 283] on span "Home Outlet" at bounding box center [784, 277] width 438 height 20
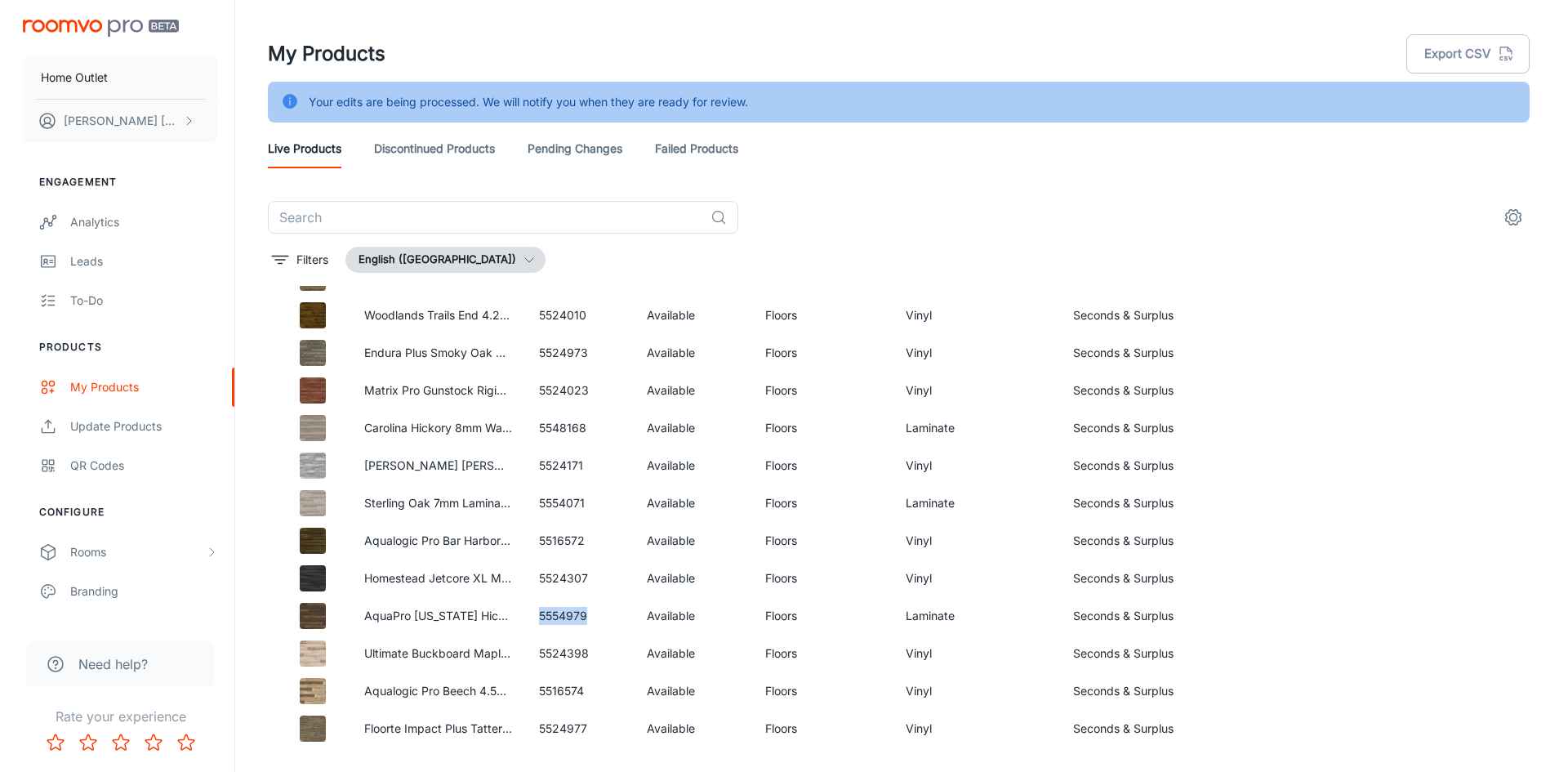
scroll to position [0, 0]
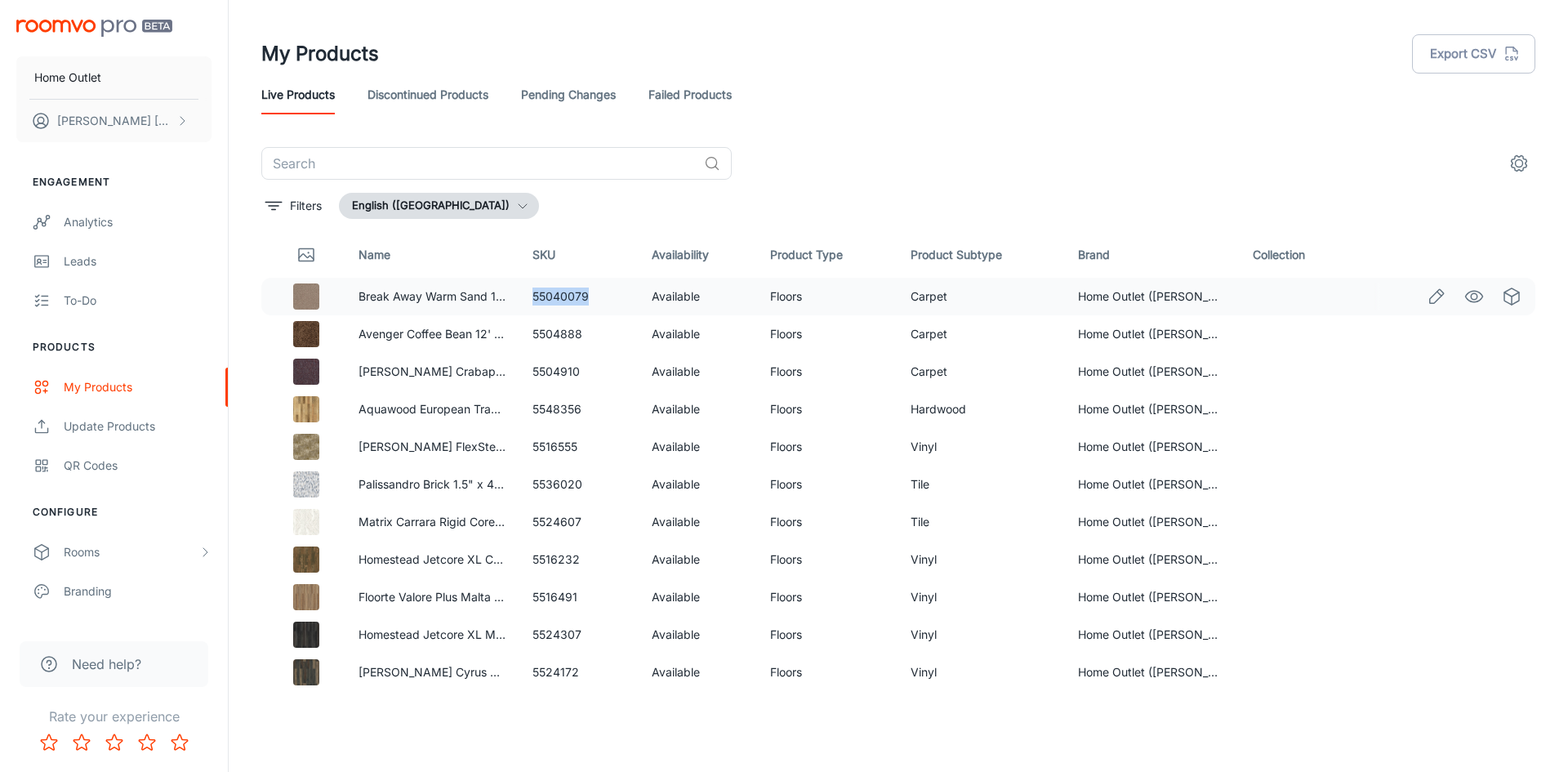
drag, startPoint x: 527, startPoint y: 300, endPoint x: 591, endPoint y: 306, distance: 64.3
click at [591, 306] on td "55040079" at bounding box center [579, 296] width 118 height 37
drag, startPoint x: 529, startPoint y: 334, endPoint x: 592, endPoint y: 332, distance: 63.0
click at [592, 332] on td "5504888" at bounding box center [579, 333] width 118 height 37
drag, startPoint x: 527, startPoint y: 375, endPoint x: 587, endPoint y: 373, distance: 60.0
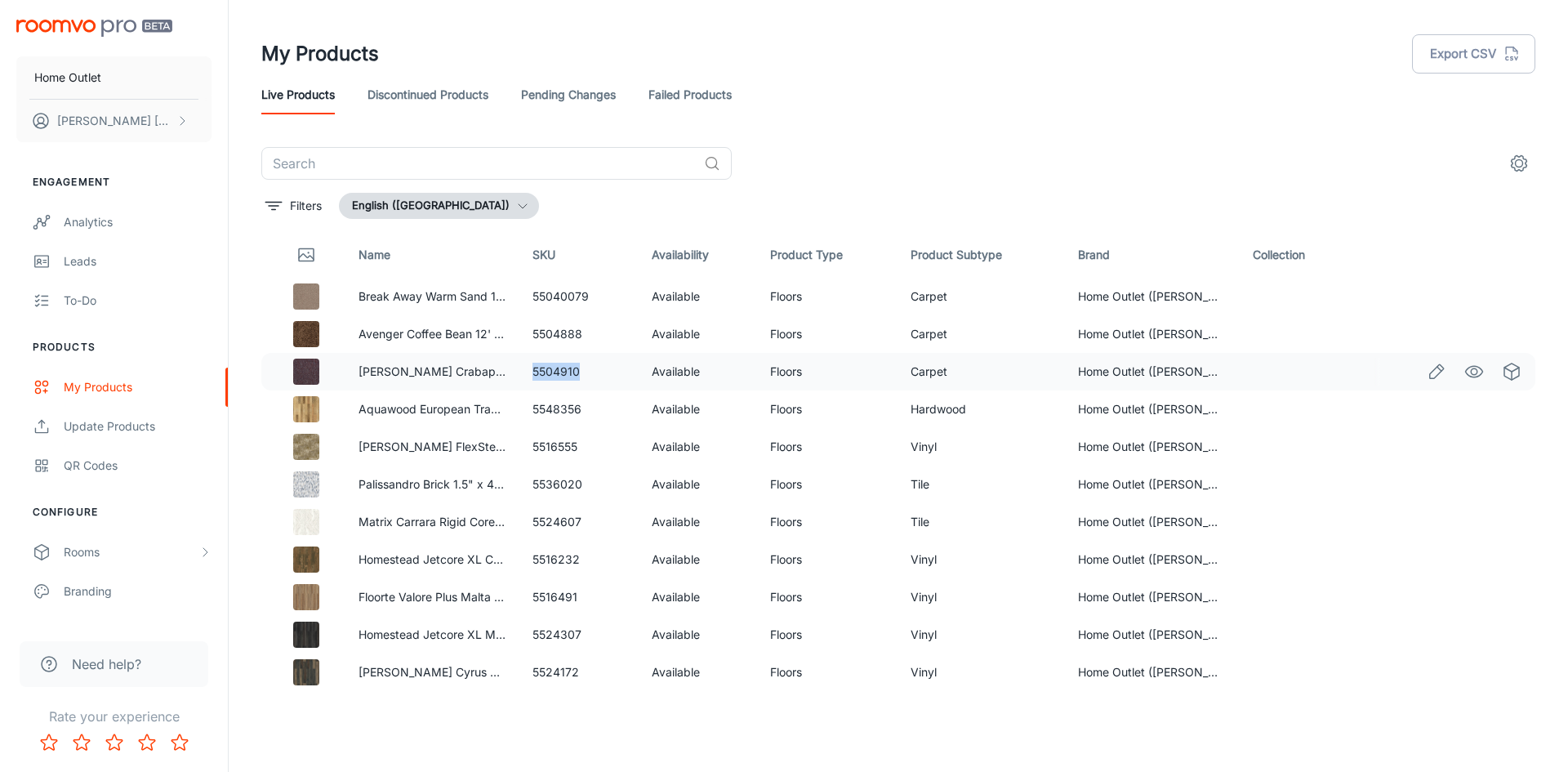
click at [587, 373] on td "5504910" at bounding box center [579, 371] width 118 height 37
drag, startPoint x: 524, startPoint y: 410, endPoint x: 584, endPoint y: 415, distance: 60.2
click at [584, 415] on td "5548356" at bounding box center [579, 408] width 118 height 37
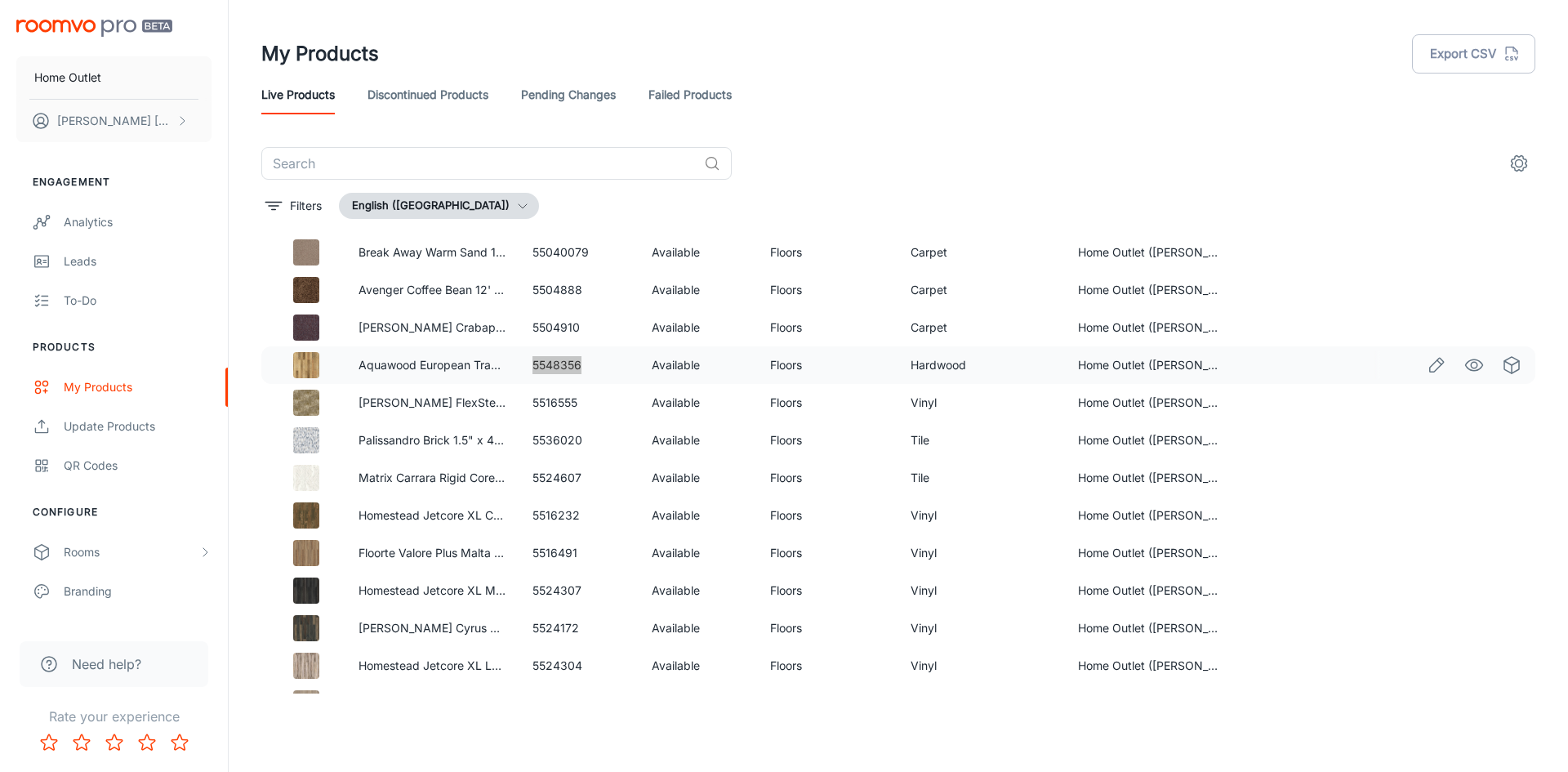
scroll to position [81, 0]
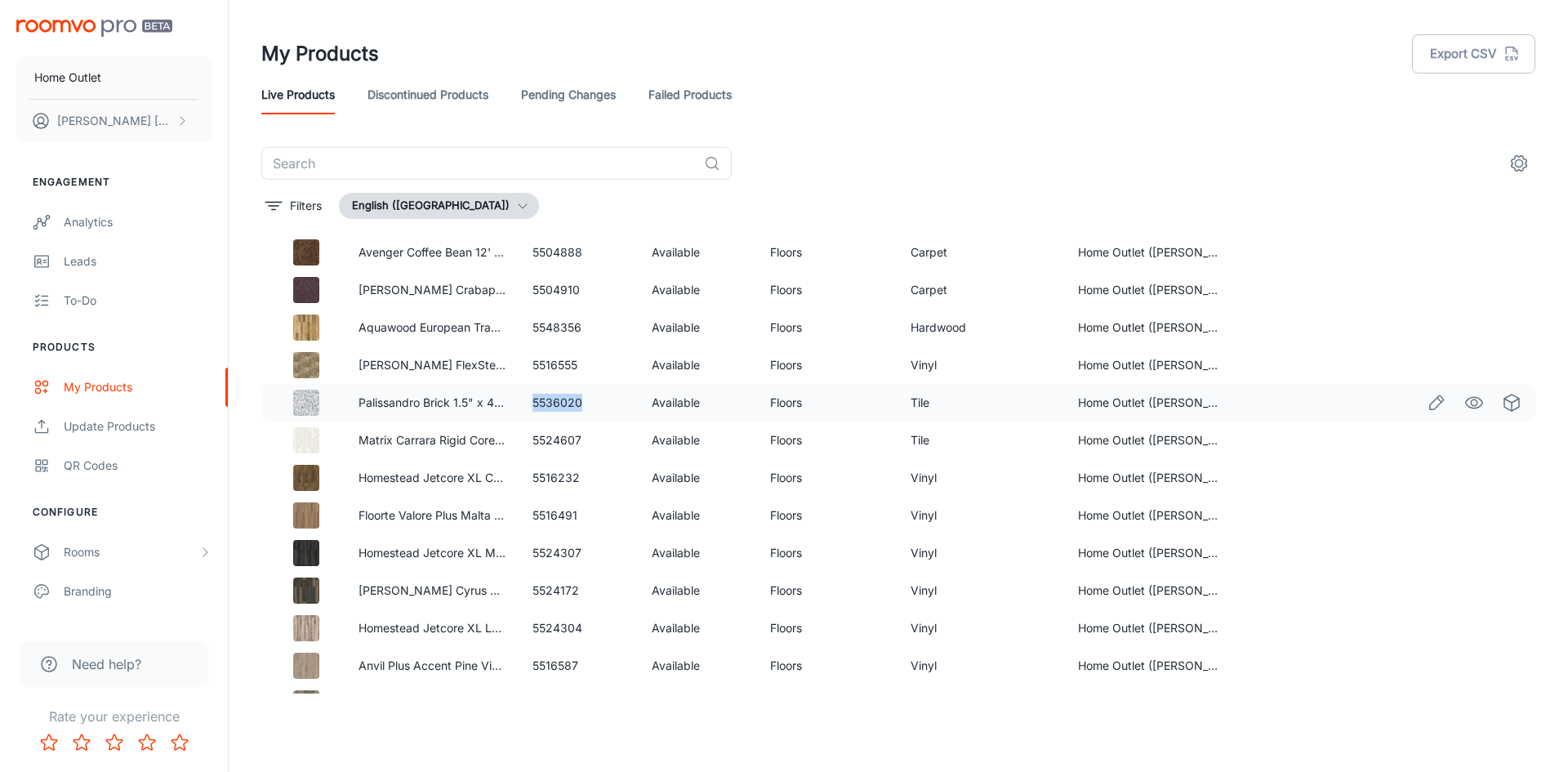
drag, startPoint x: 523, startPoint y: 401, endPoint x: 606, endPoint y: 401, distance: 83.0
click at [606, 401] on td "5536020" at bounding box center [579, 402] width 118 height 37
drag, startPoint x: 531, startPoint y: 439, endPoint x: 583, endPoint y: 440, distance: 52.0
click at [583, 440] on td "5524607" at bounding box center [579, 440] width 118 height 37
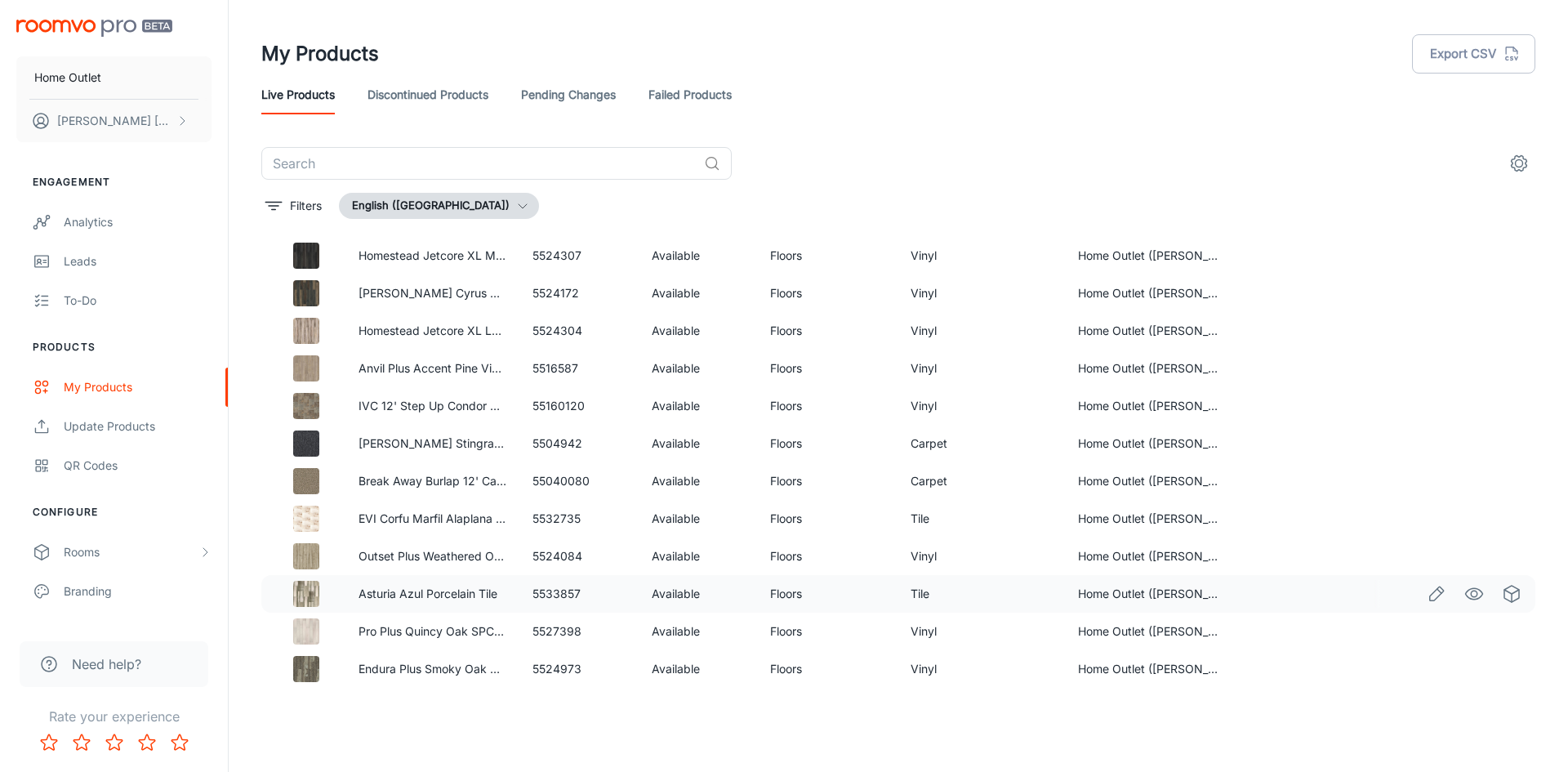
scroll to position [408, 0]
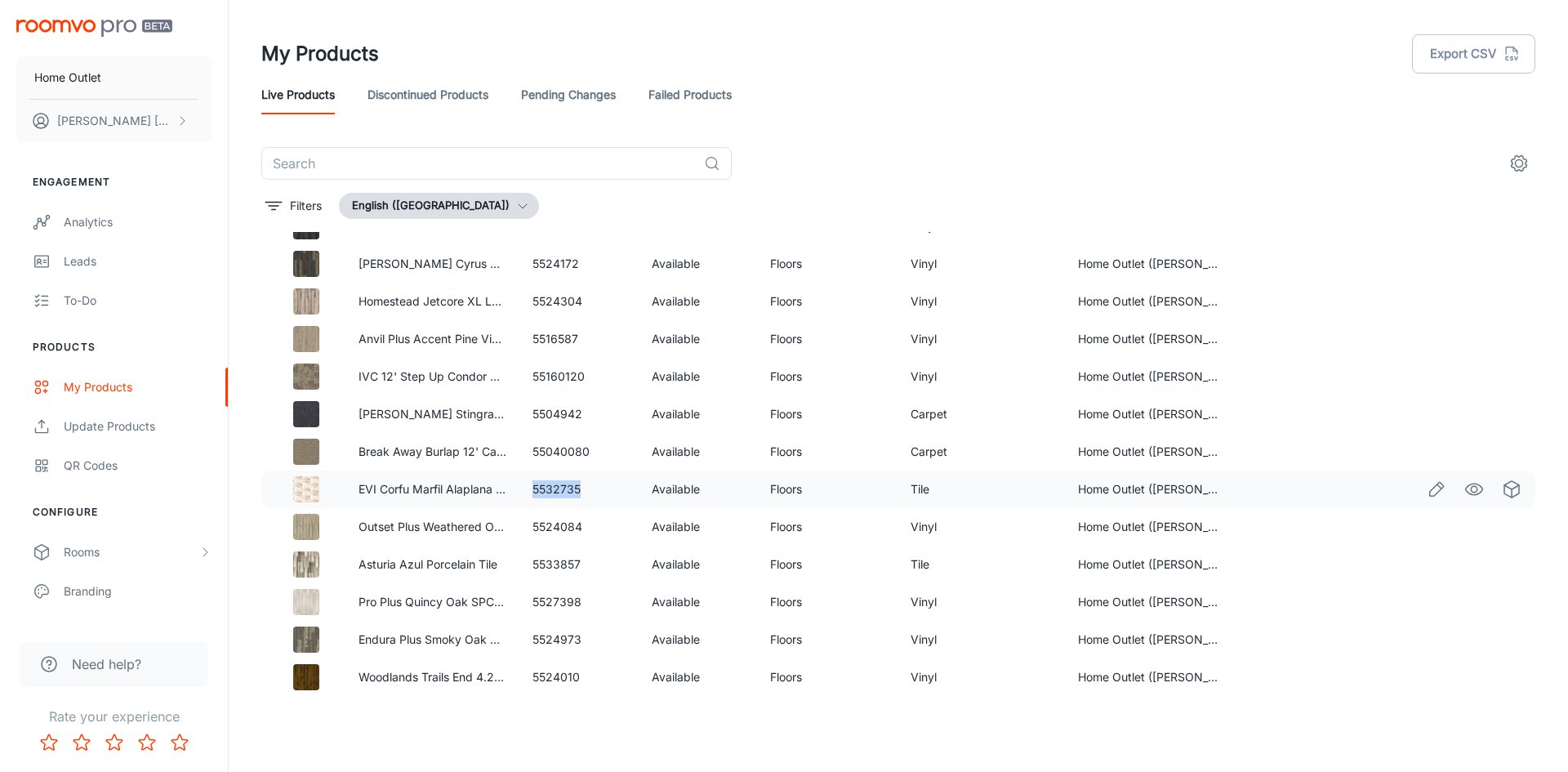
drag, startPoint x: 529, startPoint y: 491, endPoint x: 596, endPoint y: 489, distance: 67.0
click at [596, 489] on td "5532735" at bounding box center [579, 488] width 118 height 37
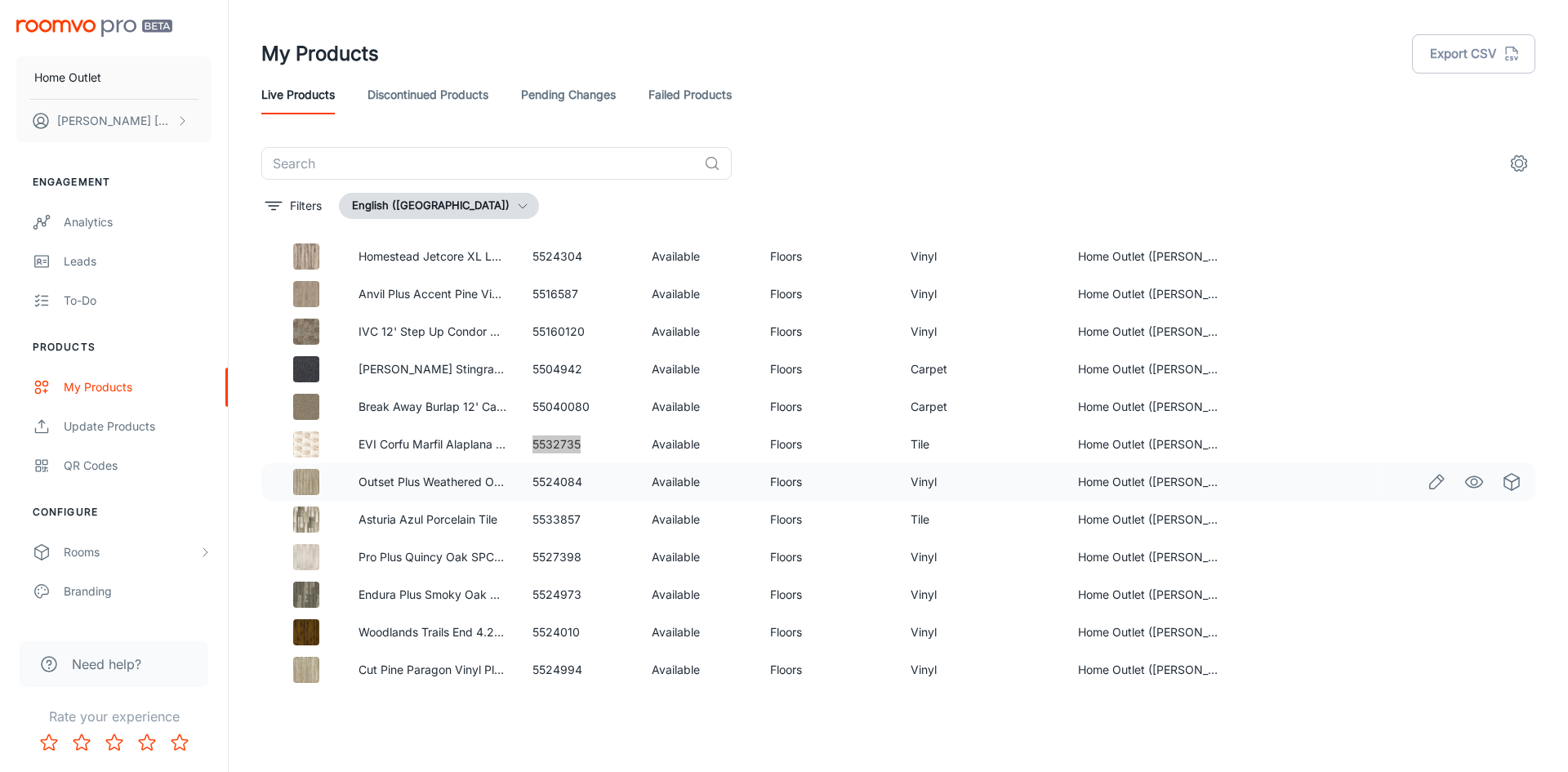
scroll to position [490, 0]
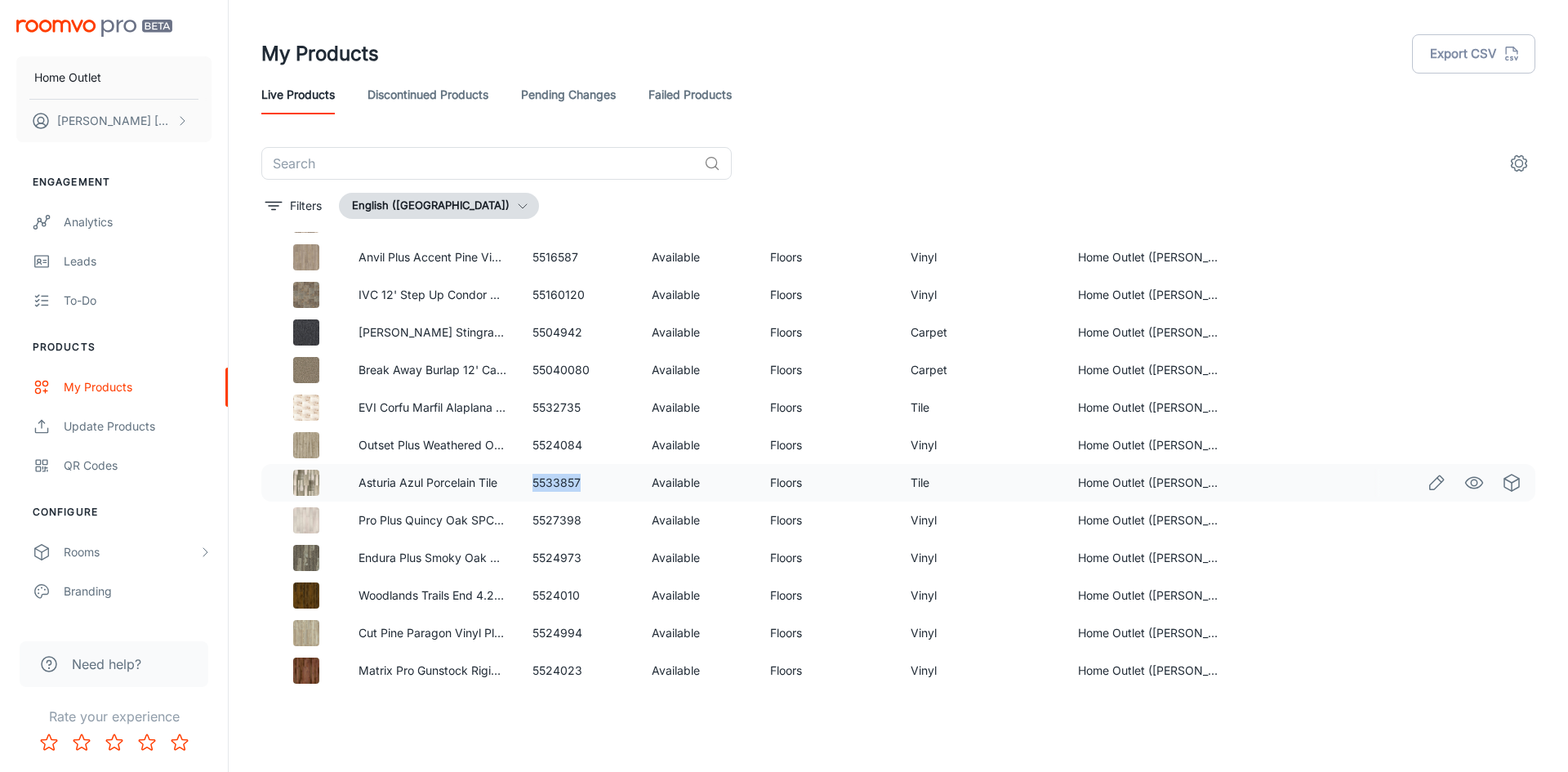
drag, startPoint x: 533, startPoint y: 482, endPoint x: 603, endPoint y: 482, distance: 70.0
click at [603, 482] on td "5533857" at bounding box center [579, 482] width 118 height 37
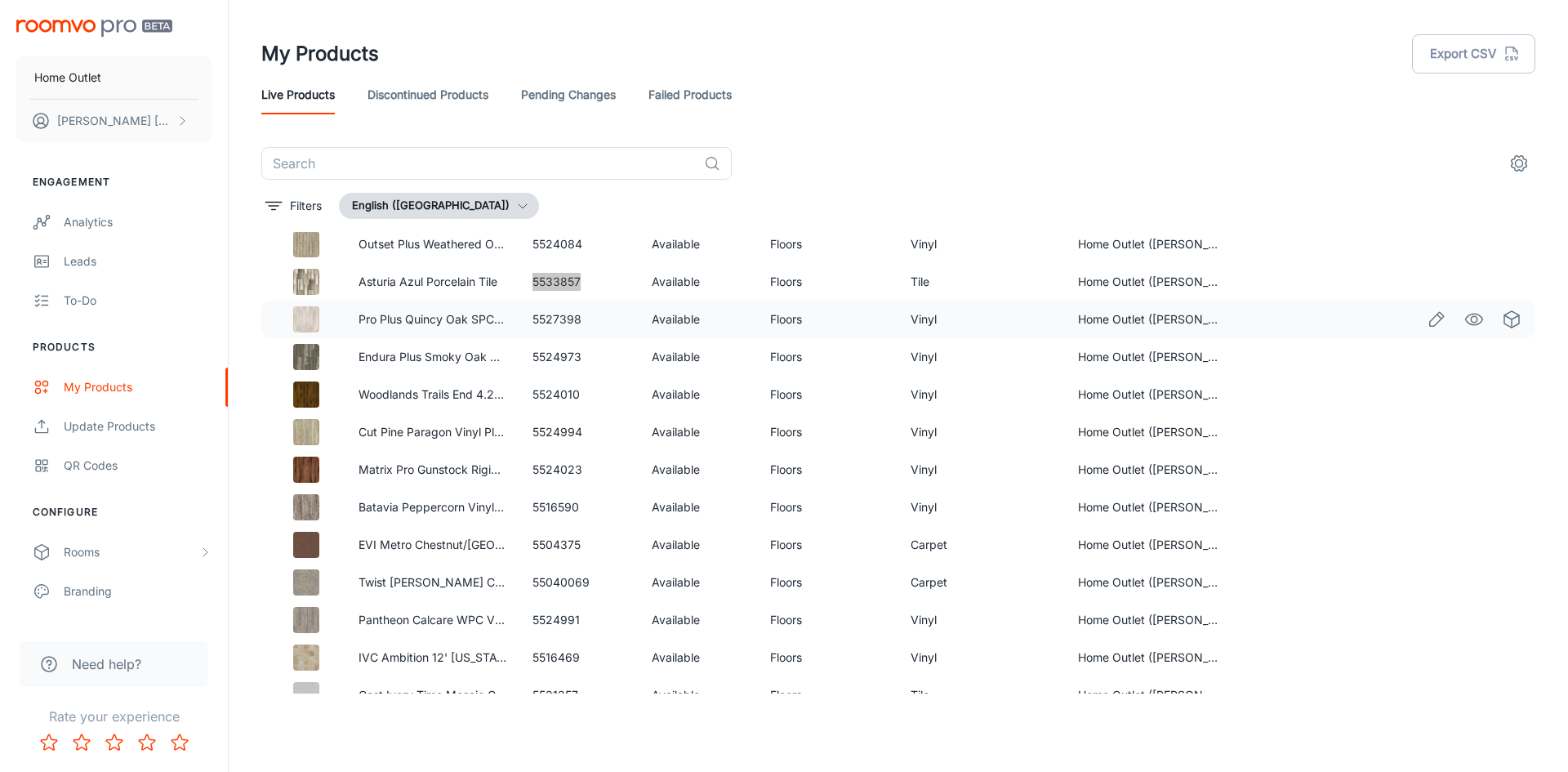
scroll to position [735, 0]
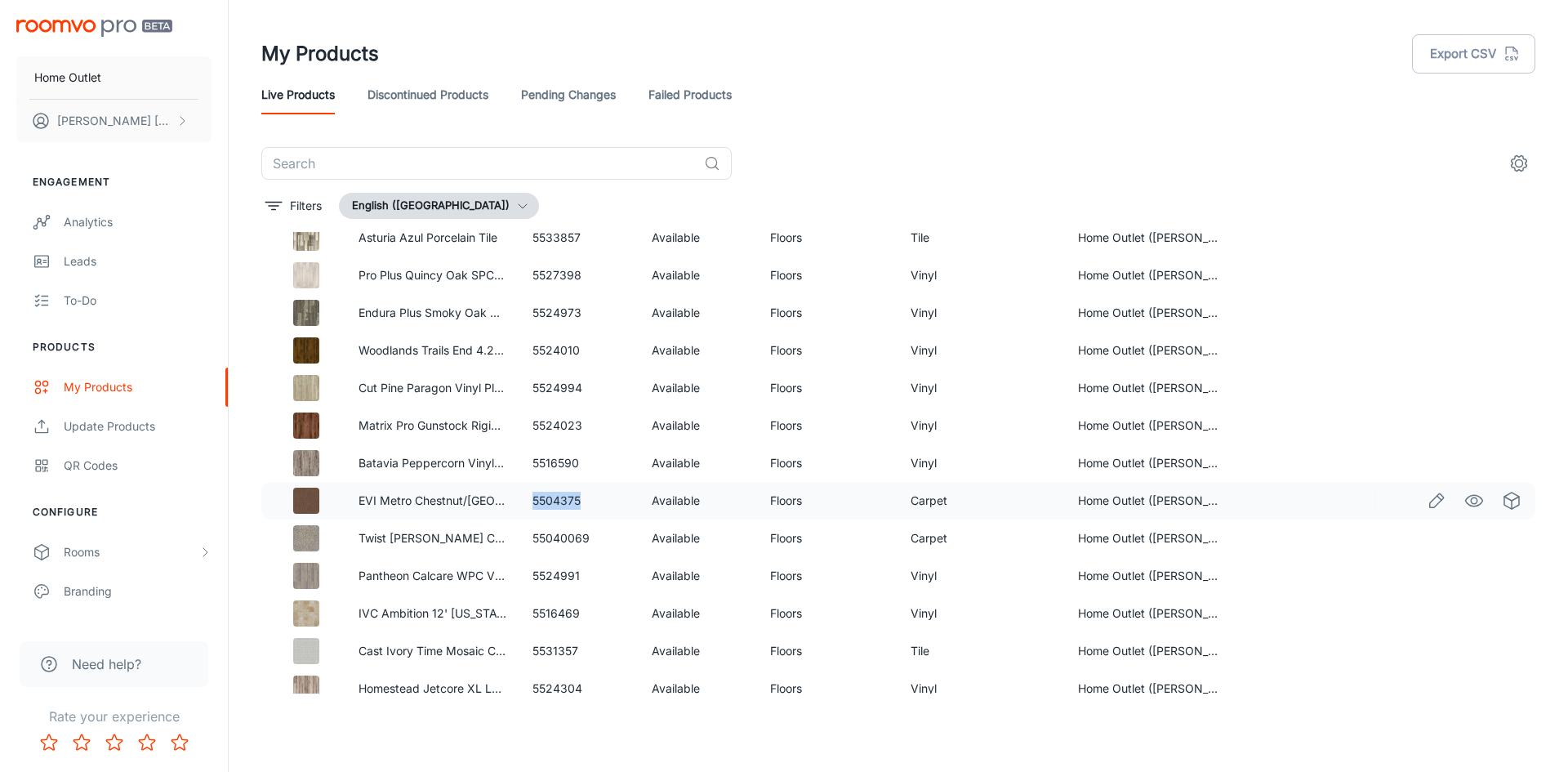
drag, startPoint x: 526, startPoint y: 501, endPoint x: 590, endPoint y: 501, distance: 64.0
click at [590, 501] on td "5504375" at bounding box center [579, 500] width 118 height 37
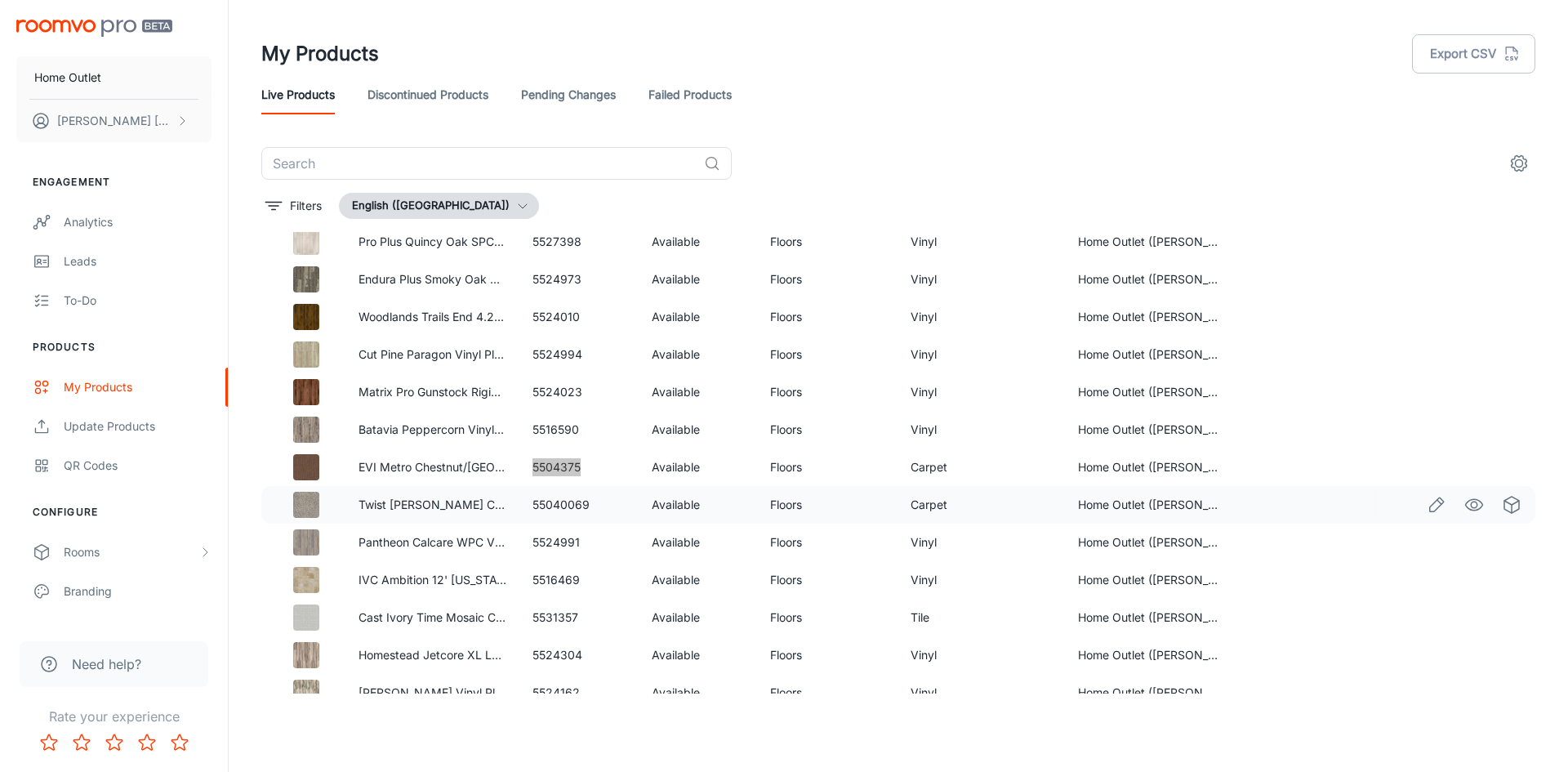
scroll to position [786, 0]
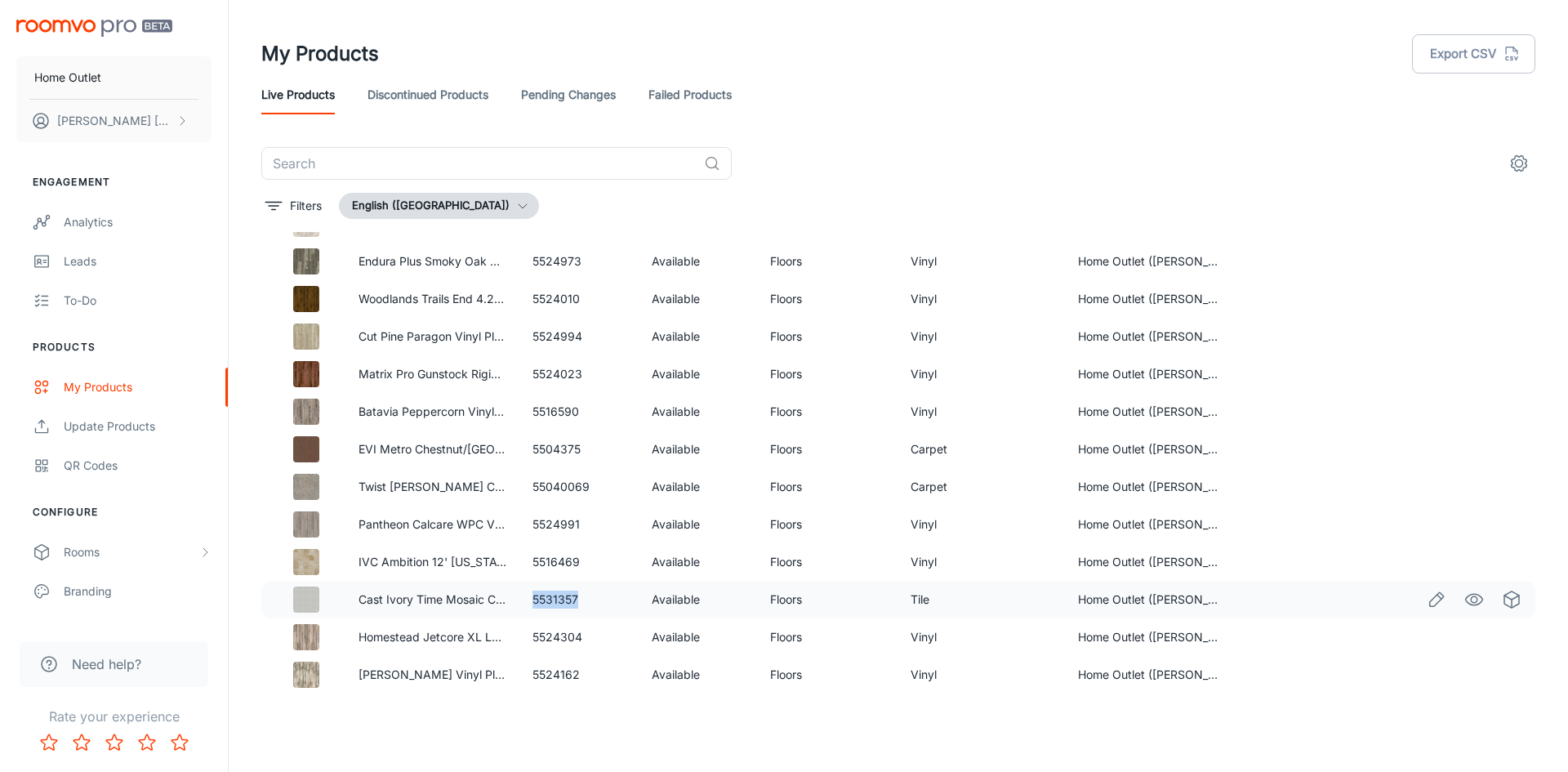
drag, startPoint x: 530, startPoint y: 598, endPoint x: 588, endPoint y: 598, distance: 58.0
click at [588, 598] on td "5531357" at bounding box center [579, 599] width 118 height 37
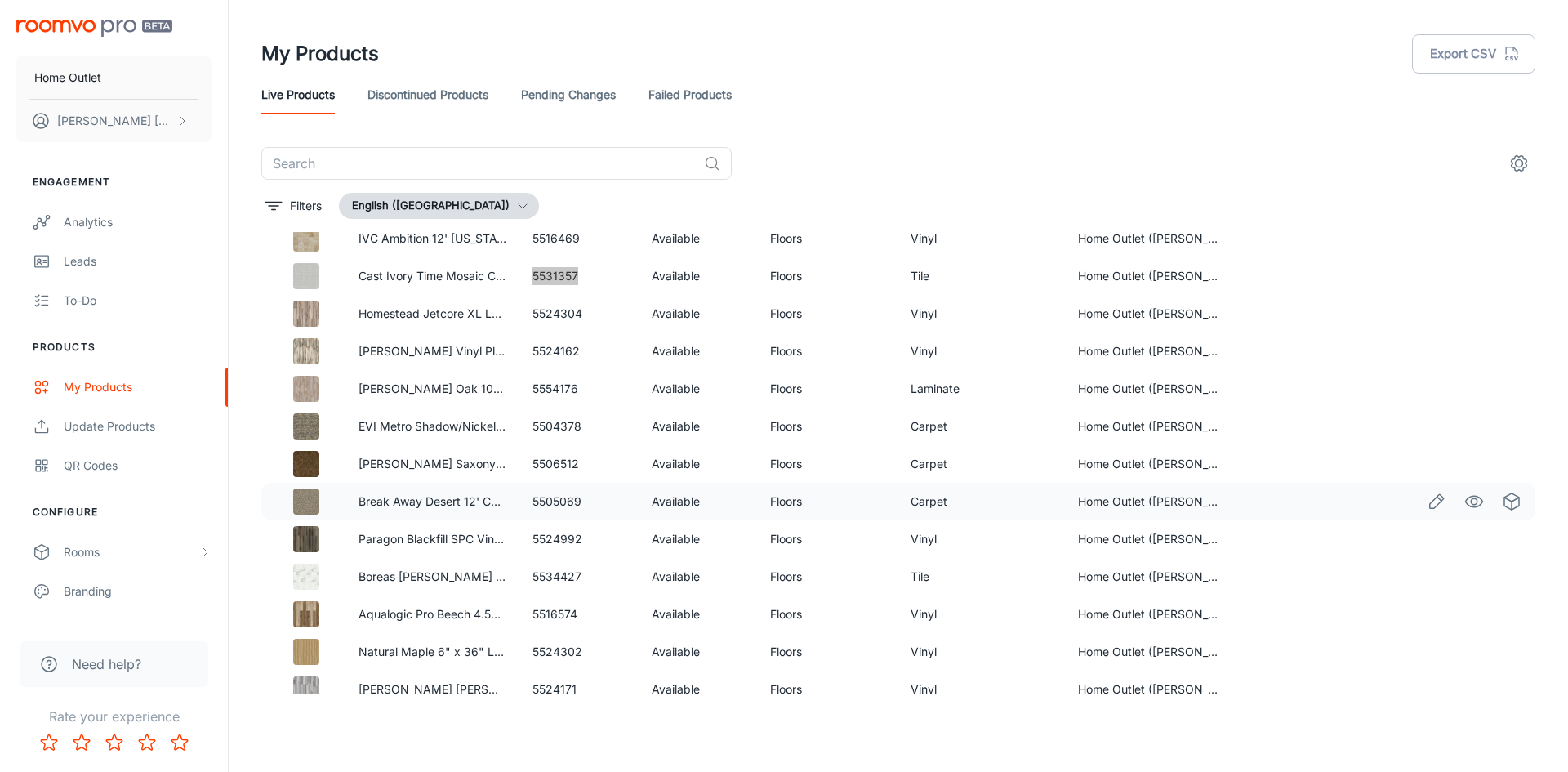
scroll to position [1113, 0]
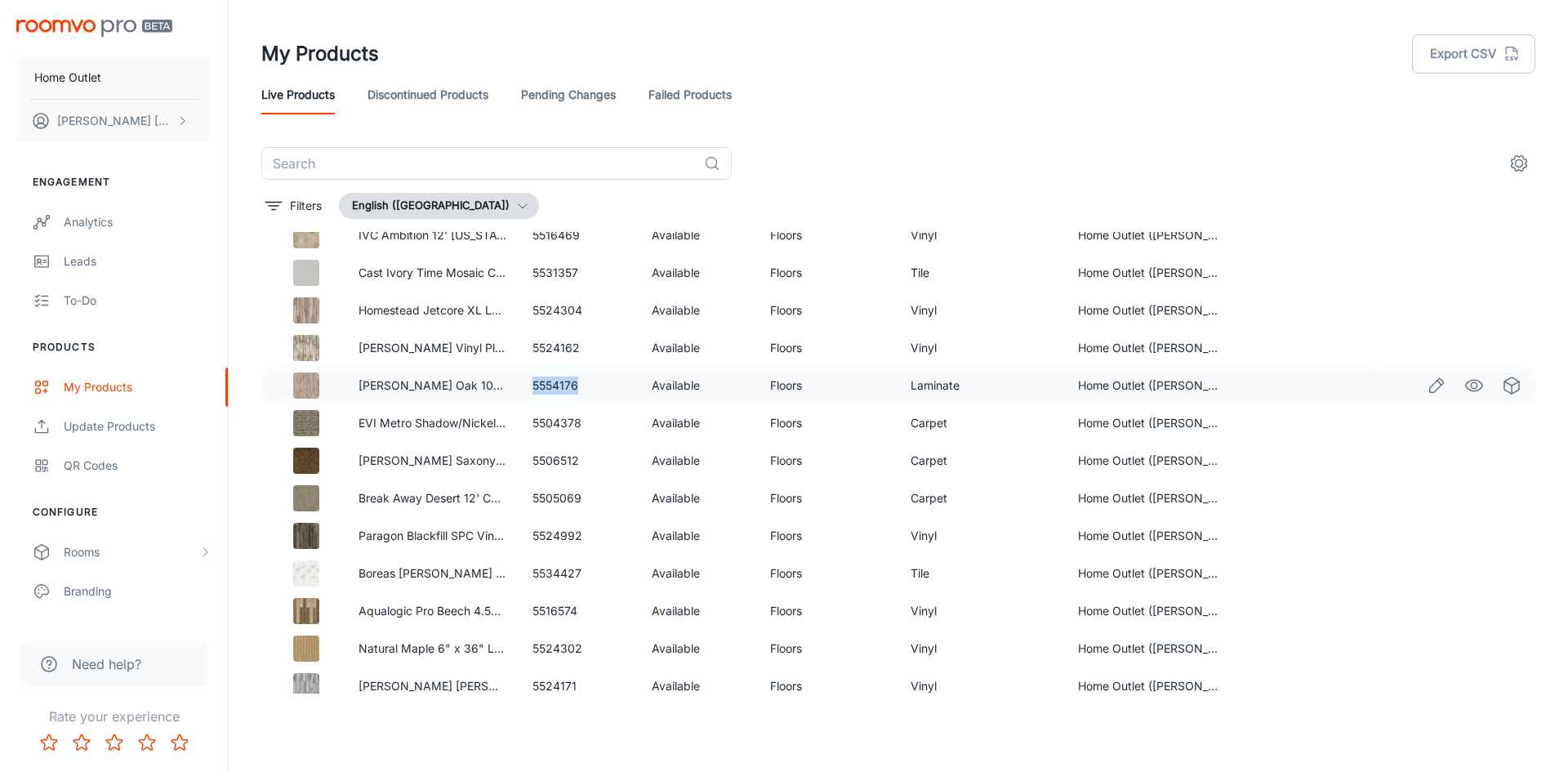
drag, startPoint x: 530, startPoint y: 387, endPoint x: 616, endPoint y: 388, distance: 86.0
click at [616, 388] on td "5554176" at bounding box center [579, 385] width 118 height 37
